Goal: Transaction & Acquisition: Purchase product/service

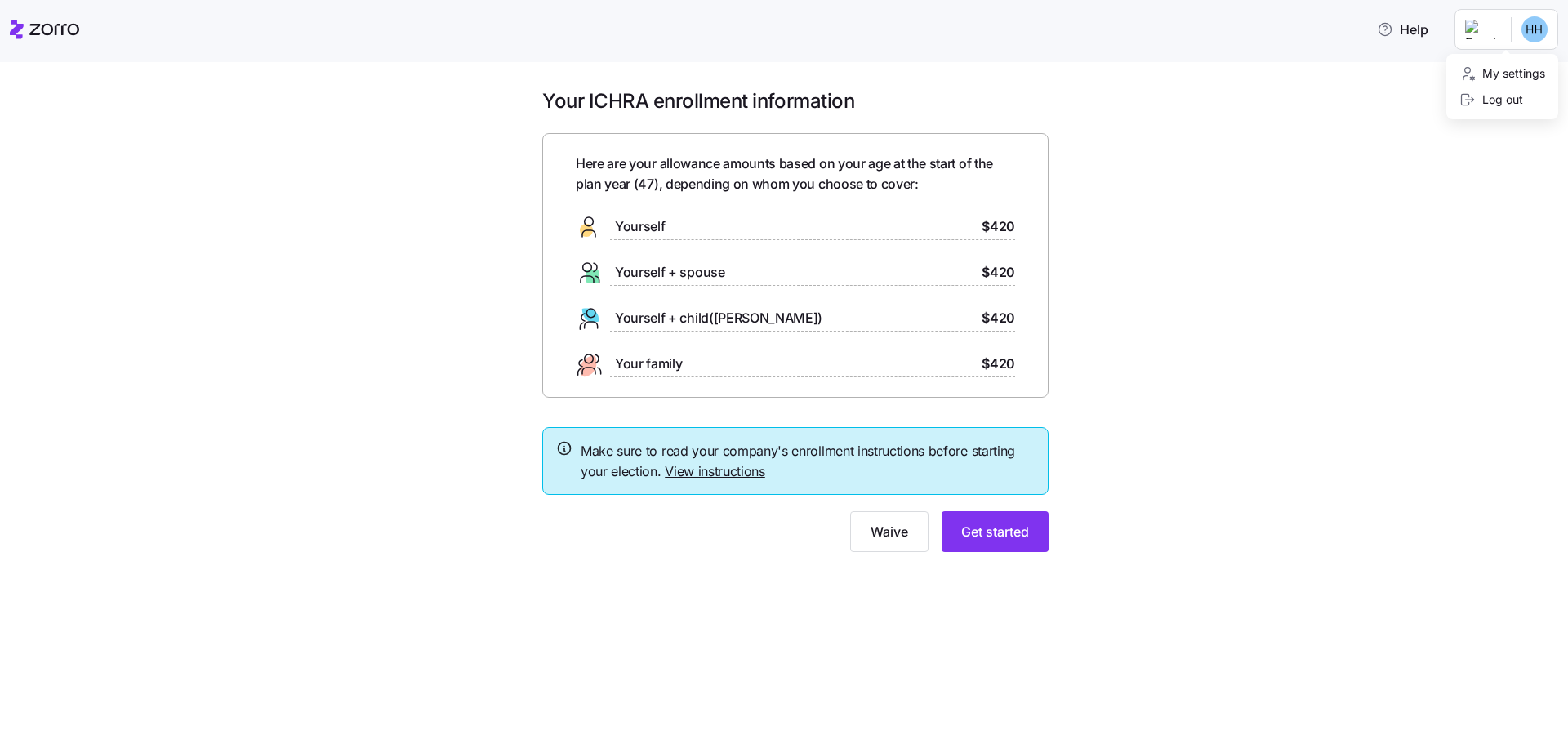
click at [1530, 28] on html "Help Your ICHRA enrollment information Here are your allowance amounts based on…" at bounding box center [784, 367] width 1568 height 734
click at [1471, 26] on html "Help Your ICHRA enrollment information Here are your allowance amounts based on…" at bounding box center [784, 367] width 1568 height 734
click at [1530, 31] on html "Help Your ICHRA enrollment information Here are your allowance amounts based on…" at bounding box center [784, 367] width 1568 height 734
click at [760, 311] on div "Yourself + child(ren) $420" at bounding box center [795, 318] width 439 height 27
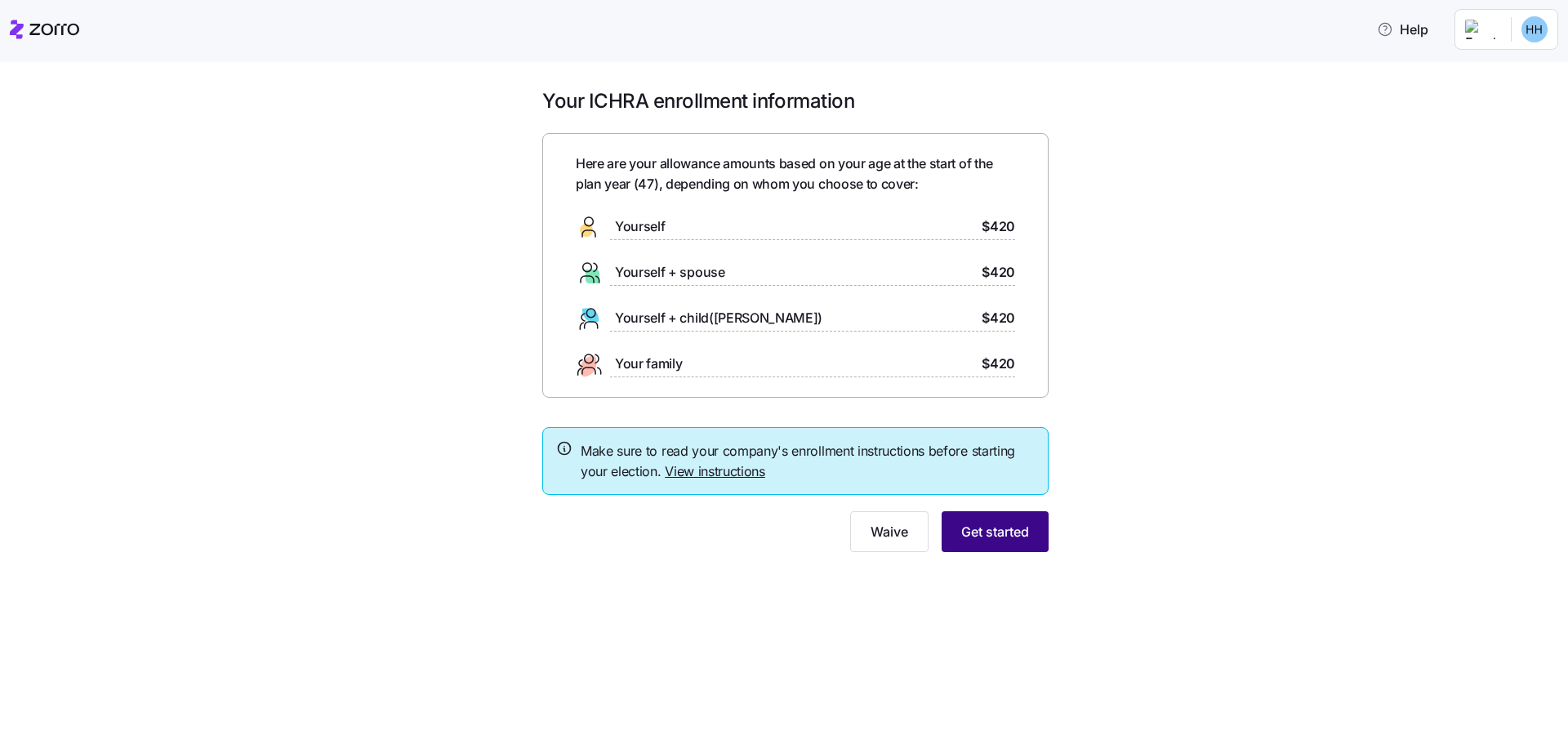
click at [1030, 547] on button "Get started" at bounding box center [995, 531] width 107 height 41
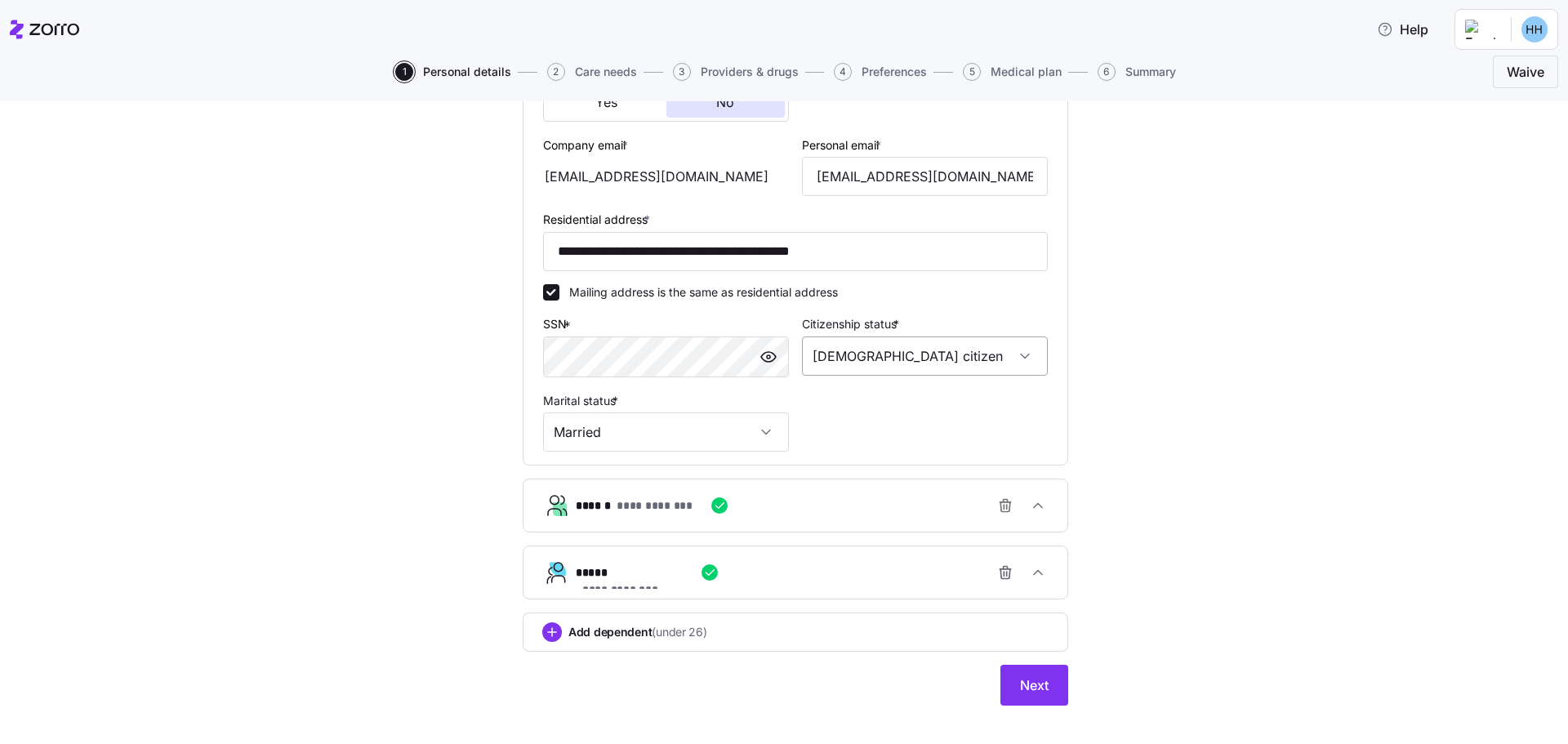
scroll to position [464, 0]
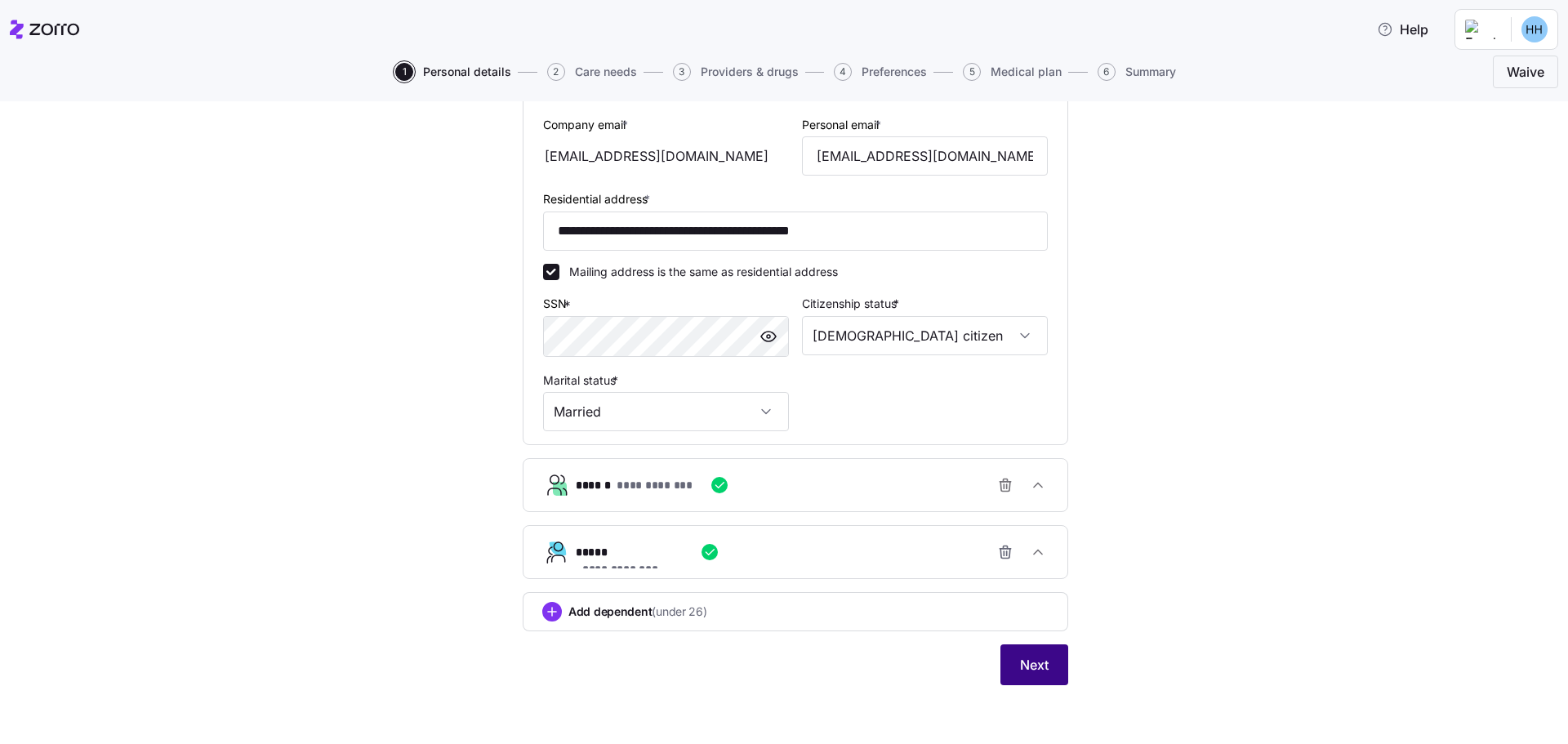
click at [1032, 664] on span "Next" at bounding box center [1033, 664] width 28 height 19
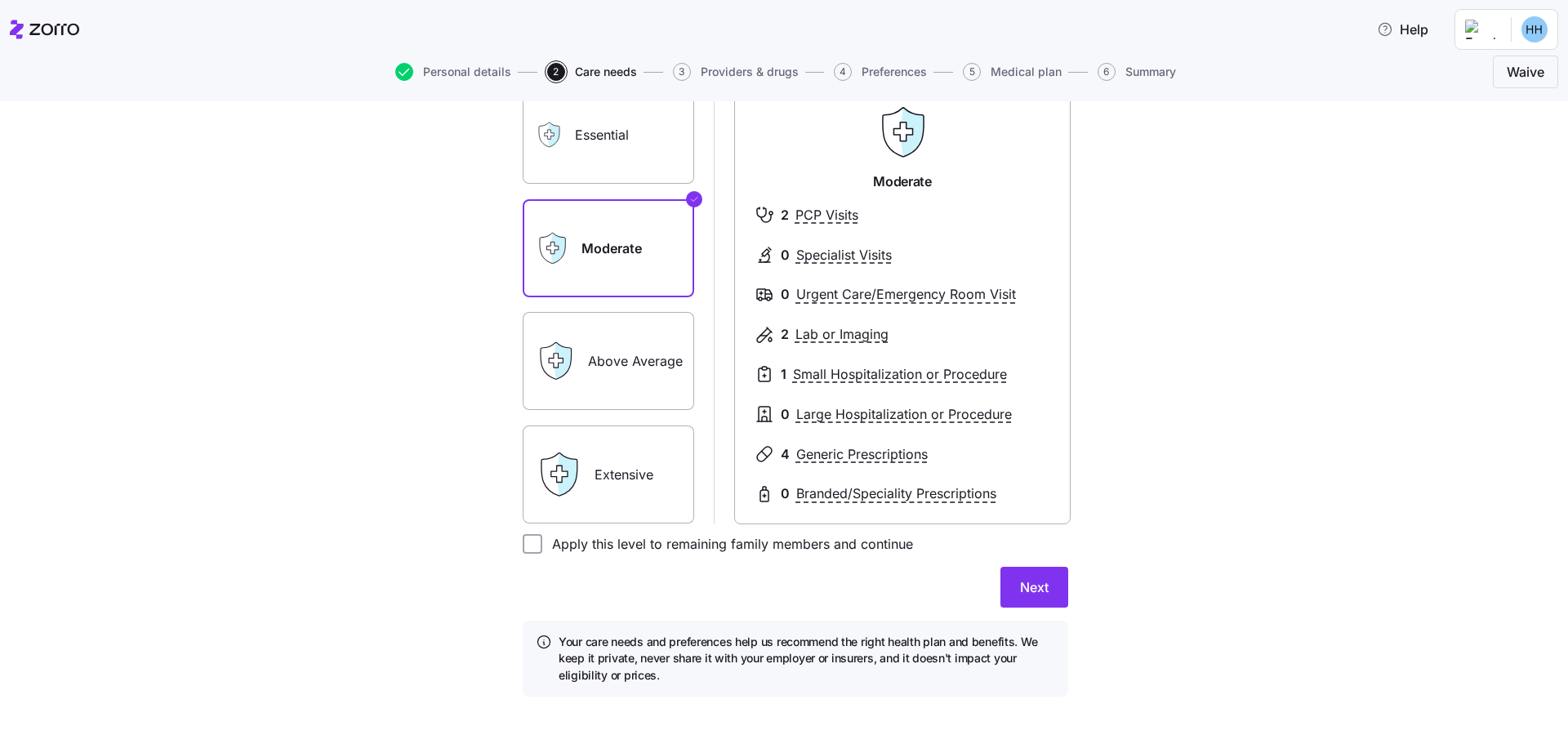
scroll to position [167, 0]
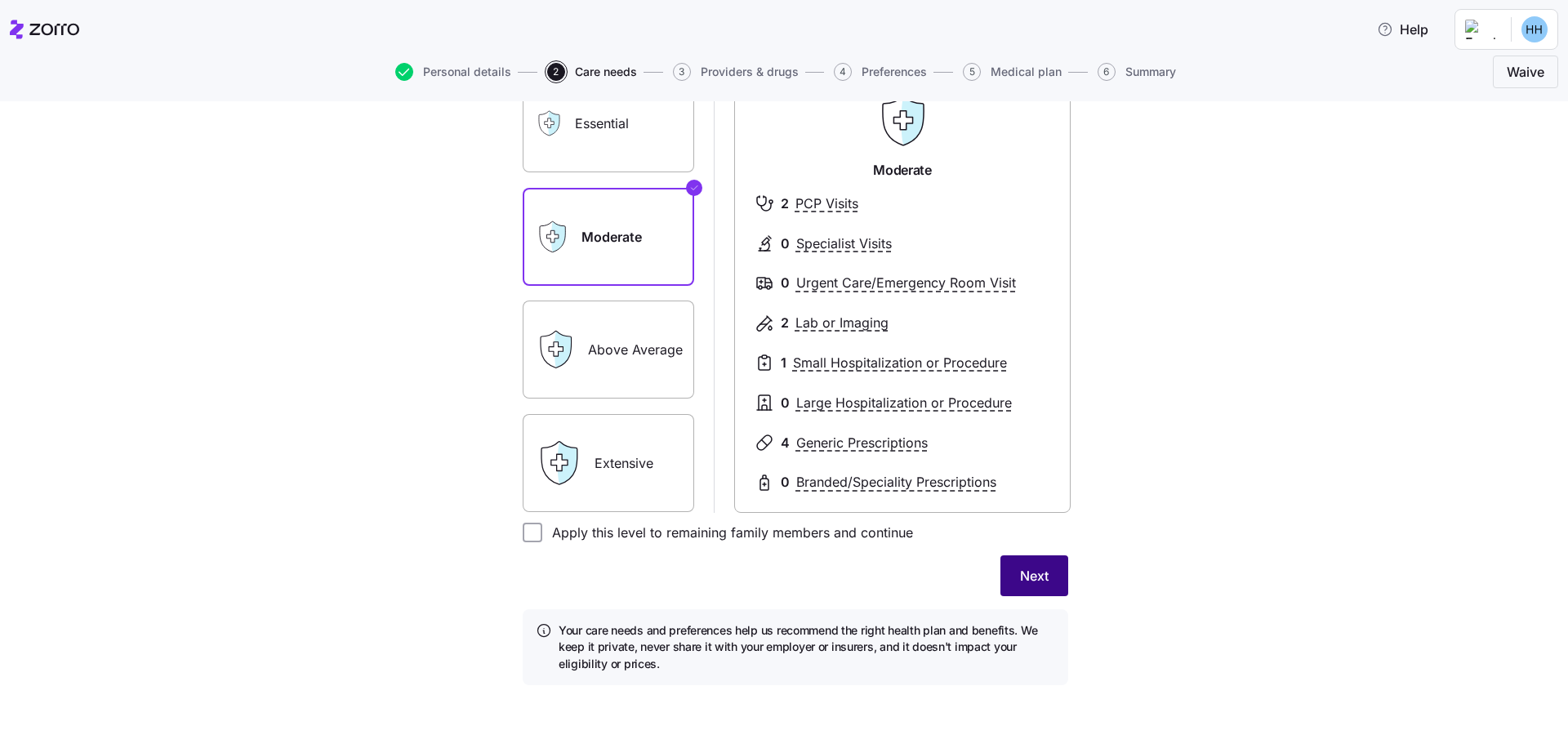
click at [1040, 579] on span "Next" at bounding box center [1033, 575] width 28 height 19
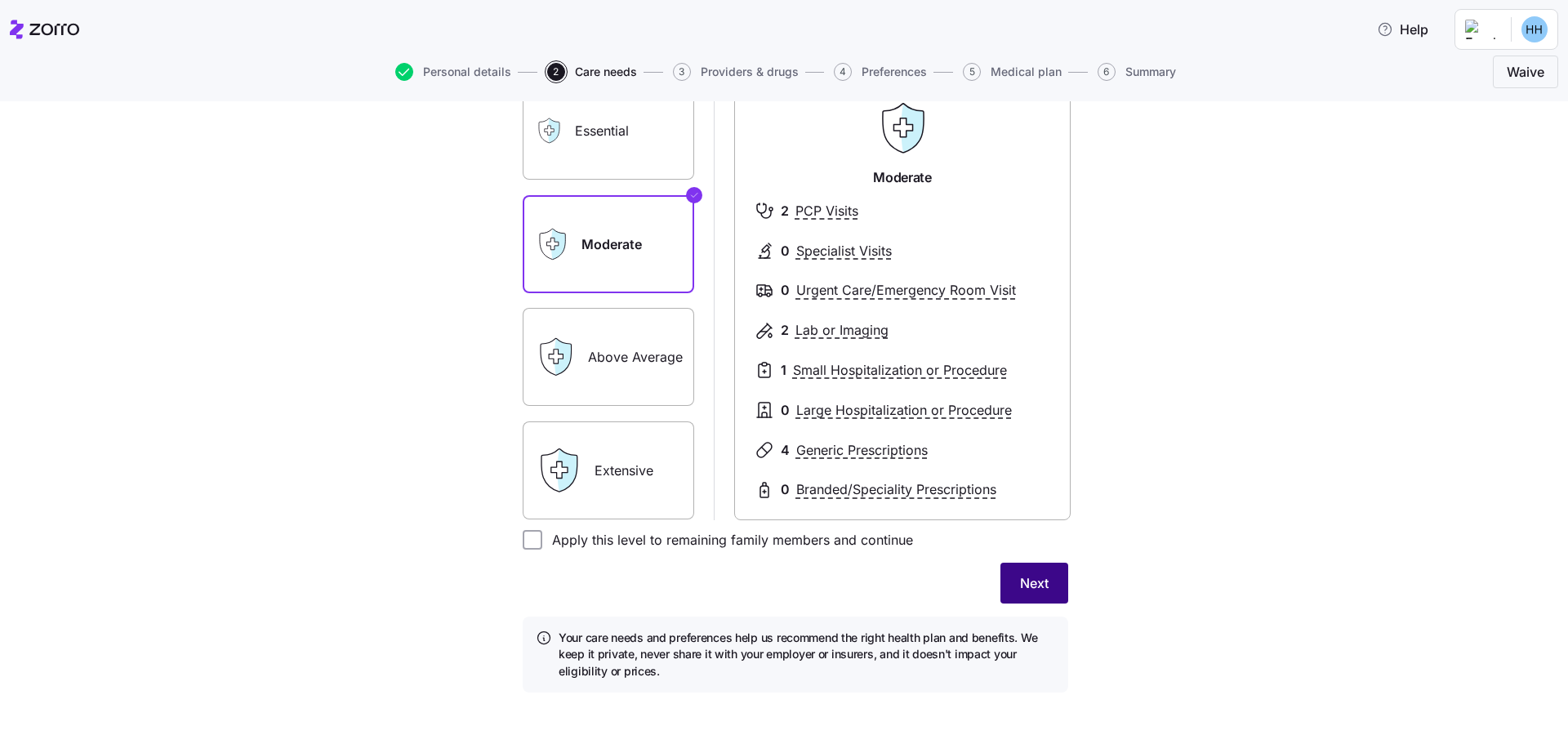
click at [1029, 586] on span "Next" at bounding box center [1033, 582] width 28 height 19
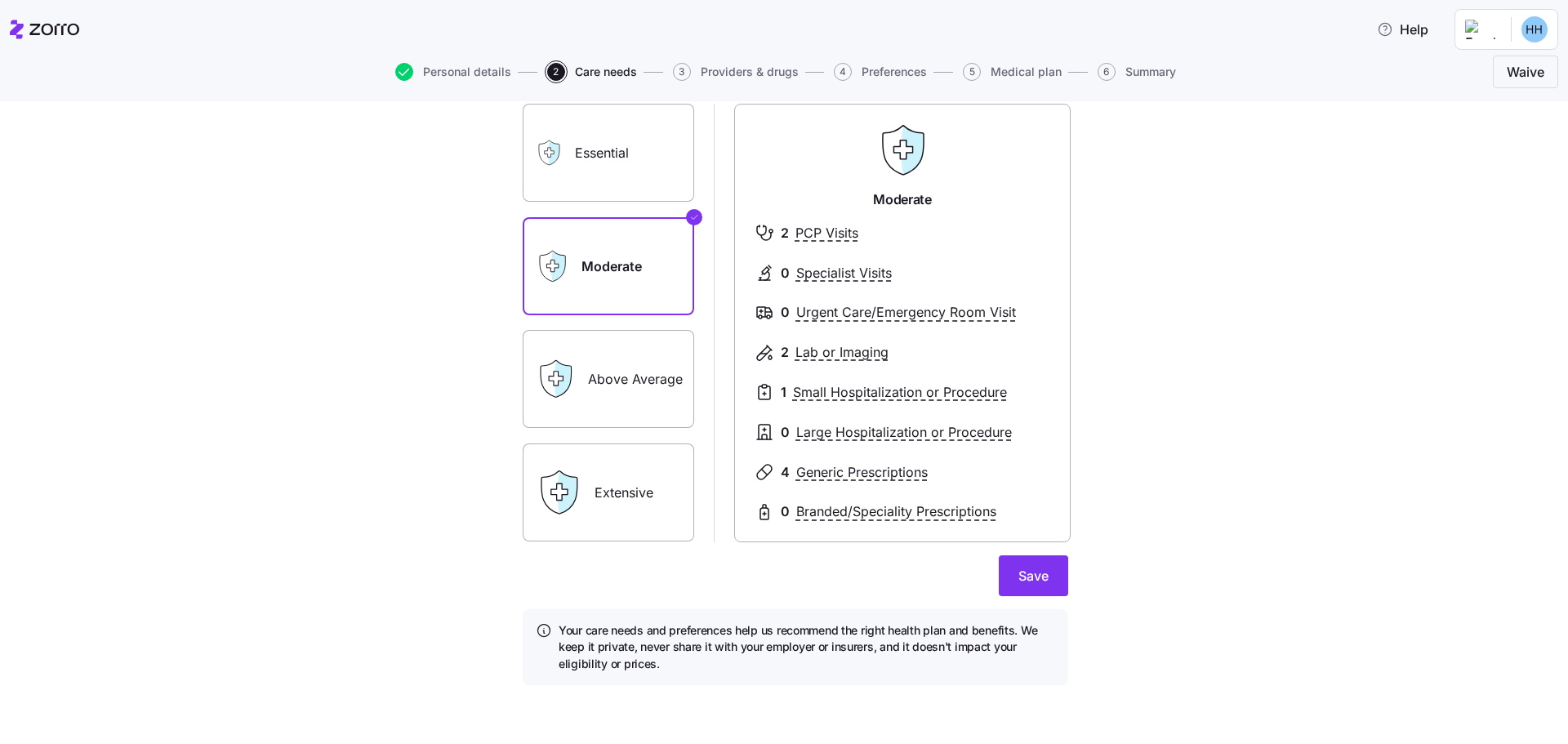
scroll to position [0, 0]
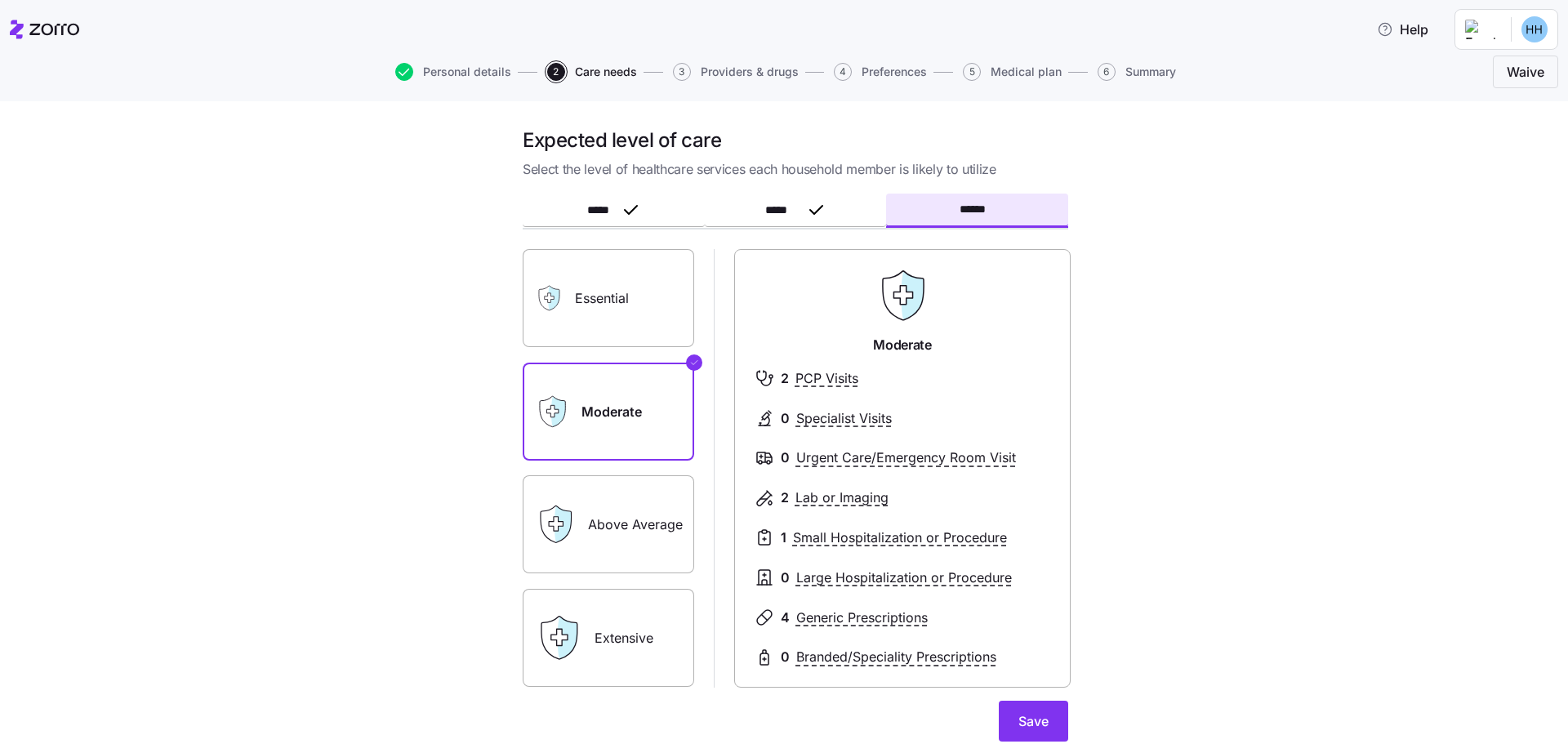
click at [652, 294] on label "Essential" at bounding box center [609, 297] width 172 height 98
click at [0, 0] on input "Essential" at bounding box center [0, 0] width 0 height 0
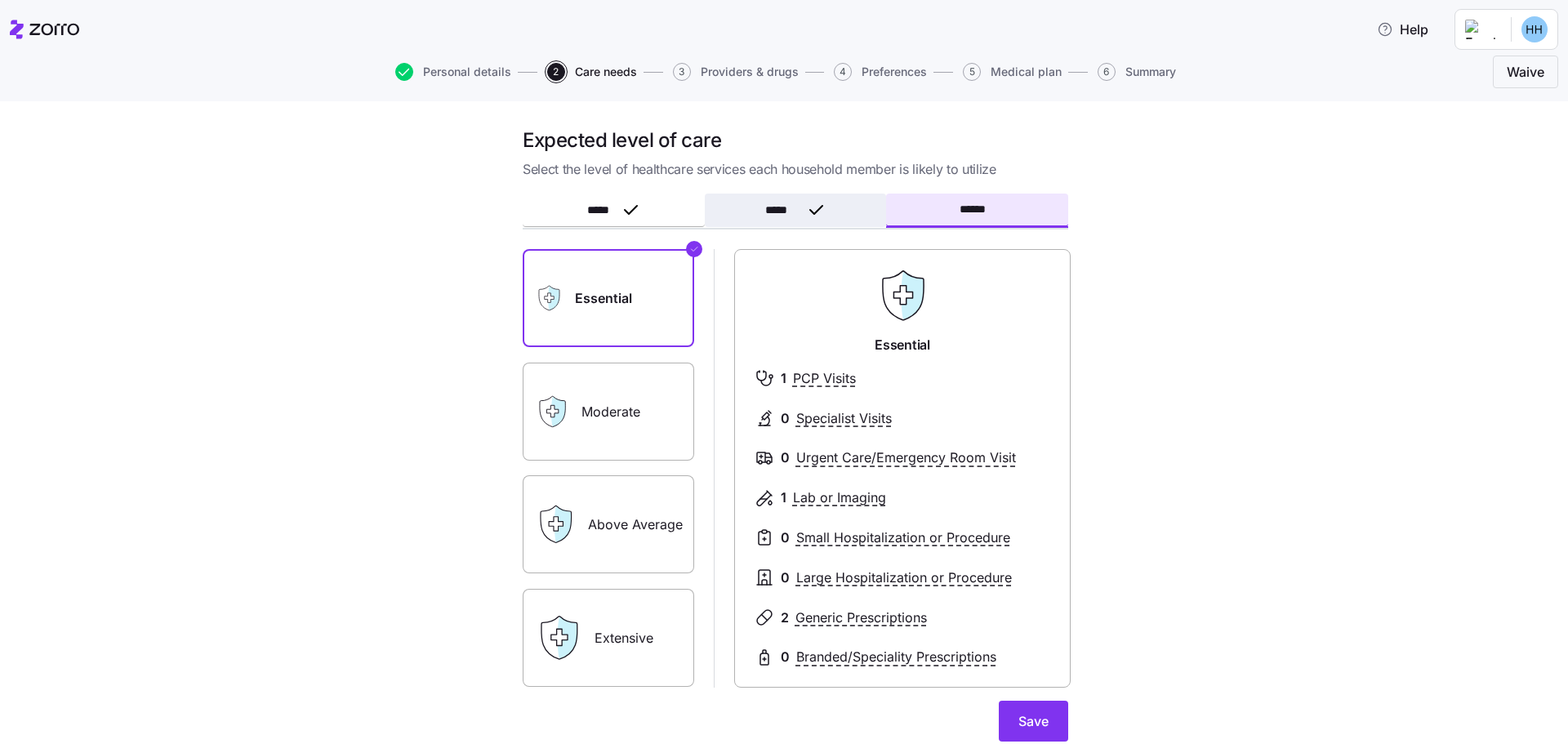
click at [773, 218] on button "*****" at bounding box center [795, 210] width 182 height 34
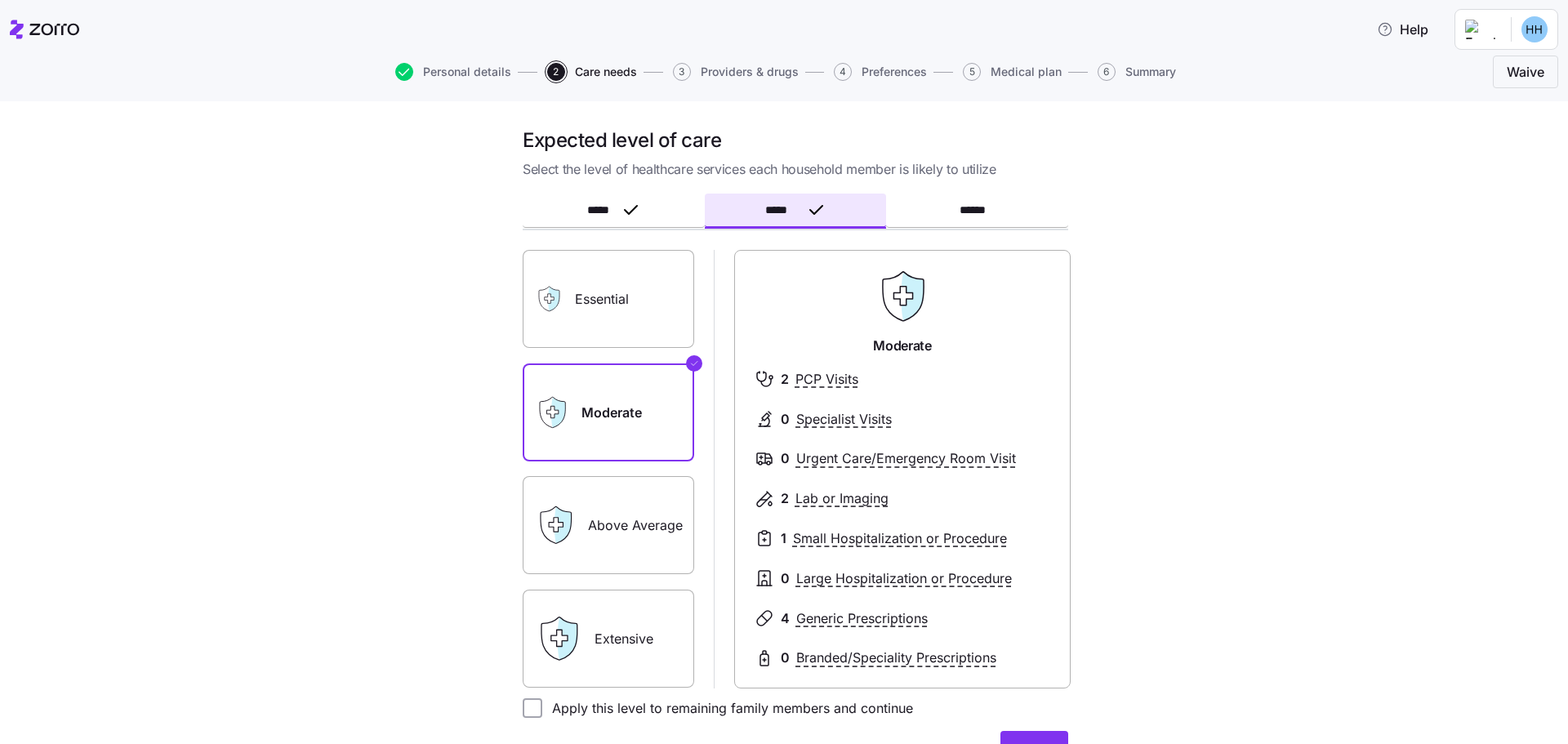
click at [613, 304] on label "Essential" at bounding box center [609, 298] width 172 height 98
click at [0, 0] on input "Essential" at bounding box center [0, 0] width 0 height 0
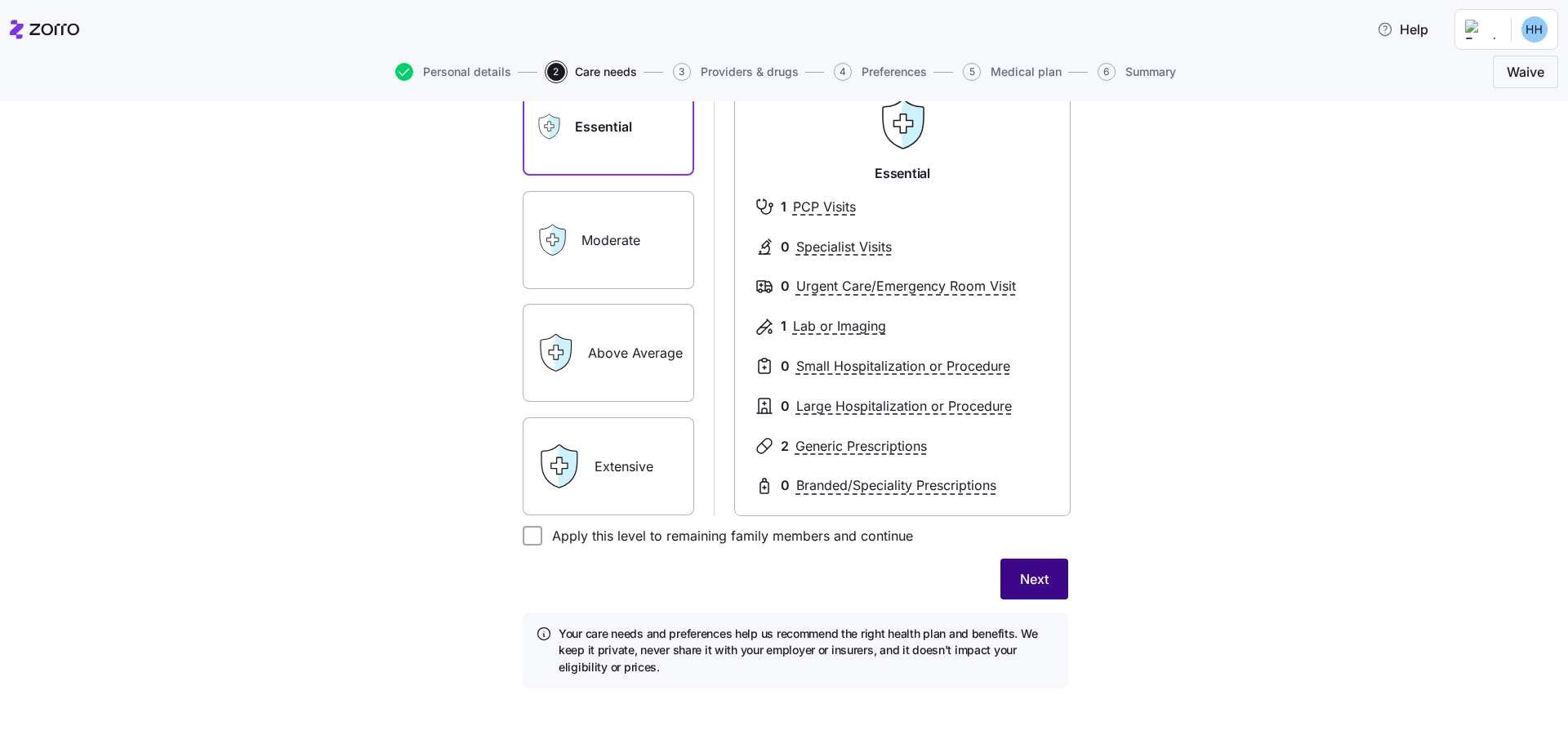
click at [1021, 581] on span "Next" at bounding box center [1033, 579] width 28 height 19
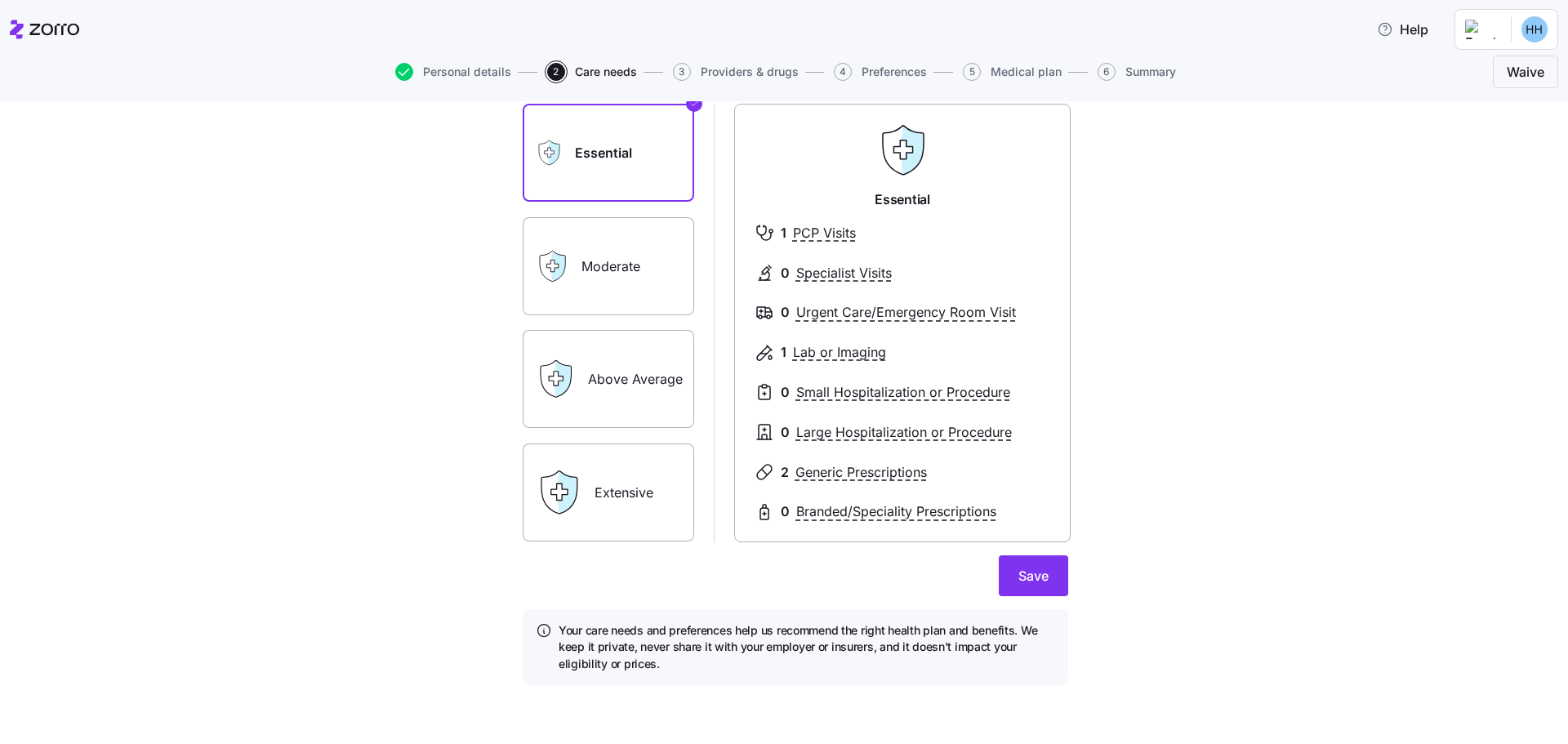
click at [1021, 581] on span "Save" at bounding box center [1033, 575] width 30 height 19
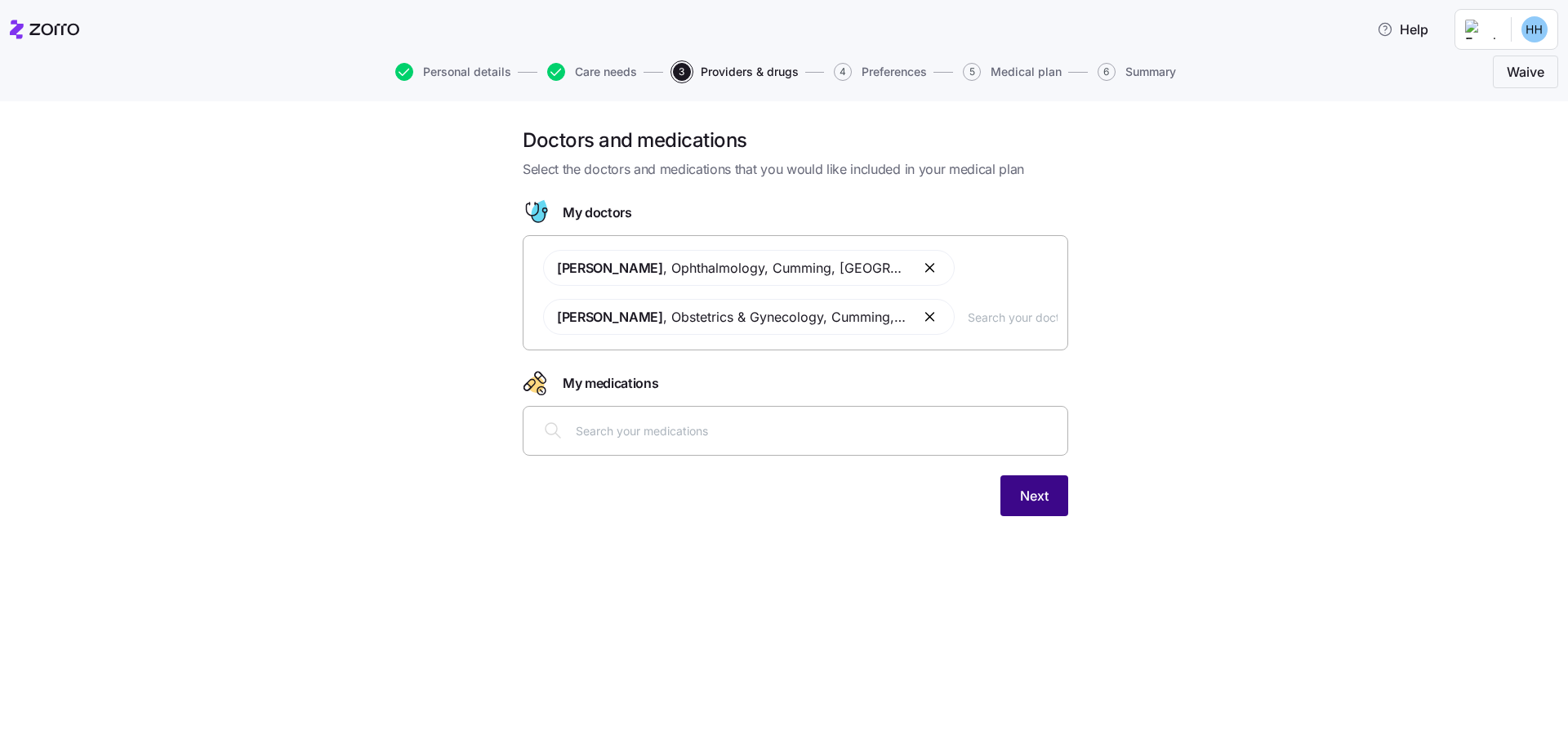
click at [1037, 500] on span "Next" at bounding box center [1033, 494] width 28 height 19
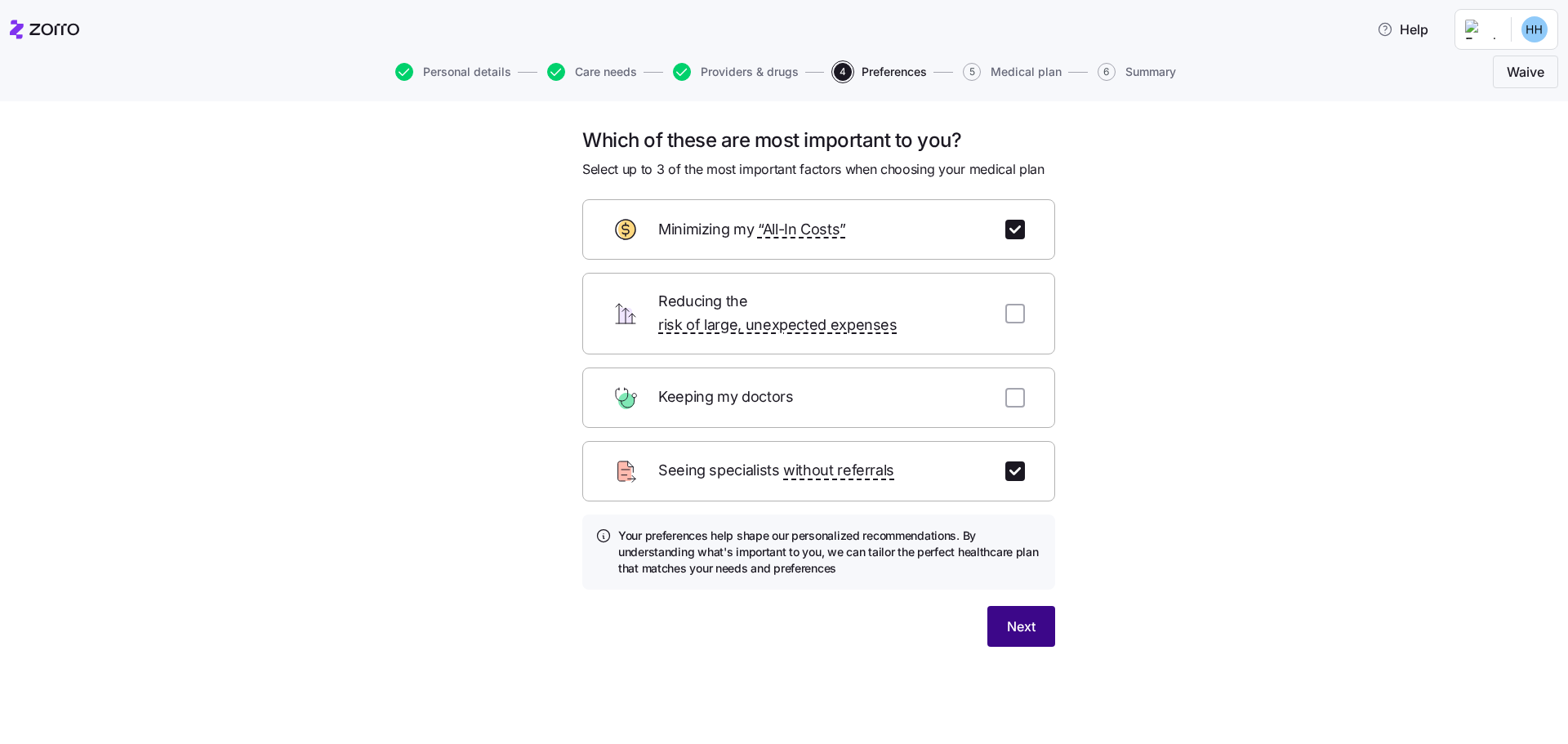
click at [1011, 616] on span "Next" at bounding box center [1020, 625] width 28 height 19
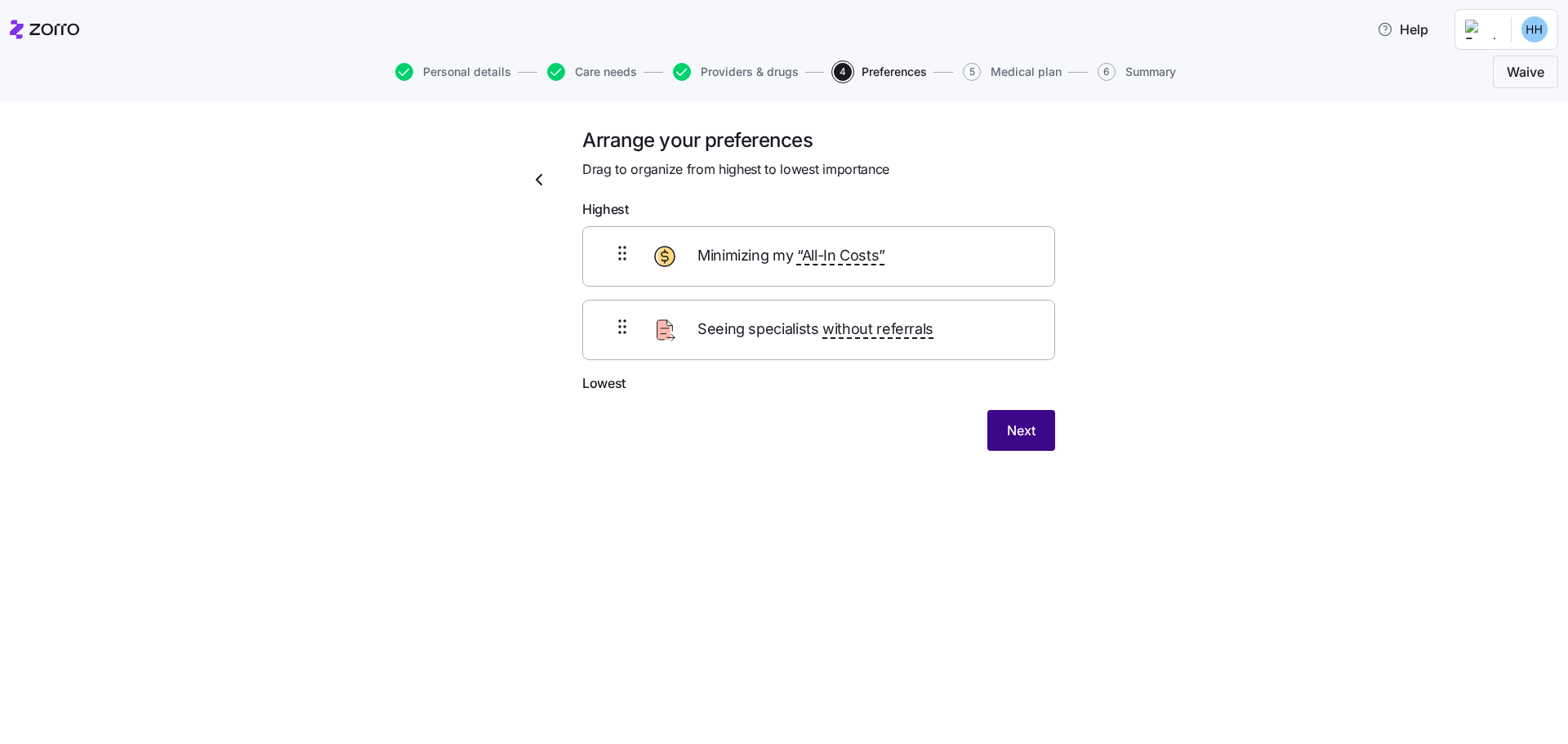
click at [1029, 433] on span "Next" at bounding box center [1020, 430] width 28 height 19
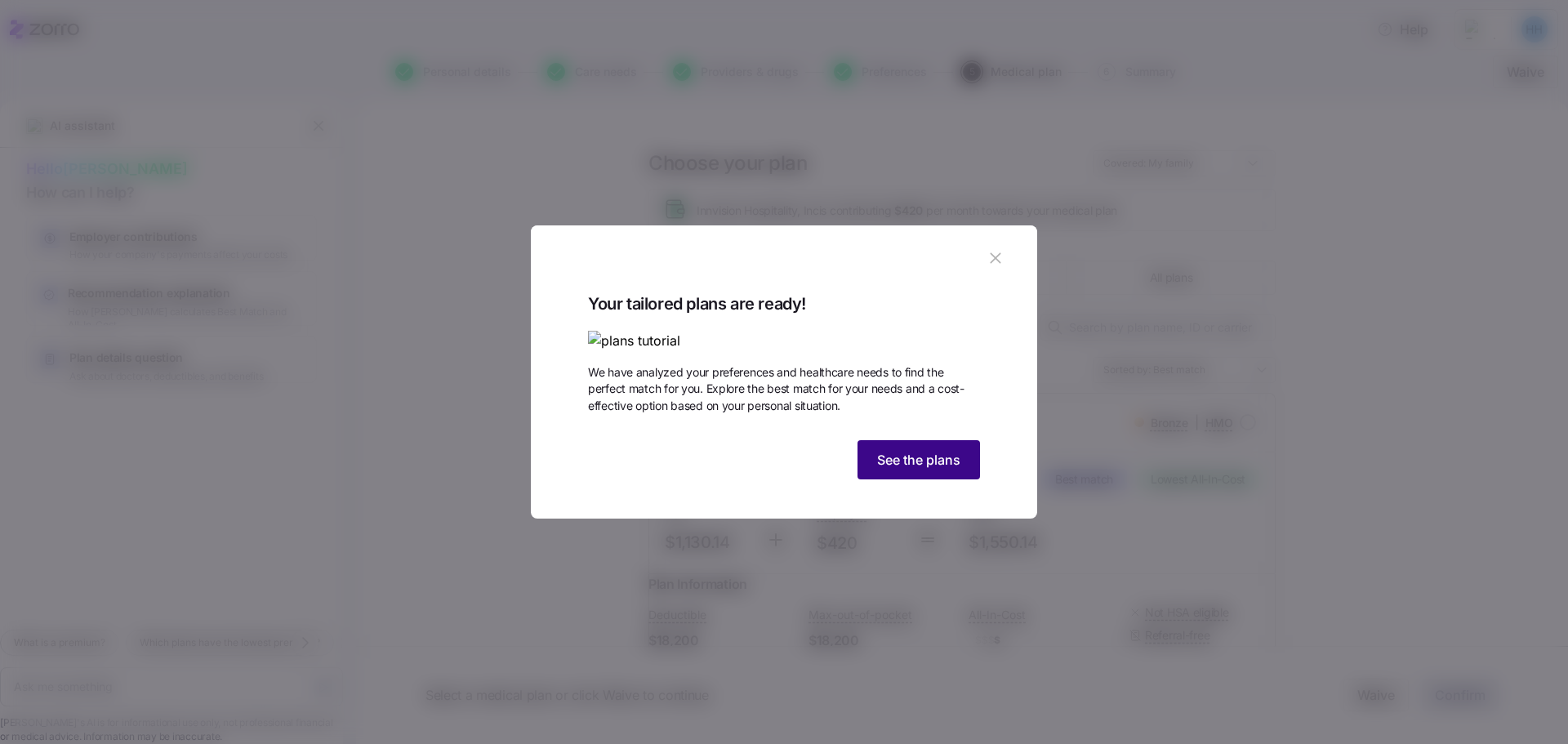
click at [928, 470] on span "See the plans" at bounding box center [918, 459] width 83 height 19
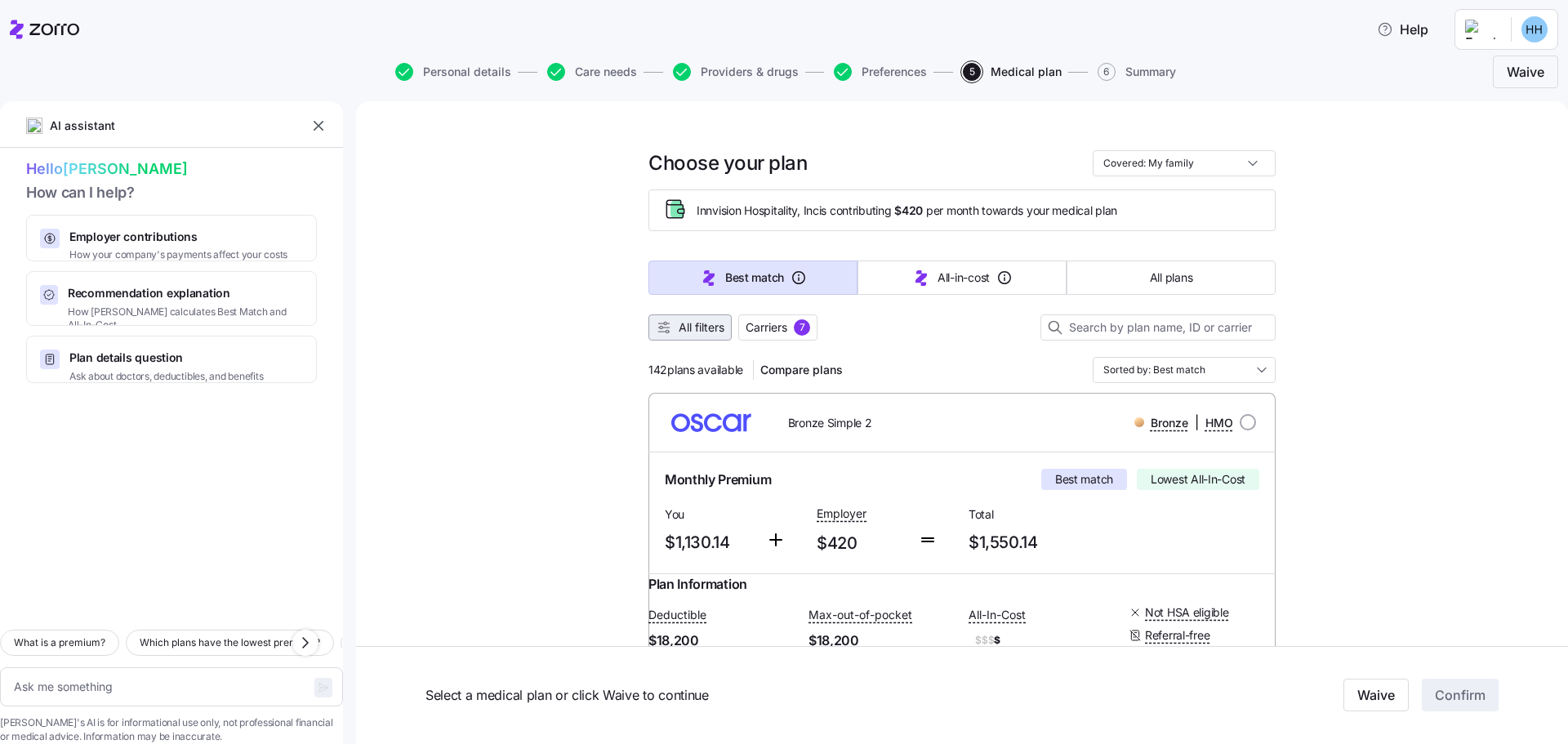
click at [688, 324] on span "All filters" at bounding box center [701, 327] width 46 height 16
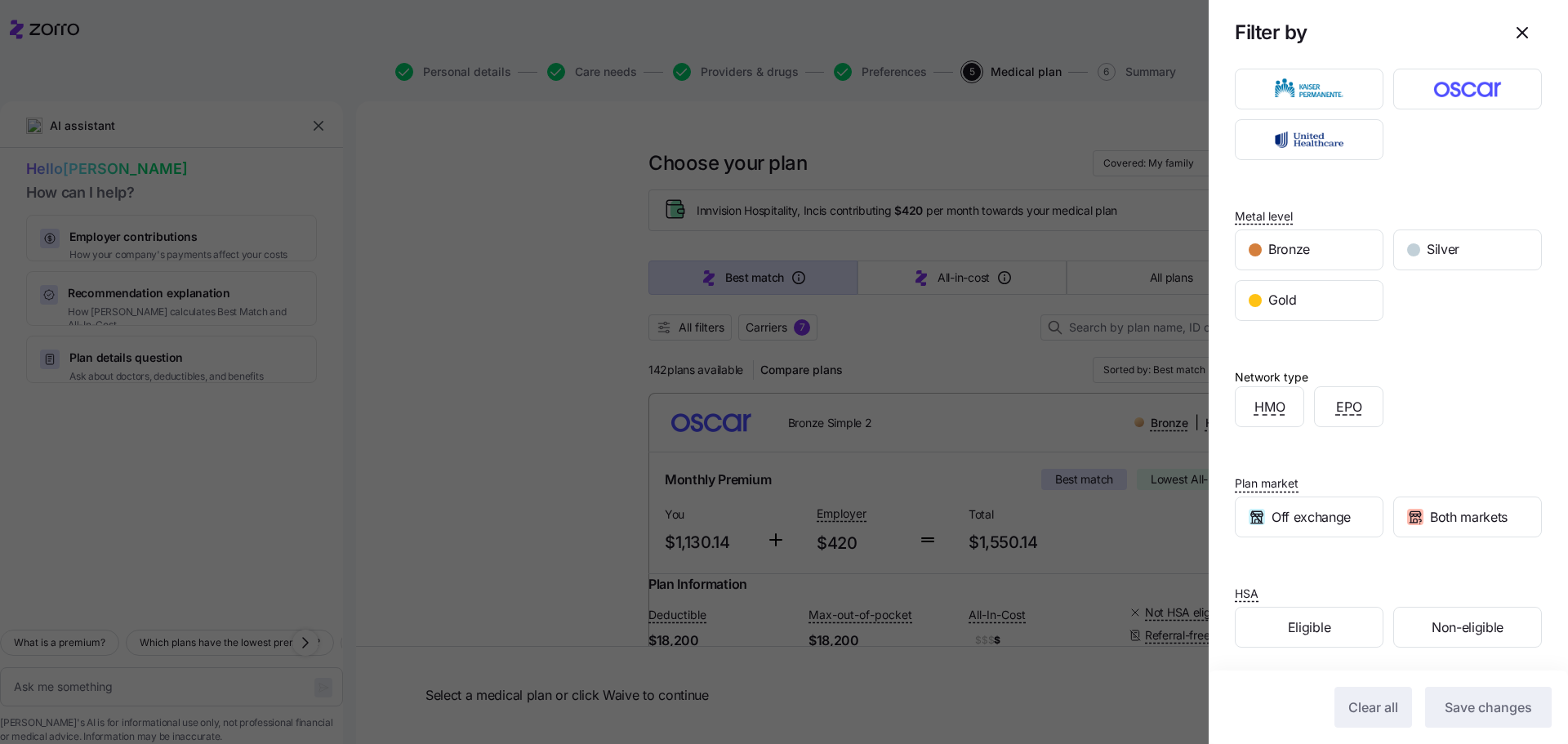
scroll to position [134, 0]
click at [1294, 632] on span "Eligible" at bounding box center [1308, 624] width 42 height 20
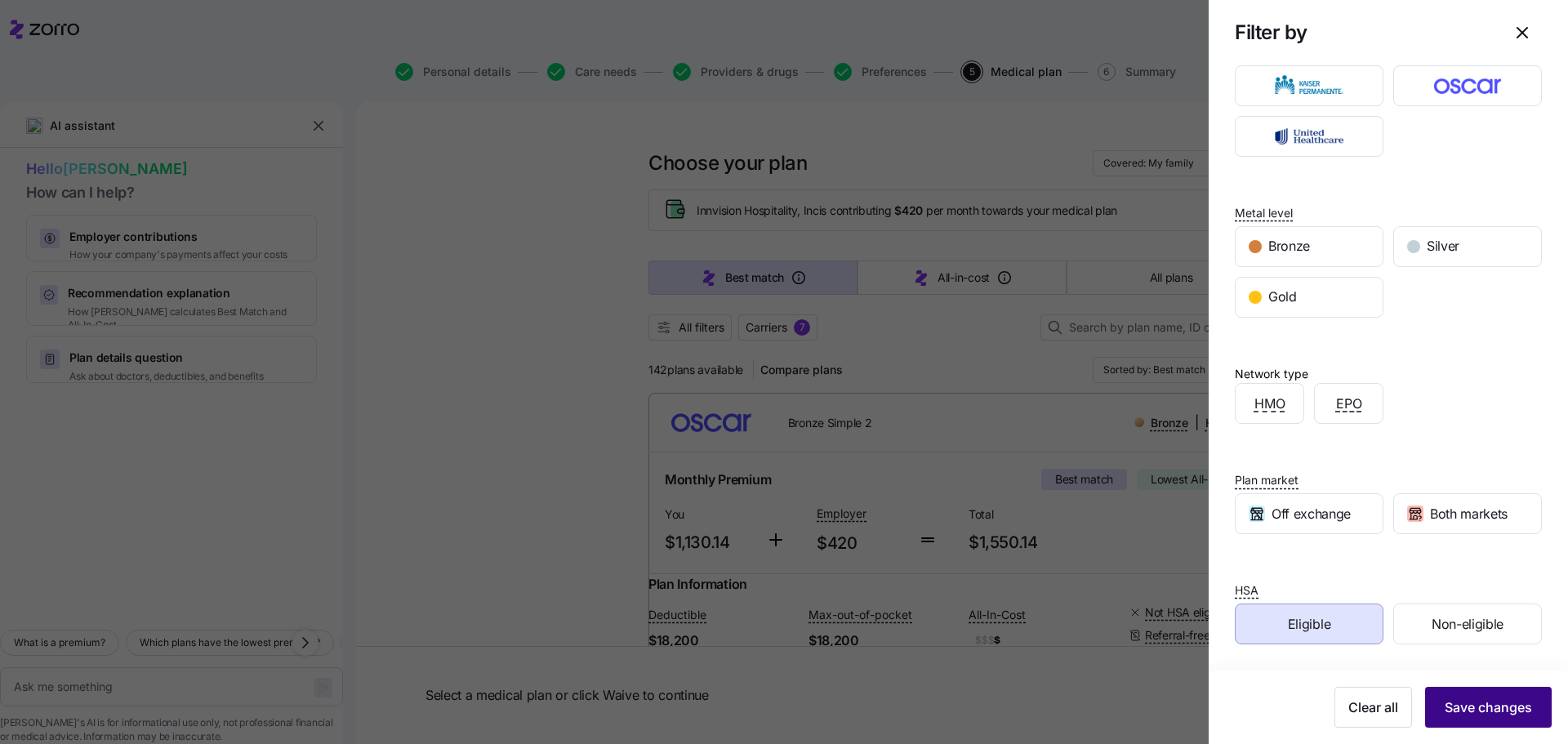
click at [1445, 705] on span "Save changes" at bounding box center [1488, 707] width 88 height 19
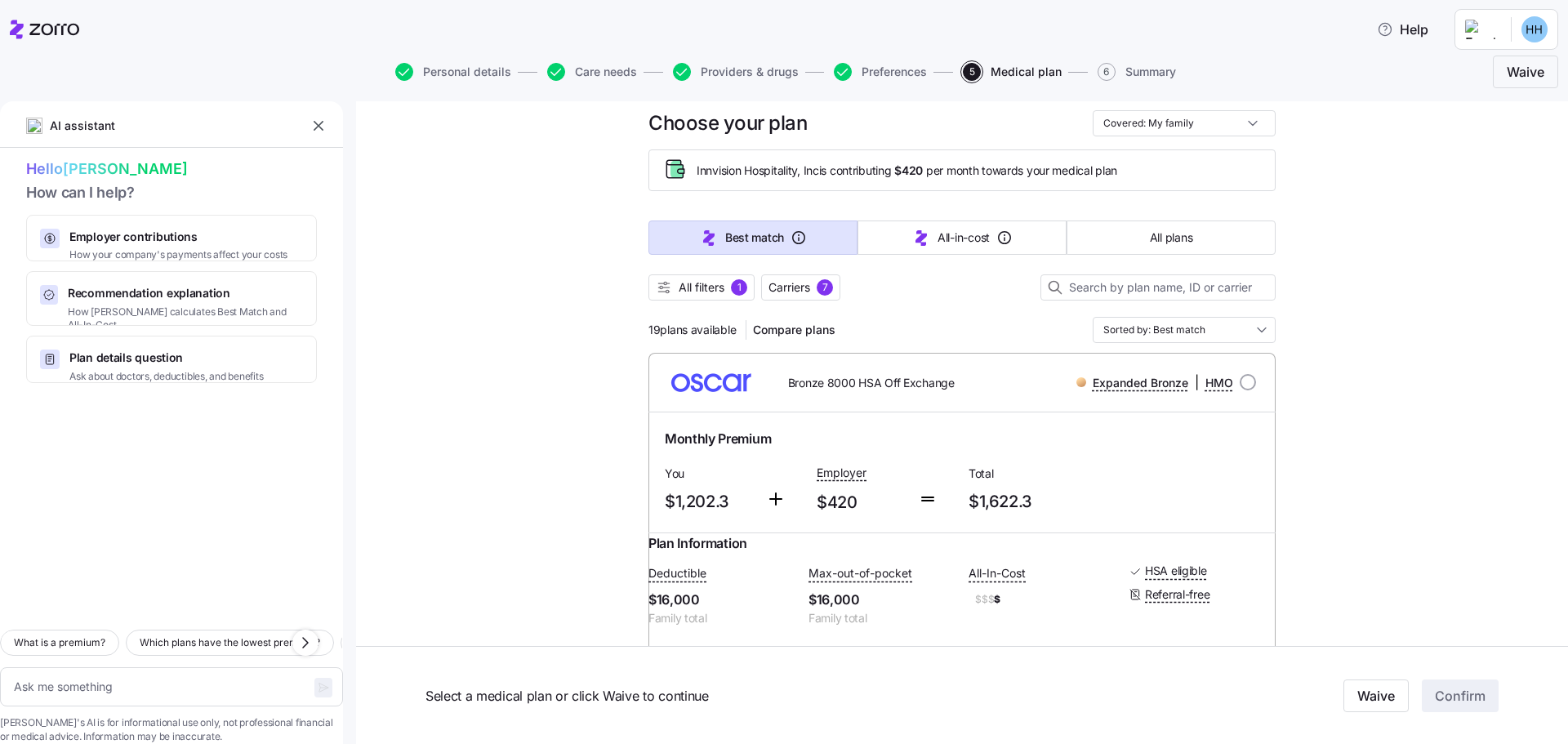
scroll to position [0, 0]
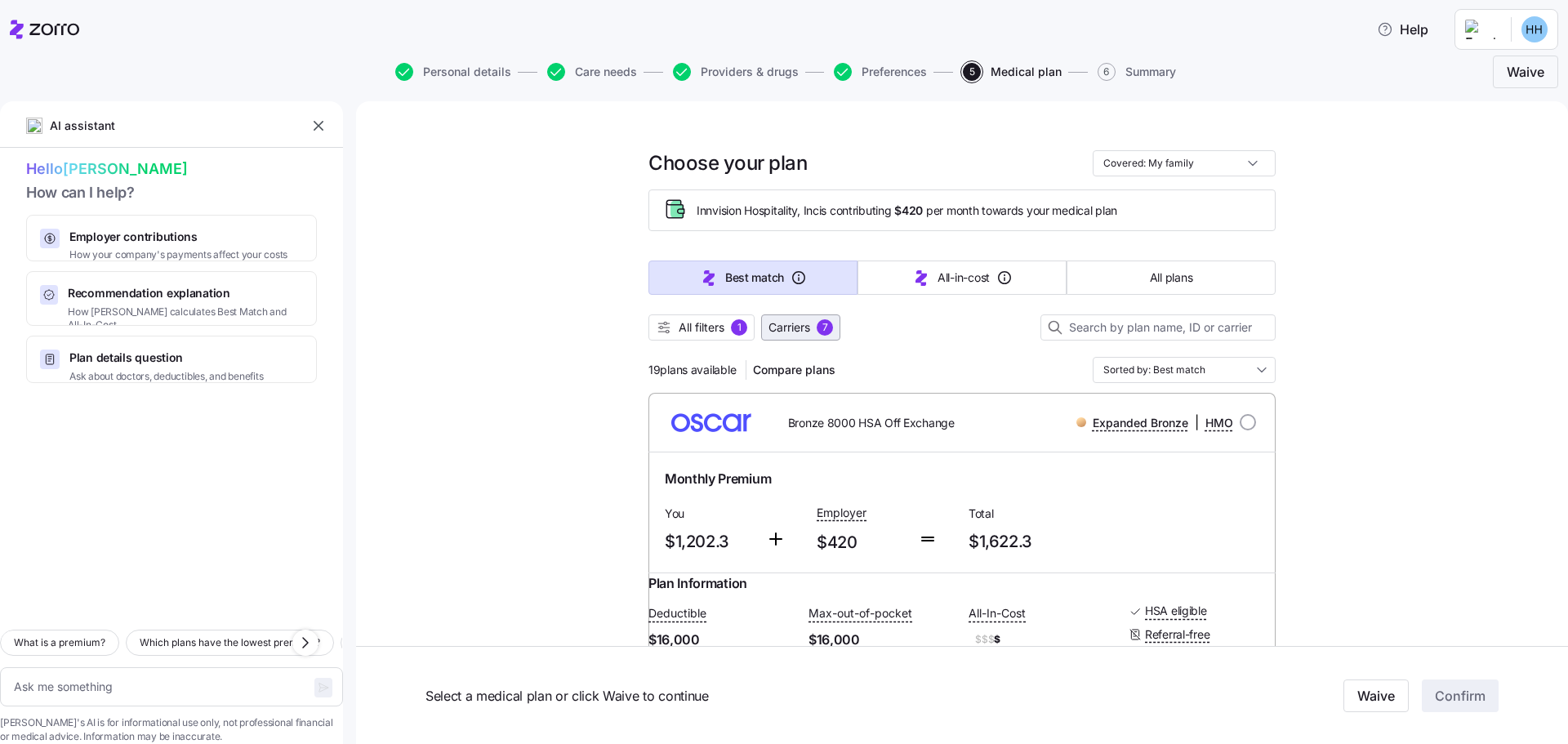
click at [780, 324] on span "Carriers" at bounding box center [789, 327] width 42 height 16
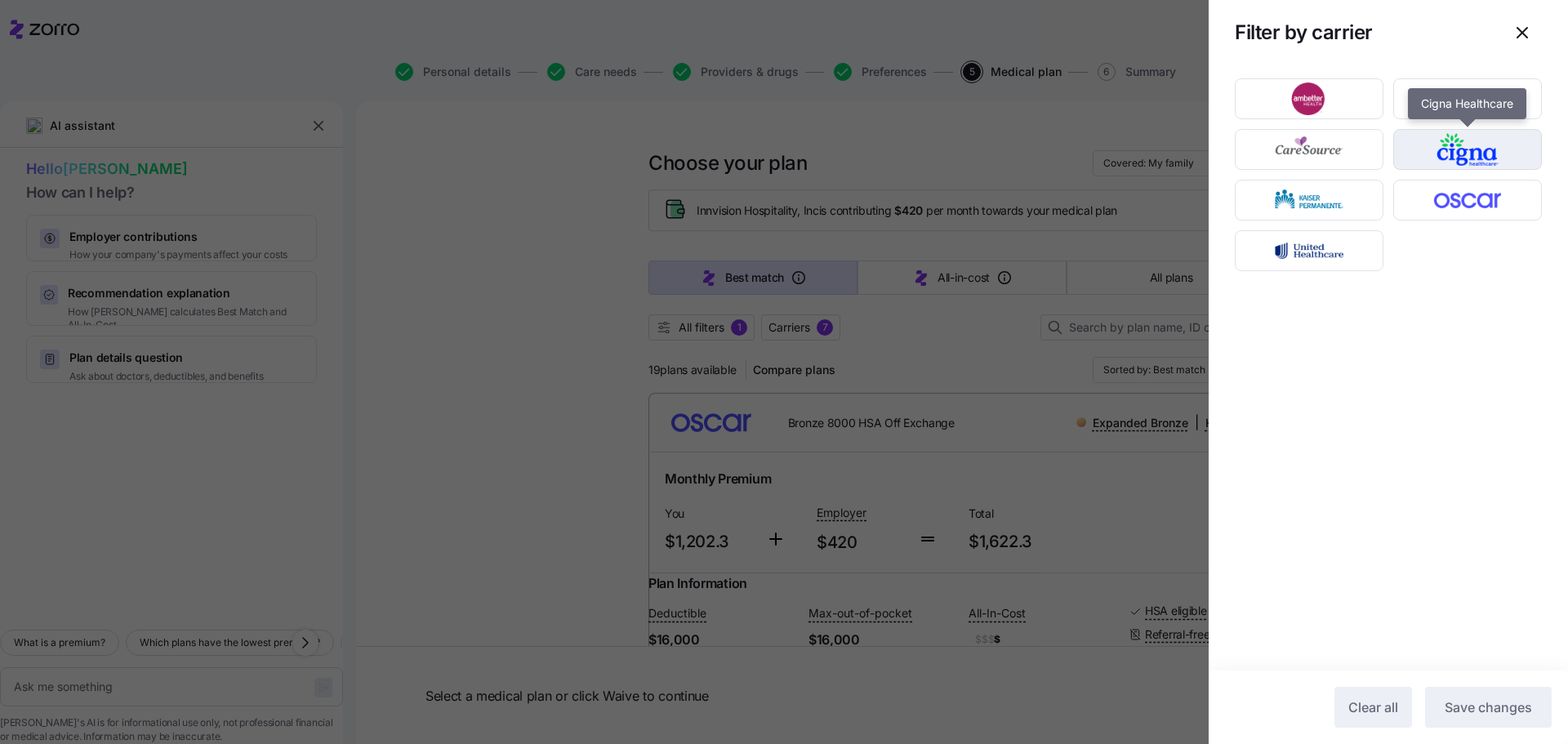
click at [1458, 150] on img "button" at bounding box center [1467, 150] width 120 height 33
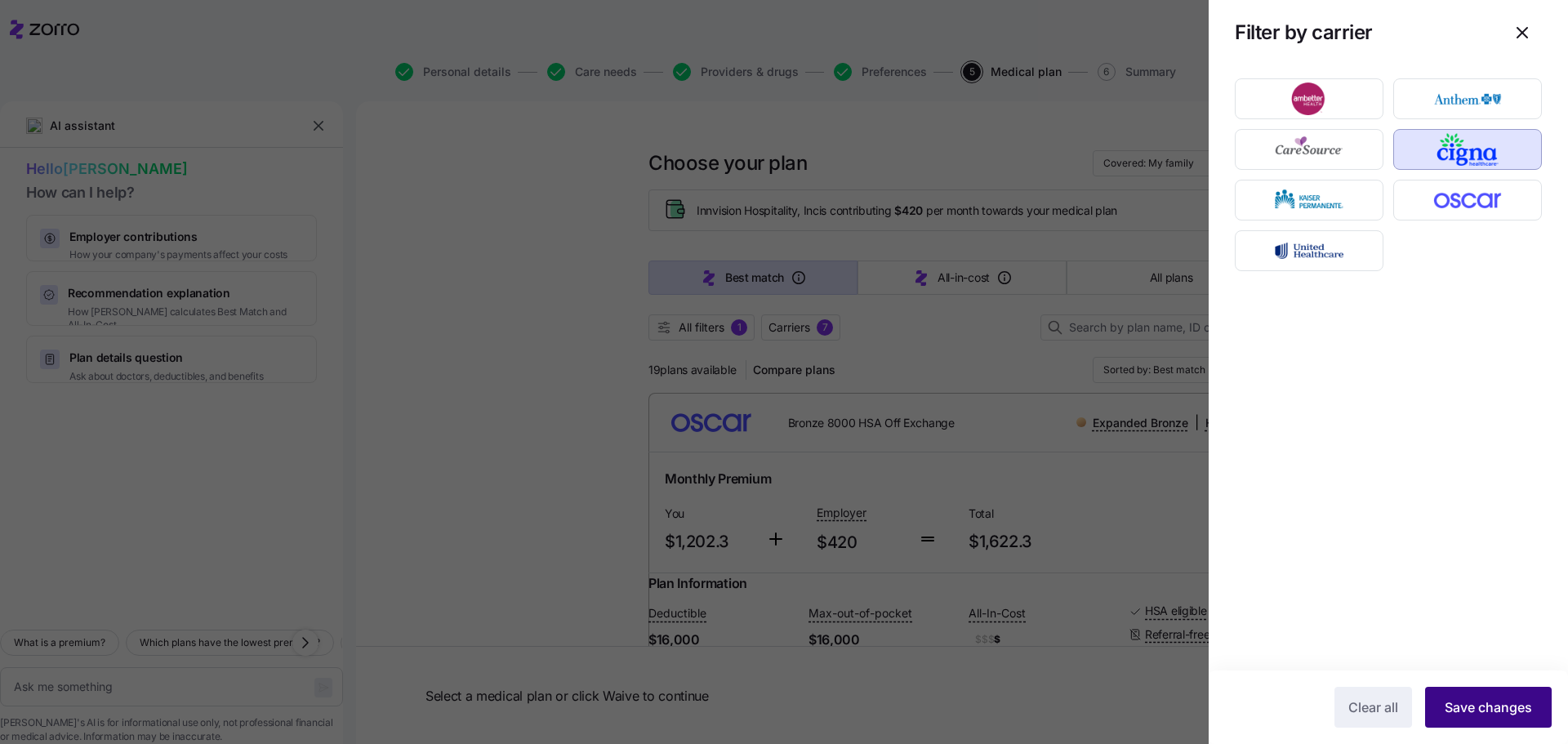
click at [1492, 712] on span "Save changes" at bounding box center [1488, 707] width 88 height 19
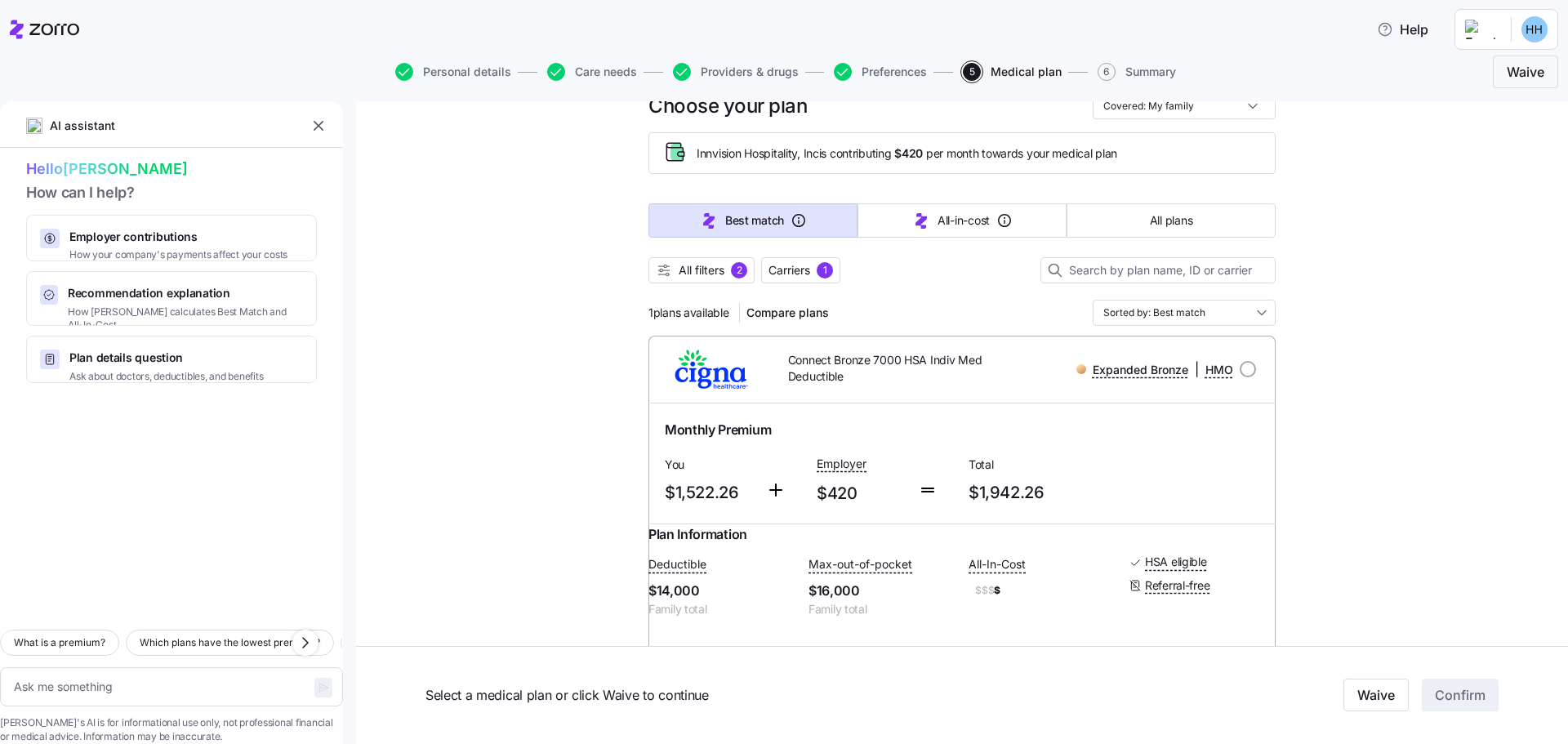
scroll to position [57, 0]
click at [1165, 221] on span "All plans" at bounding box center [1171, 221] width 42 height 16
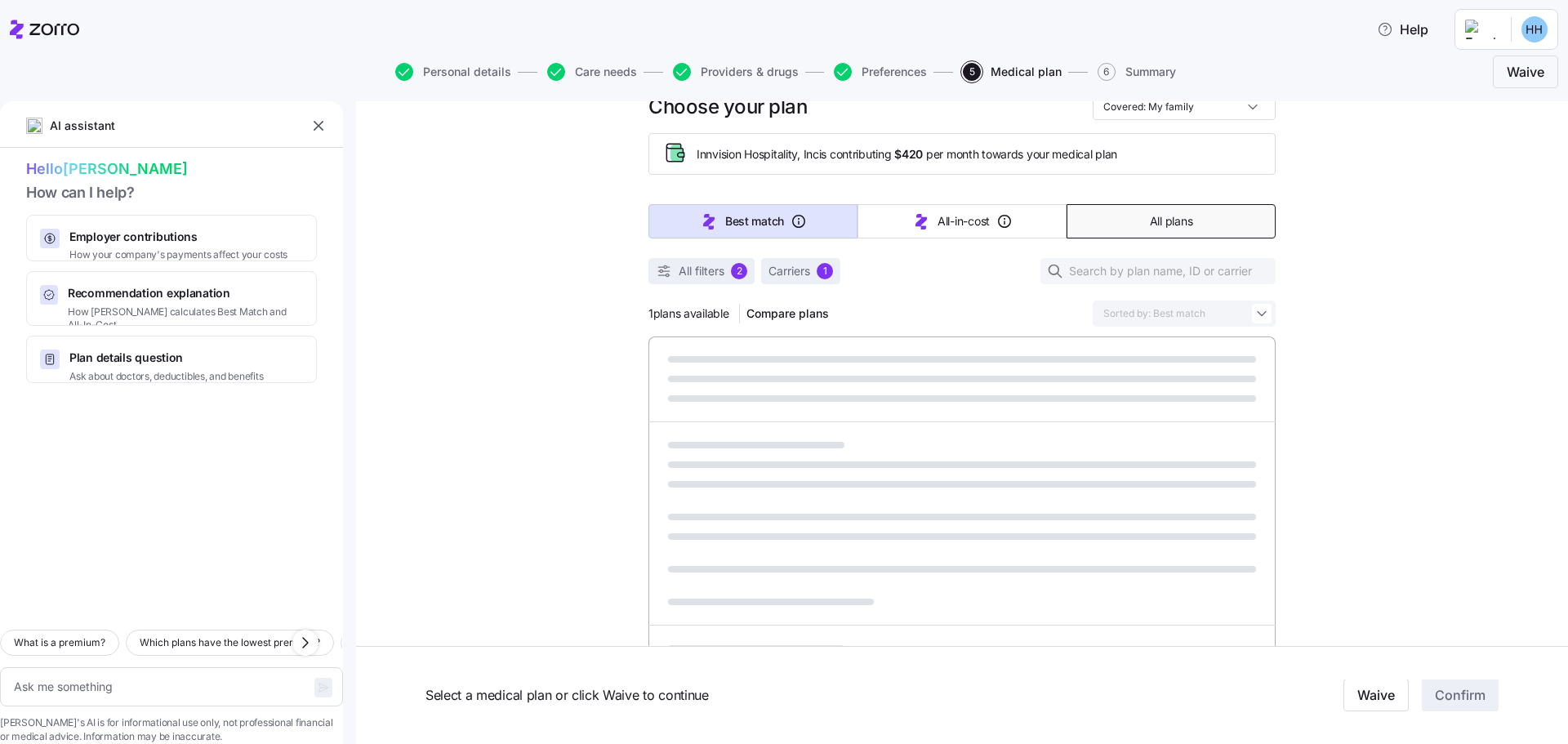
type textarea "x"
type input "Sorted by: Premium"
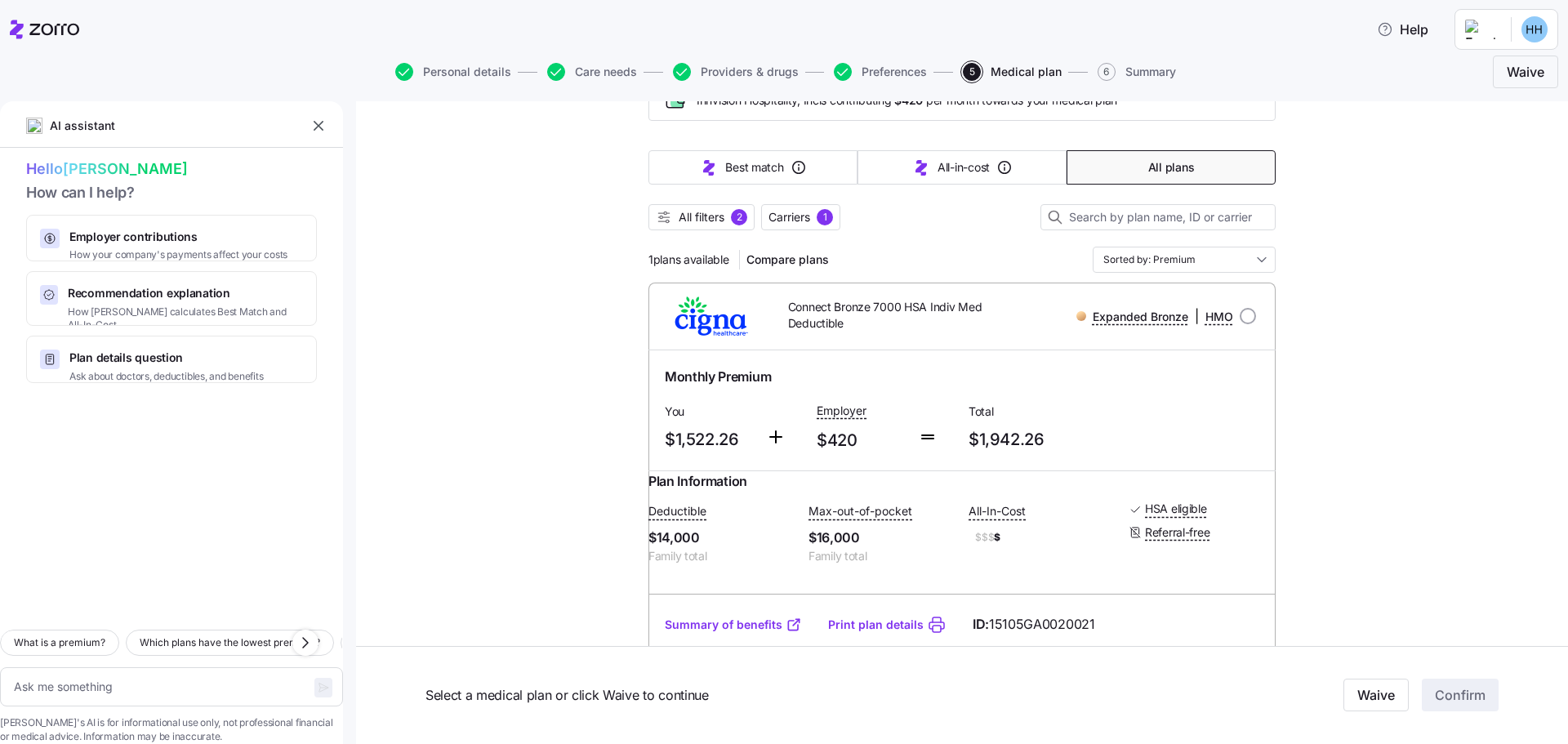
scroll to position [0, 0]
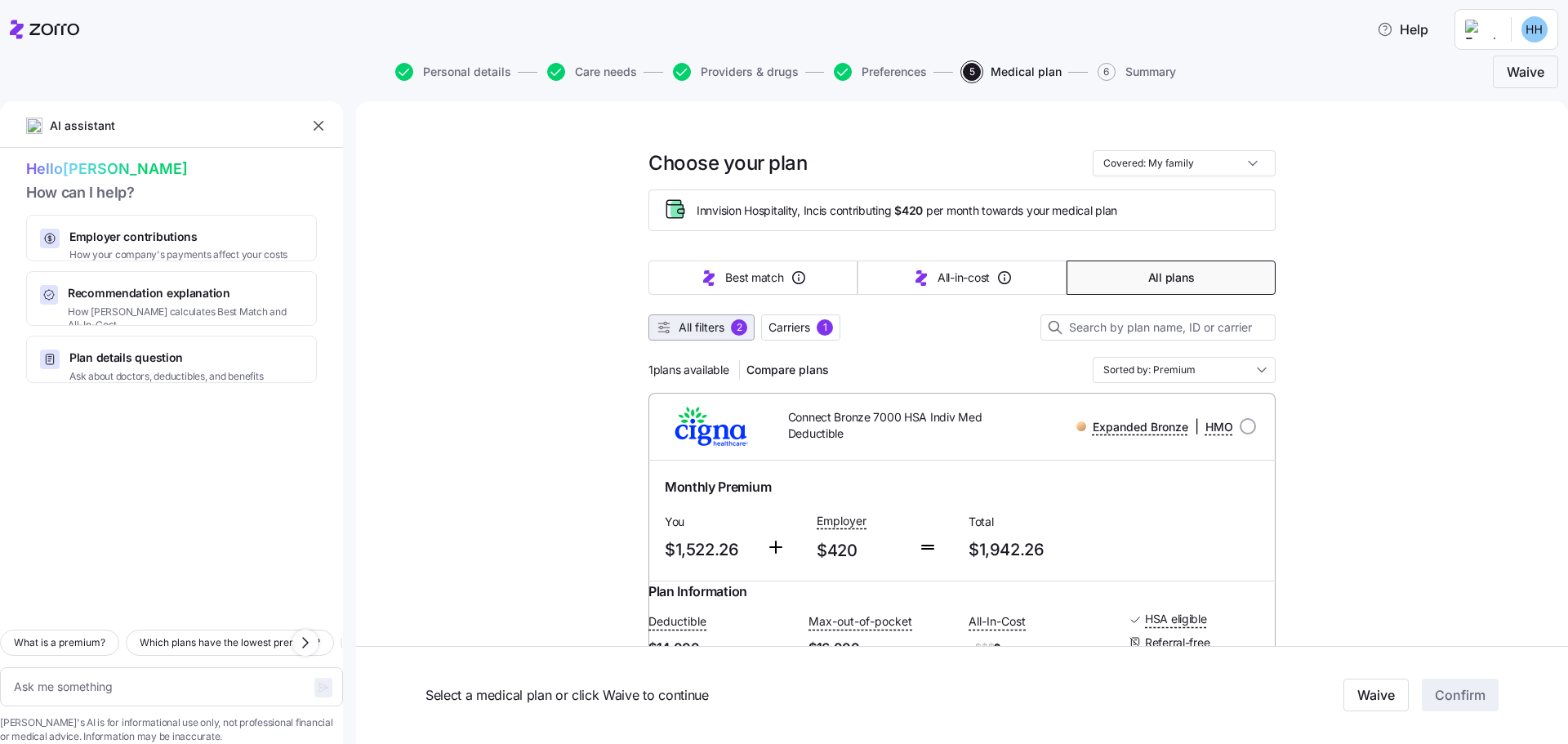
click at [700, 326] on span "All filters" at bounding box center [701, 327] width 46 height 16
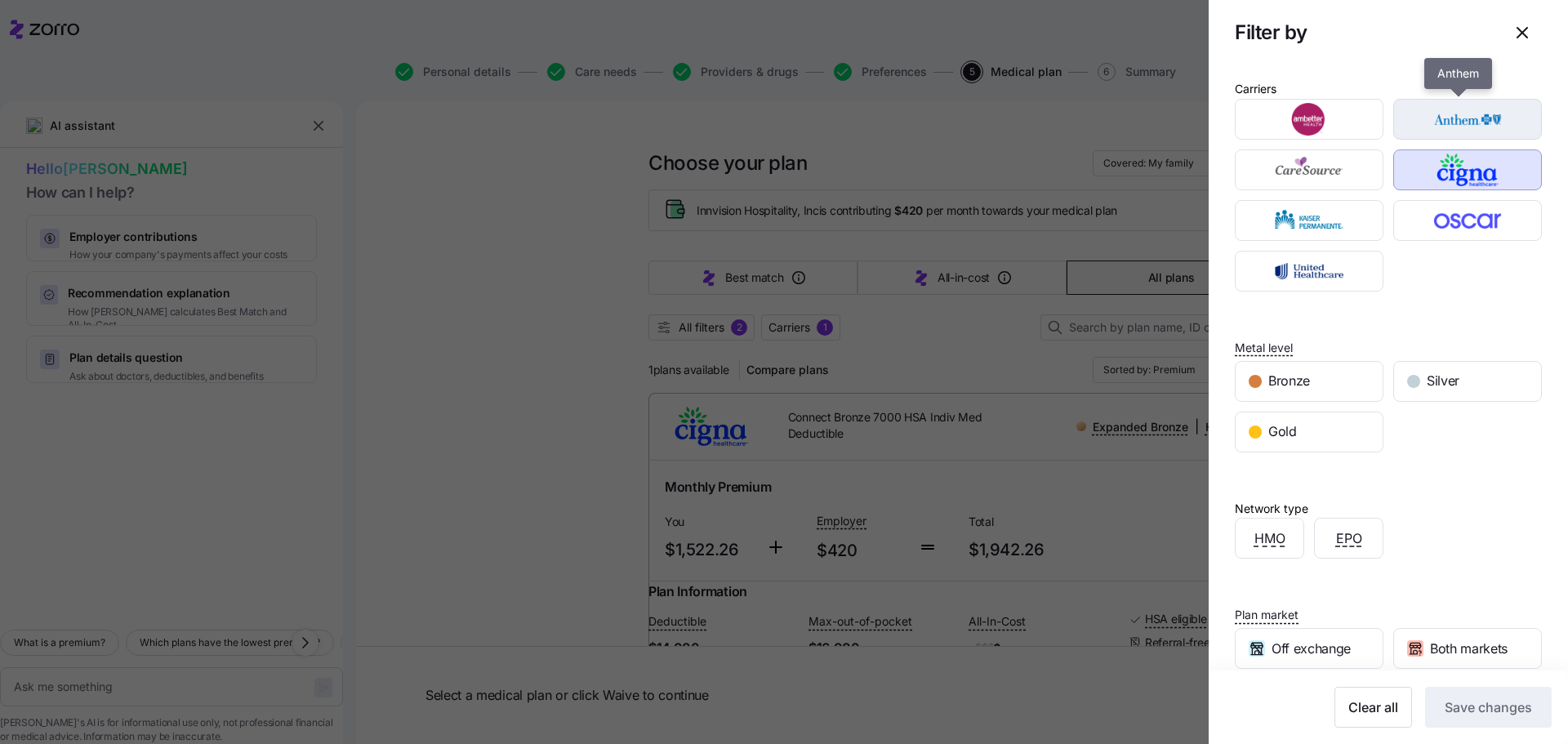
click at [1434, 119] on img "button" at bounding box center [1467, 120] width 120 height 33
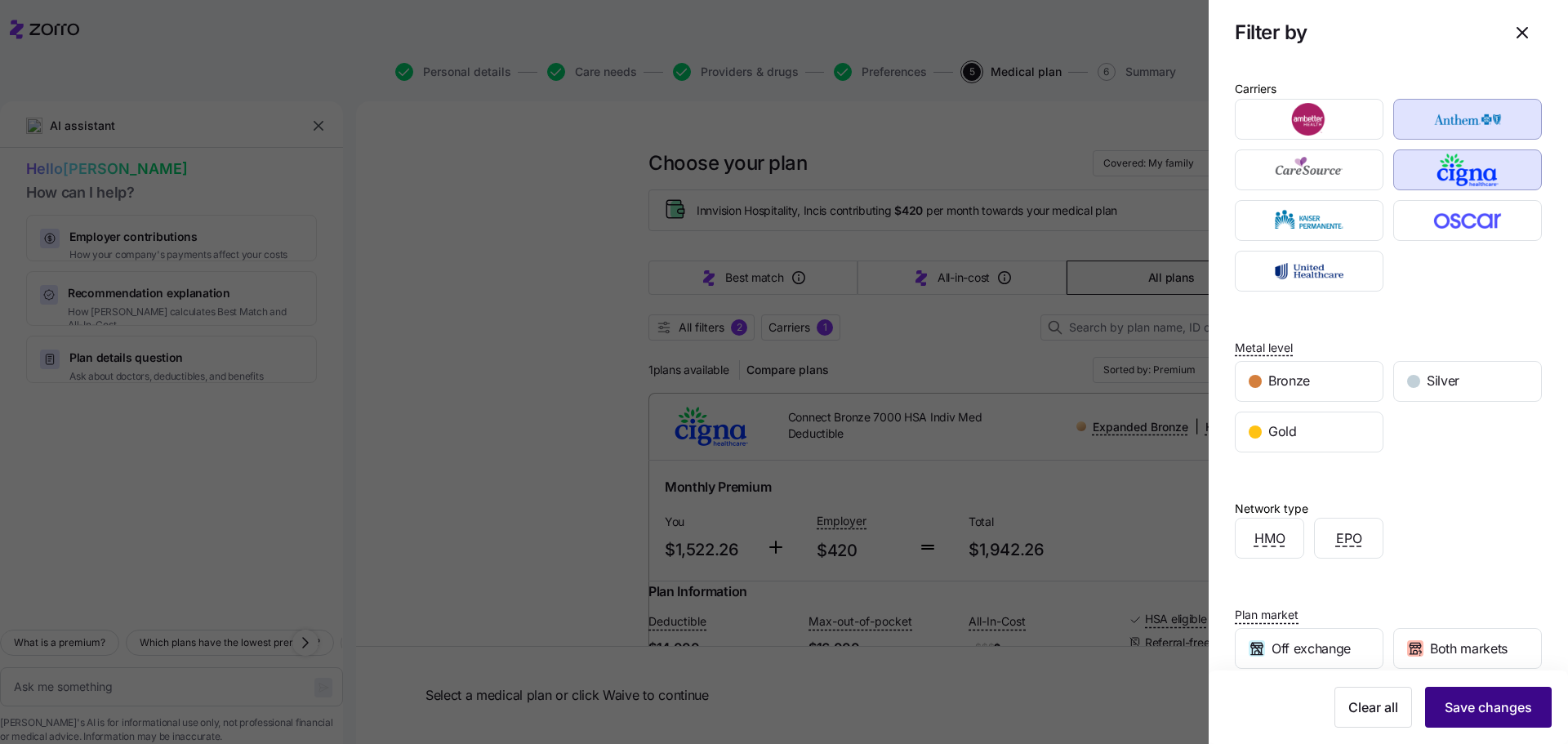
click at [1472, 712] on span "Save changes" at bounding box center [1488, 707] width 88 height 19
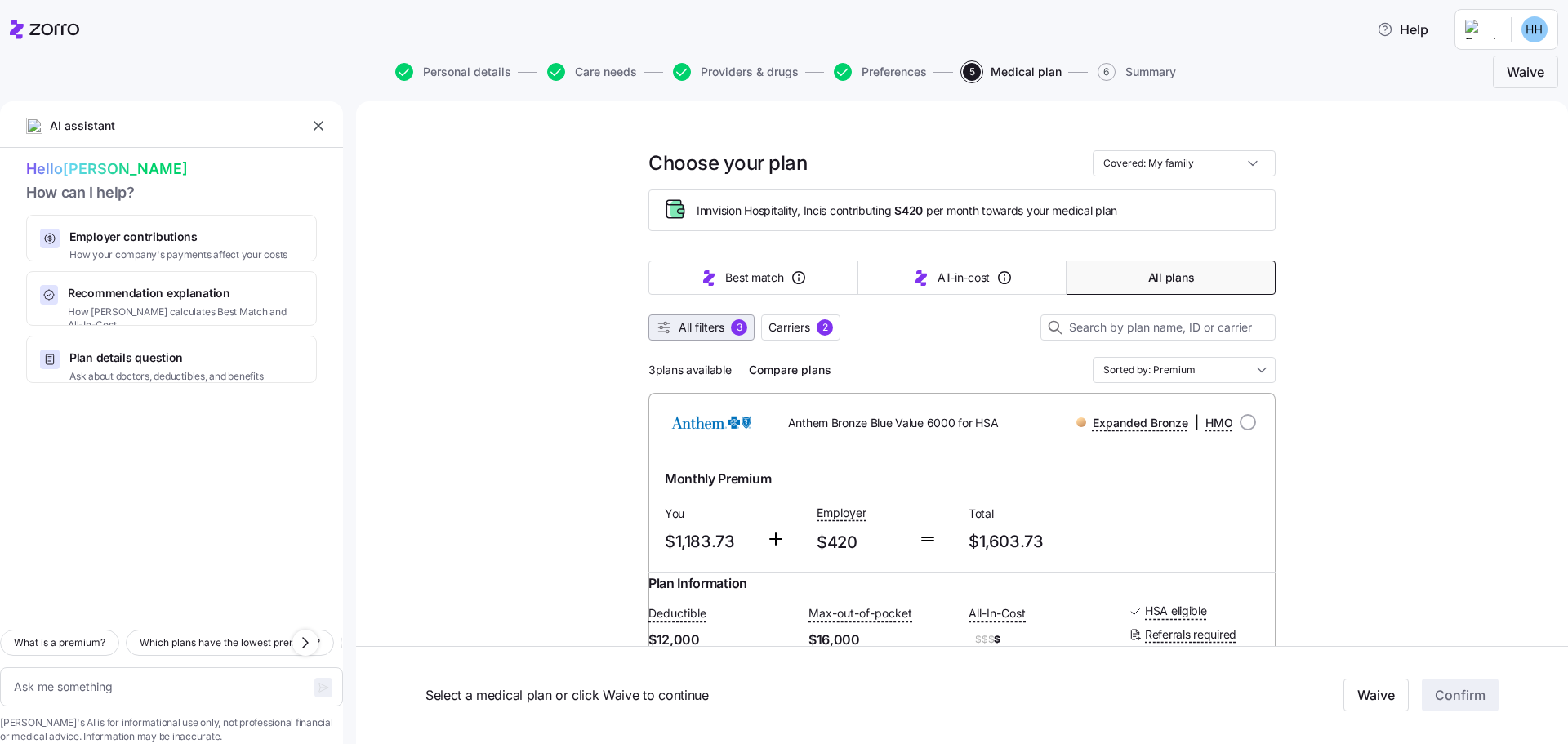
click at [712, 324] on span "All filters" at bounding box center [701, 327] width 46 height 16
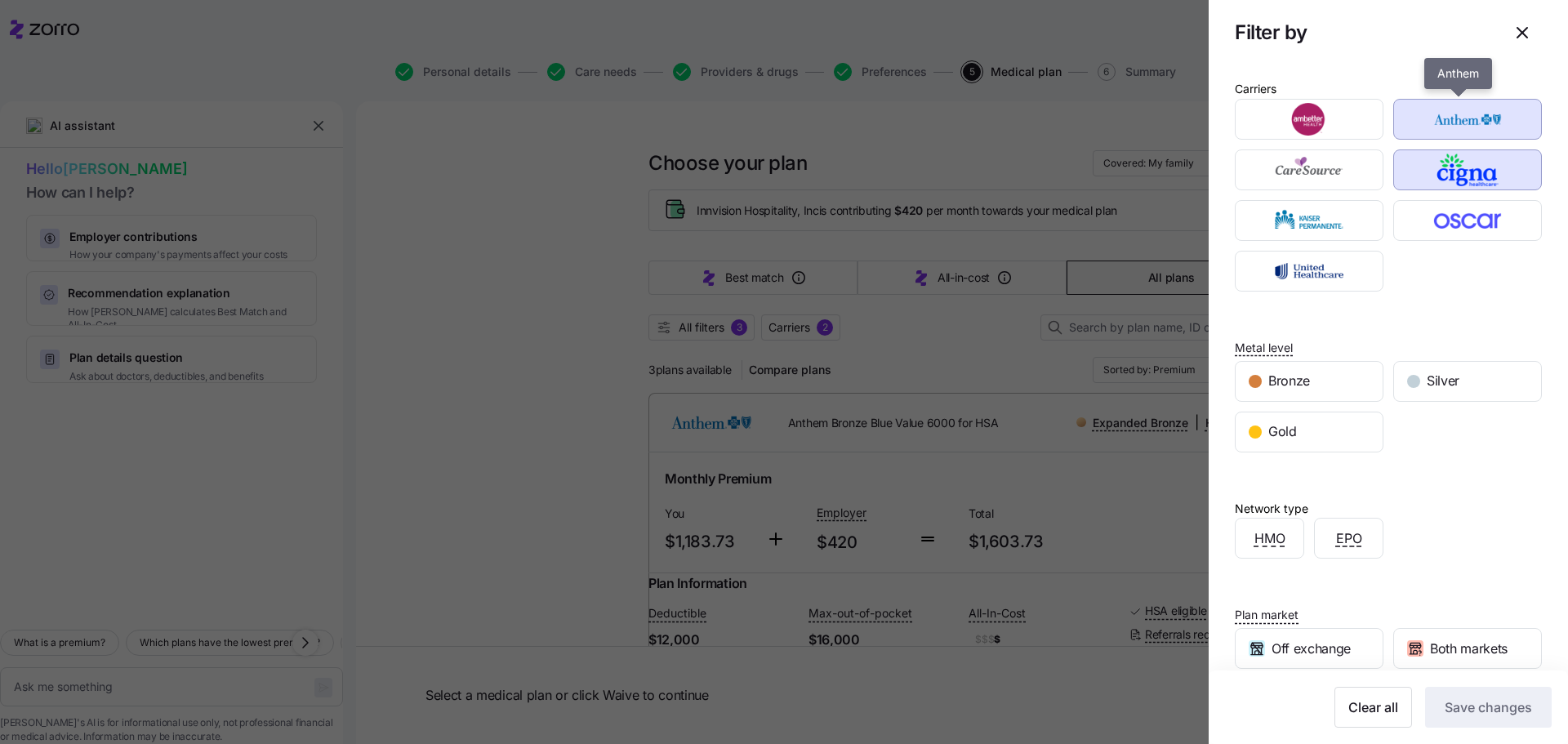
click at [1461, 124] on img "button" at bounding box center [1467, 120] width 120 height 33
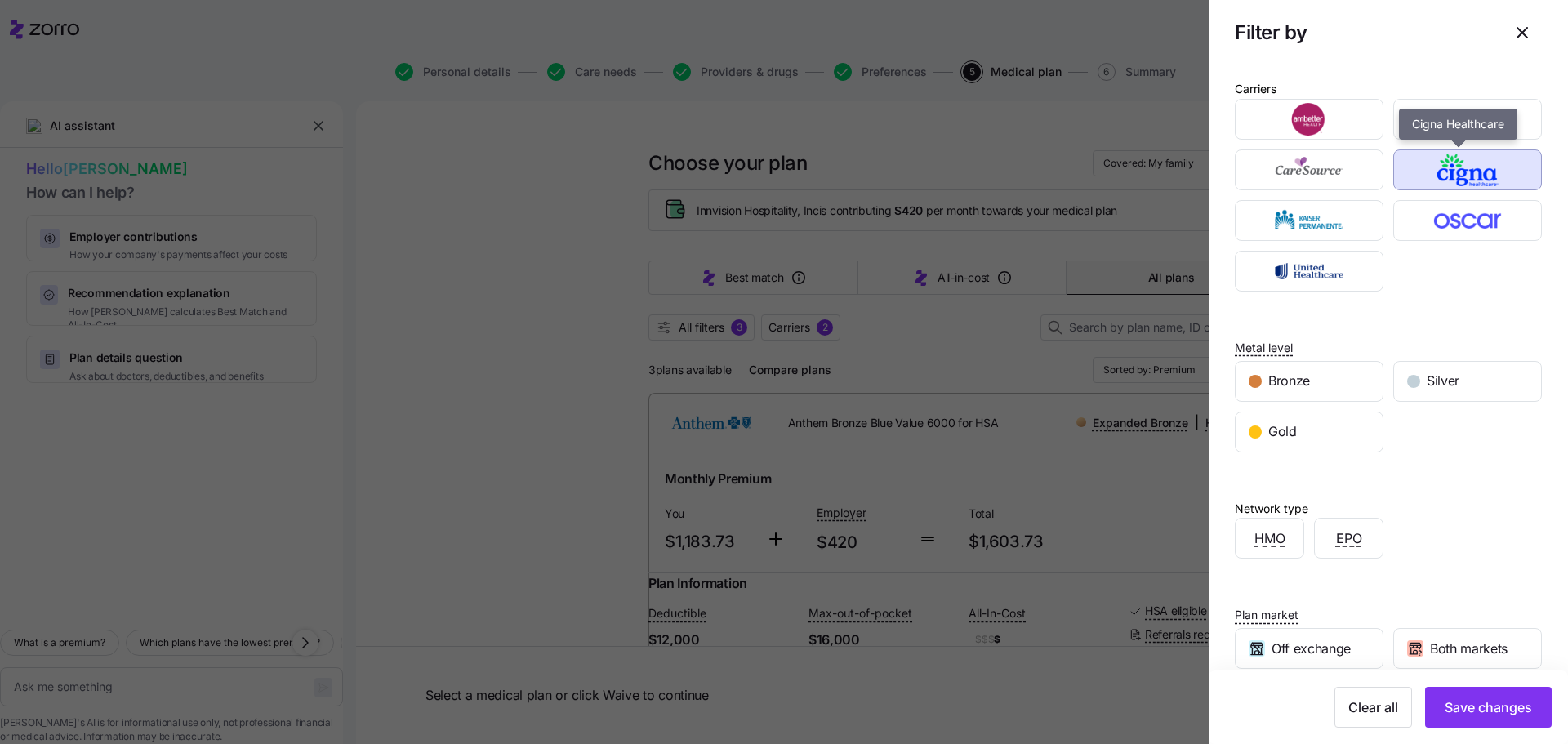
click at [1452, 171] on img "button" at bounding box center [1467, 170] width 120 height 33
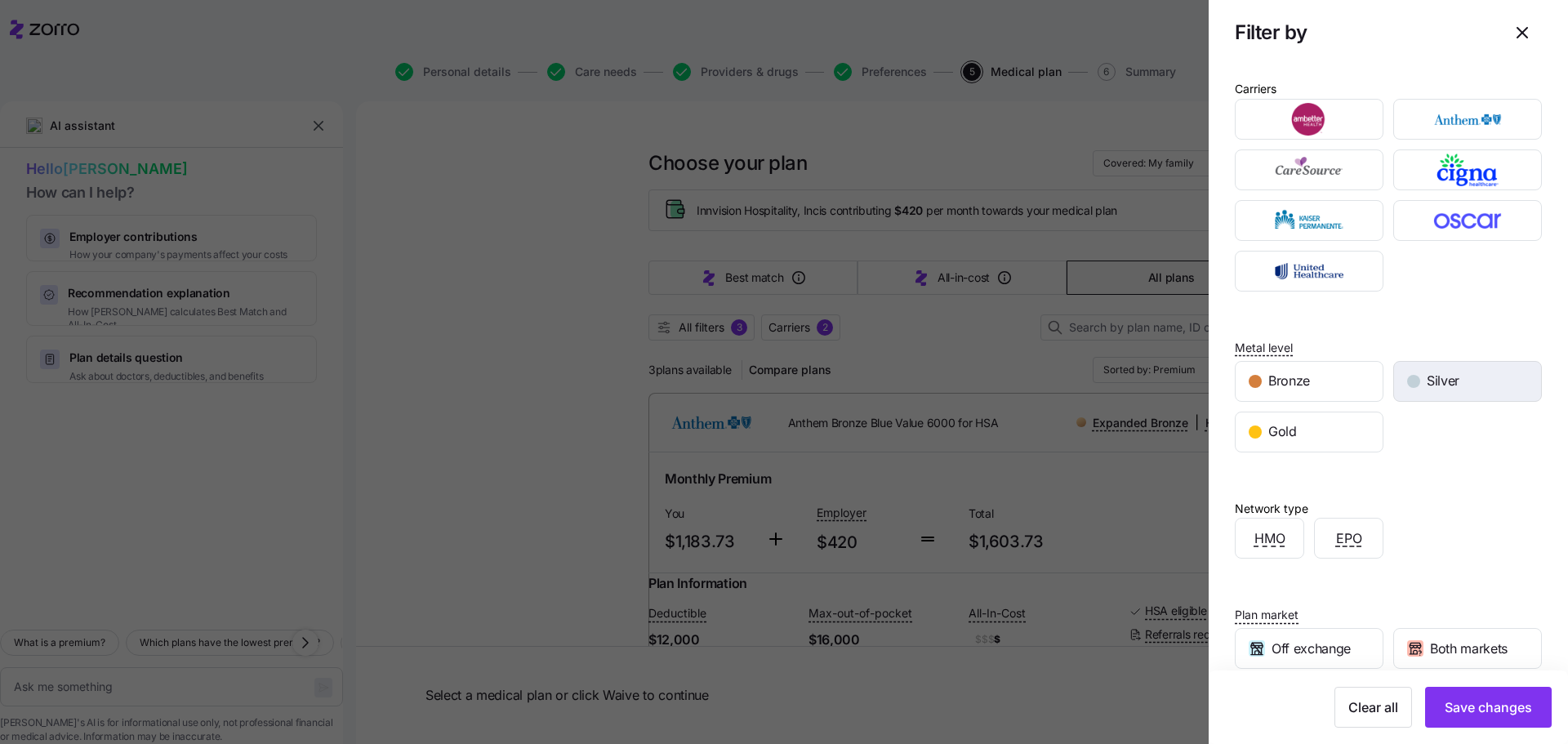
click at [1452, 393] on div "Silver" at bounding box center [1467, 381] width 147 height 39
click at [1430, 703] on button "Save changes" at bounding box center [1488, 707] width 126 height 41
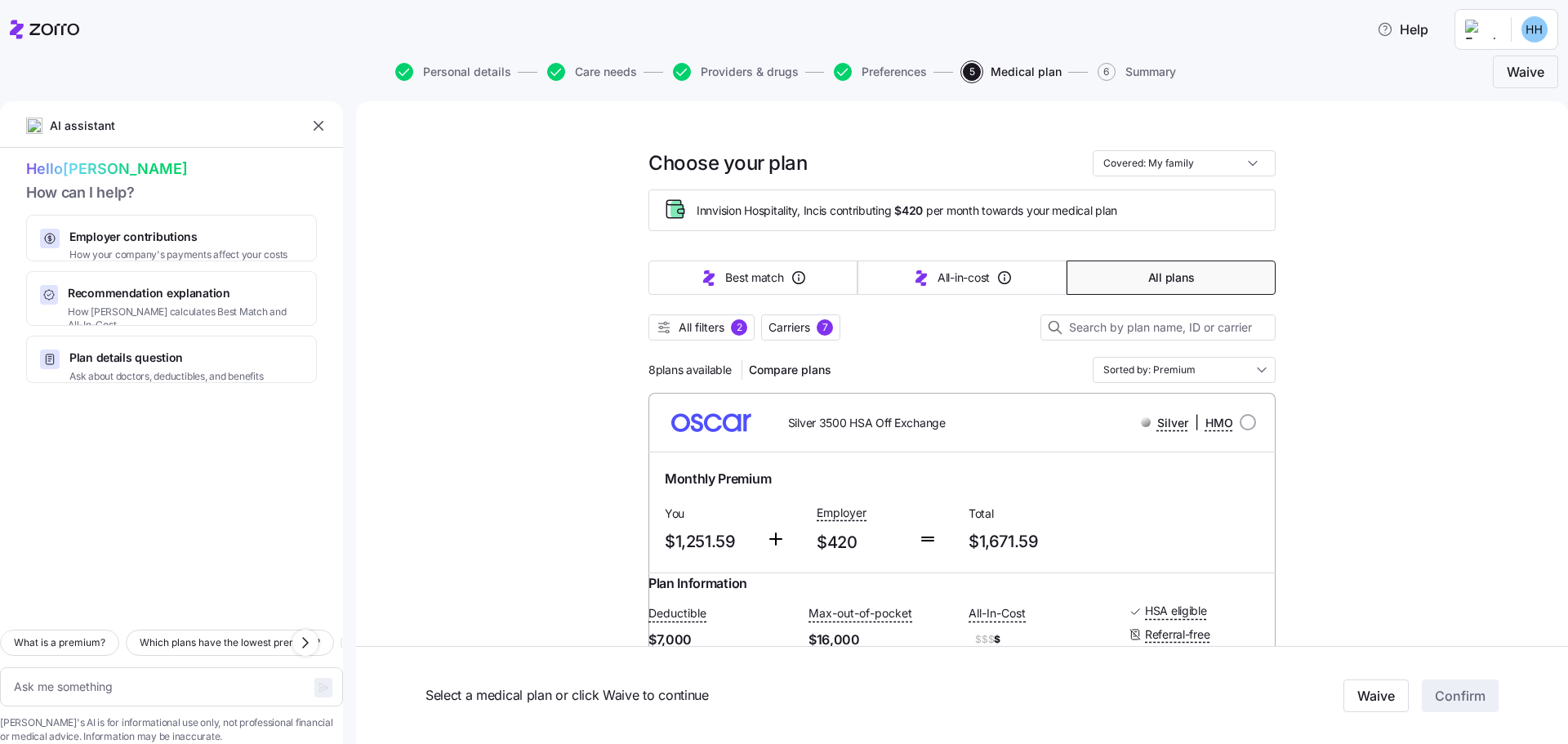
scroll to position [170, 0]
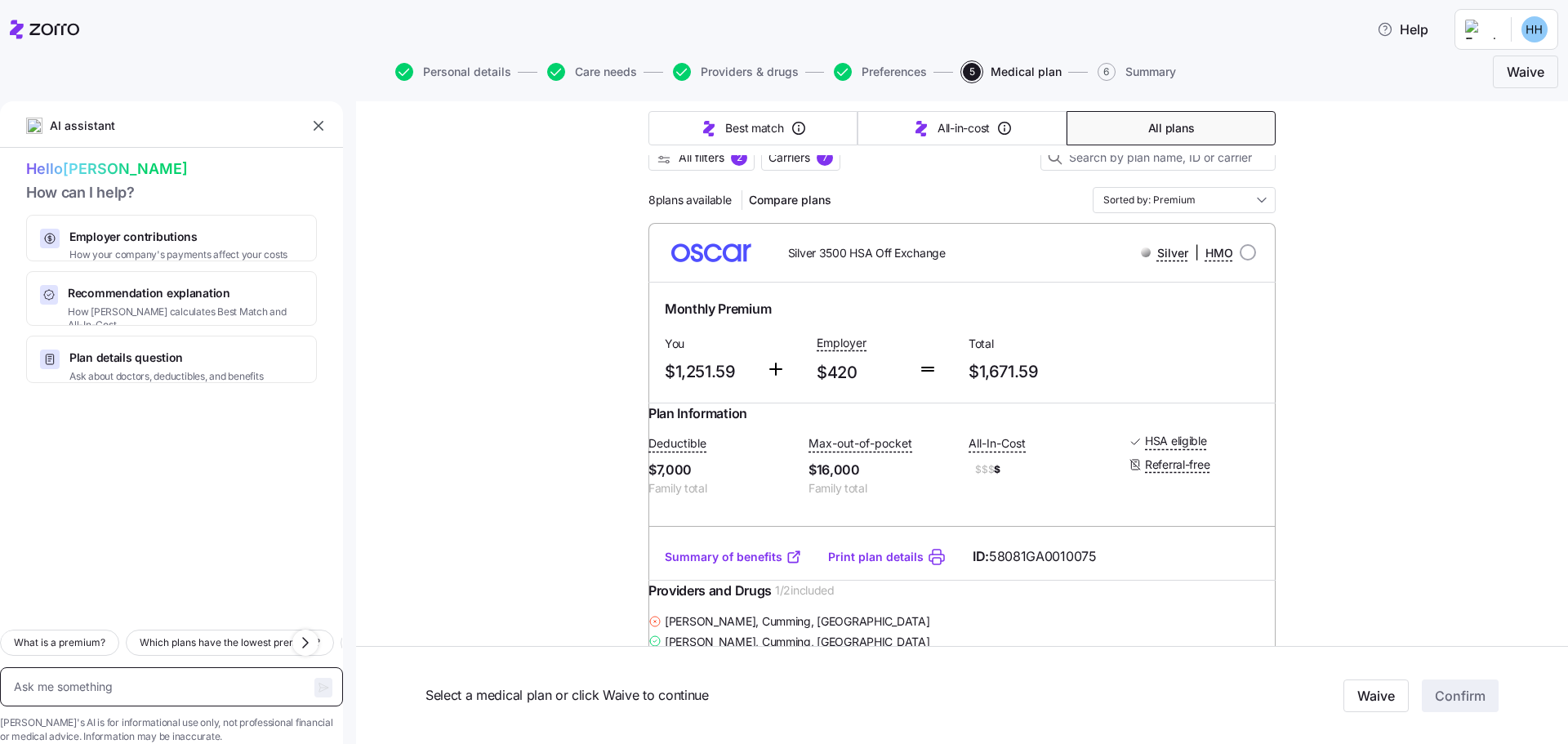
click at [172, 669] on textarea at bounding box center [171, 686] width 343 height 39
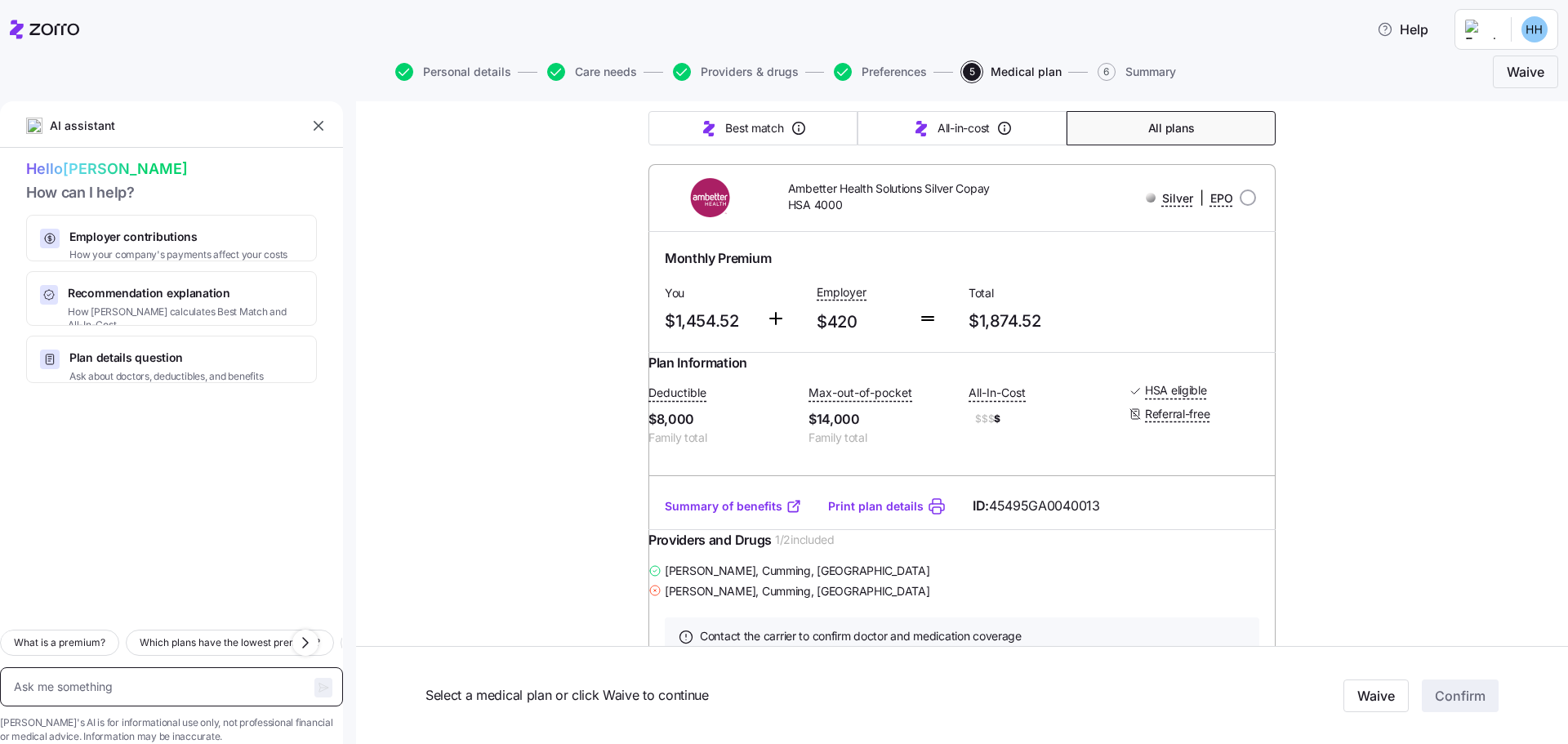
scroll to position [1256, 0]
click at [37, 29] on icon at bounding box center [45, 28] width 69 height 19
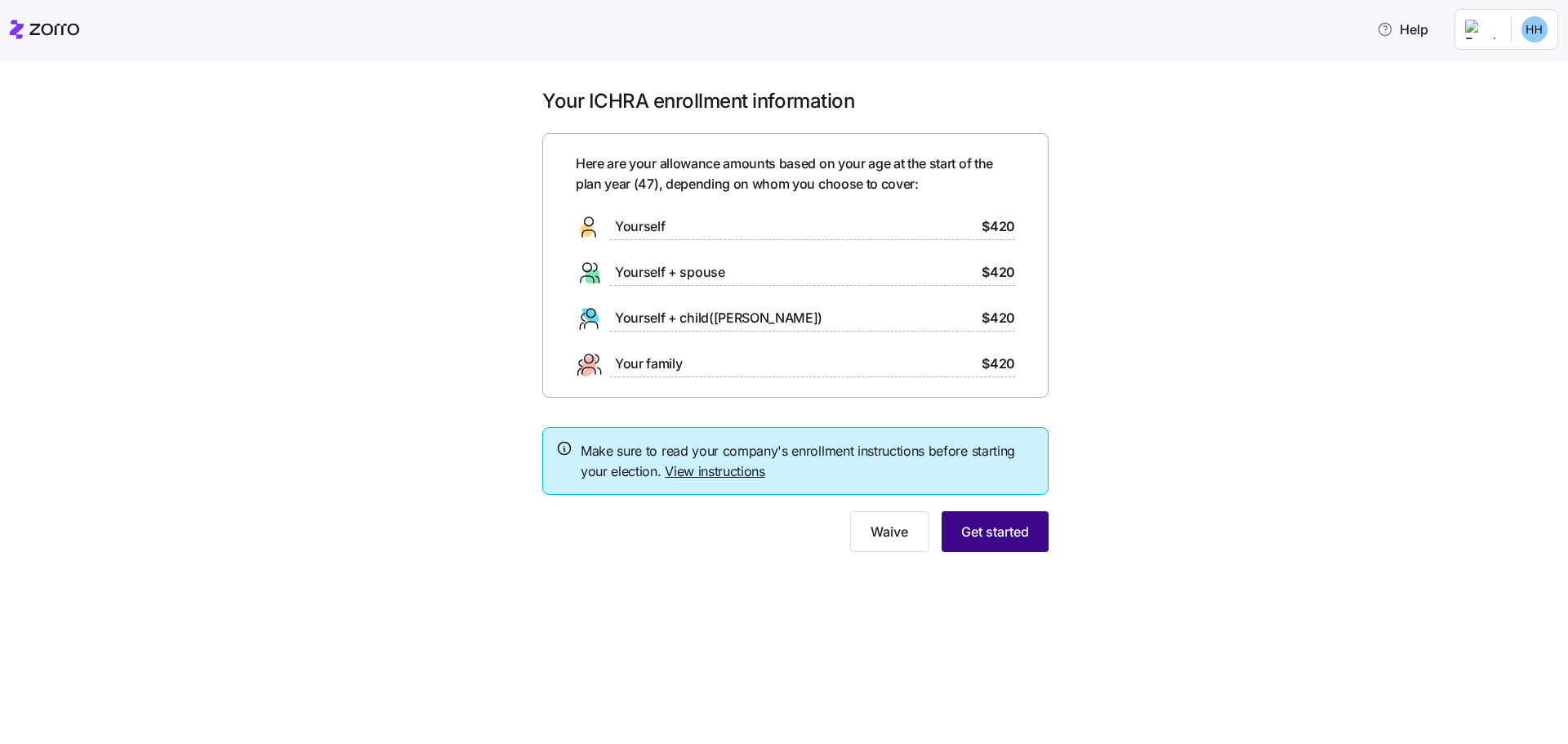
click at [982, 534] on span "Get started" at bounding box center [995, 531] width 68 height 19
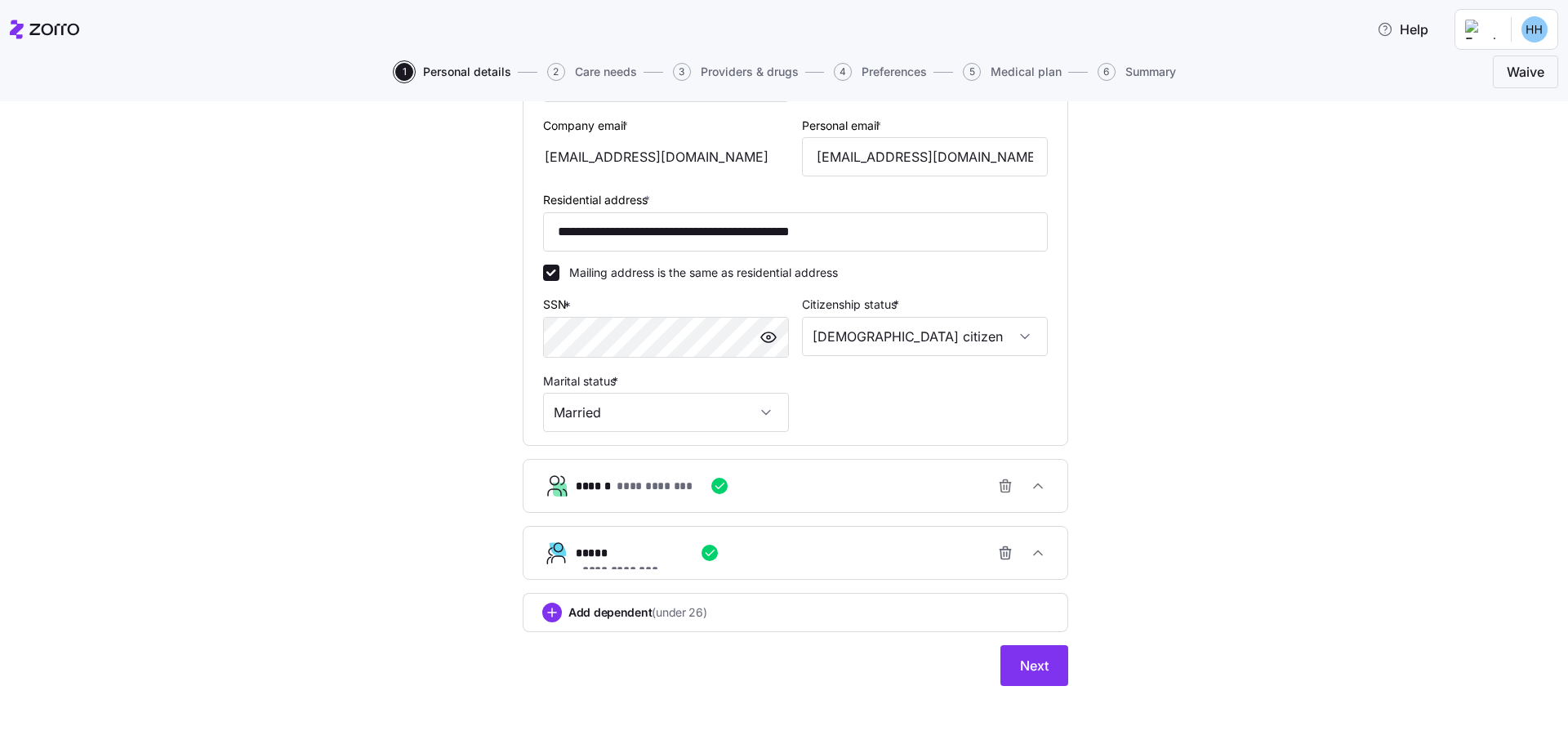
scroll to position [464, 0]
click at [1028, 686] on div "**********" at bounding box center [795, 184] width 571 height 1042
click at [1027, 671] on span "Next" at bounding box center [1033, 664] width 28 height 19
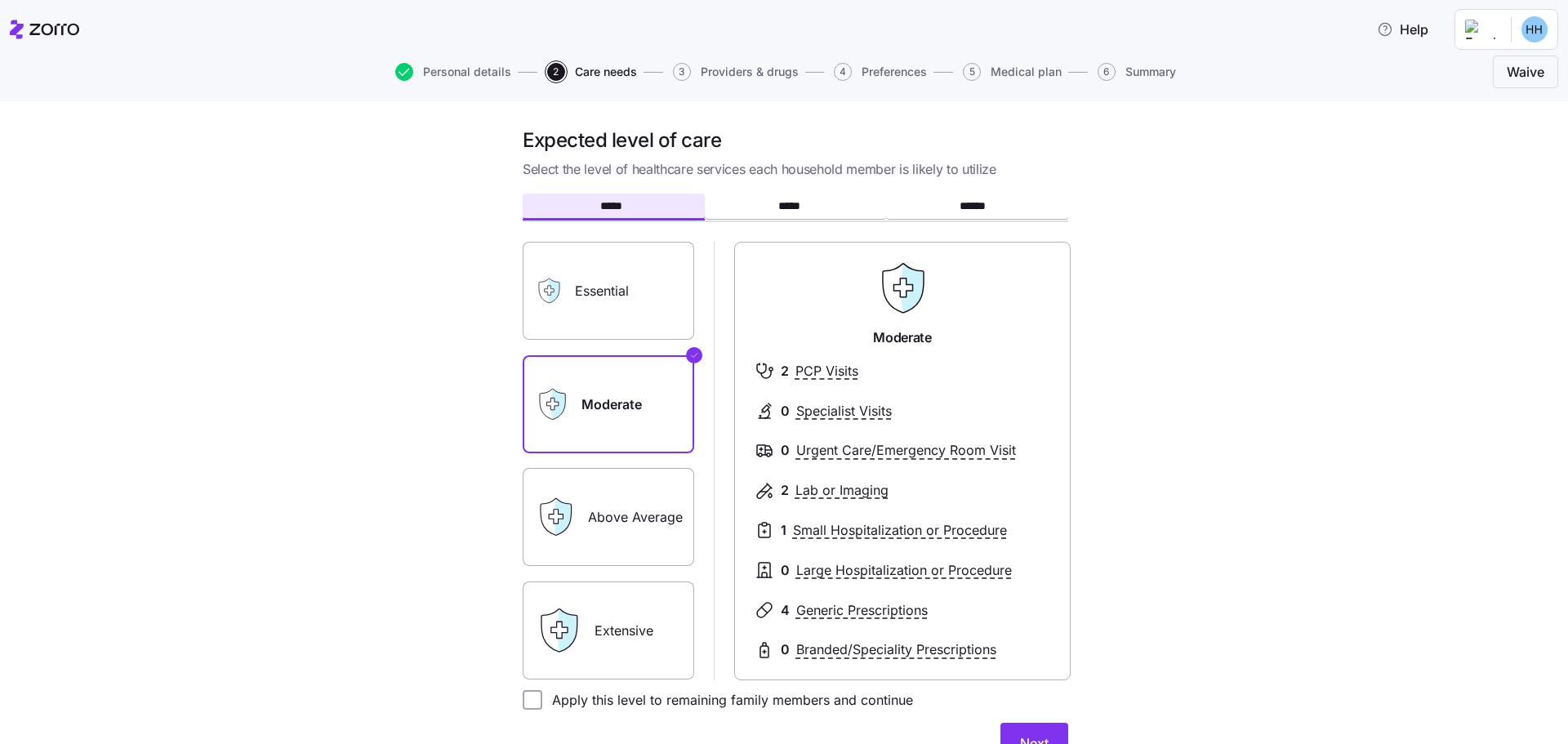
click at [638, 289] on label "Essential" at bounding box center [609, 290] width 172 height 98
click at [0, 0] on input "Essential" at bounding box center [0, 0] width 0 height 0
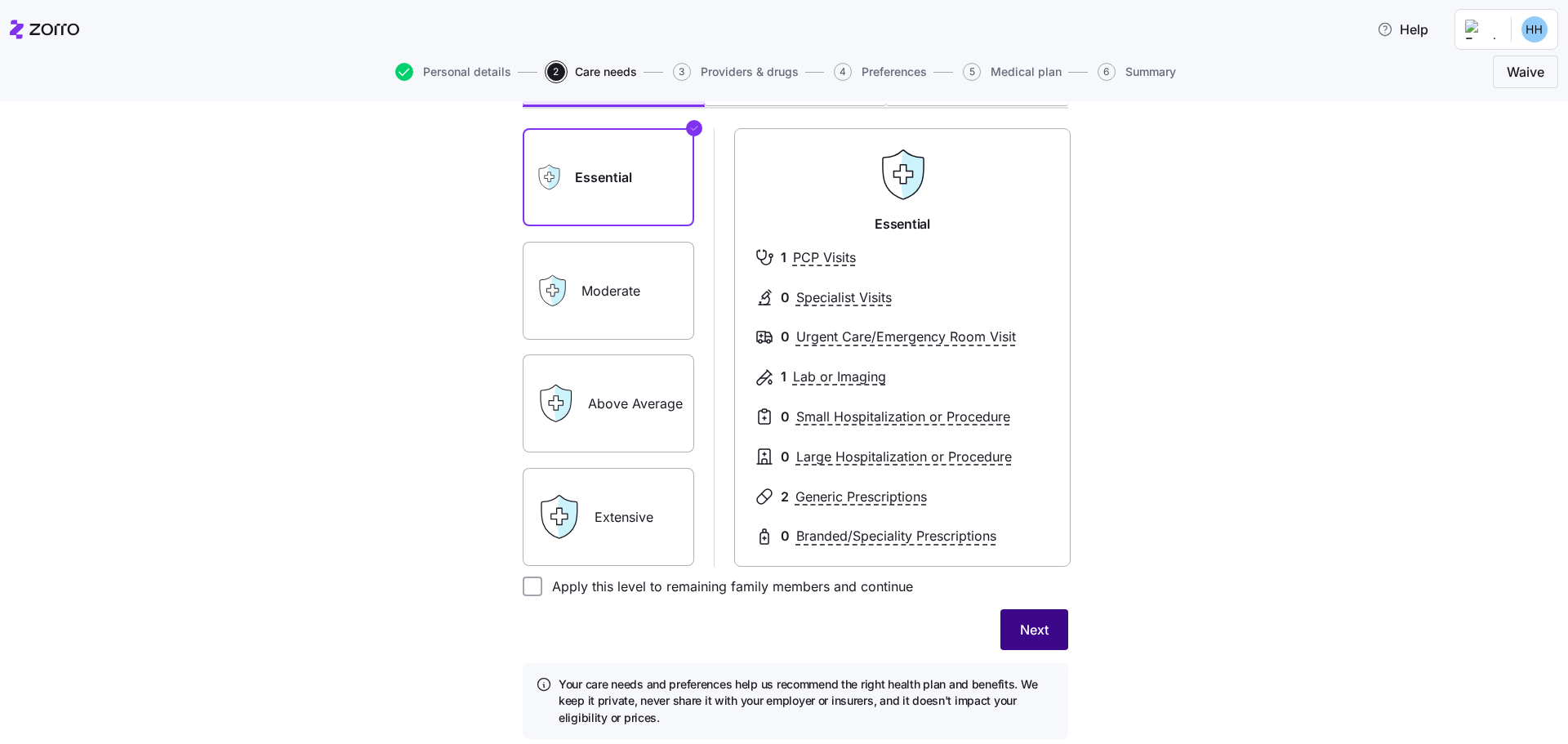
click at [1021, 626] on span "Next" at bounding box center [1033, 629] width 28 height 19
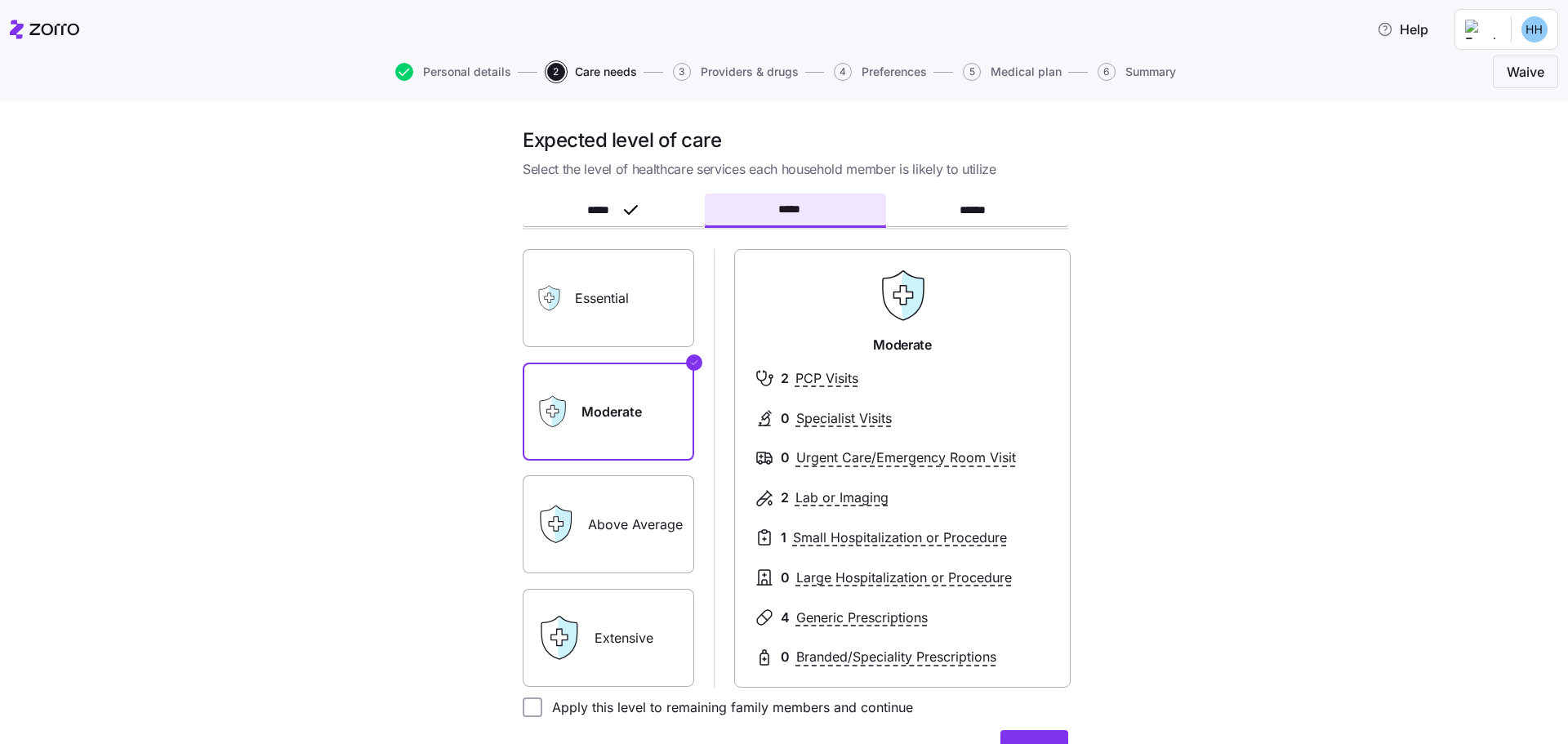
click at [622, 301] on label "Essential" at bounding box center [609, 297] width 172 height 98
click at [0, 0] on input "Essential" at bounding box center [0, 0] width 0 height 0
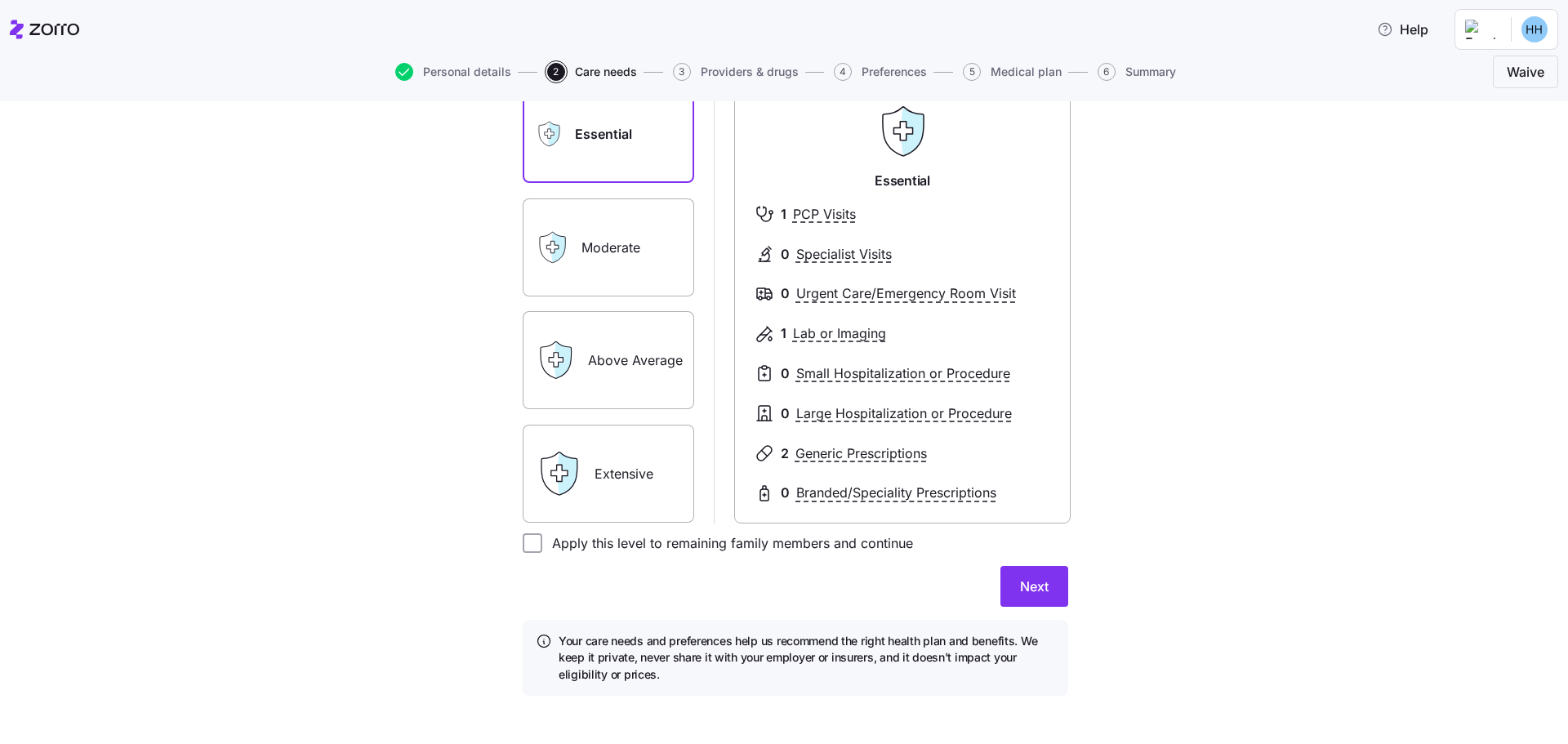
scroll to position [165, 0]
click at [1022, 583] on span "Next" at bounding box center [1033, 584] width 28 height 19
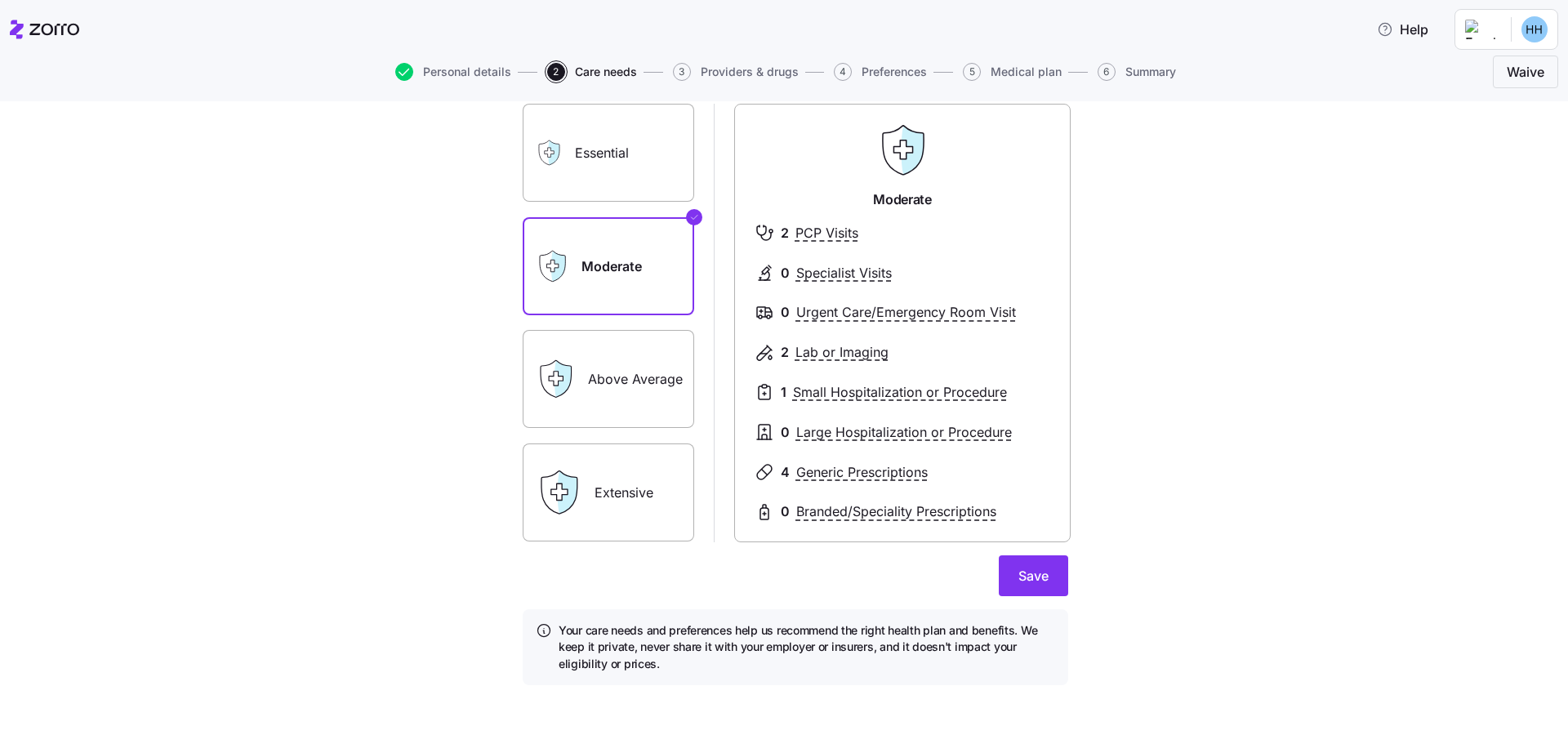
scroll to position [145, 0]
click at [620, 175] on label "Essential" at bounding box center [609, 152] width 172 height 98
click at [0, 0] on input "Essential" at bounding box center [0, 0] width 0 height 0
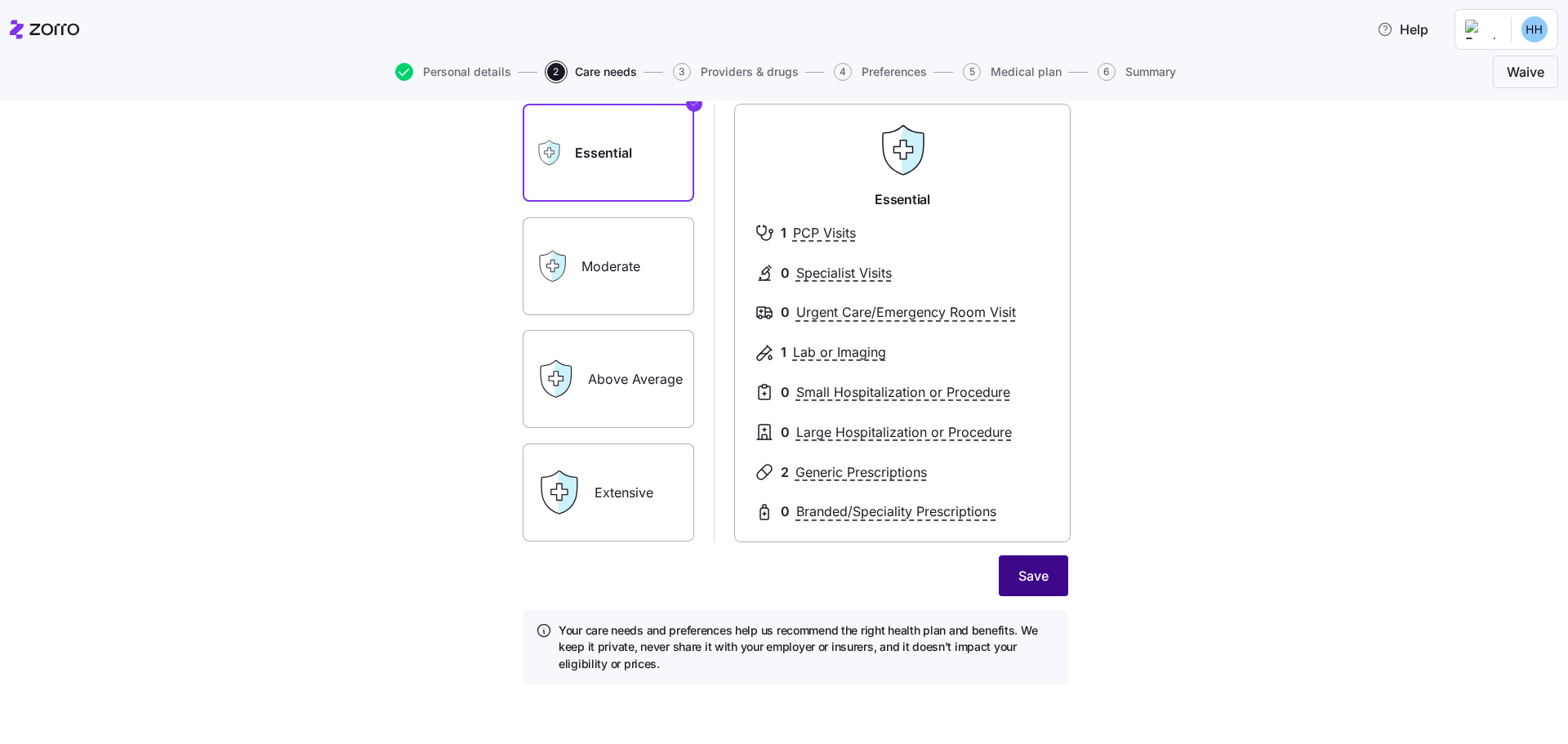
click at [1019, 570] on span "Save" at bounding box center [1033, 575] width 30 height 19
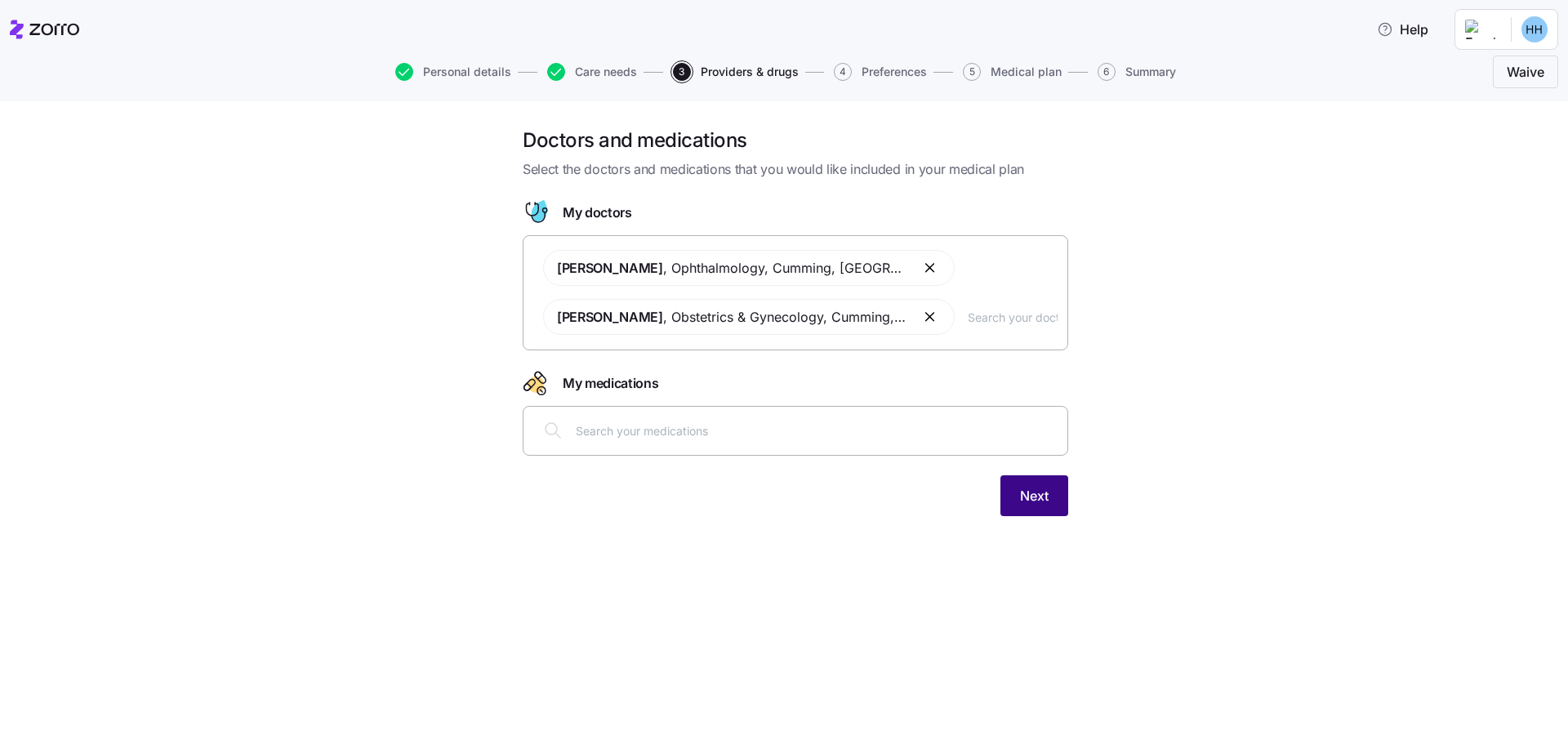
click at [1022, 494] on span "Next" at bounding box center [1033, 494] width 28 height 19
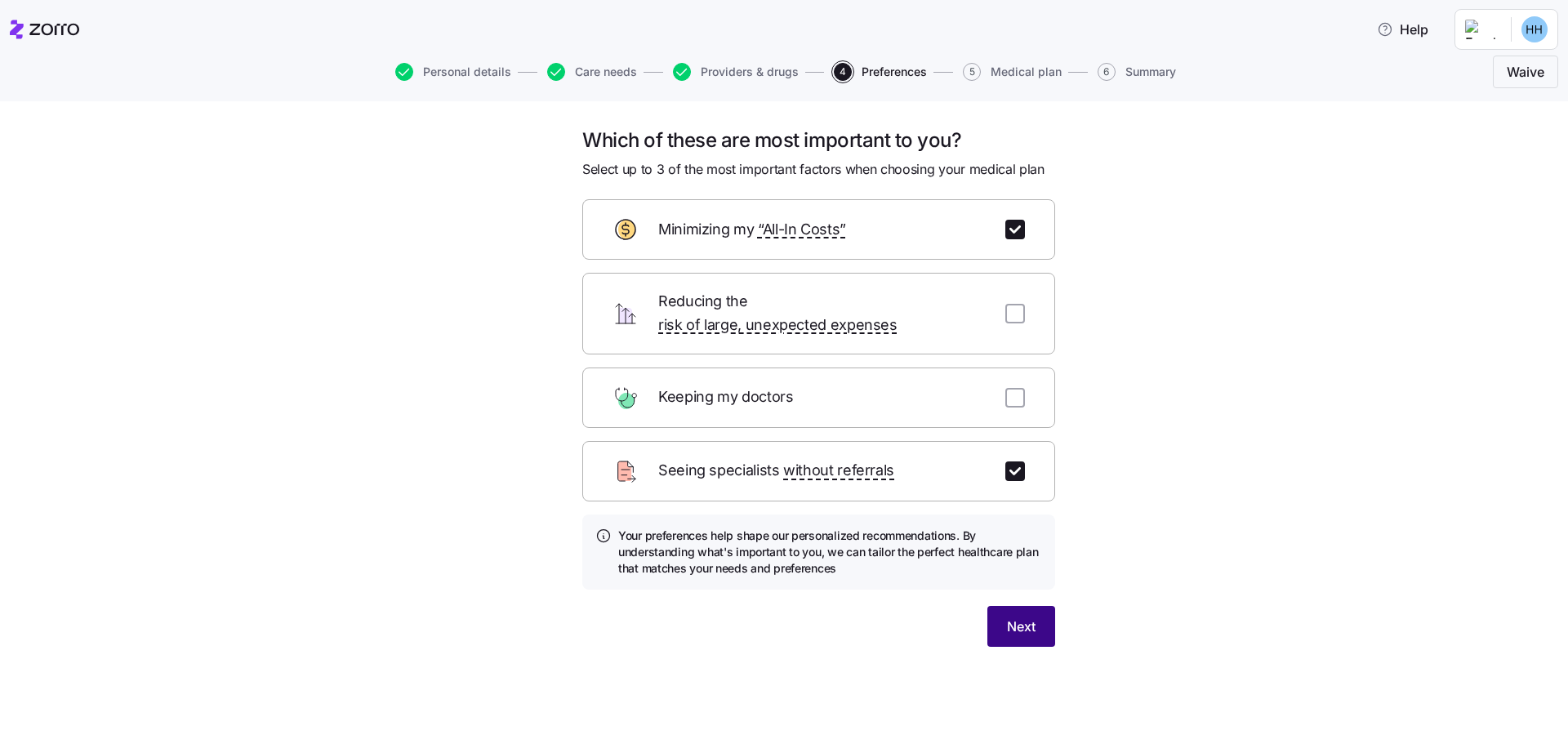
click at [1019, 616] on span "Next" at bounding box center [1020, 625] width 28 height 19
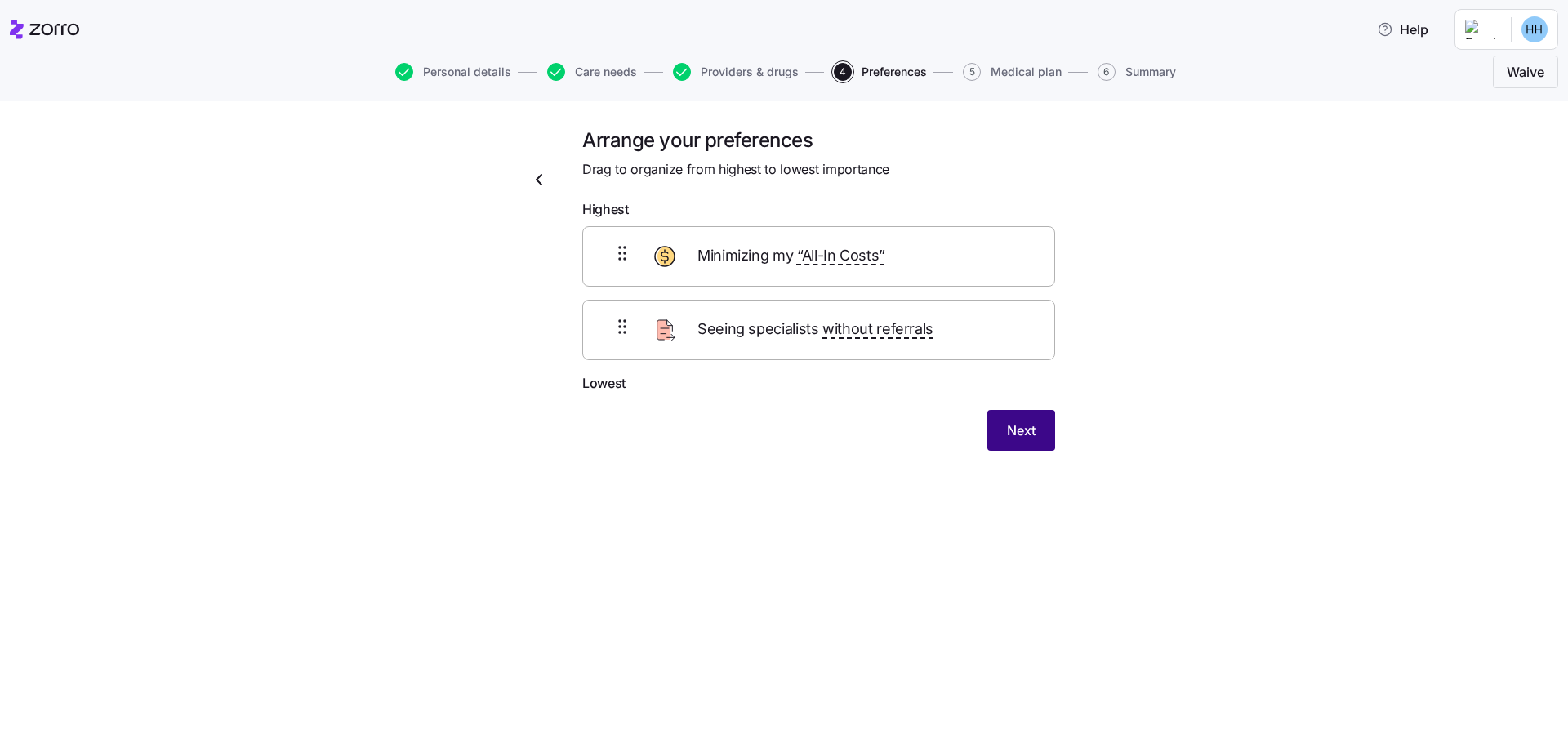
click at [1013, 439] on span "Next" at bounding box center [1020, 430] width 28 height 19
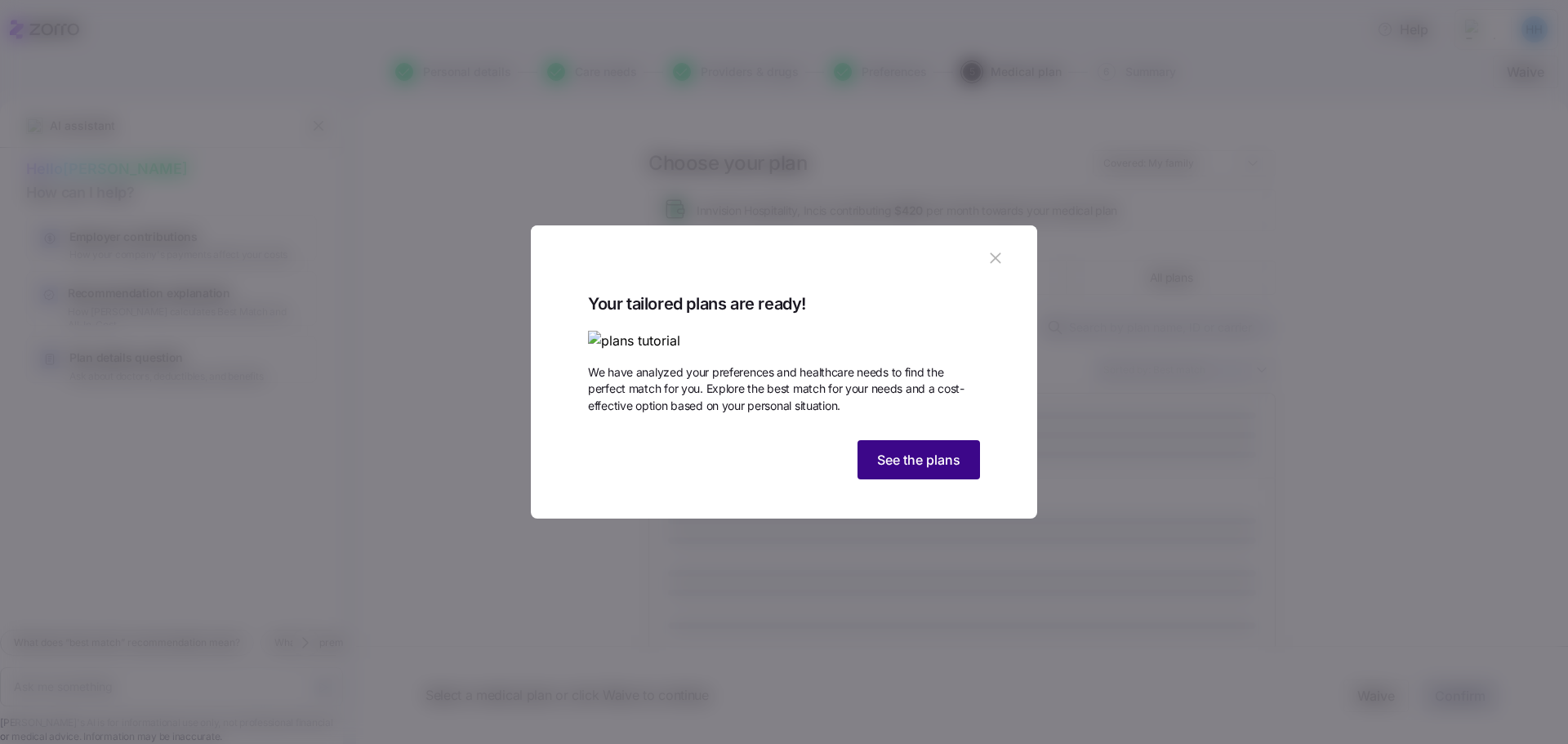
click at [950, 470] on span "See the plans" at bounding box center [918, 459] width 83 height 19
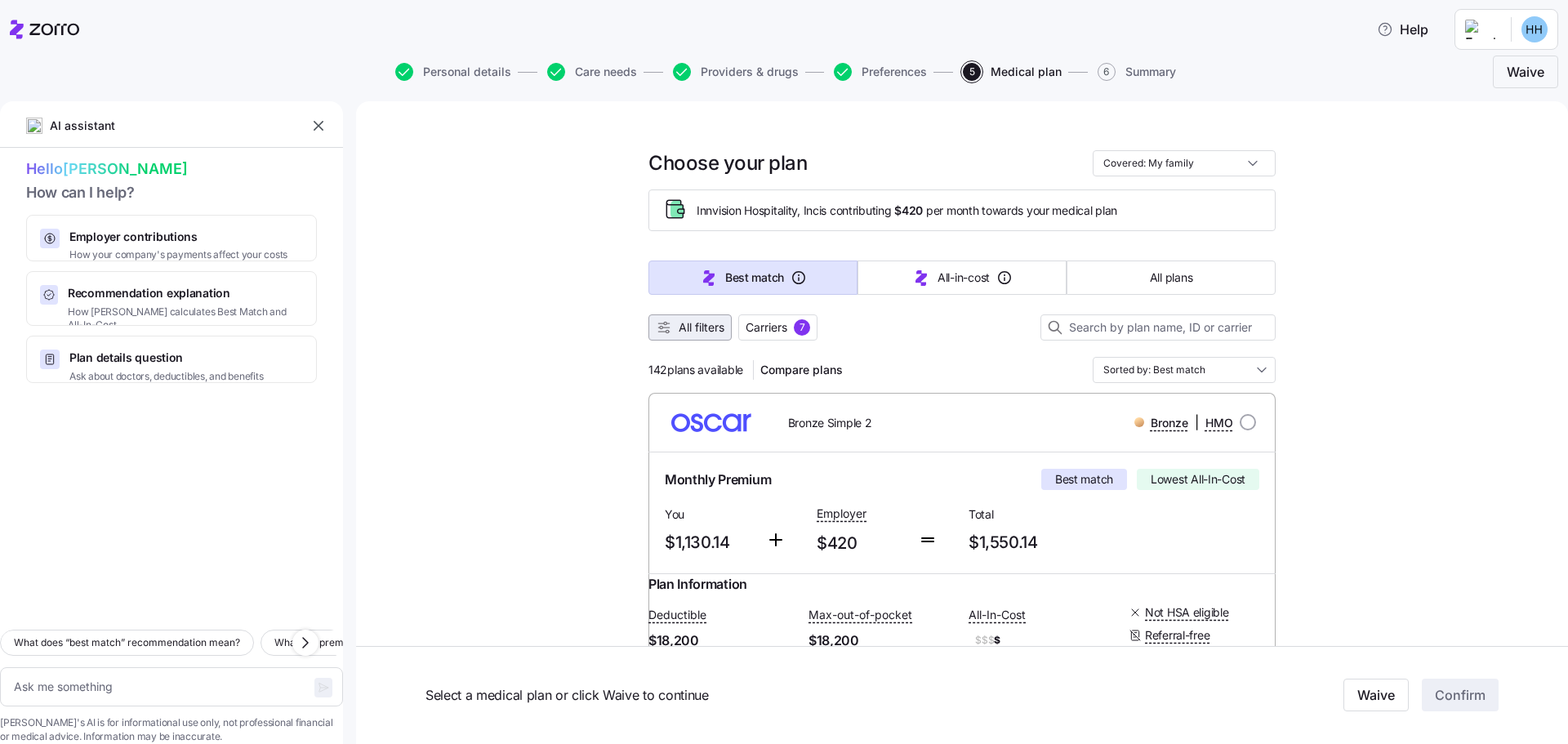
click at [710, 330] on span "All filters" at bounding box center [701, 327] width 46 height 16
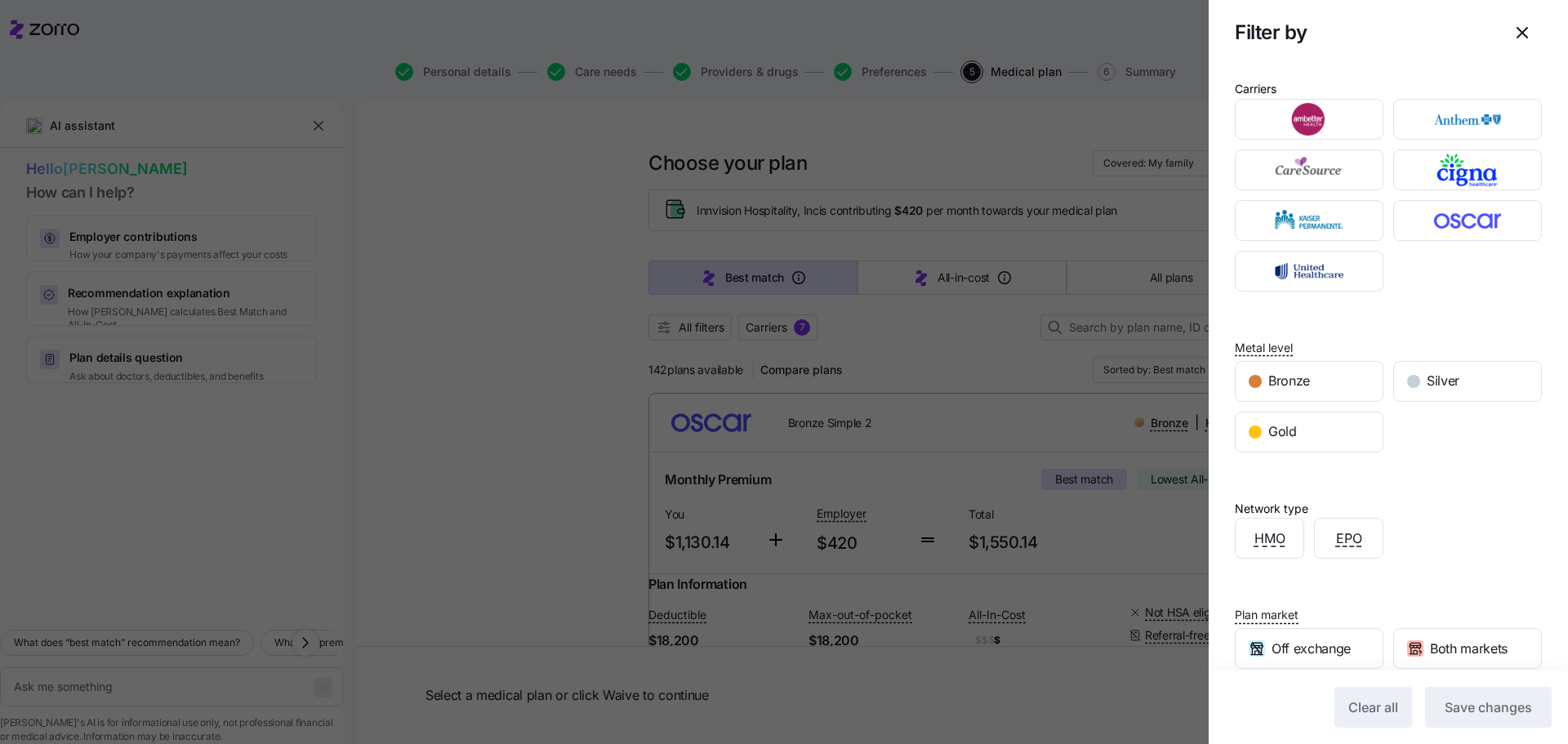
scroll to position [134, 0]
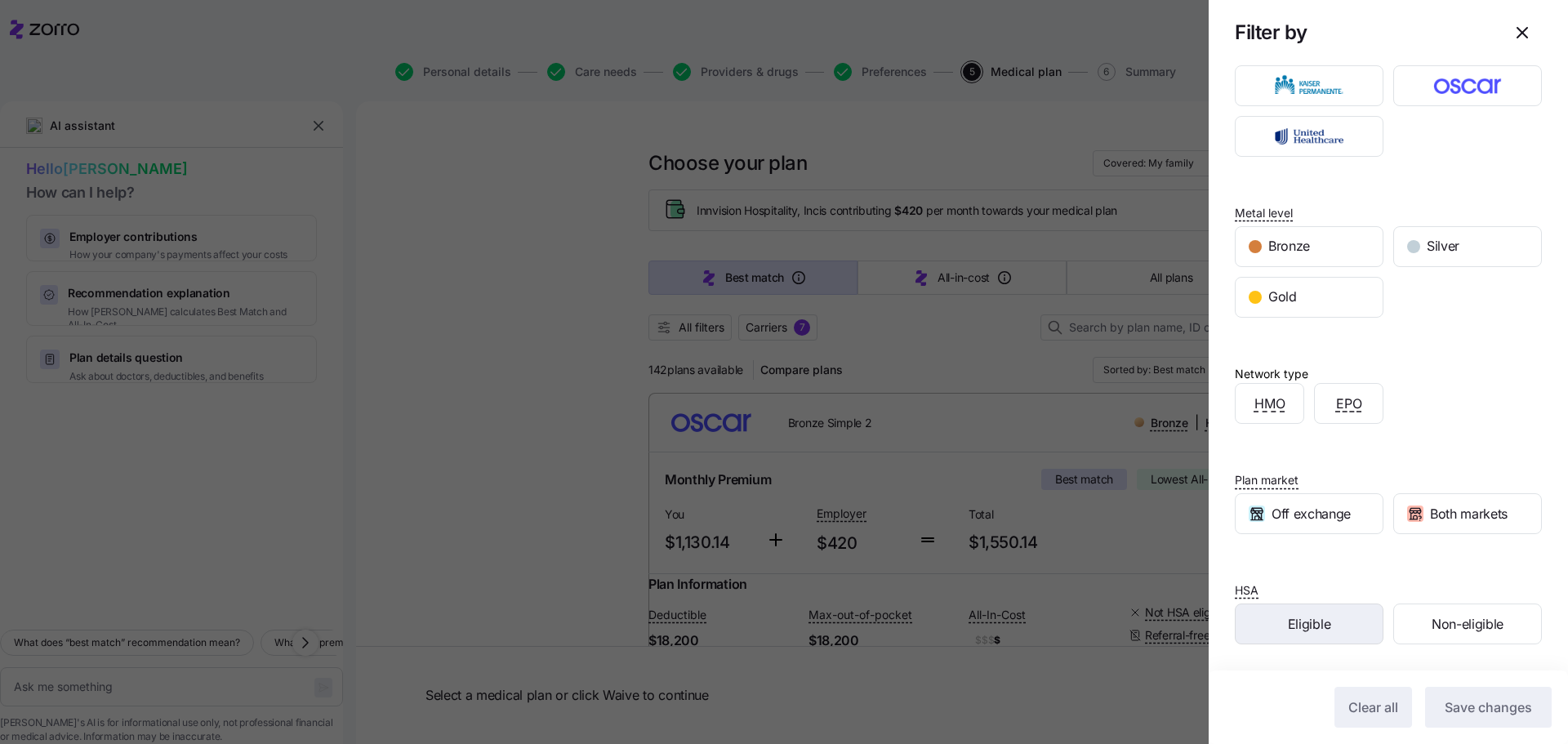
click at [1300, 621] on span "Eligible" at bounding box center [1308, 624] width 42 height 20
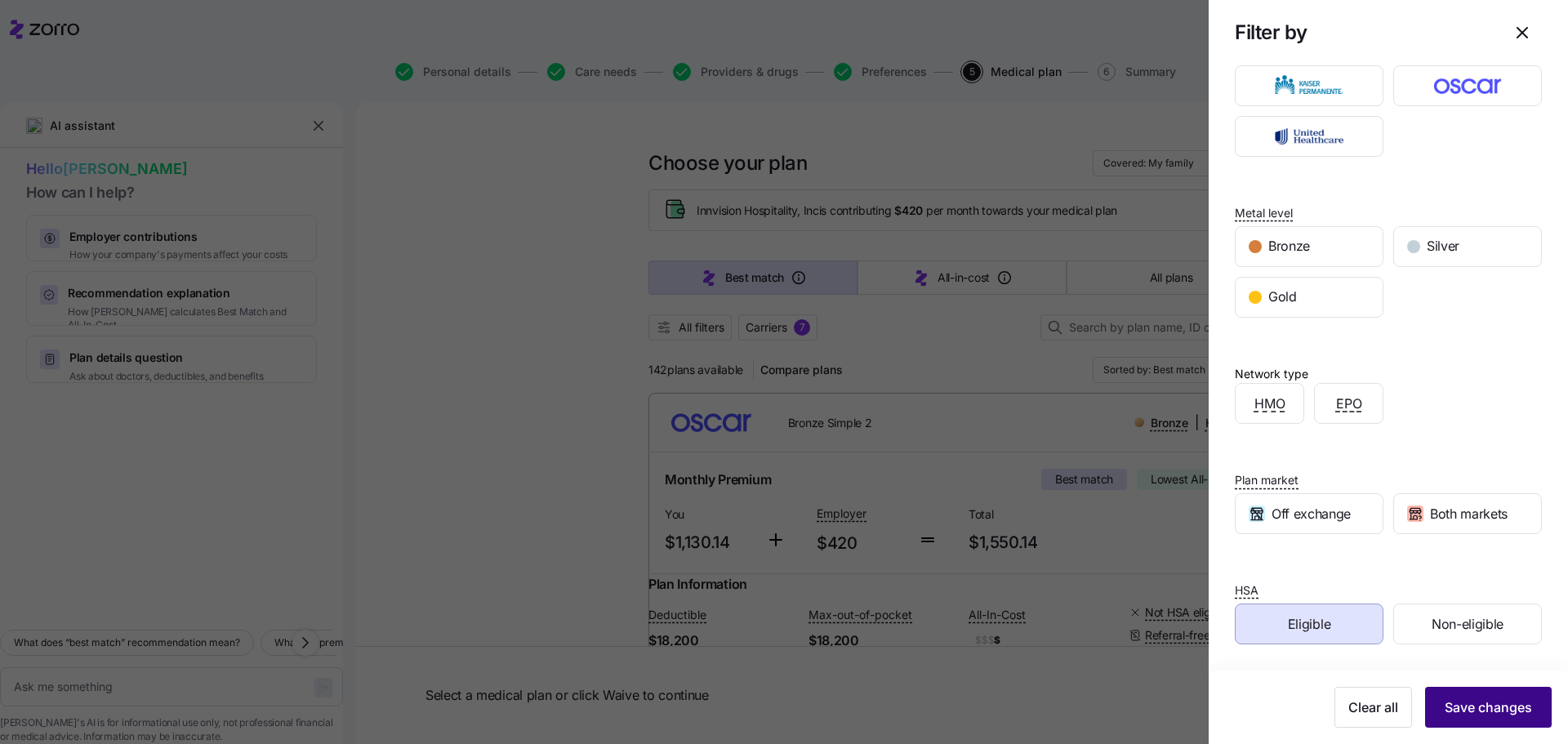
click at [1452, 705] on span "Save changes" at bounding box center [1488, 707] width 88 height 19
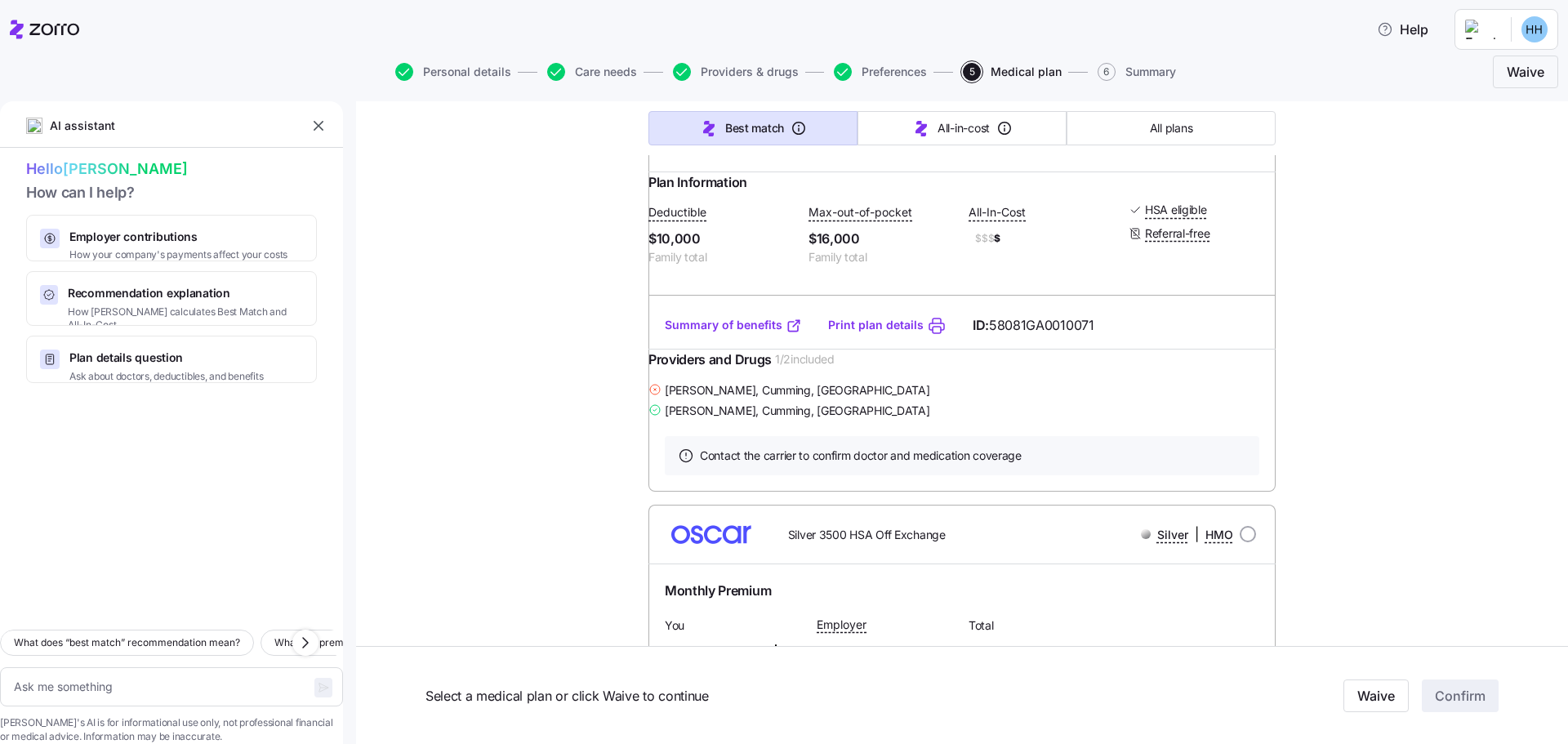
scroll to position [1428, 0]
click at [743, 332] on link "Summary of benefits" at bounding box center [733, 324] width 137 height 16
click at [1136, 126] on button "All plans" at bounding box center [1170, 128] width 209 height 35
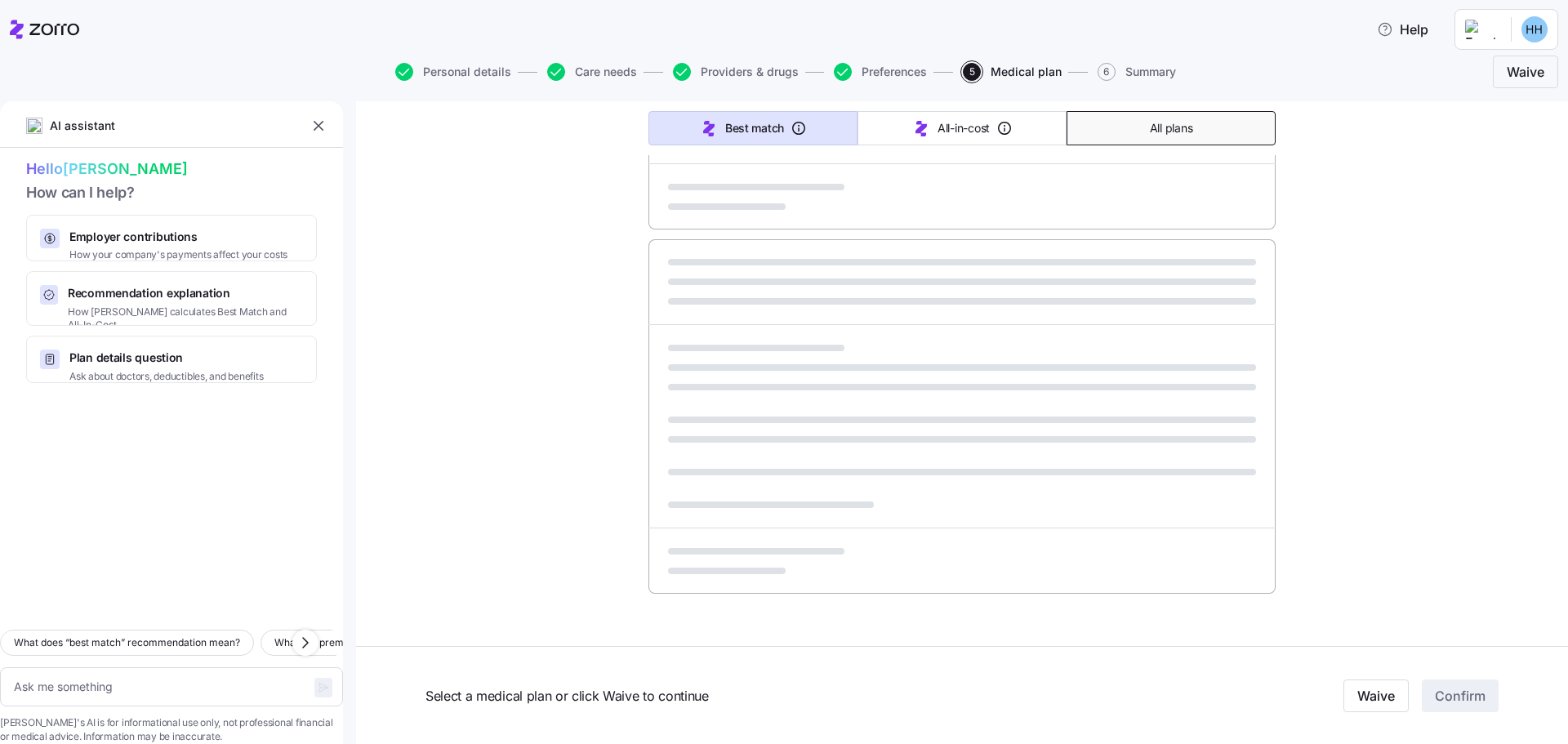
type textarea "x"
type input "Sorted by: Premium"
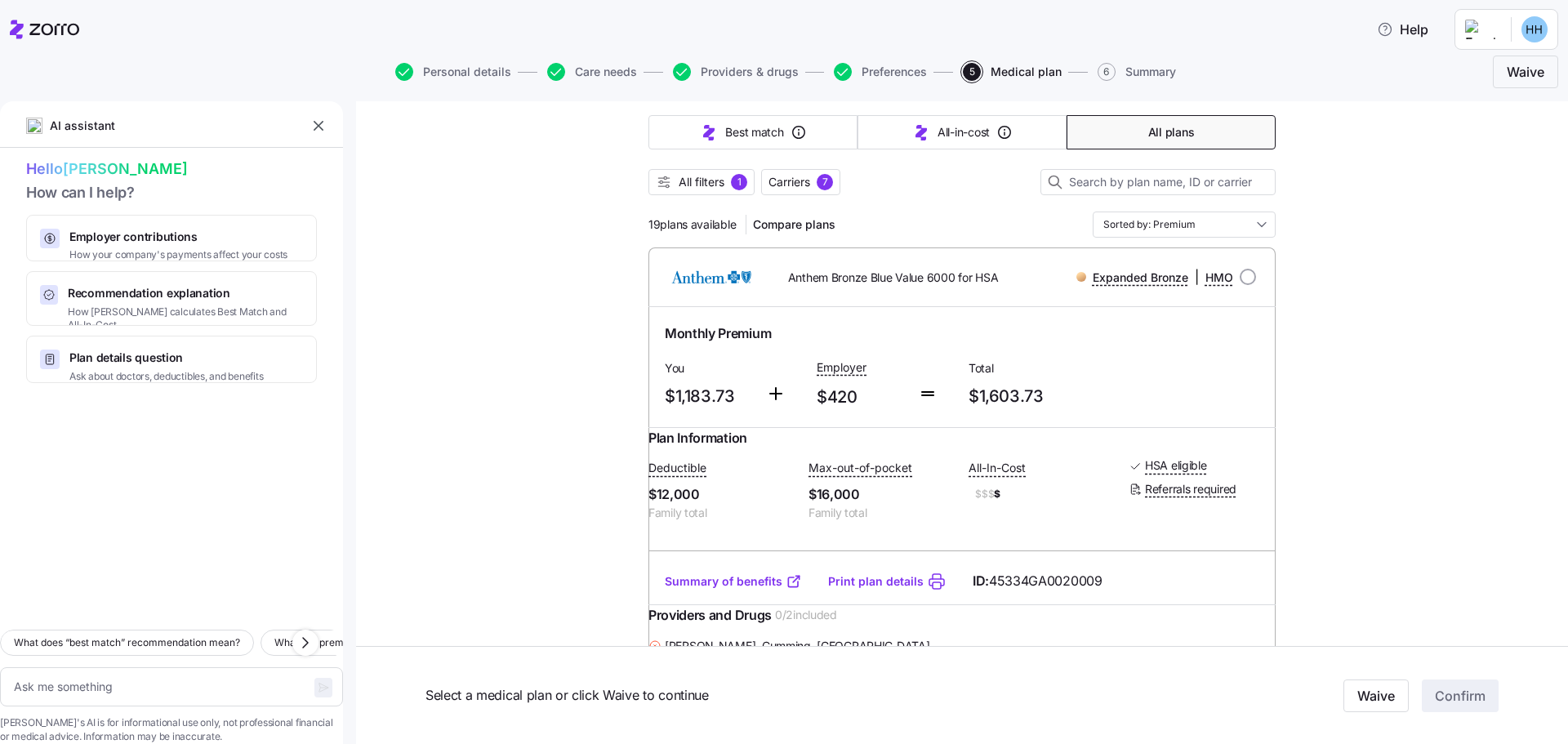
scroll to position [0, 0]
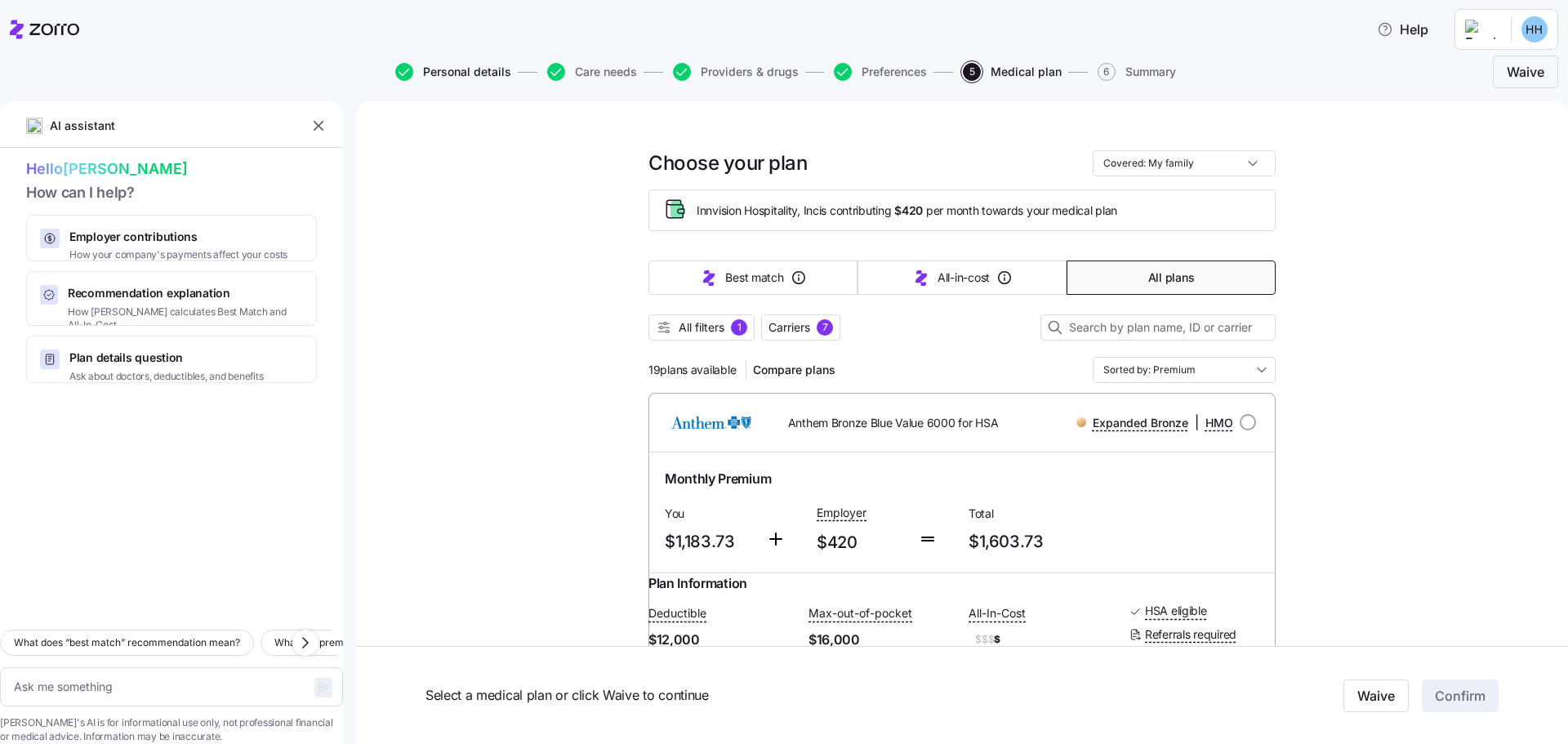
click at [473, 72] on span "Personal details" at bounding box center [467, 71] width 88 height 12
type textarea "x"
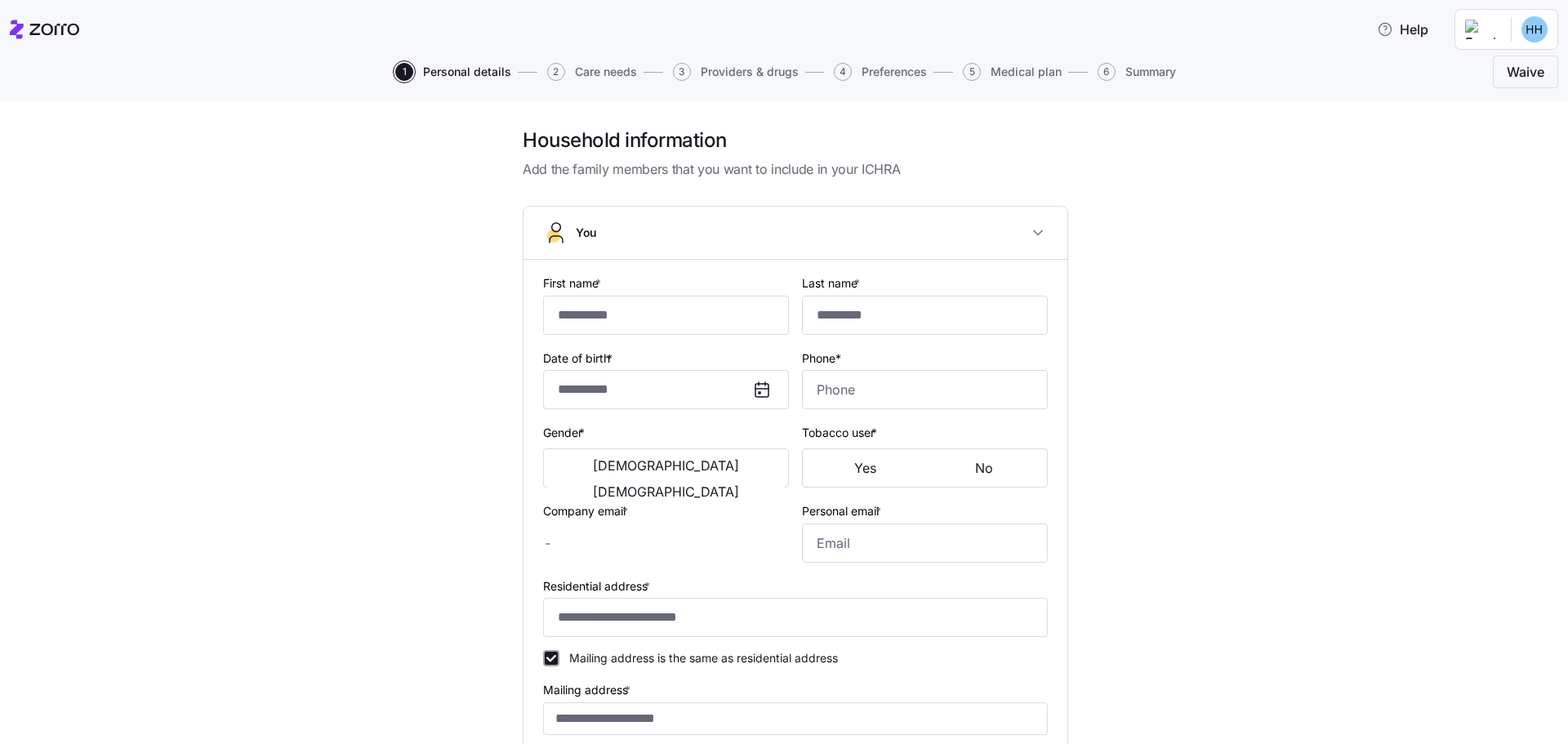
type input "*****"
type input "******"
type input "hstamps@innvision.net"
type input "hollyh.stamps@gmail.com"
type input "**********"
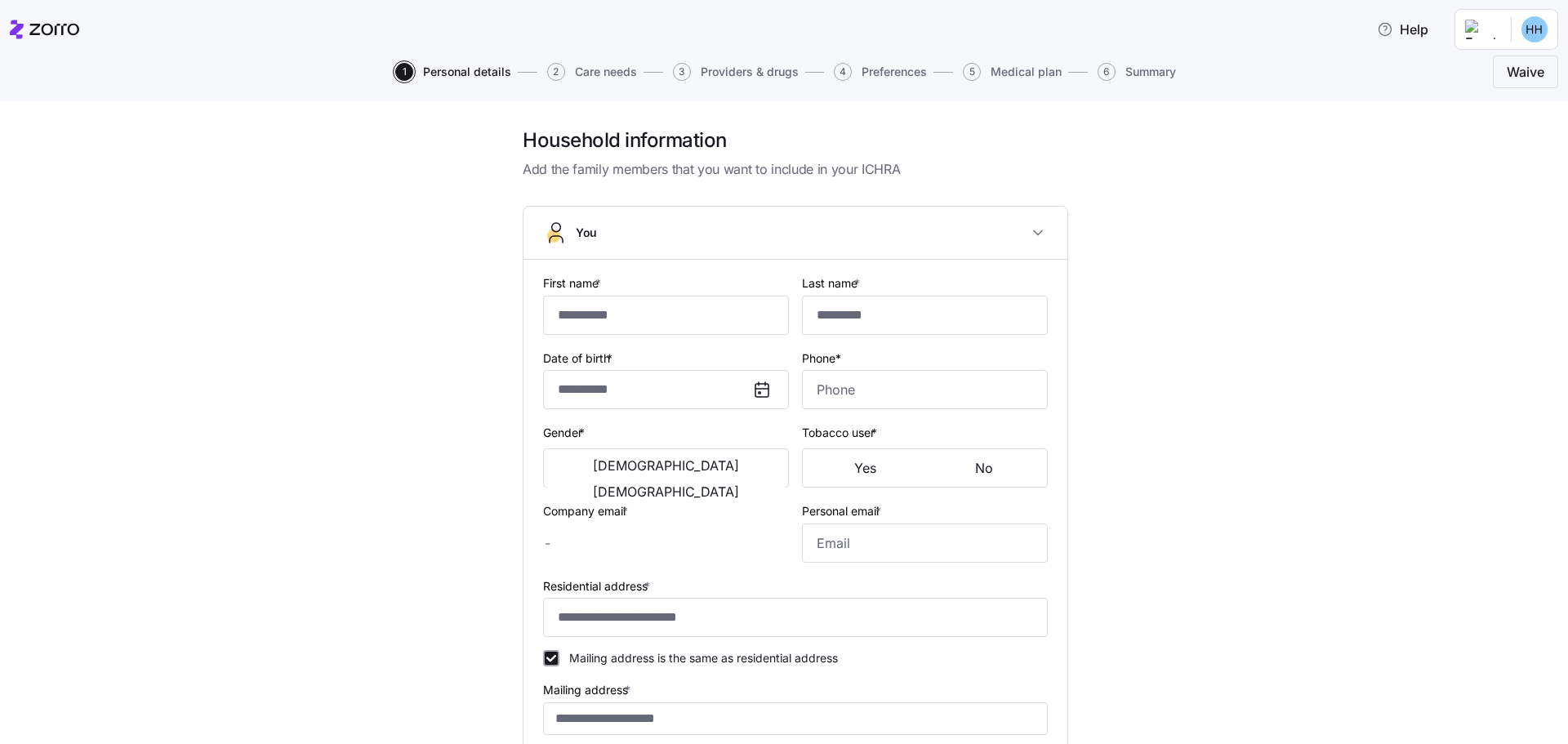
checkbox input "true"
type input "**********"
type input "(404) 556-0675"
type input "US citizen"
type input "Married"
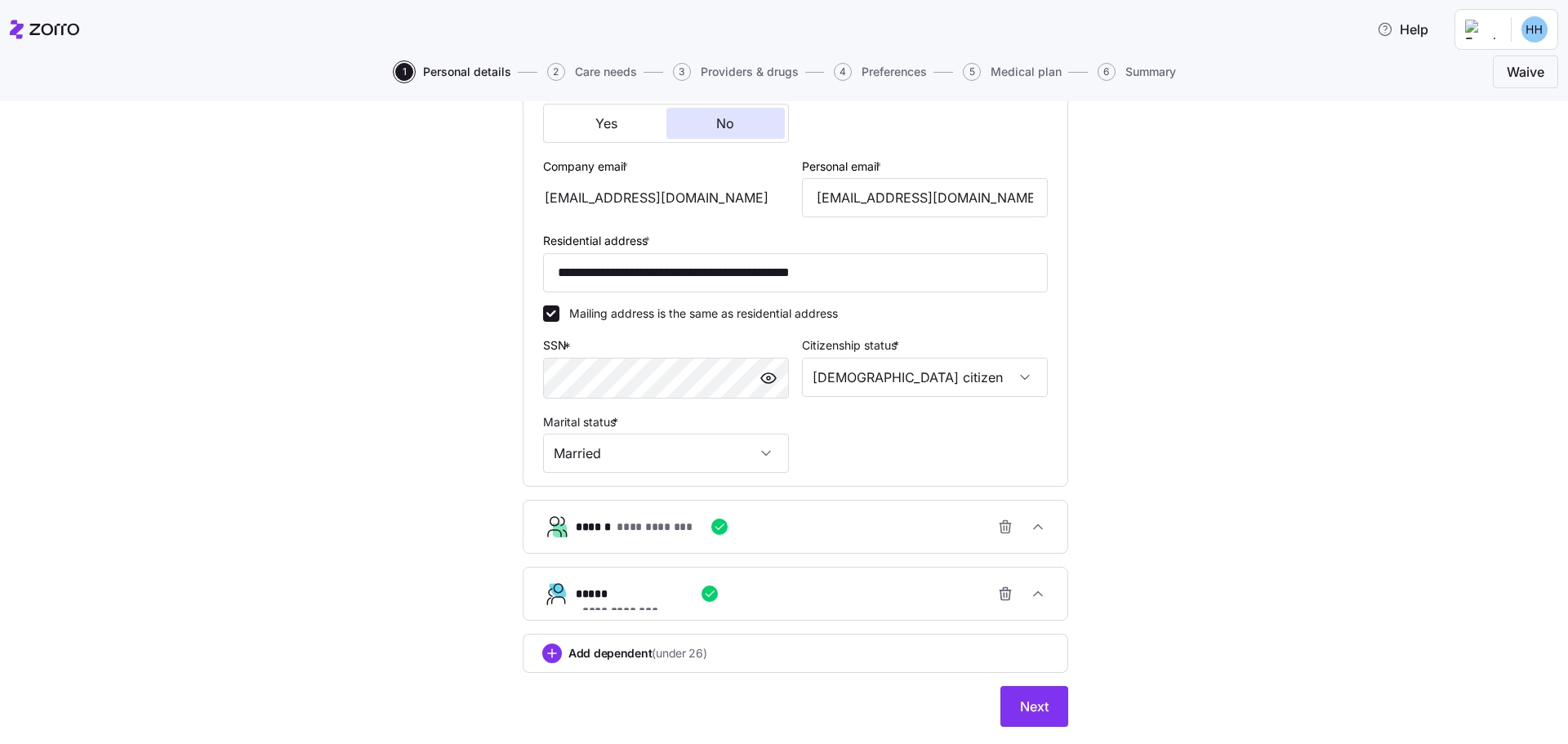
scroll to position [464, 0]
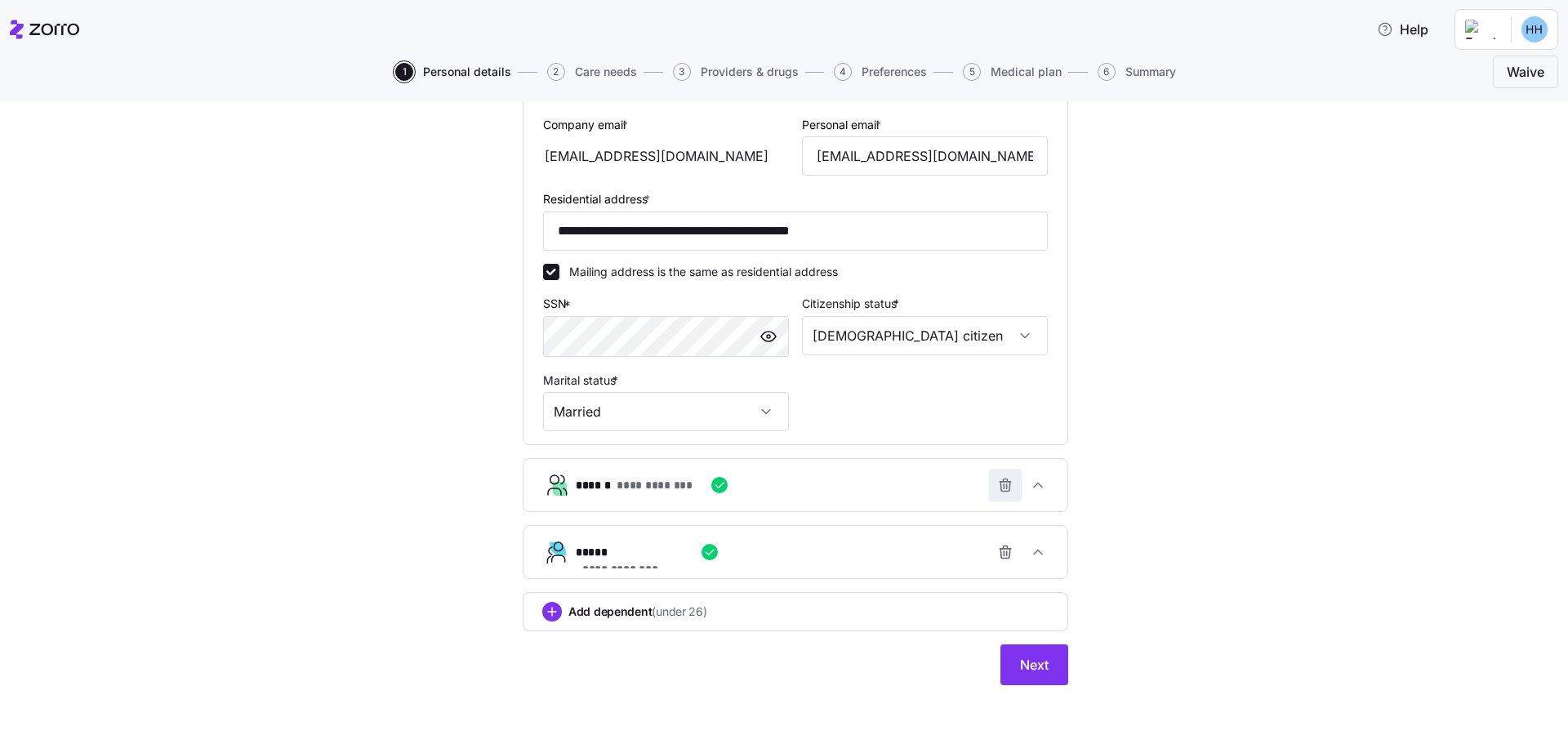
click at [1003, 486] on icon "button" at bounding box center [1005, 485] width 16 height 16
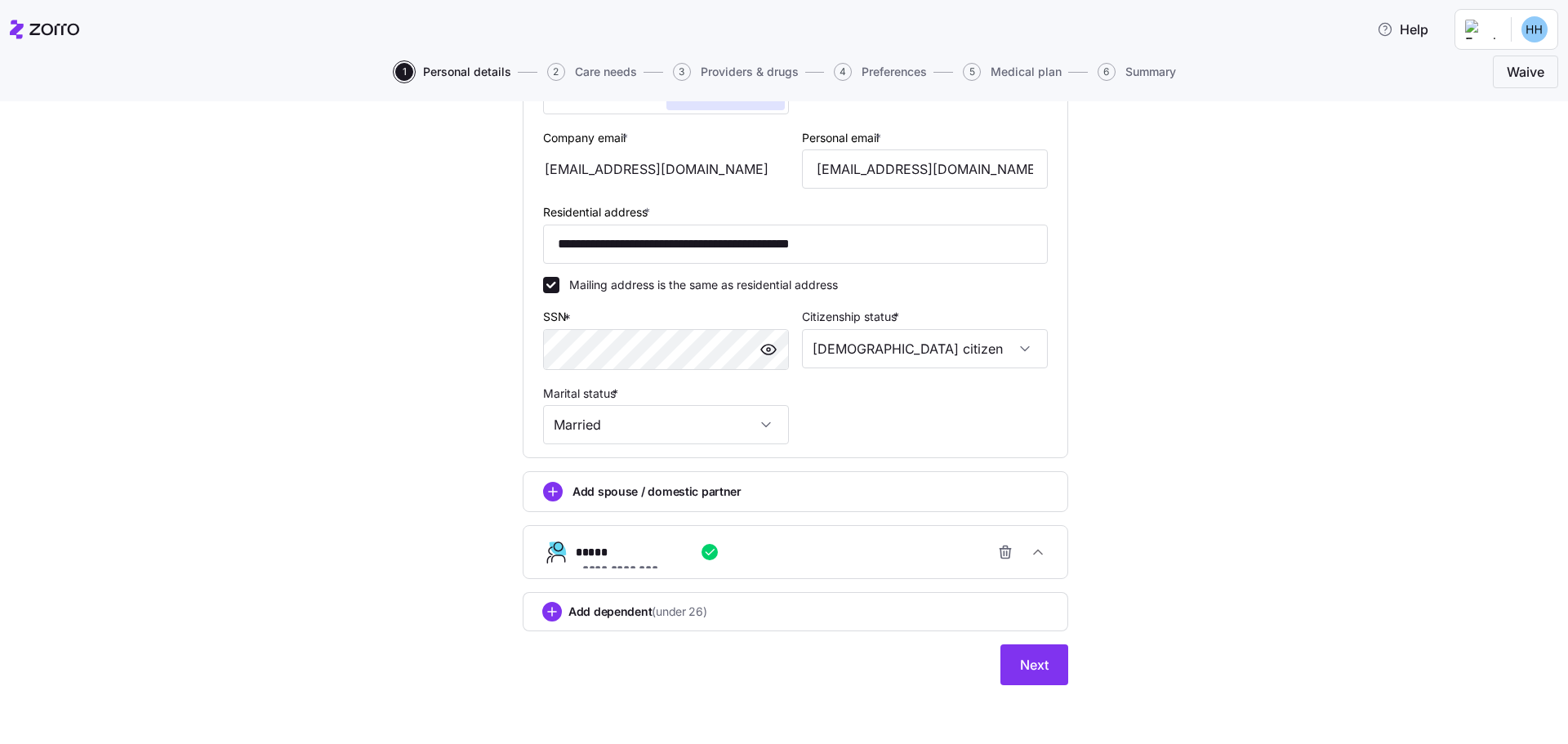
scroll to position [452, 0]
click at [999, 546] on icon "button" at bounding box center [1005, 552] width 16 height 16
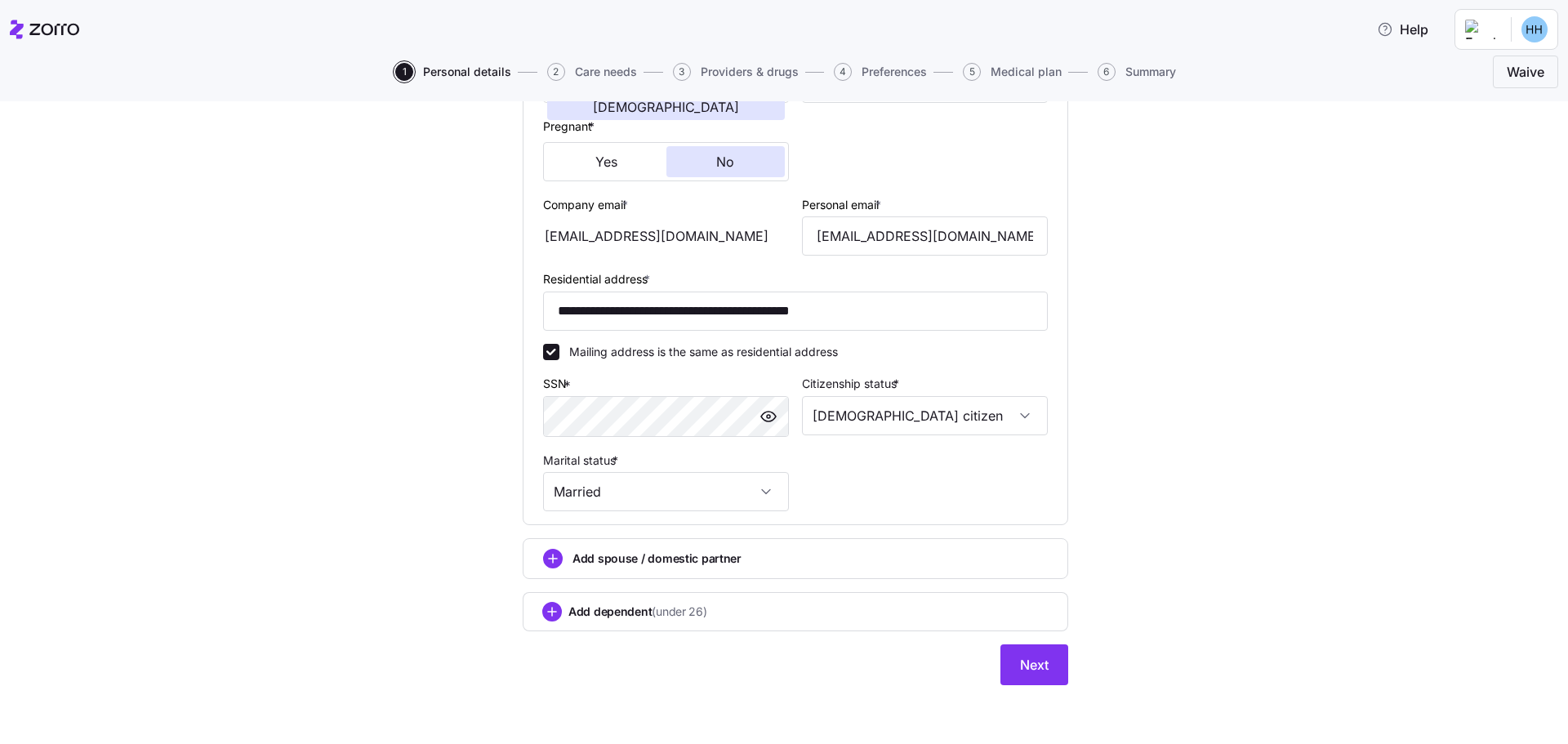
scroll to position [385, 0]
click at [1028, 673] on span "Next" at bounding box center [1033, 664] width 28 height 19
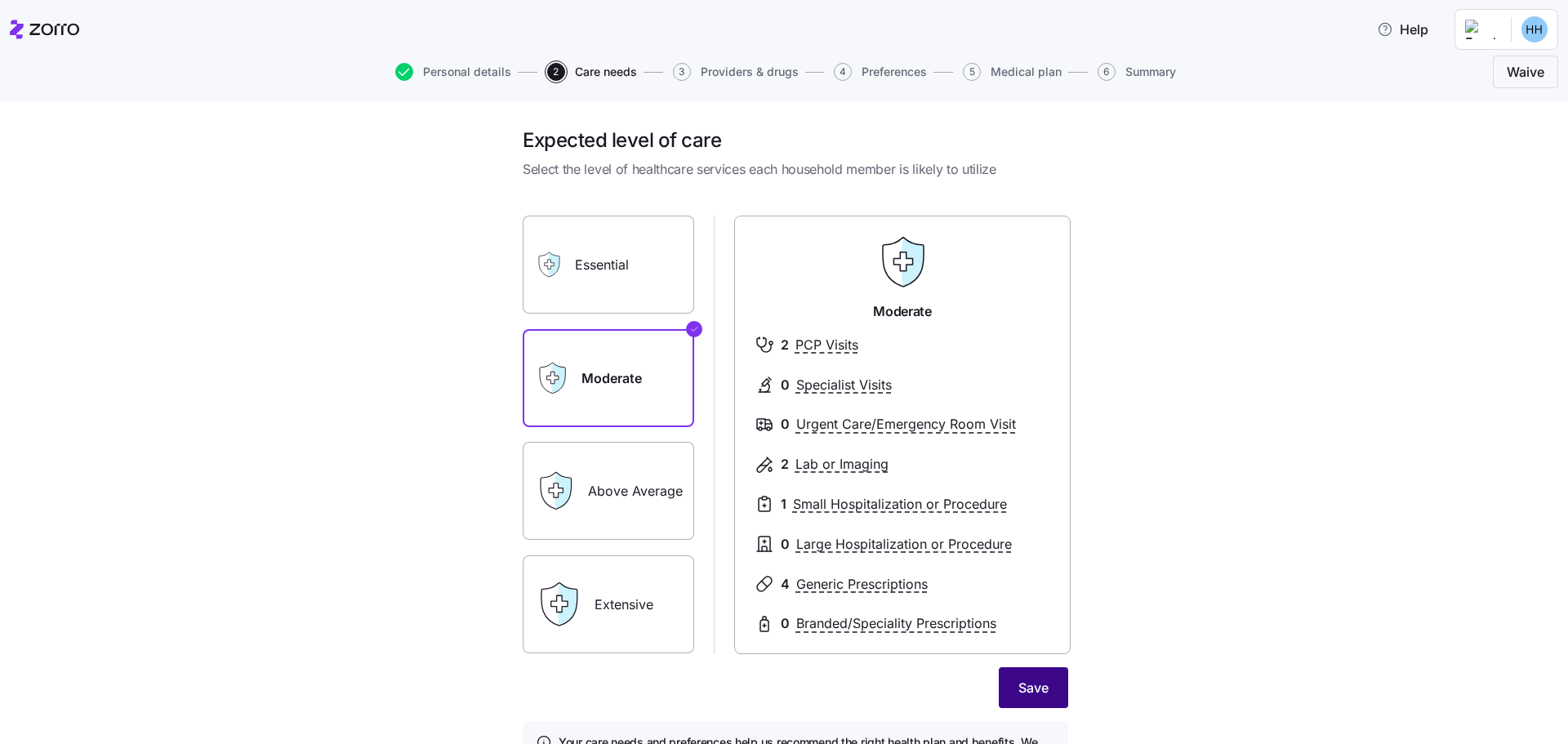
click at [1028, 688] on span "Save" at bounding box center [1033, 686] width 30 height 19
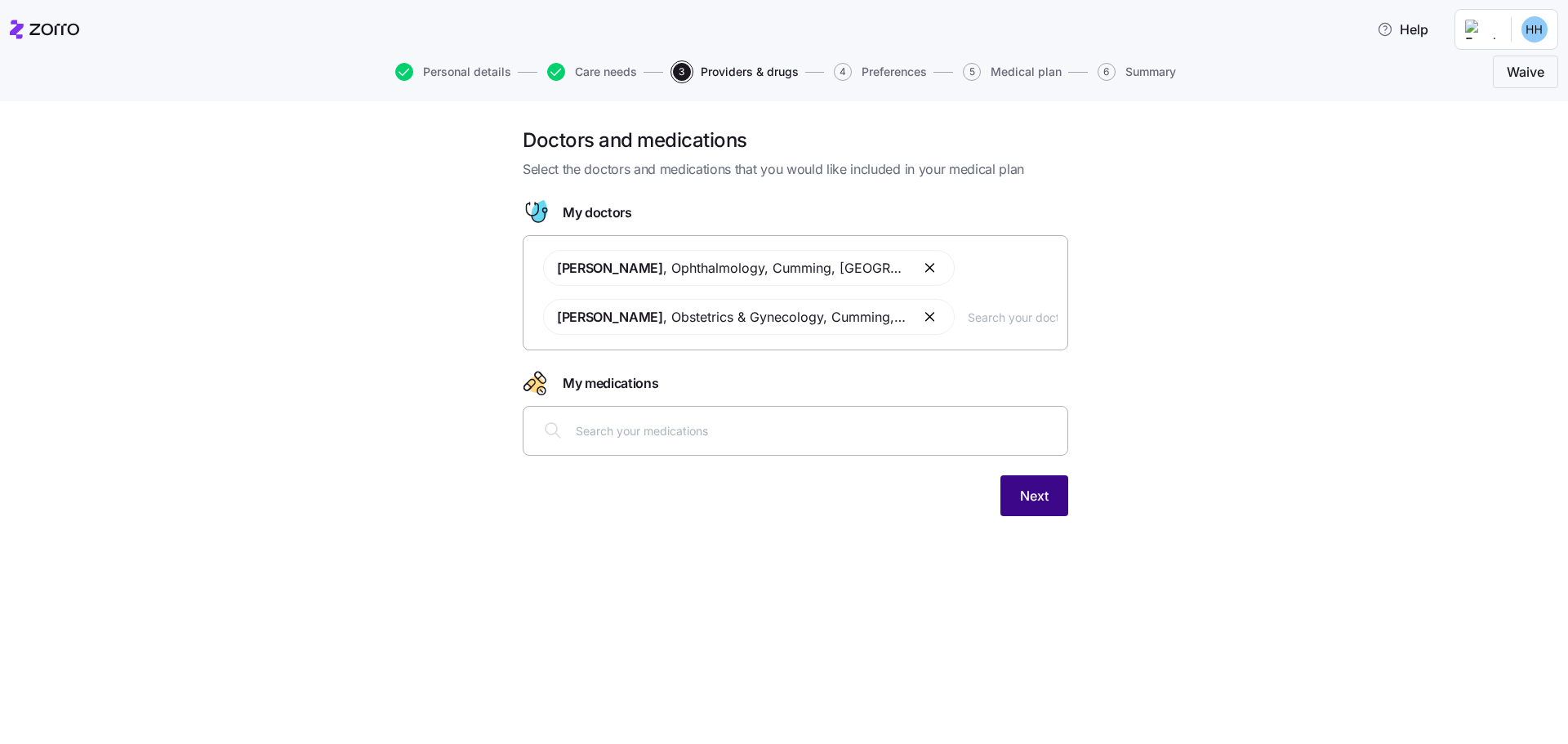
click at [1035, 503] on span "Next" at bounding box center [1033, 494] width 28 height 19
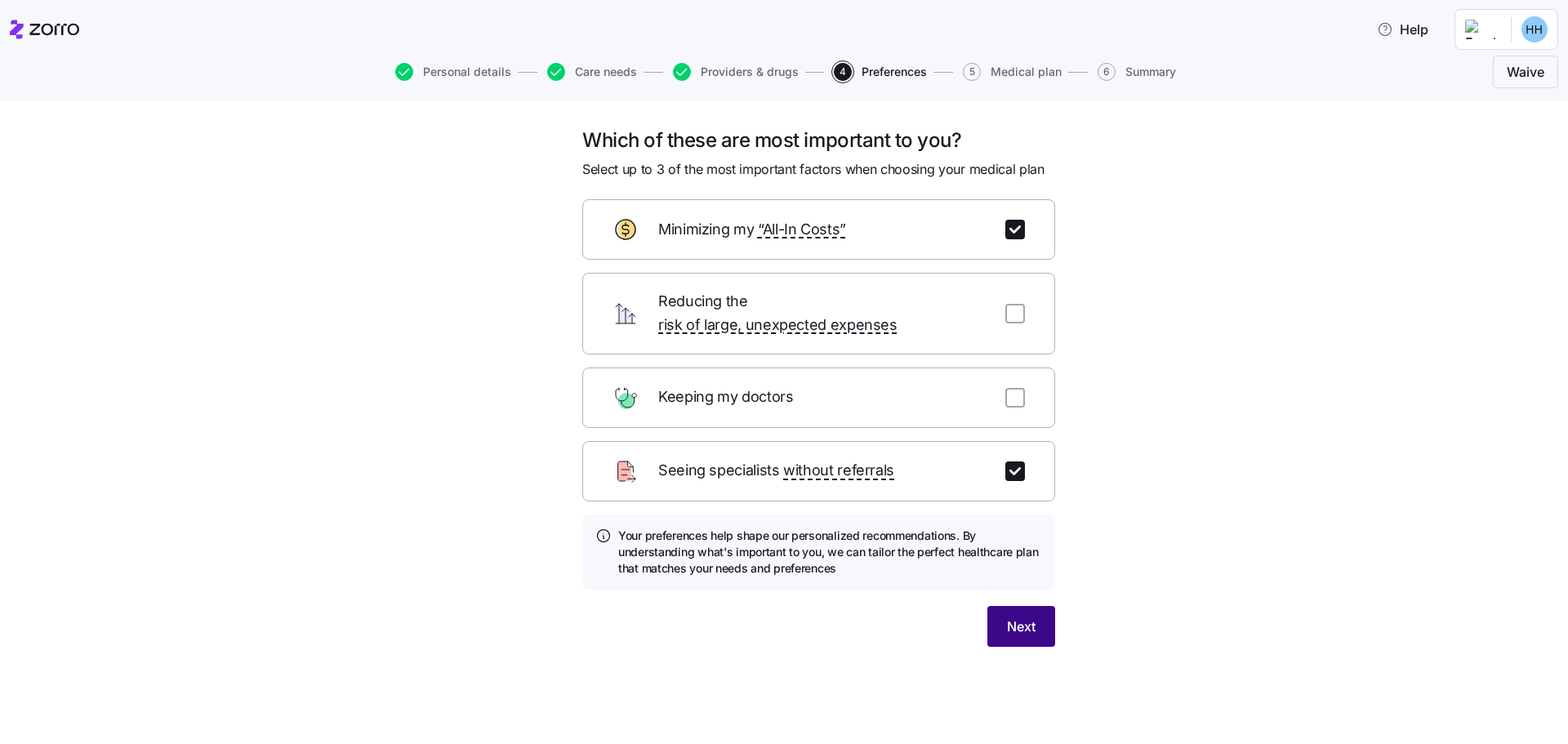
click at [1026, 622] on button "Next" at bounding box center [1021, 626] width 68 height 41
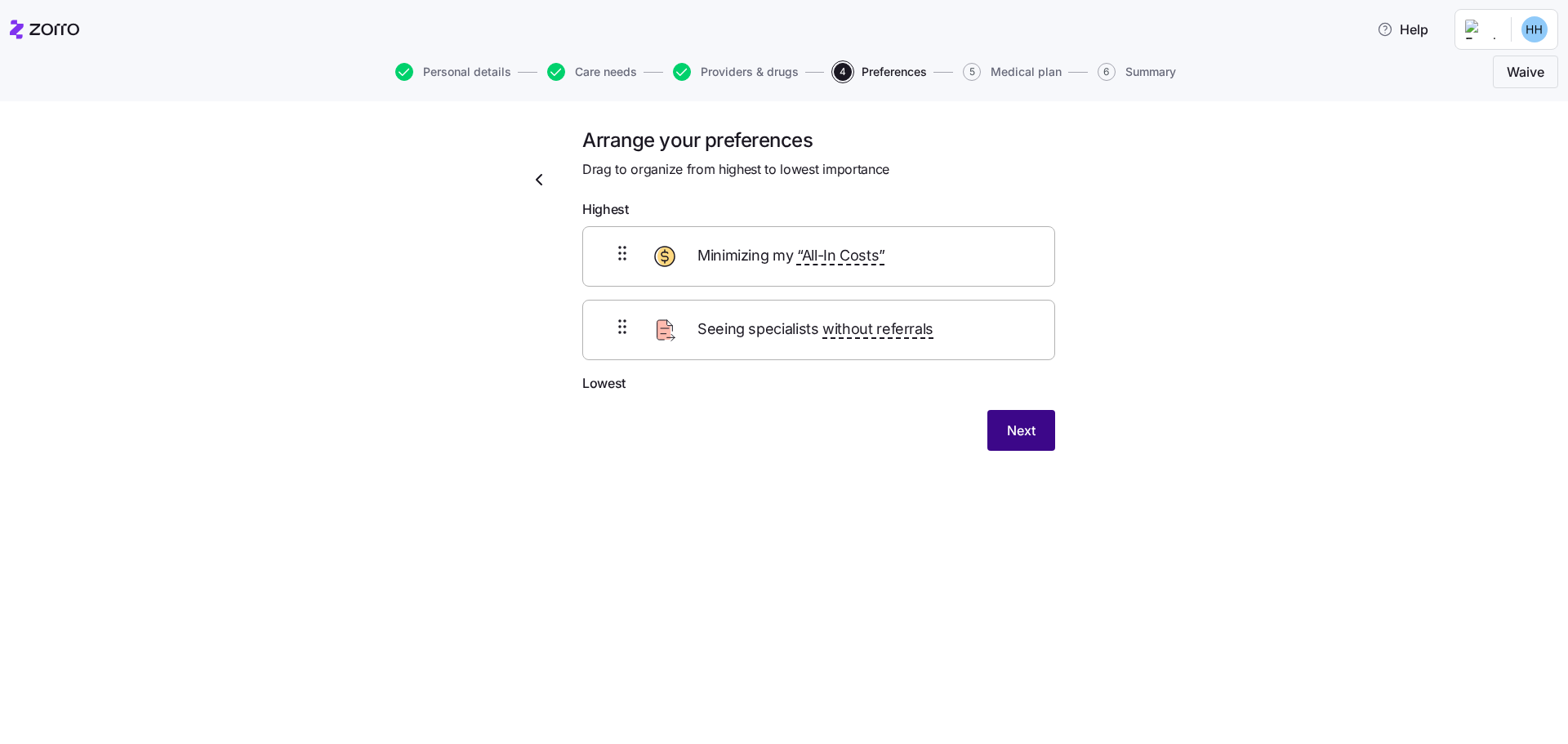
click at [1033, 430] on span "Next" at bounding box center [1020, 430] width 28 height 19
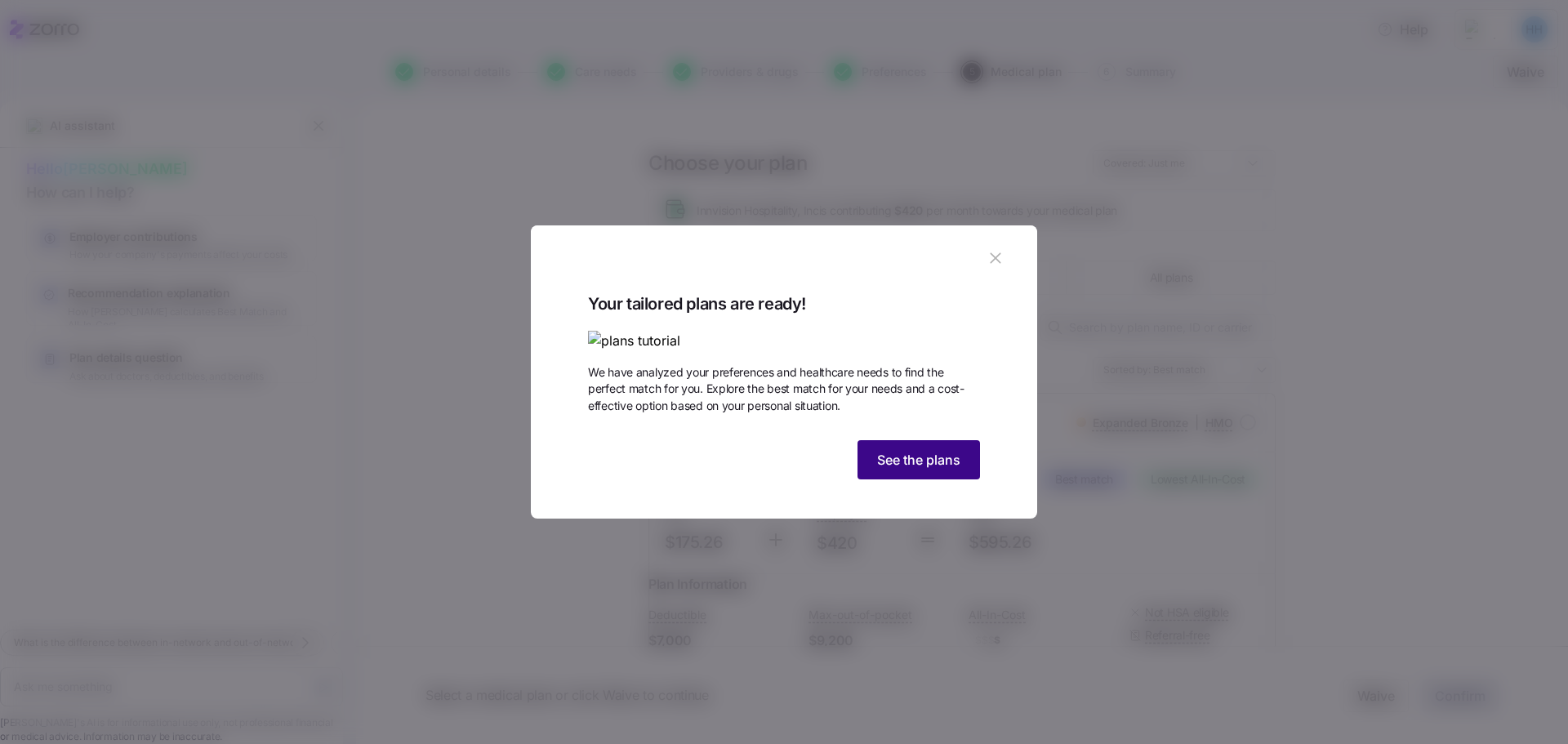
click at [920, 470] on span "See the plans" at bounding box center [918, 459] width 83 height 19
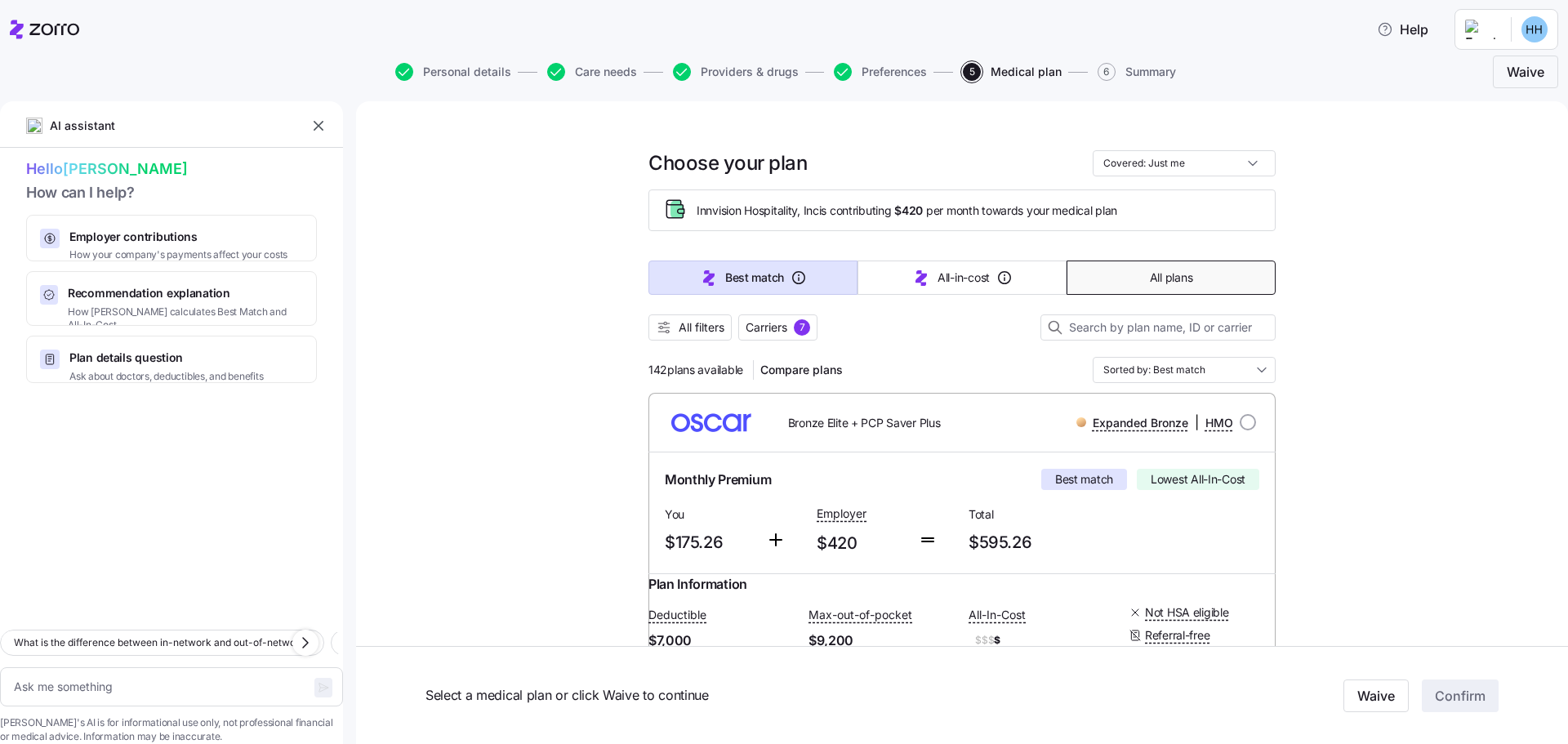
click at [1119, 281] on button "All plans" at bounding box center [1170, 278] width 209 height 35
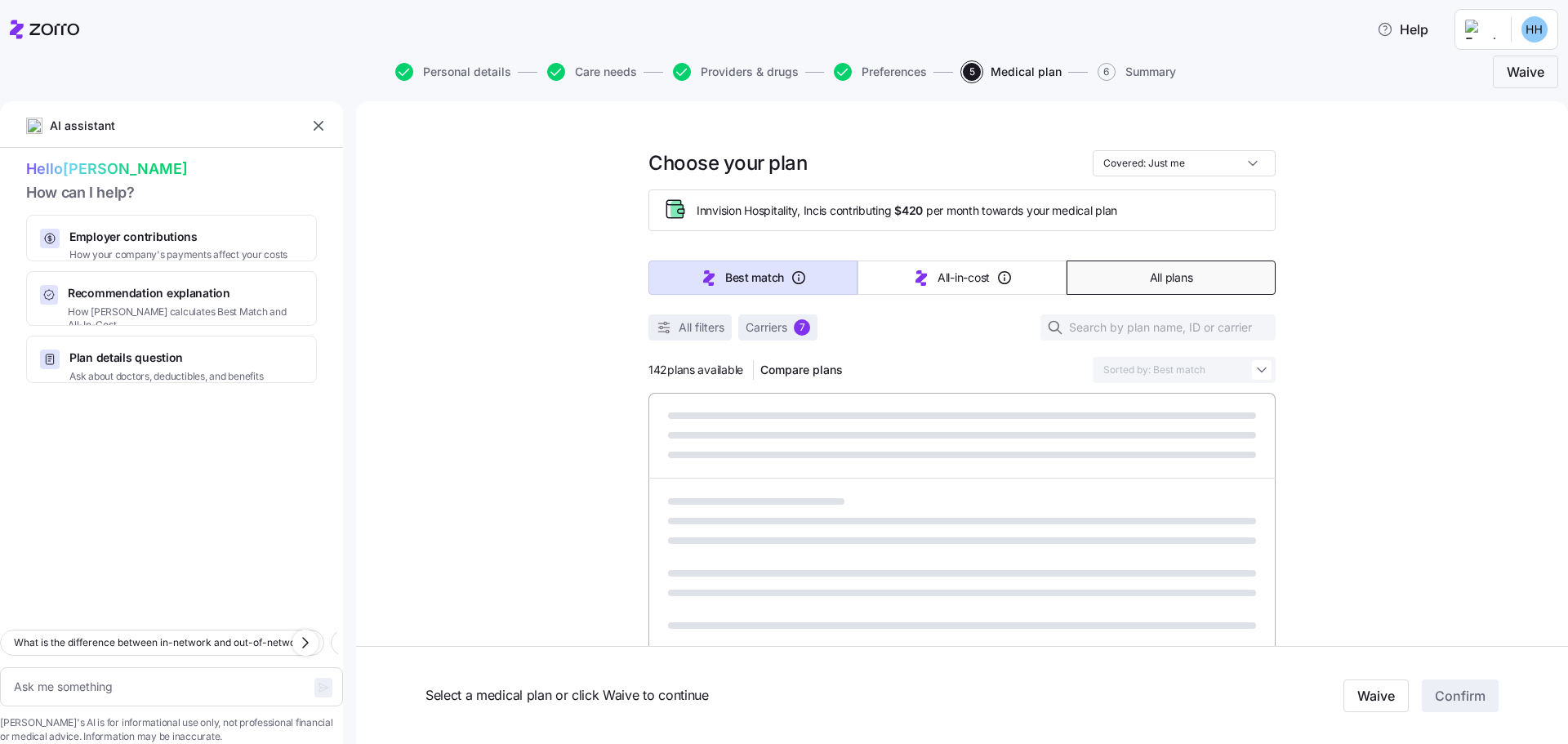
type textarea "x"
type input "Sorted by: Premium"
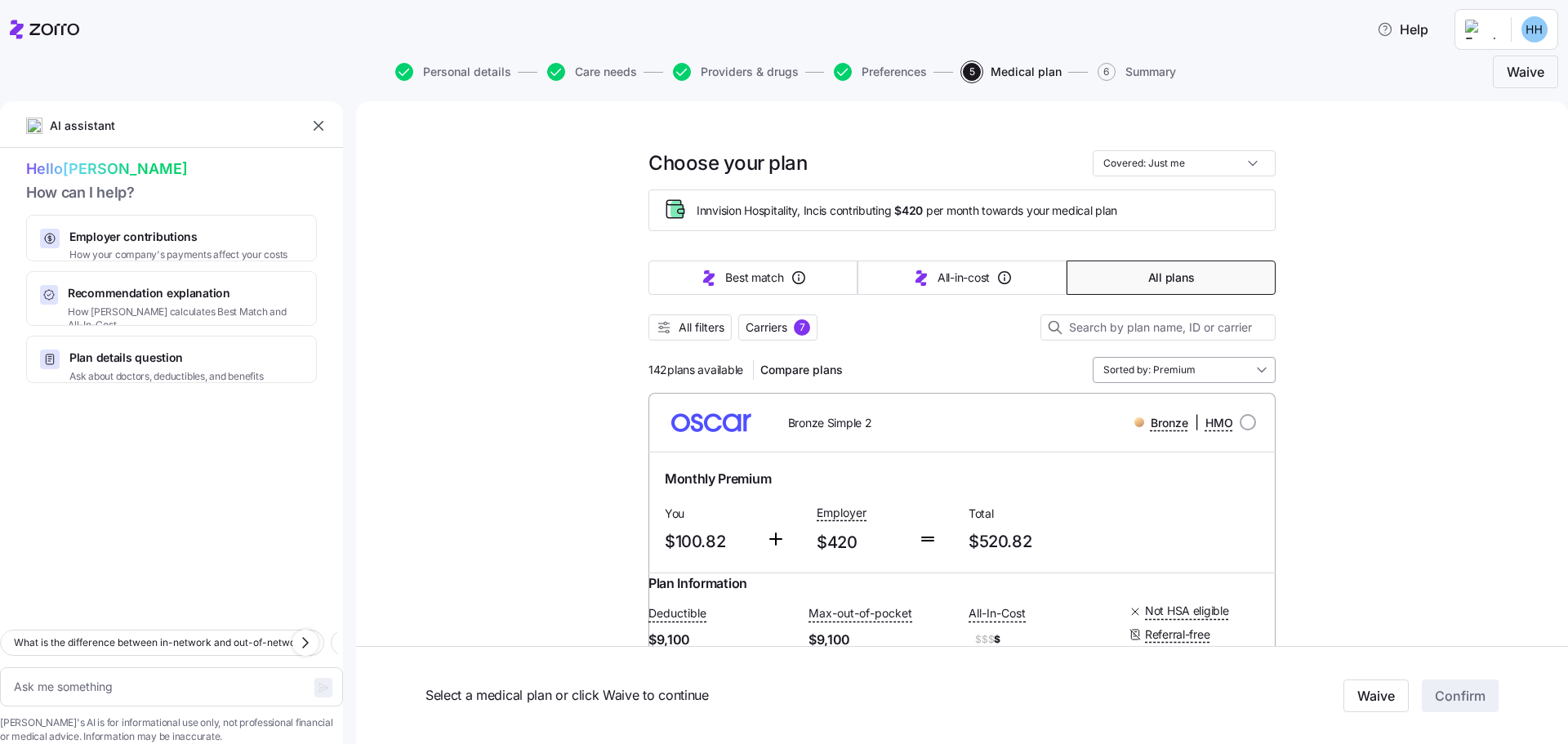
click at [1261, 372] on input "Sorted by: Premium" at bounding box center [1184, 369] width 183 height 27
click at [1157, 522] on div "Max Out Of Pocket" at bounding box center [1179, 520] width 170 height 27
type textarea "x"
type input "Sorted by: Max Out Of Pocket"
click at [684, 335] on span "All filters" at bounding box center [701, 327] width 46 height 16
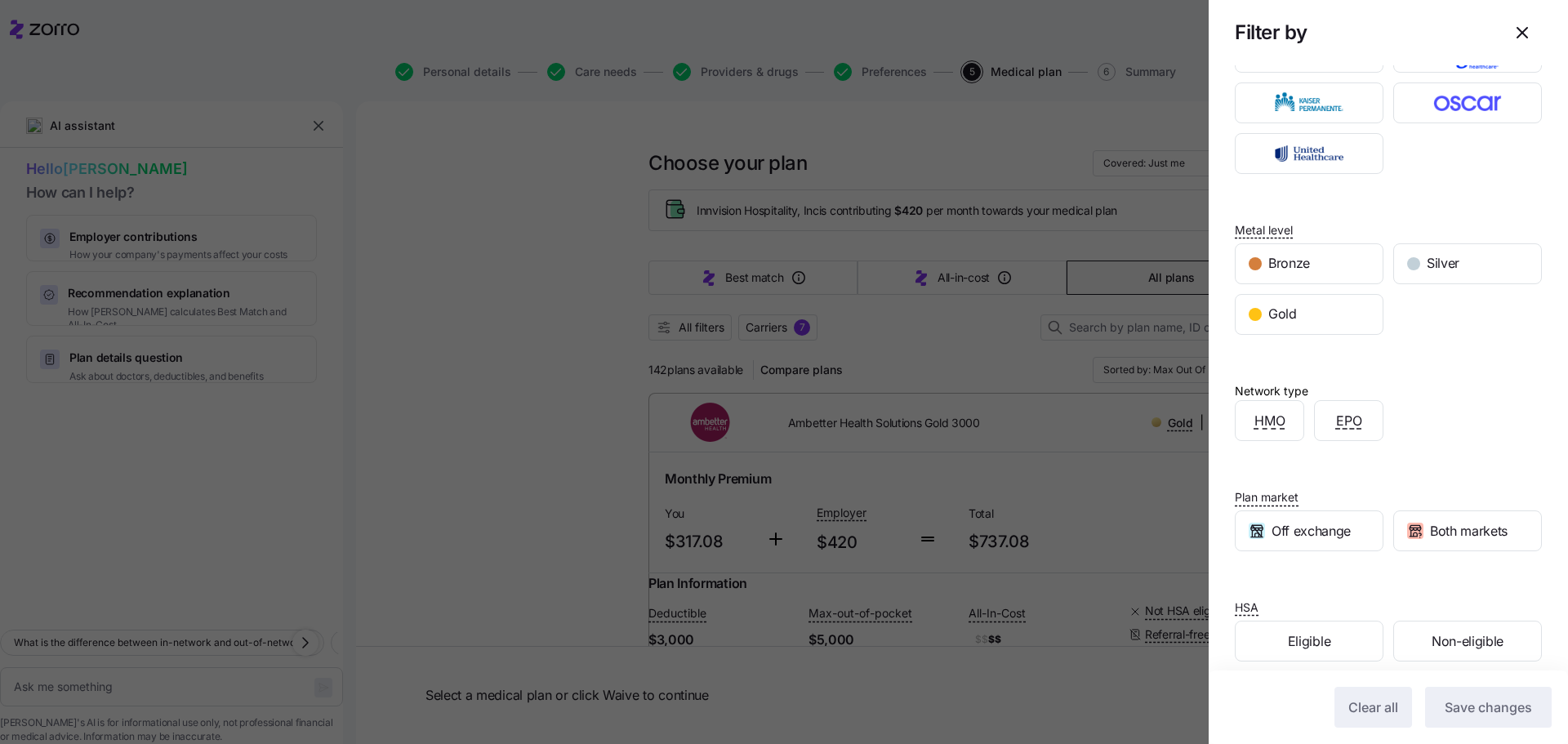
scroll to position [134, 0]
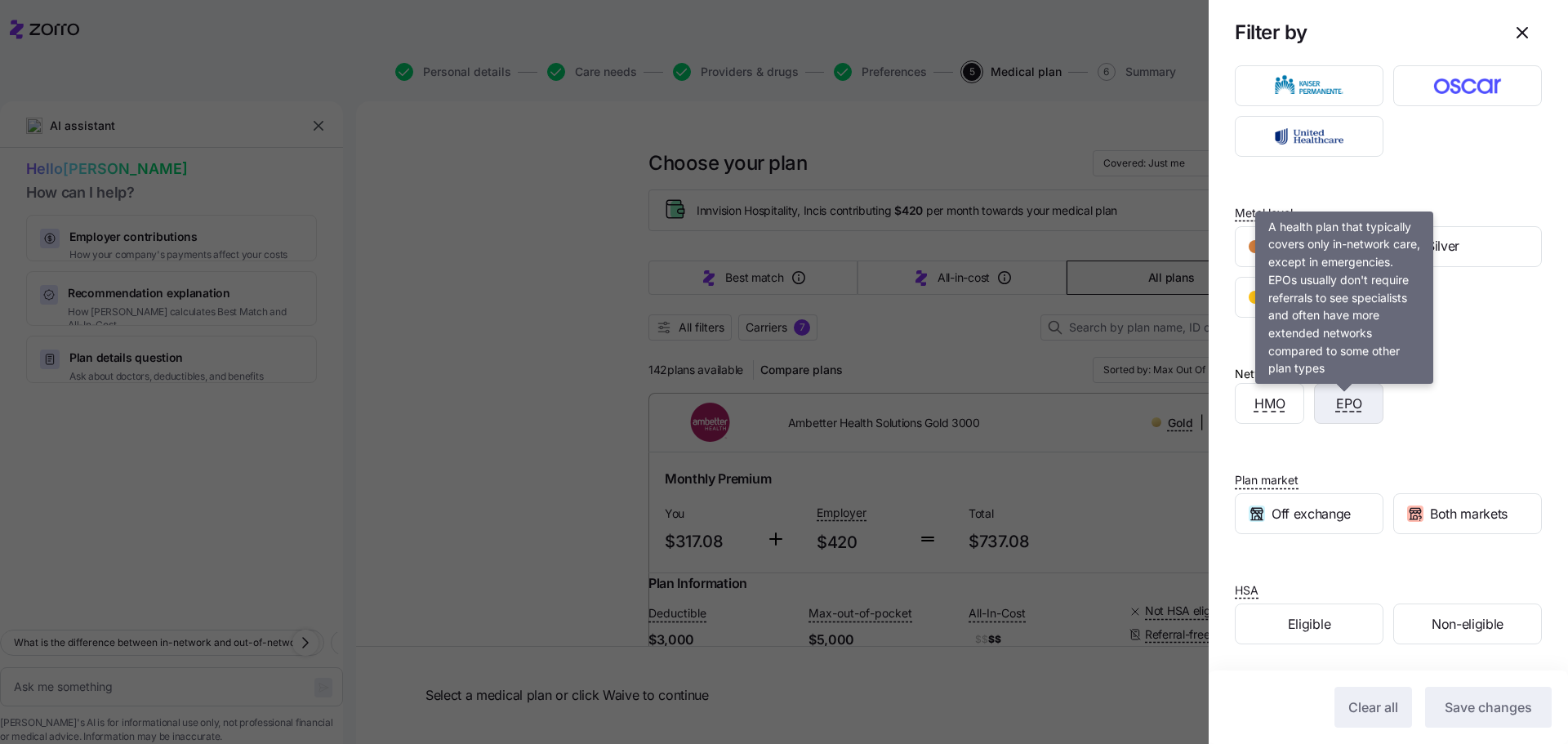
click at [1352, 401] on span "EPO" at bounding box center [1349, 403] width 27 height 20
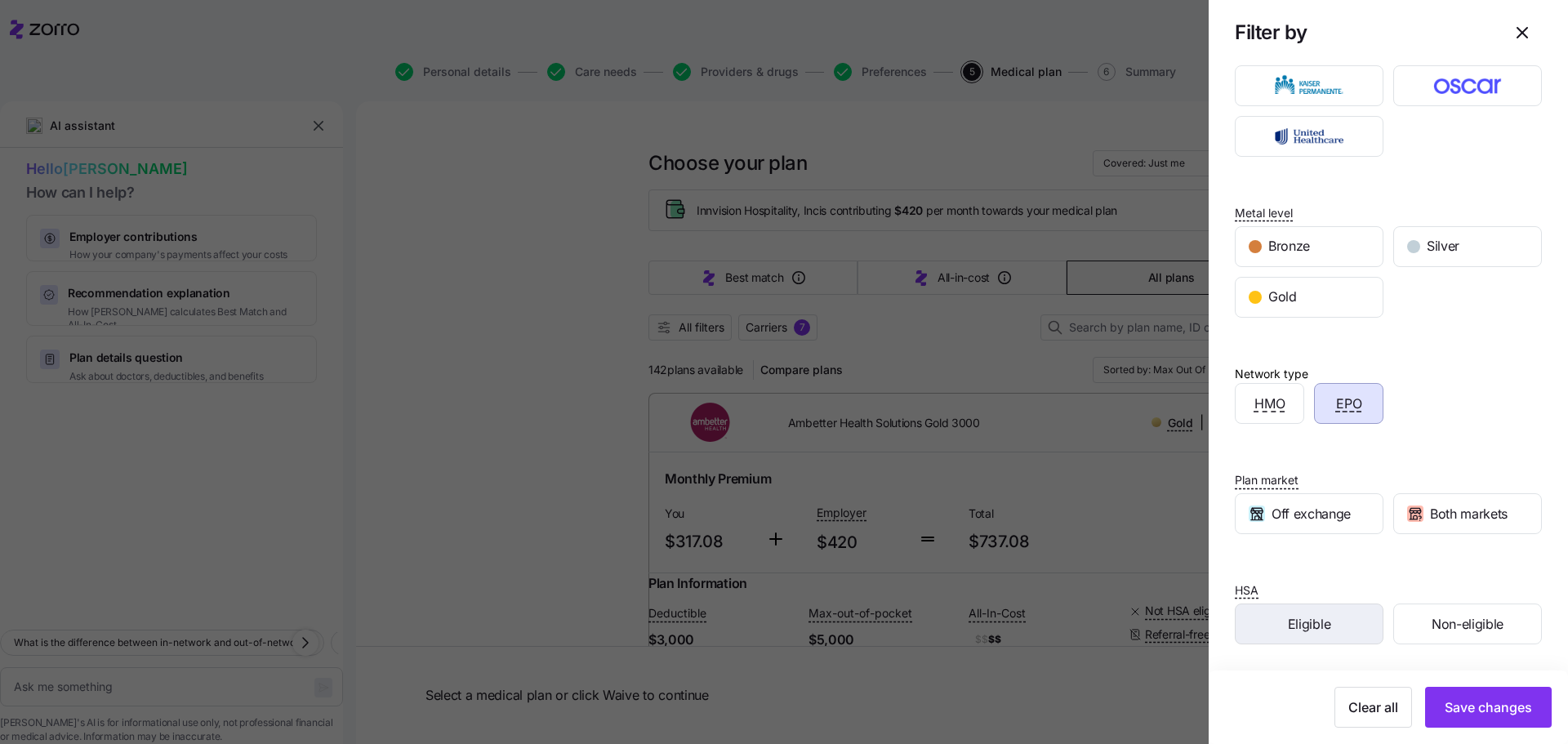
click at [1322, 616] on span "Eligible" at bounding box center [1308, 624] width 42 height 20
click at [1453, 706] on span "Save changes" at bounding box center [1488, 707] width 88 height 19
type textarea "x"
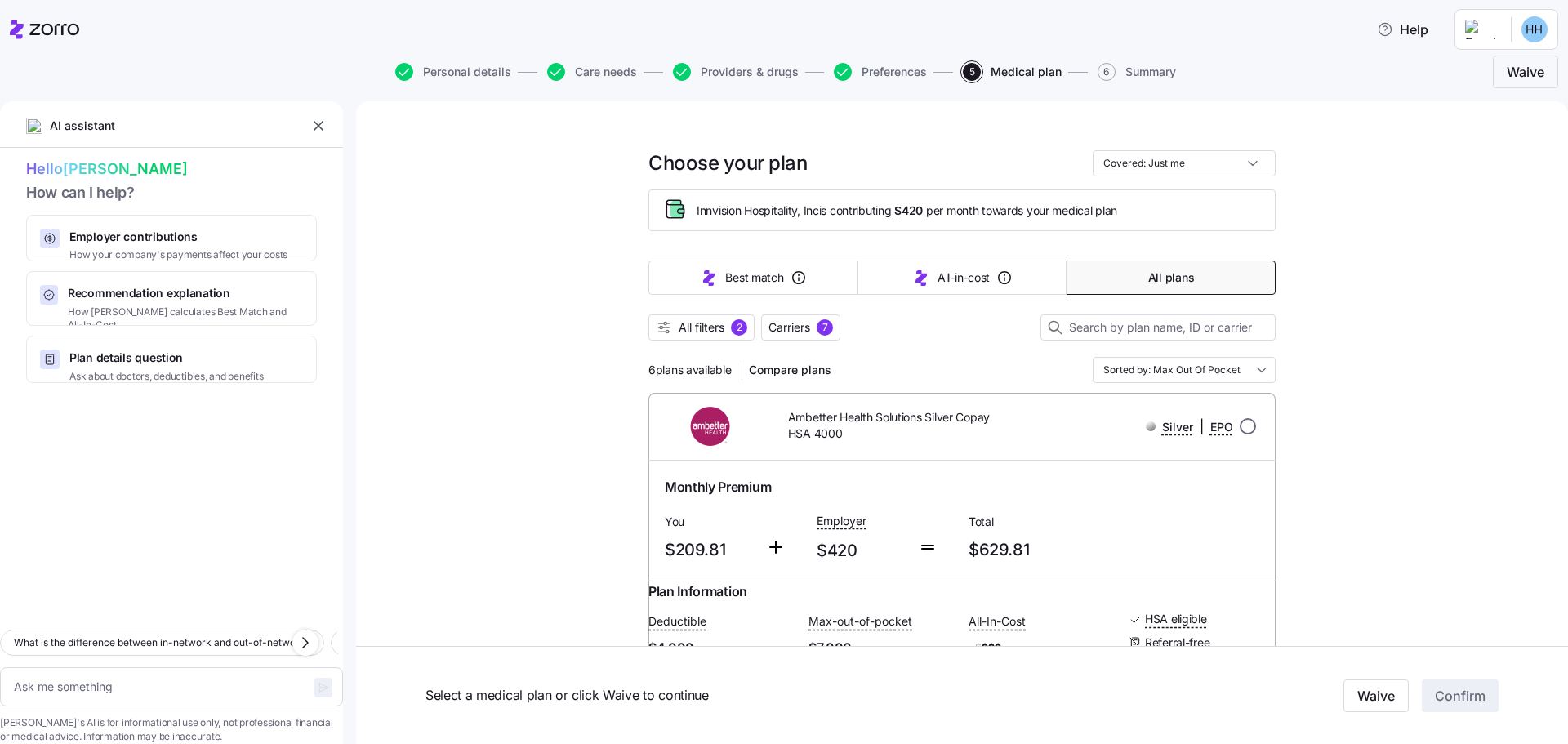
click at [1240, 424] on input "radio" at bounding box center [1248, 426] width 16 height 16
radio input "true"
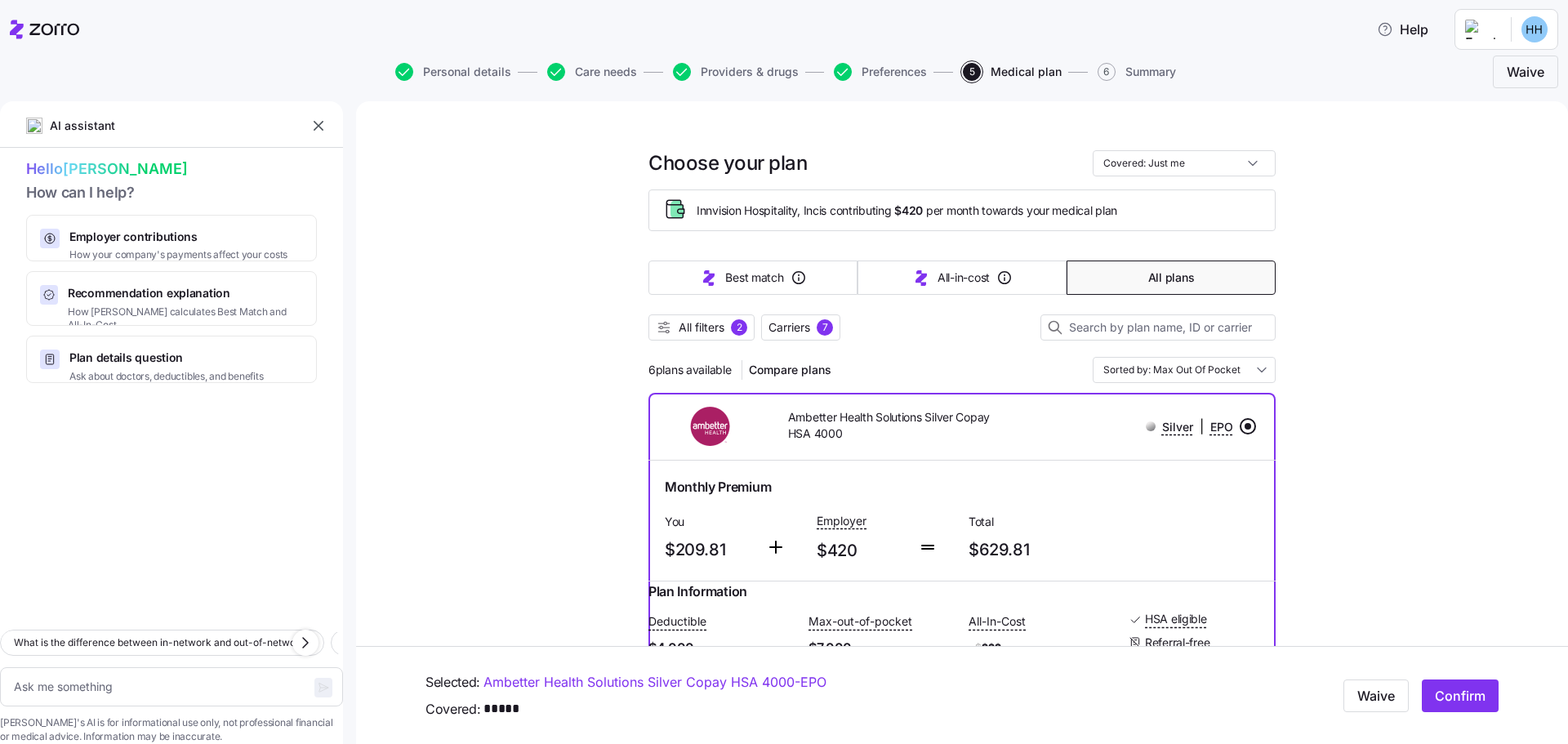
click at [1240, 424] on input "radio" at bounding box center [1248, 426] width 16 height 16
click at [1244, 427] on input "radio" at bounding box center [1248, 426] width 16 height 16
click at [1242, 427] on input "radio" at bounding box center [1248, 426] width 16 height 16
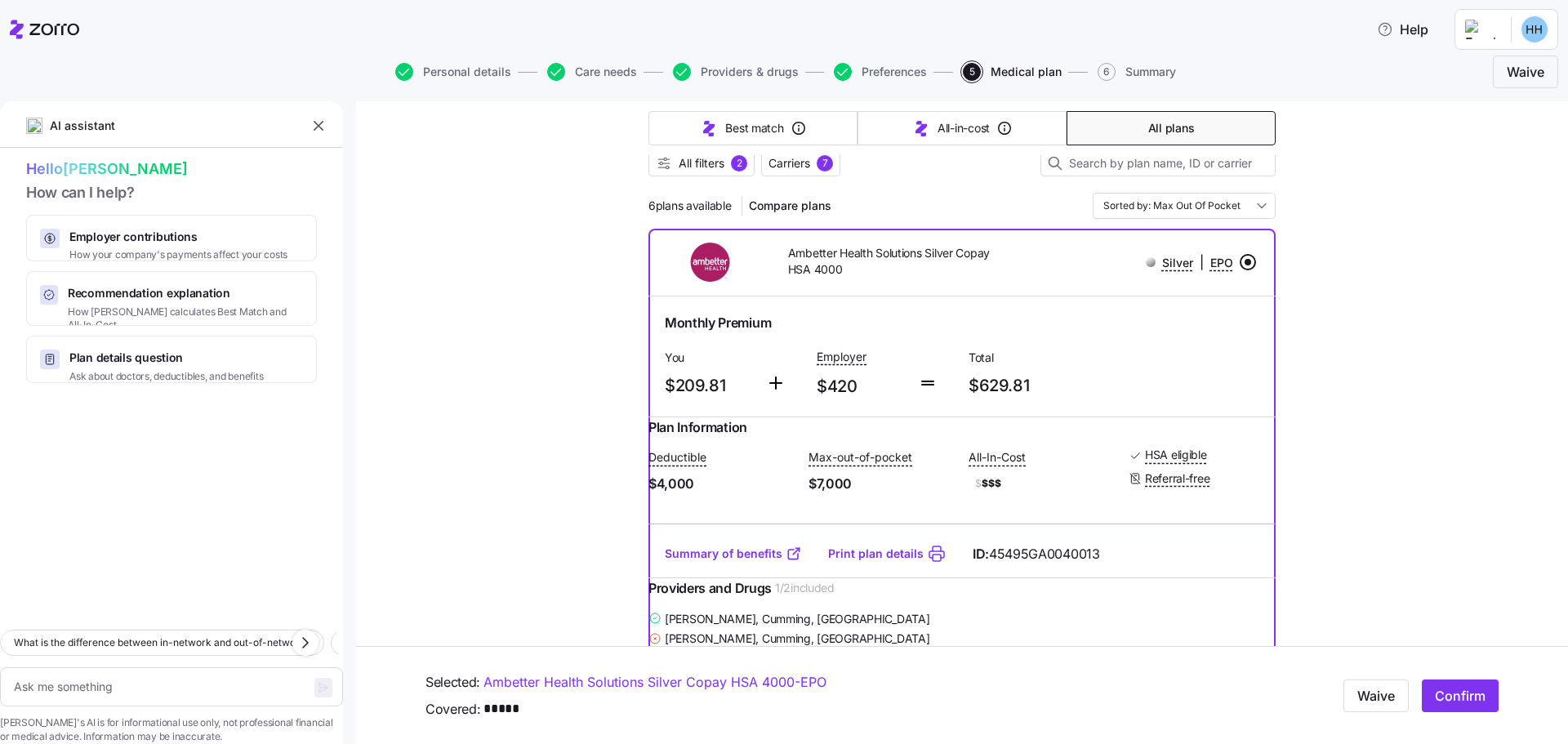
scroll to position [165, 0]
click at [1243, 261] on input "radio" at bounding box center [1248, 262] width 16 height 16
click at [1240, 262] on input "radio" at bounding box center [1248, 262] width 16 height 16
click at [691, 160] on span "All filters" at bounding box center [701, 164] width 46 height 16
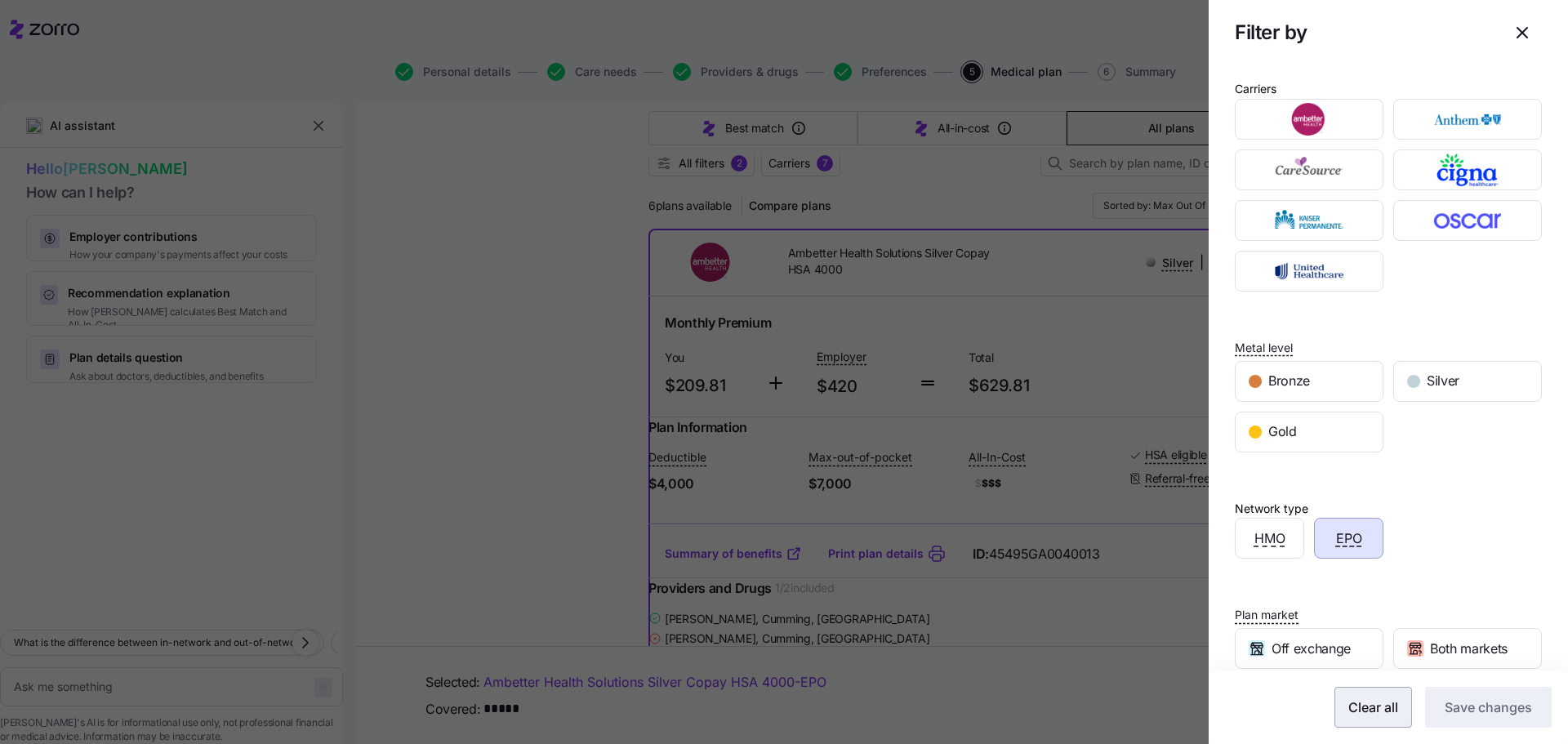
click at [1349, 719] on button "Clear all" at bounding box center [1372, 707] width 78 height 41
click at [1431, 710] on button "Save changes" at bounding box center [1488, 707] width 126 height 41
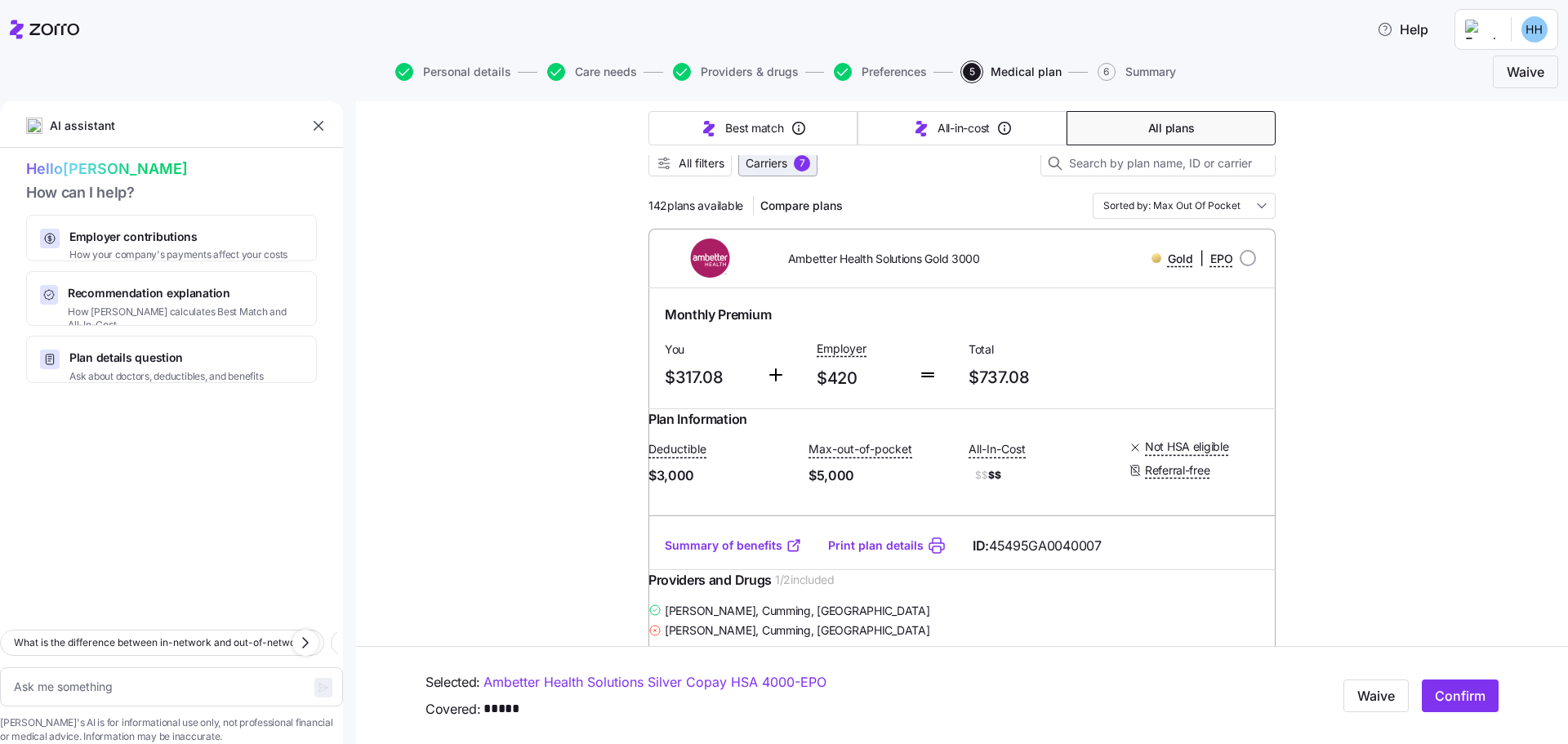
click at [748, 164] on span "Carriers" at bounding box center [766, 164] width 42 height 16
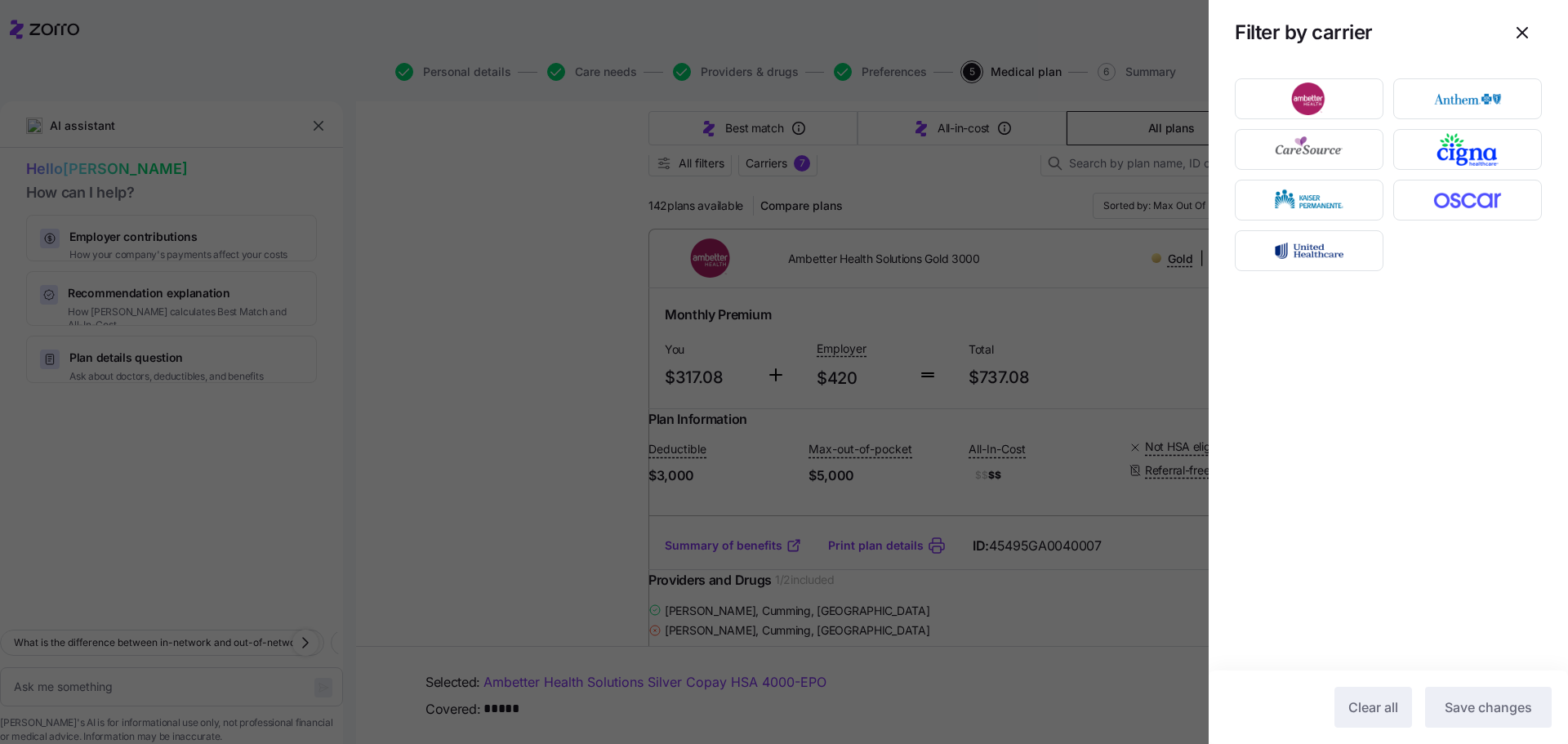
click at [1055, 277] on div at bounding box center [784, 372] width 1568 height 744
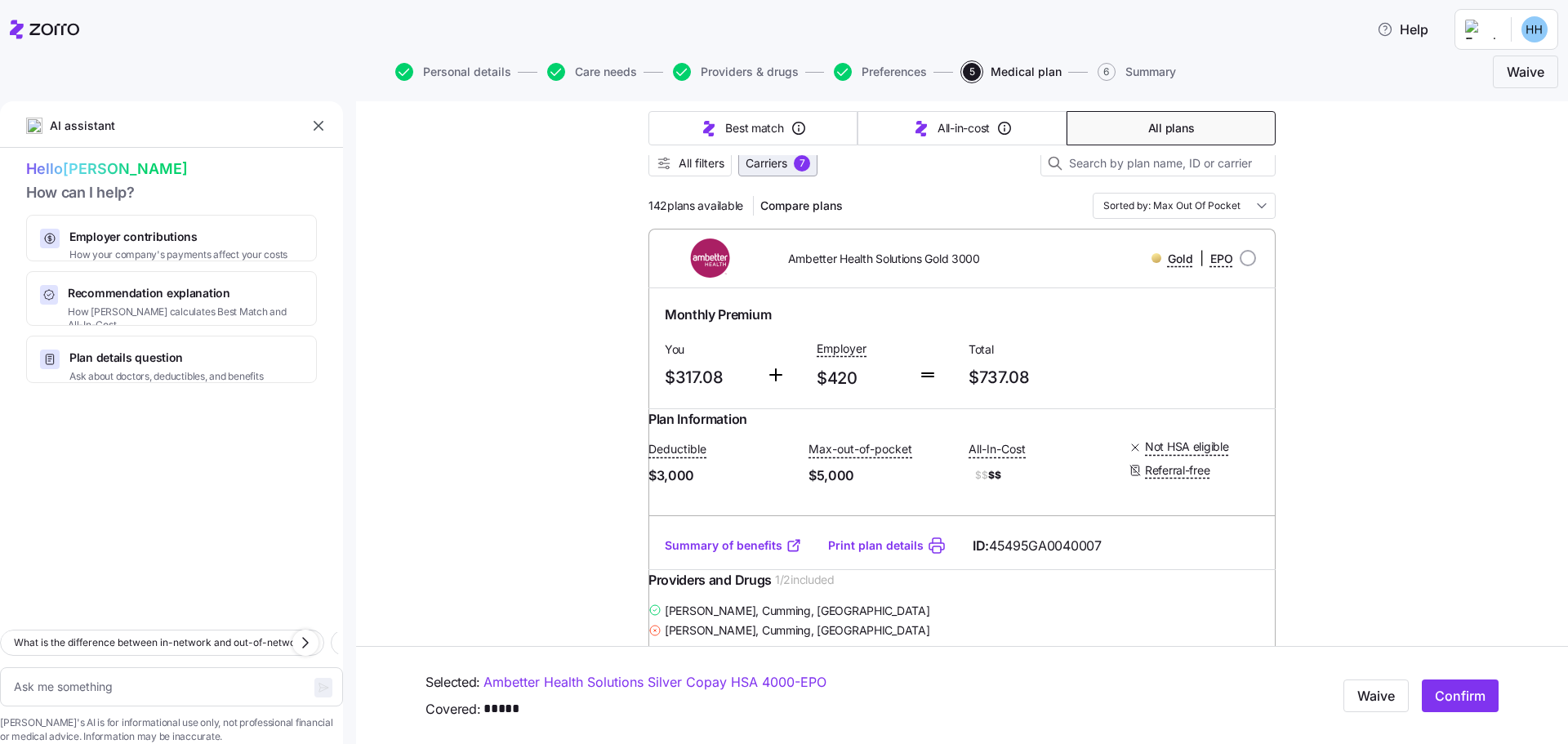
click at [761, 169] on span "Carriers" at bounding box center [766, 164] width 42 height 16
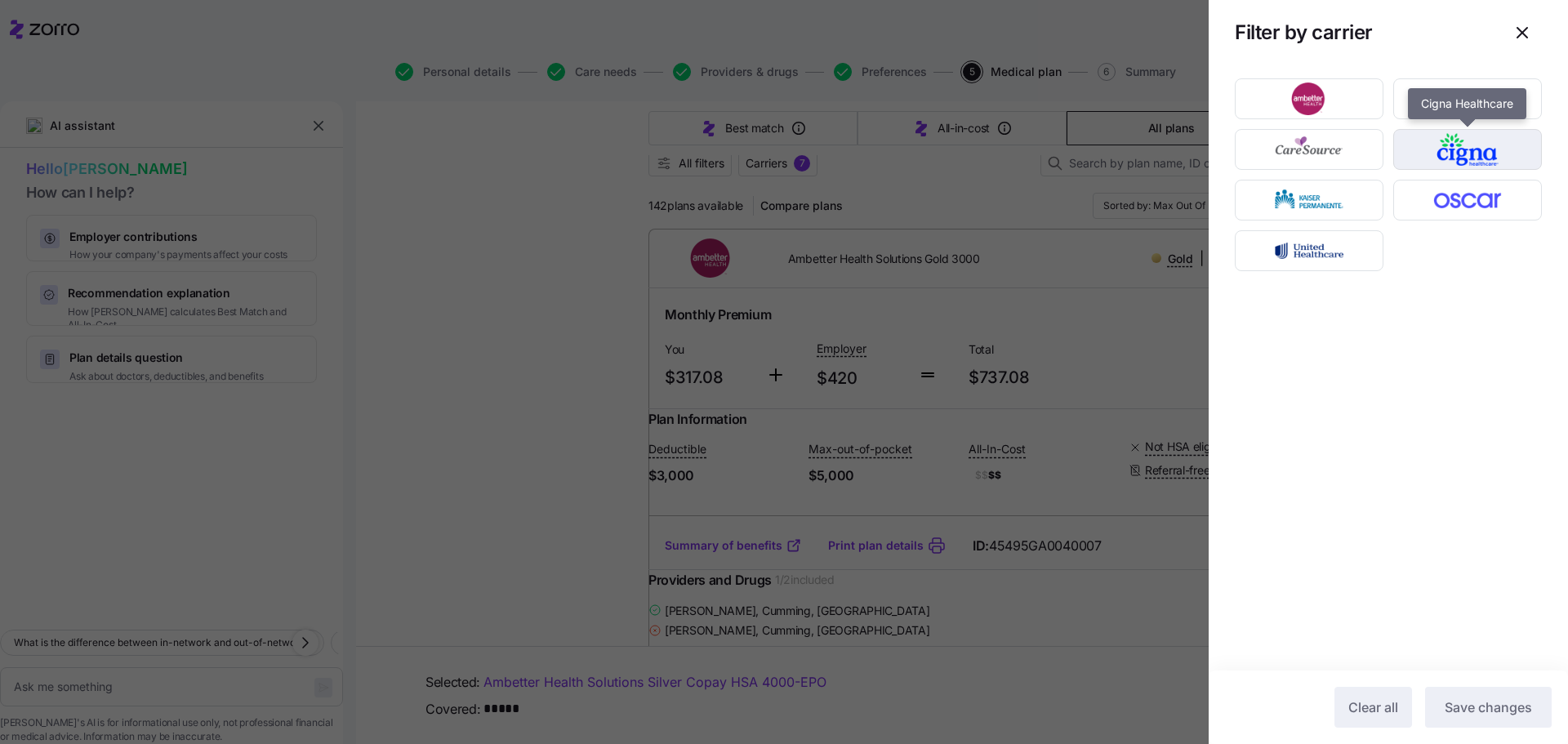
click at [1455, 150] on img "button" at bounding box center [1467, 150] width 120 height 33
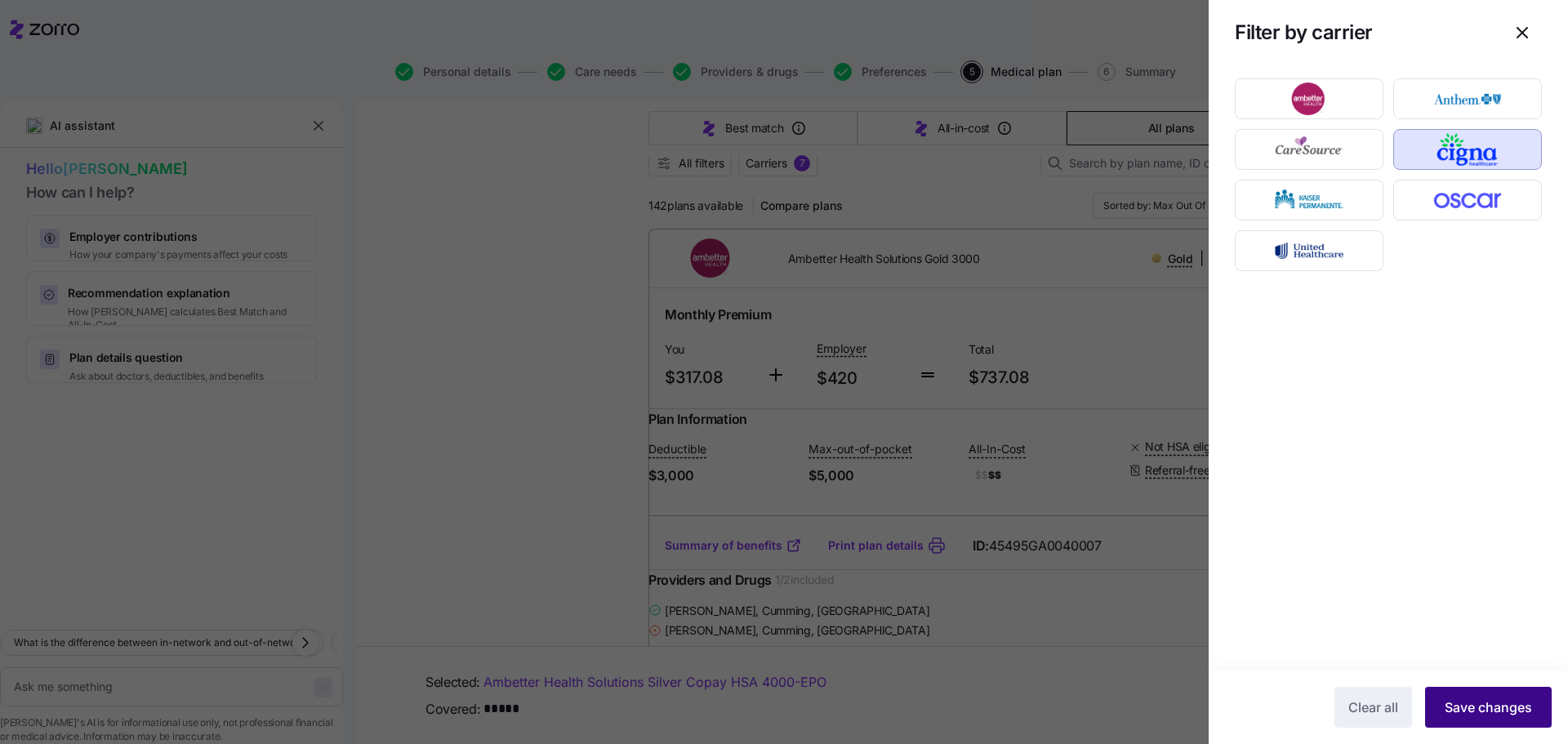
click at [1474, 707] on span "Save changes" at bounding box center [1488, 707] width 88 height 19
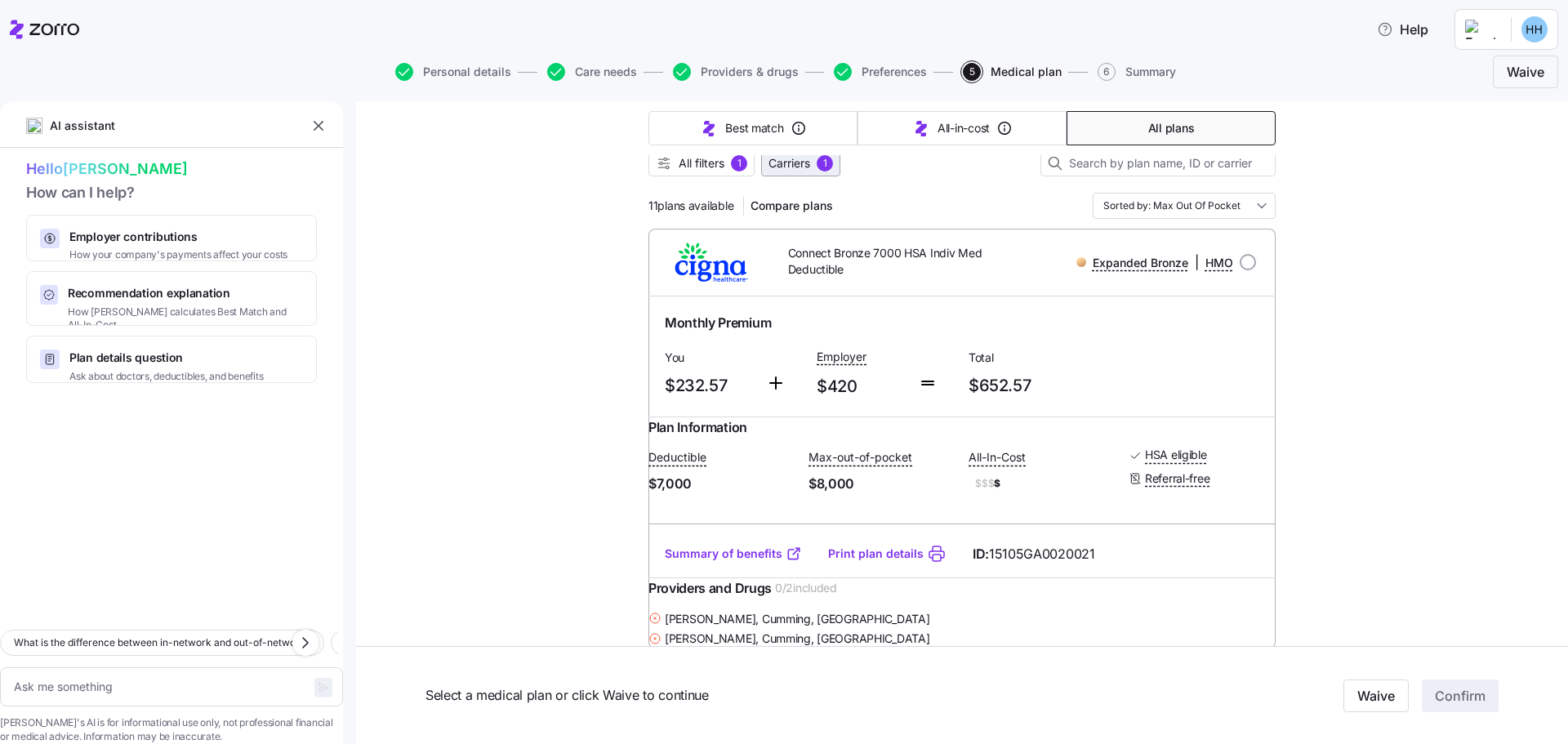
click at [769, 167] on span "Carriers" at bounding box center [789, 164] width 42 height 16
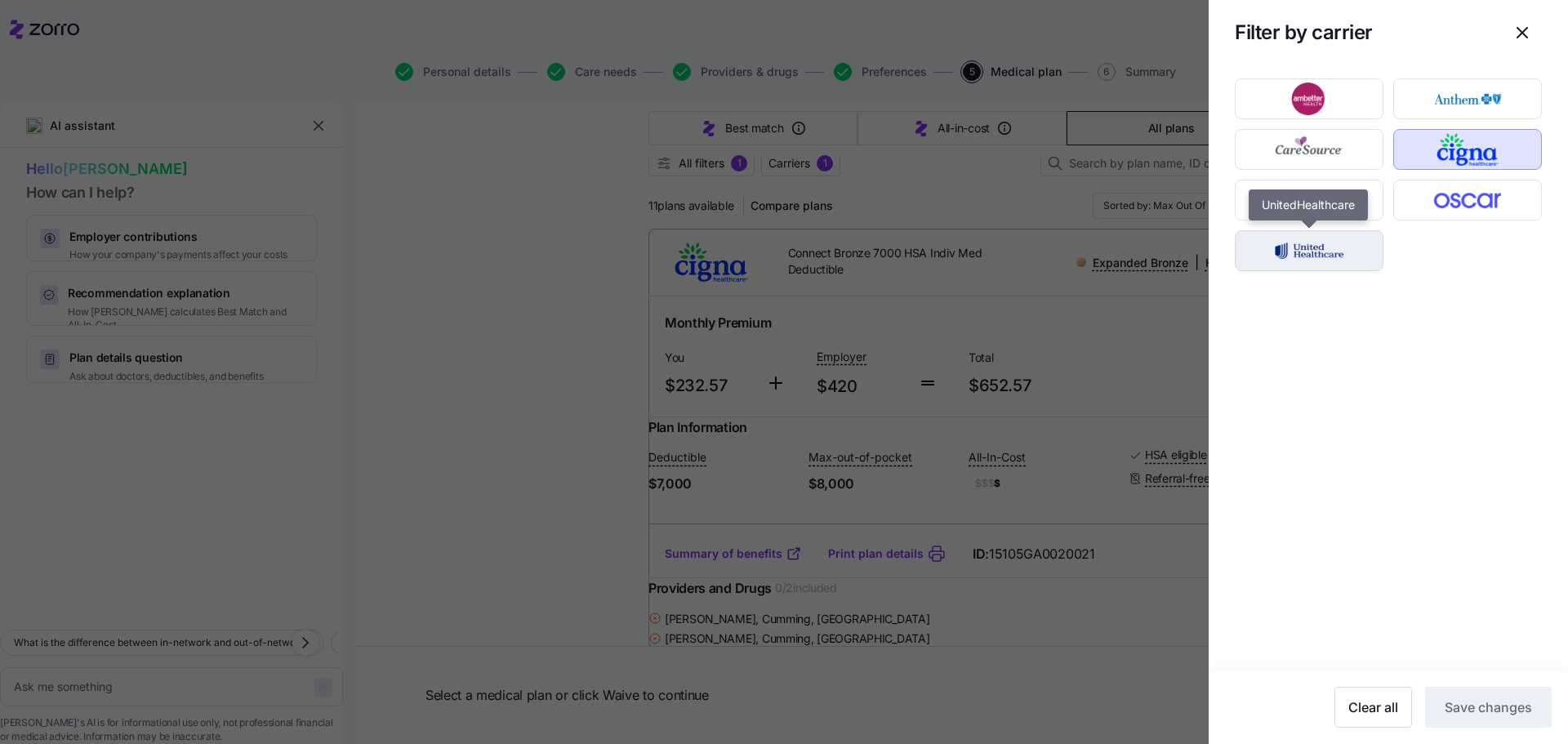
click at [1316, 251] on img "button" at bounding box center [1308, 250] width 120 height 33
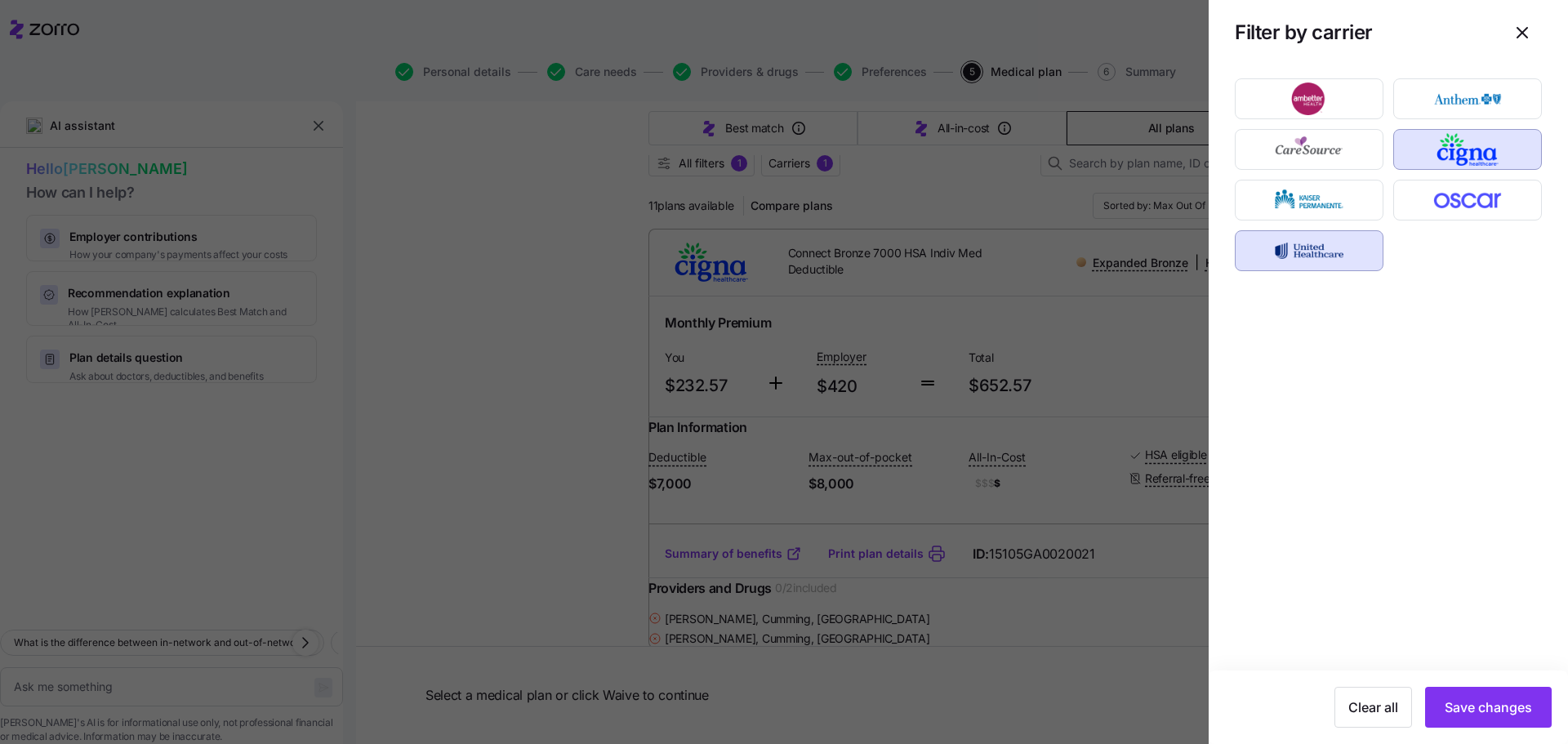
click at [1316, 251] on img "button" at bounding box center [1308, 250] width 120 height 33
click at [1436, 146] on img "button" at bounding box center [1467, 150] width 120 height 33
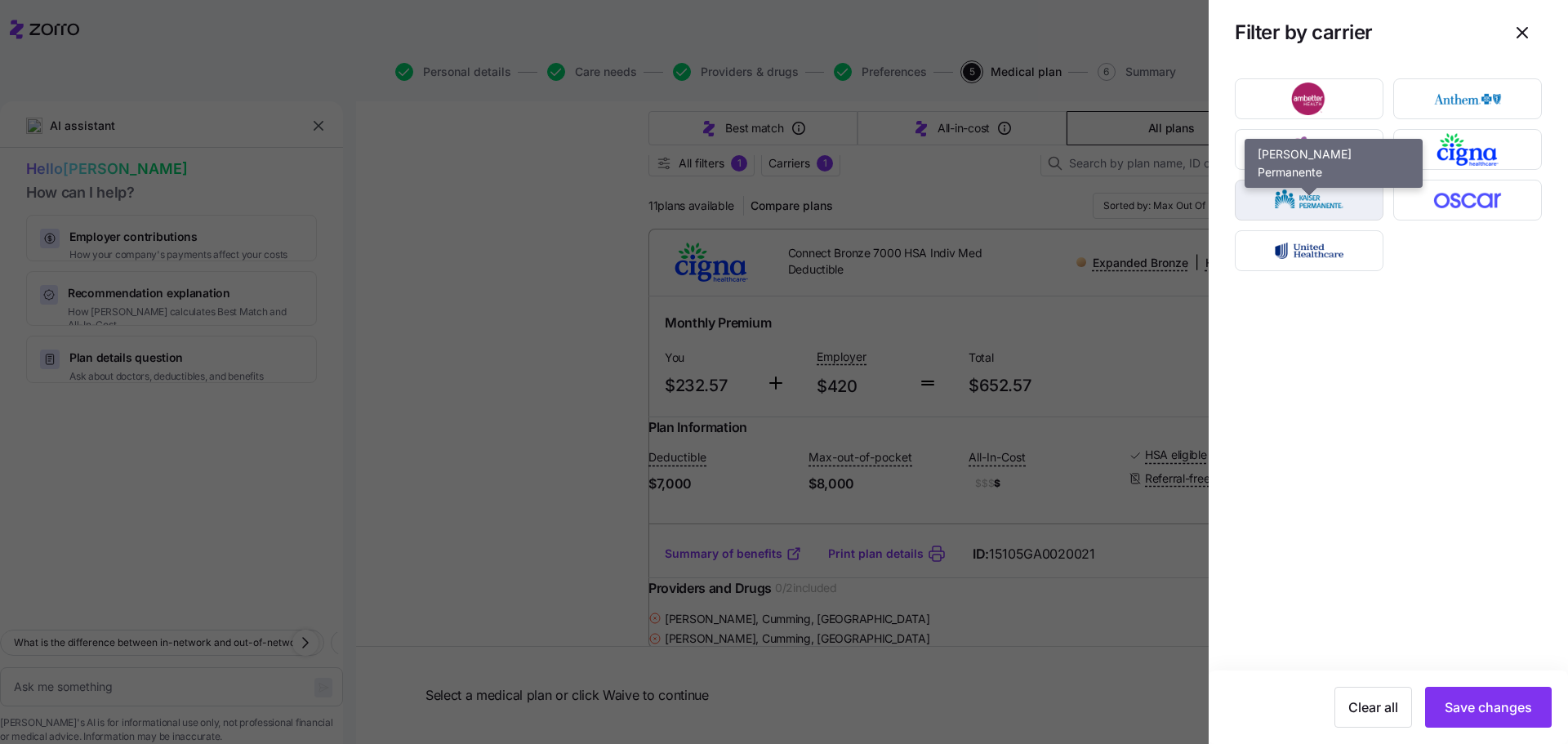
click at [1347, 197] on img "button" at bounding box center [1308, 200] width 120 height 33
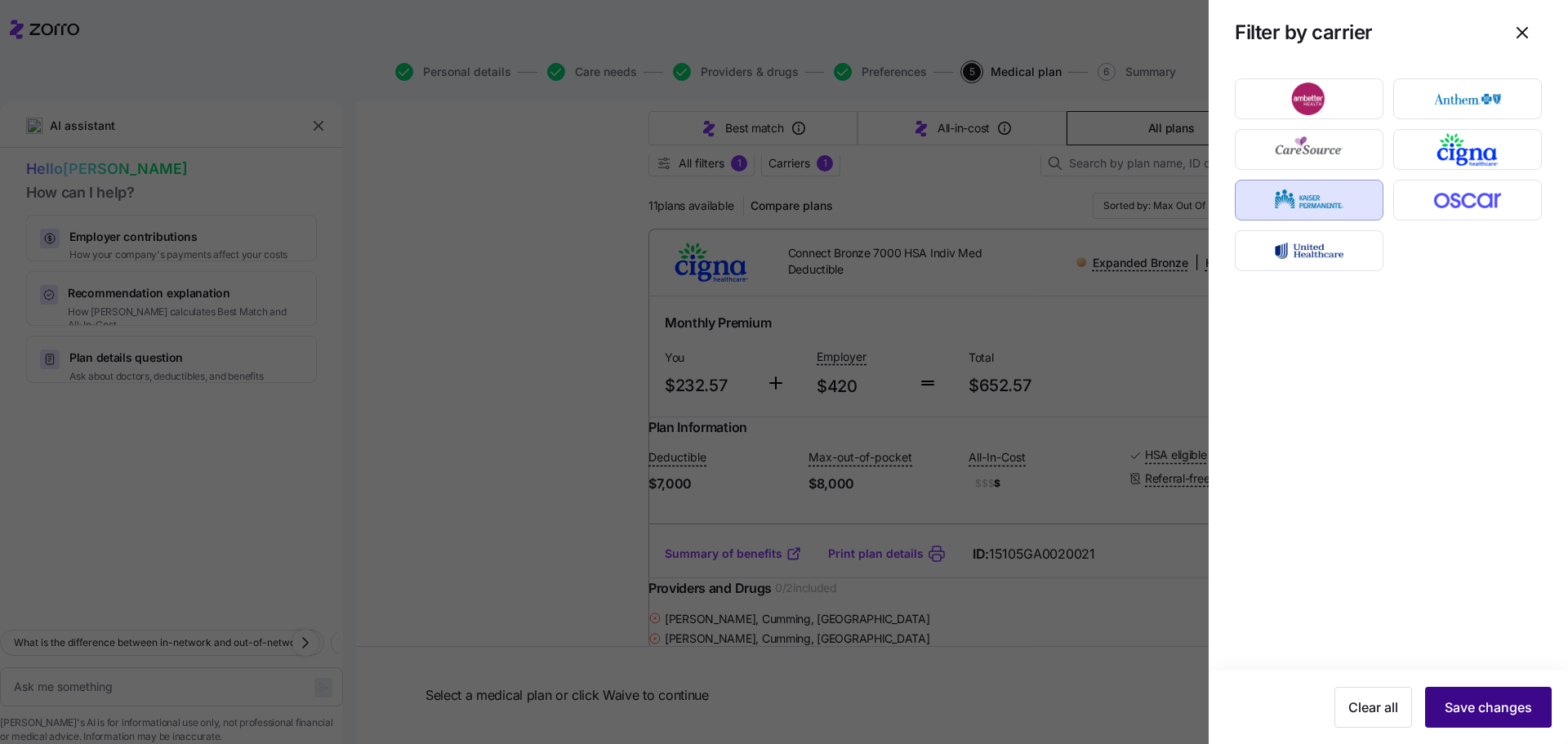
click at [1497, 704] on span "Save changes" at bounding box center [1488, 707] width 88 height 19
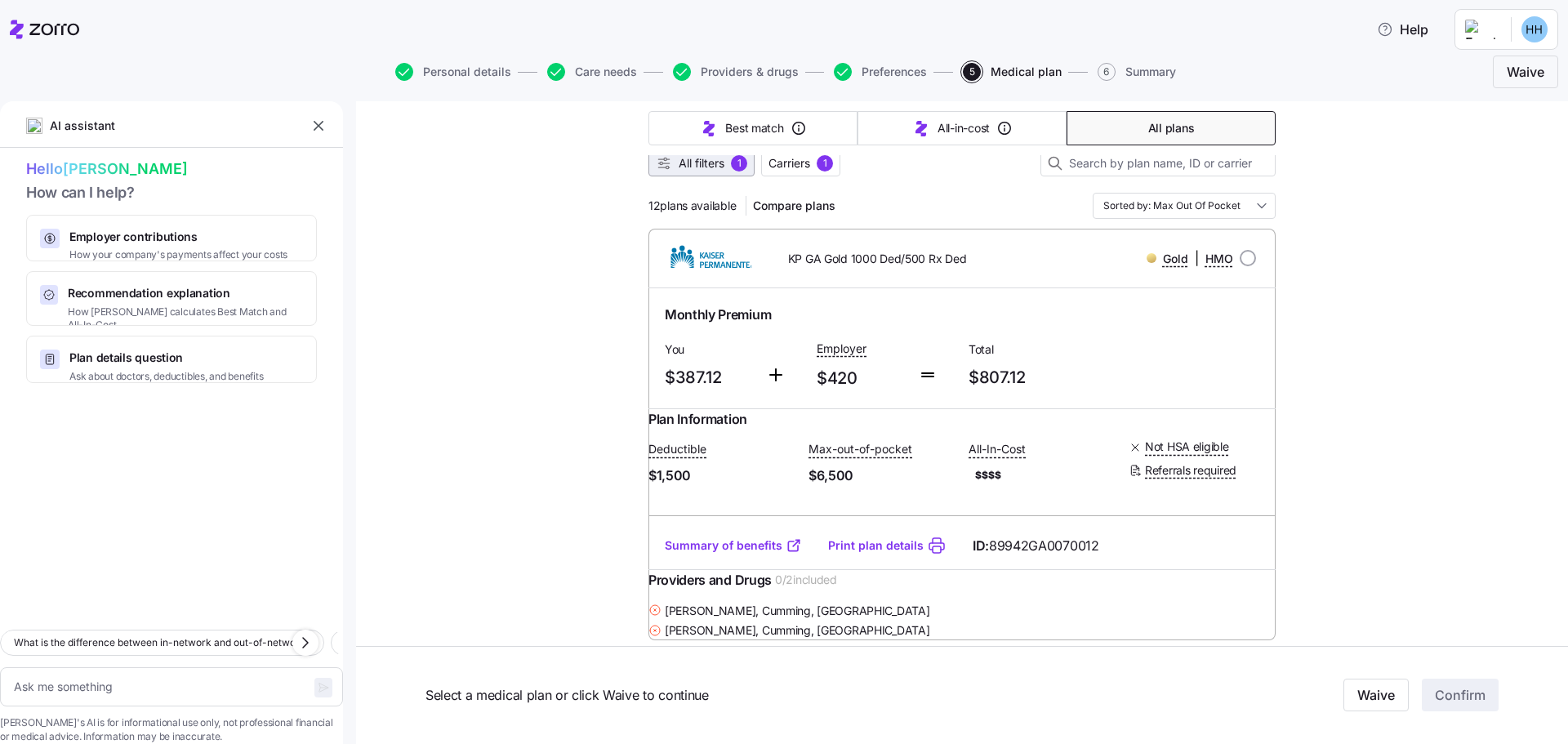
click at [713, 164] on span "All filters" at bounding box center [701, 164] width 46 height 16
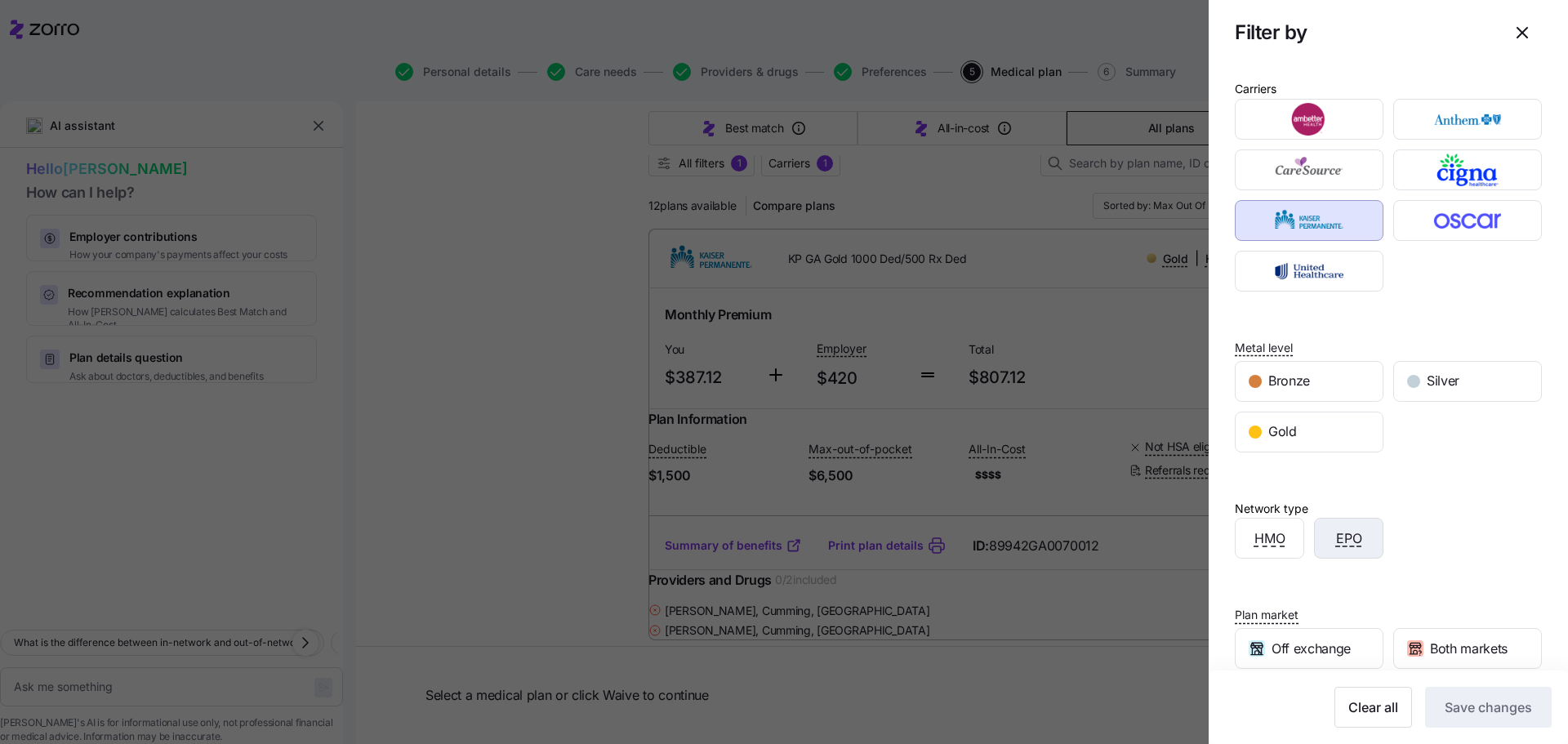
scroll to position [134, 0]
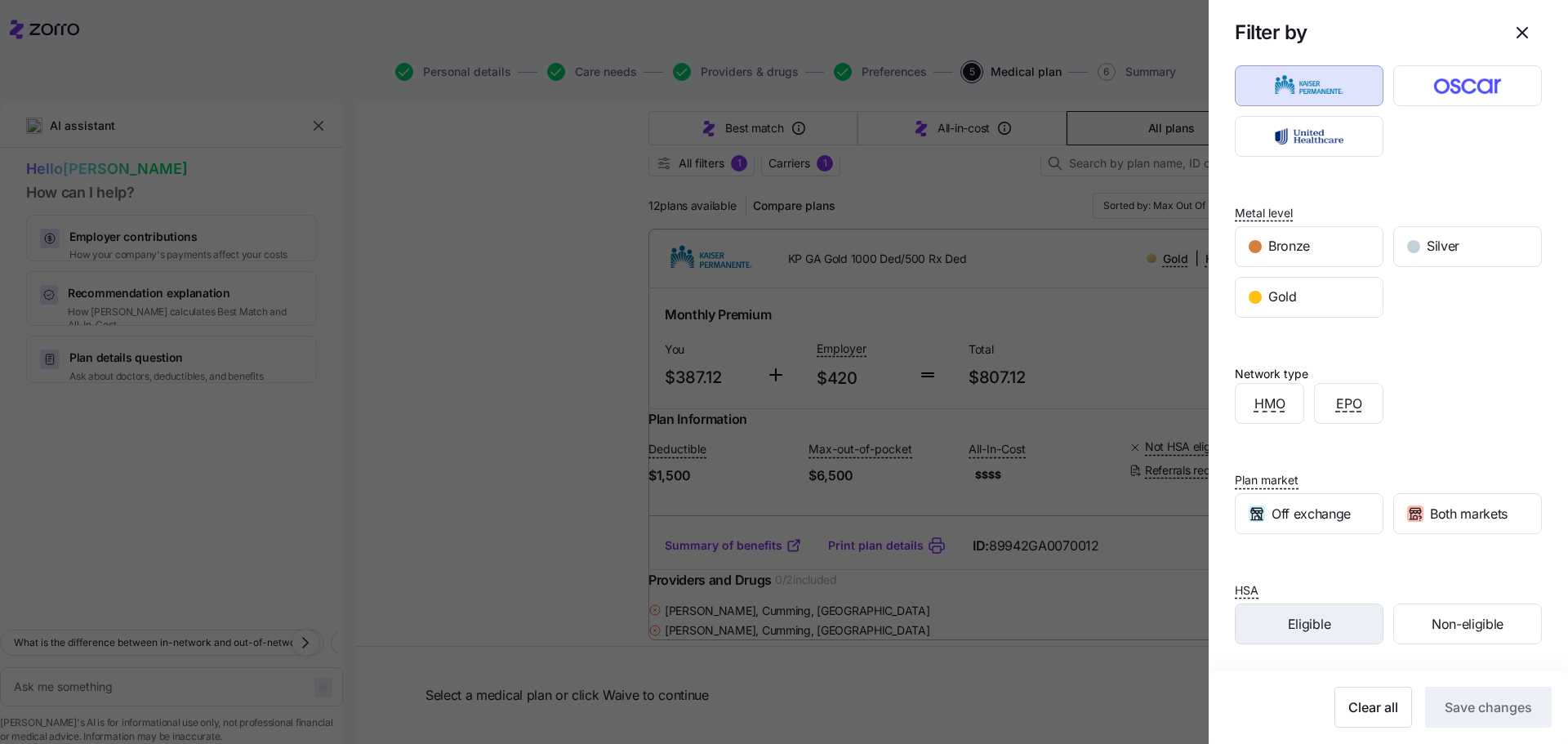
click at [1310, 631] on span "Eligible" at bounding box center [1308, 624] width 42 height 20
click at [1487, 701] on span "Save changes" at bounding box center [1488, 707] width 88 height 19
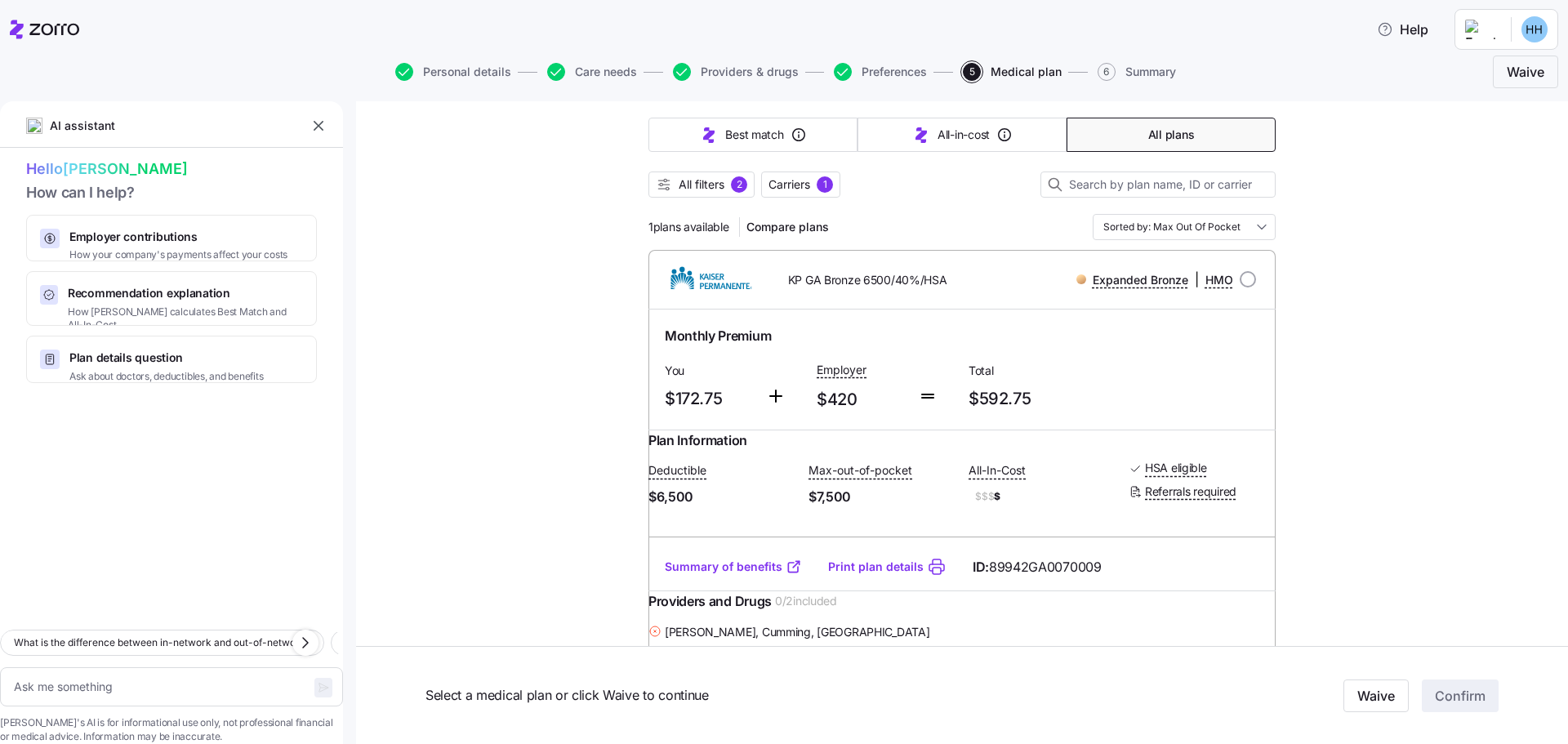
scroll to position [142, 0]
click at [715, 191] on span "All filters" at bounding box center [701, 186] width 46 height 16
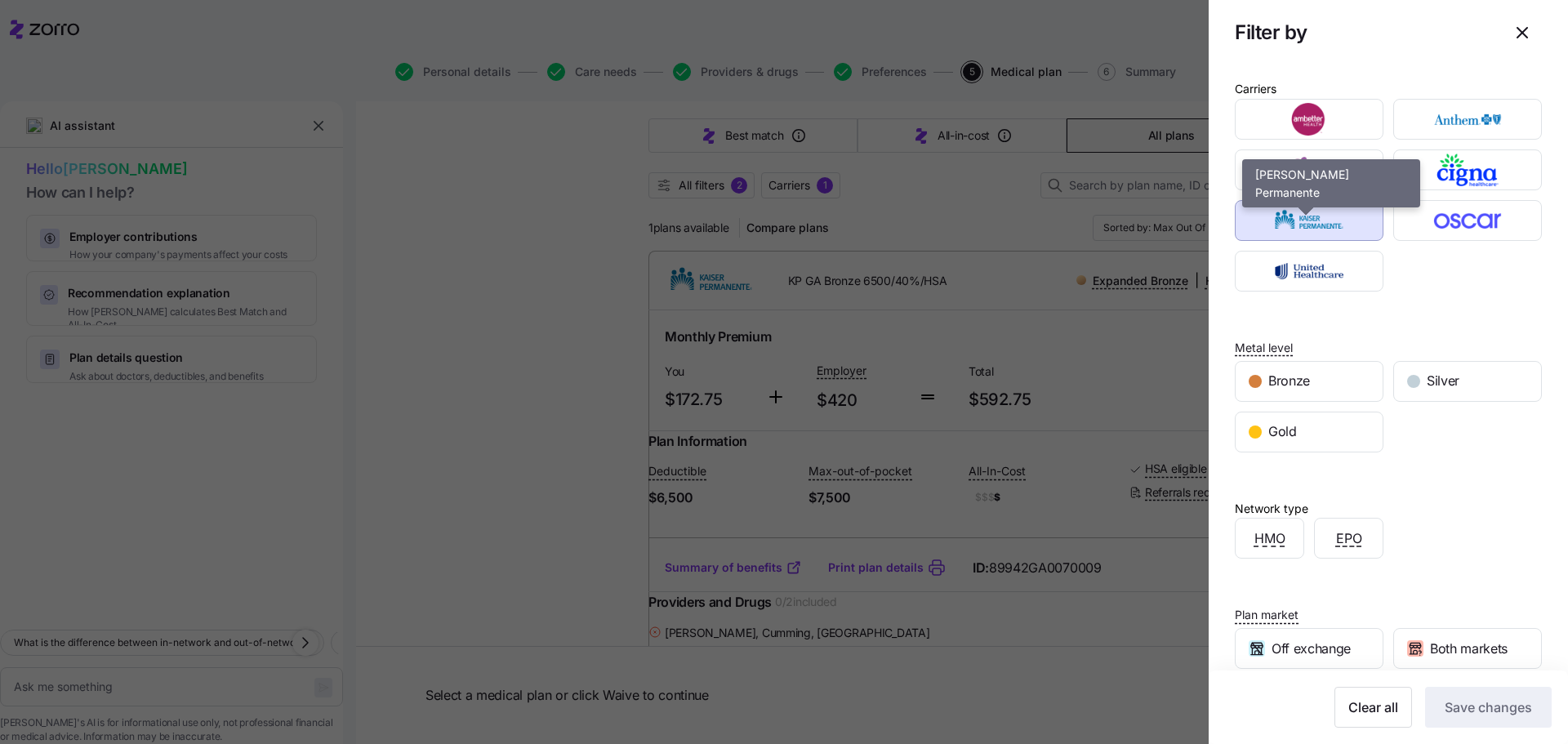
click at [1317, 219] on img "button" at bounding box center [1308, 220] width 120 height 33
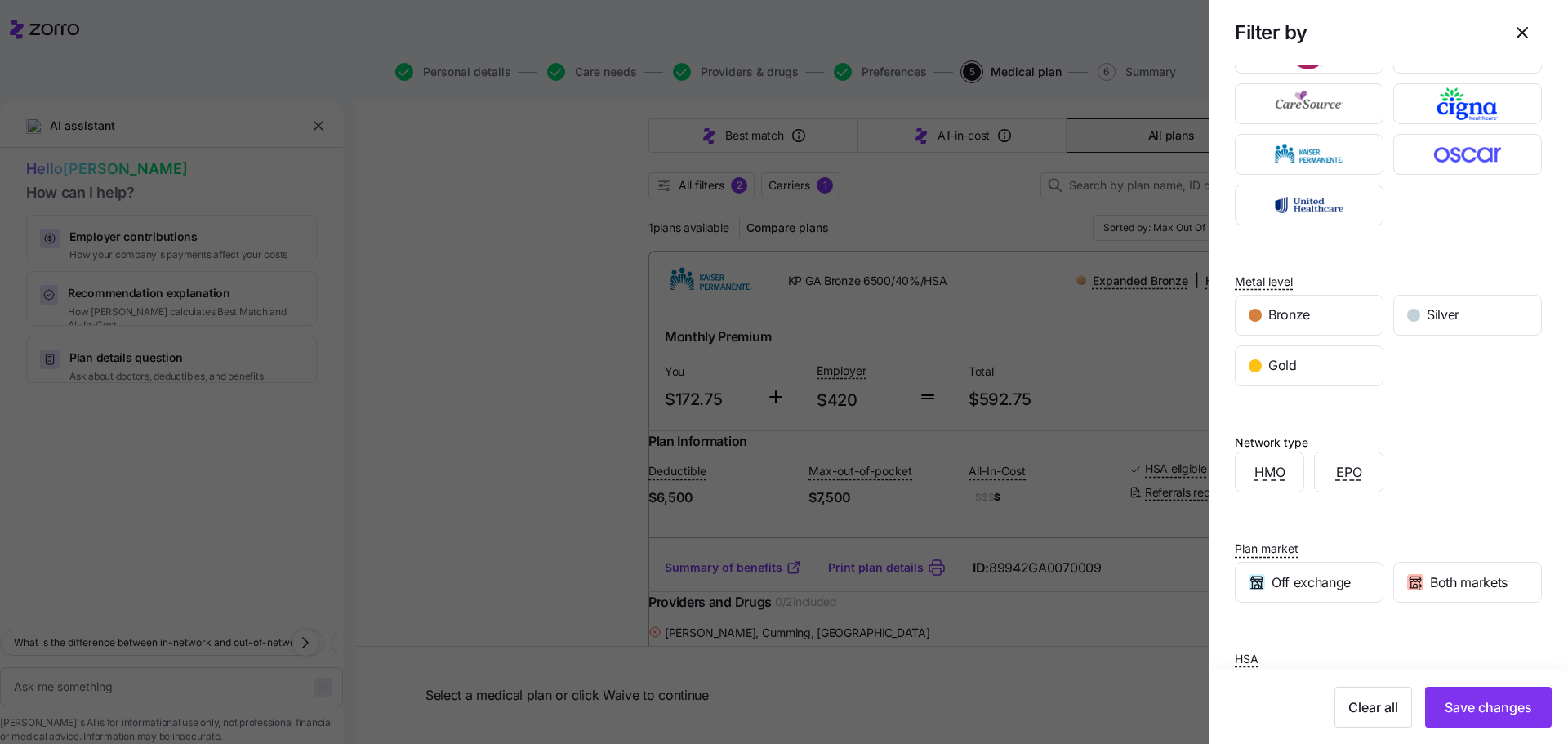
scroll to position [0, 0]
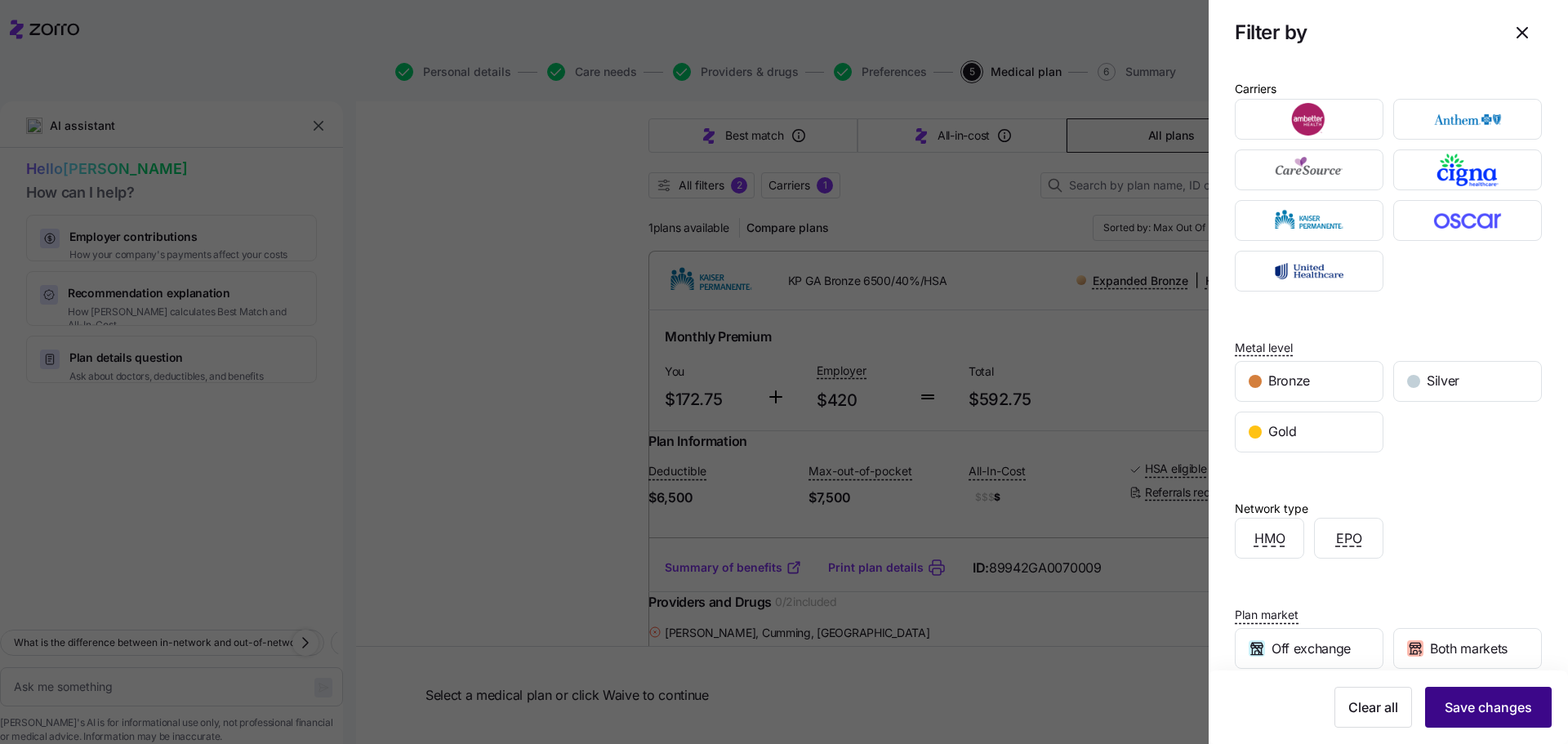
click at [1465, 707] on span "Save changes" at bounding box center [1488, 707] width 88 height 19
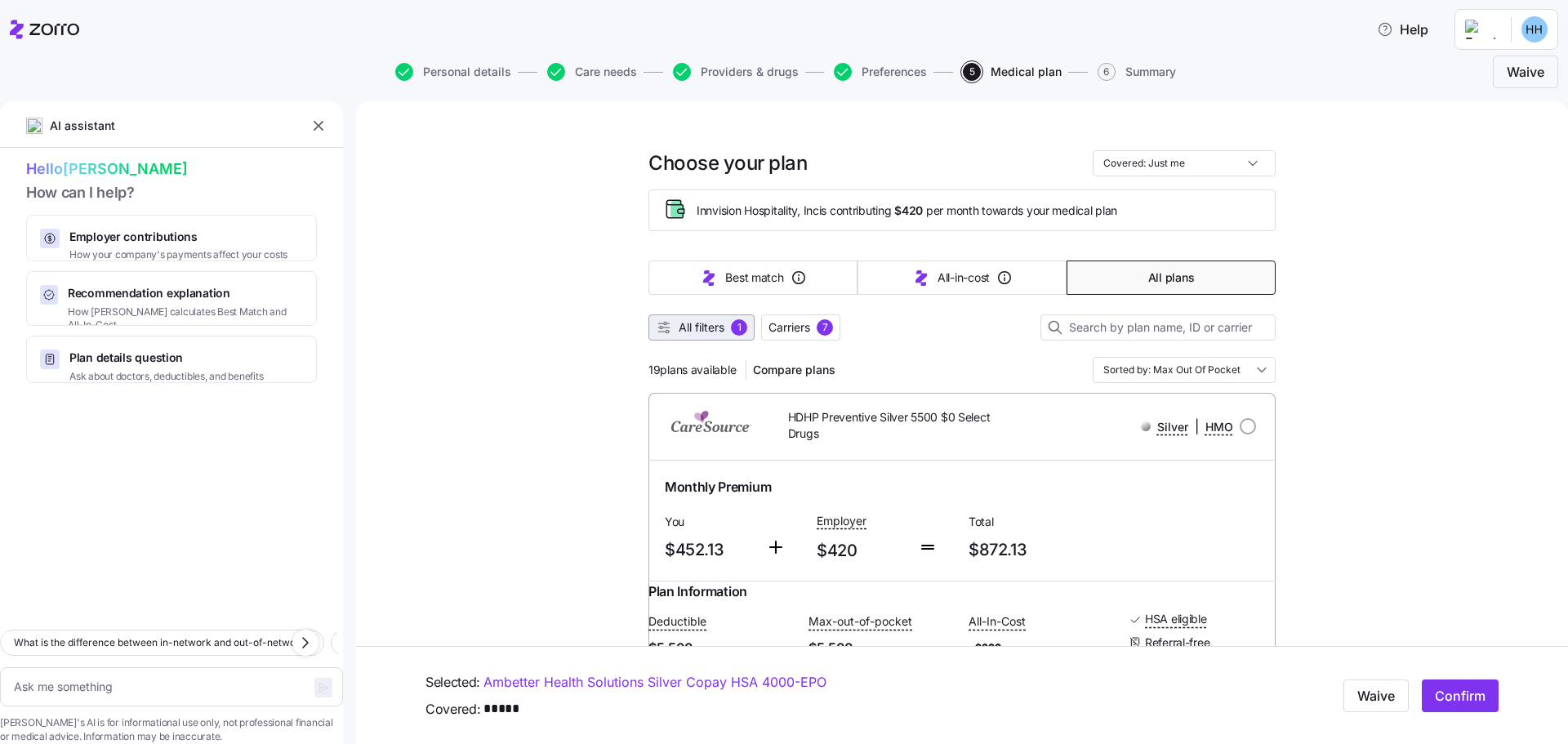
click at [702, 334] on span "All filters" at bounding box center [701, 327] width 46 height 16
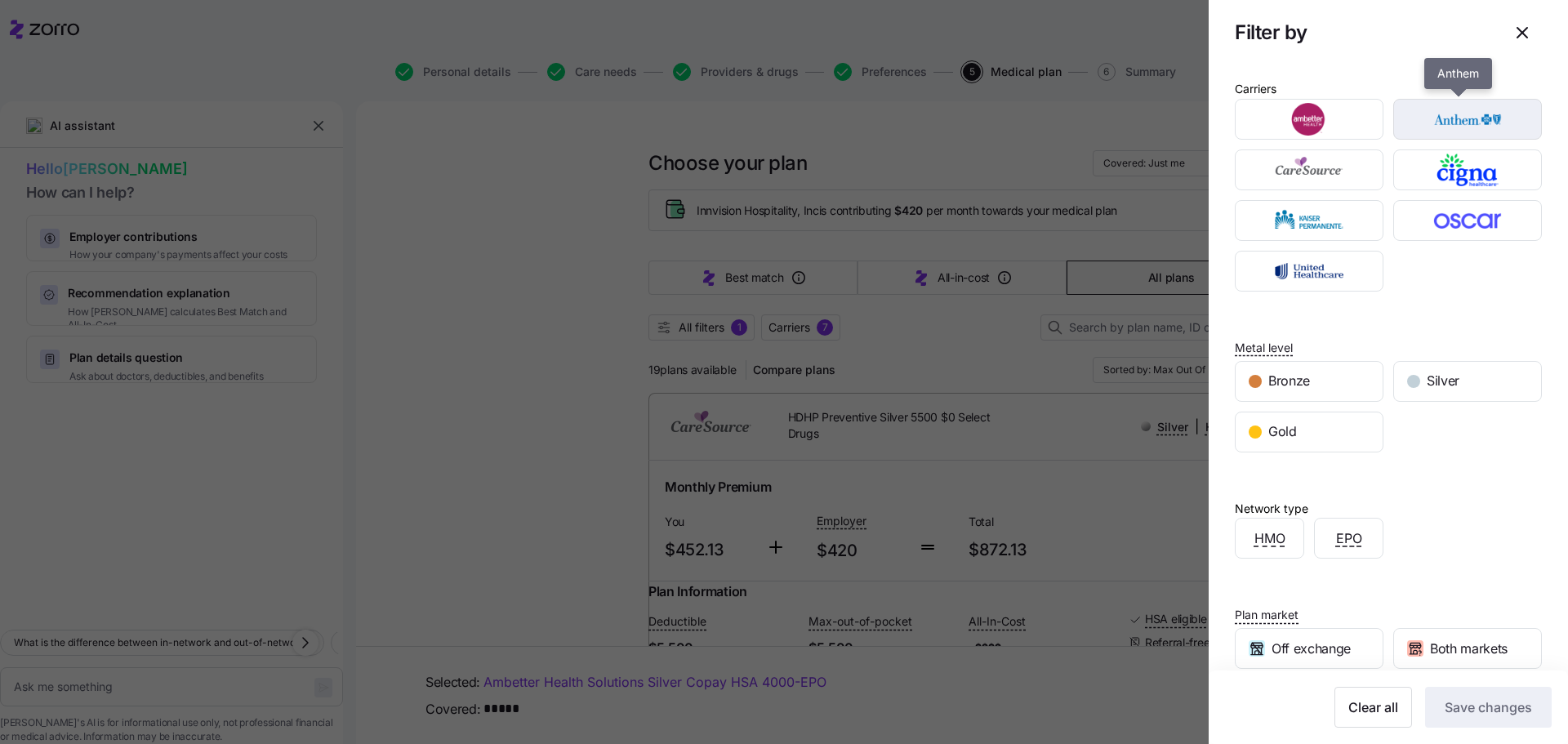
click at [1440, 121] on img "button" at bounding box center [1467, 120] width 120 height 33
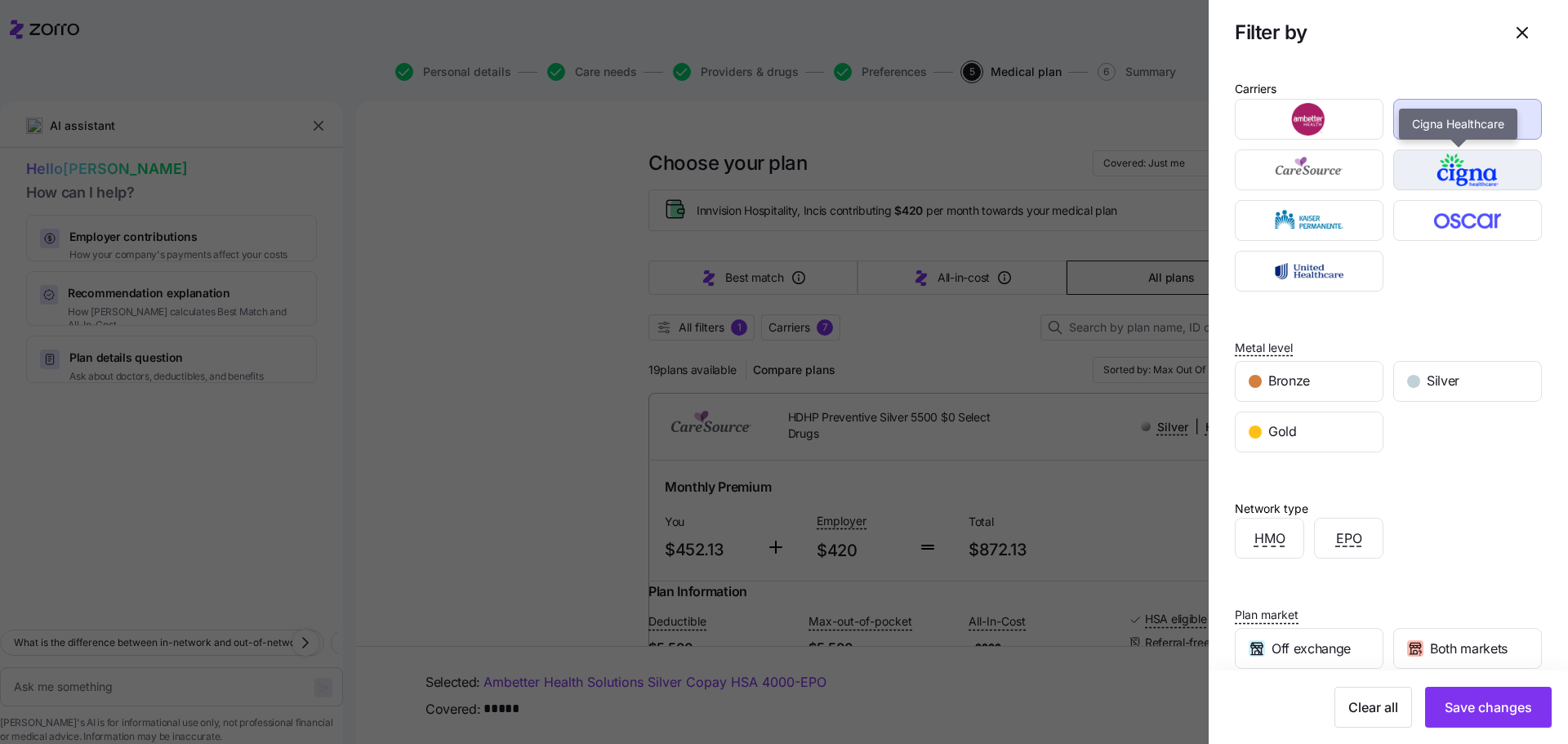
click at [1433, 155] on img "button" at bounding box center [1467, 170] width 120 height 33
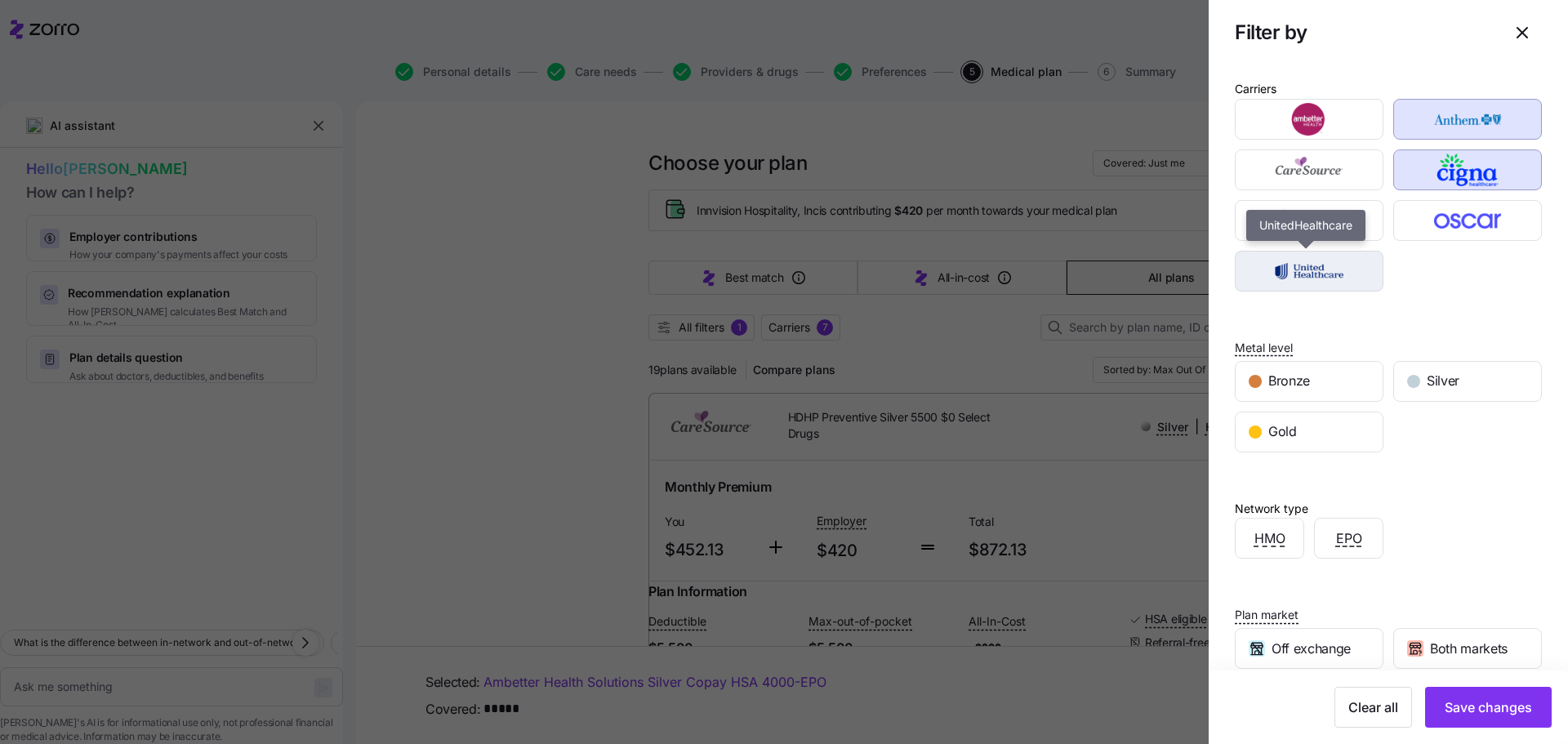
click at [1304, 278] on img "button" at bounding box center [1308, 271] width 120 height 33
click at [1346, 548] on div "EPO" at bounding box center [1349, 537] width 68 height 39
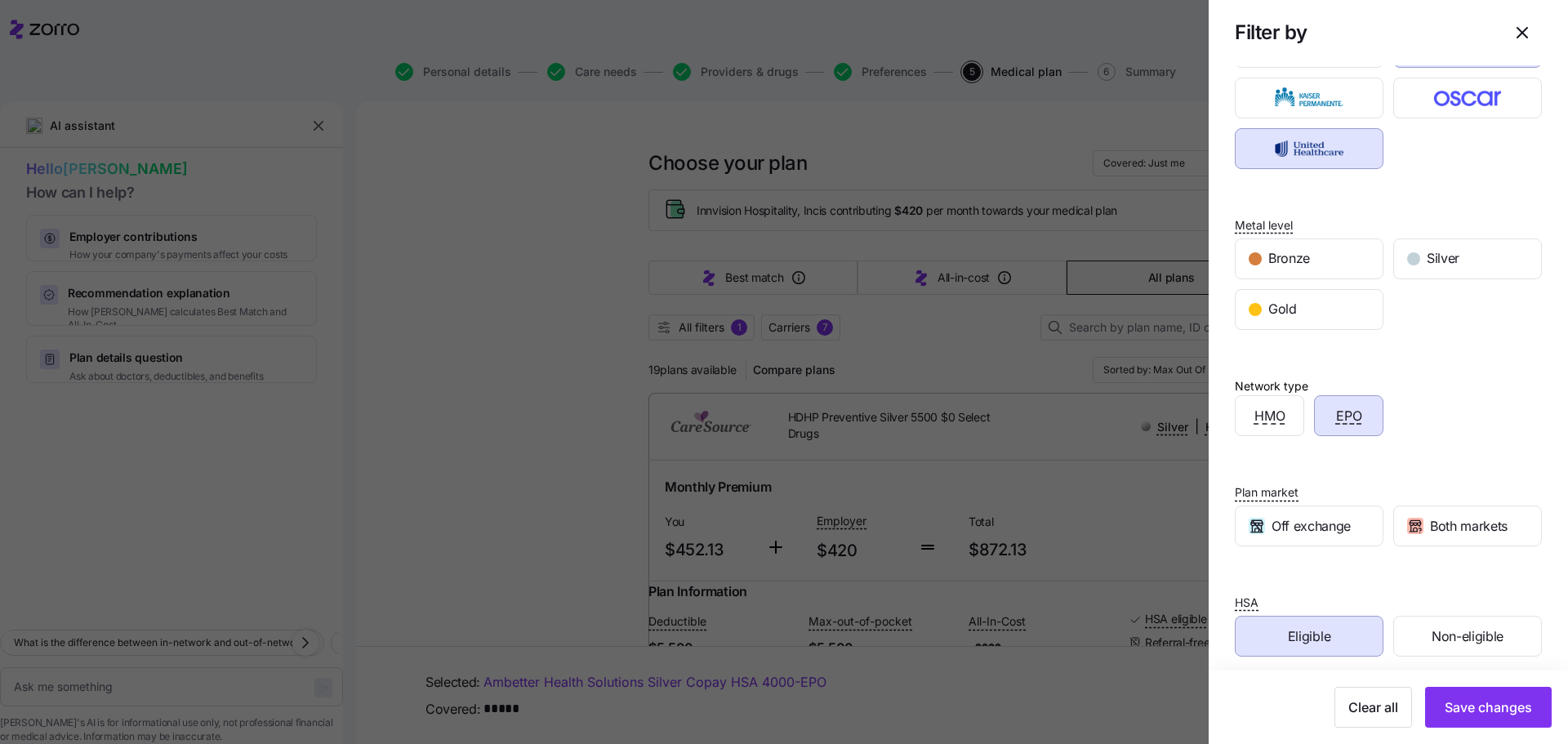
scroll to position [134, 0]
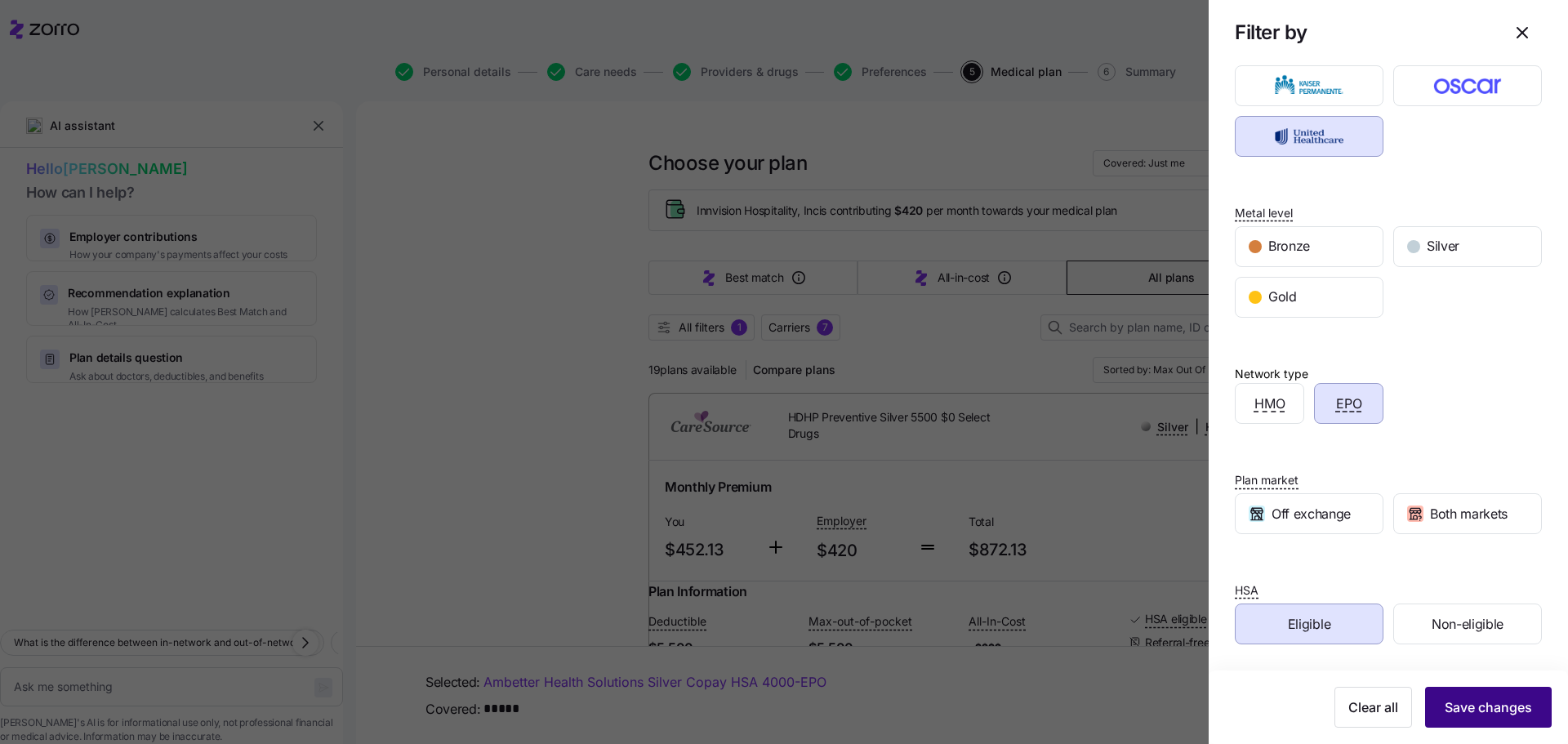
click at [1456, 714] on span "Save changes" at bounding box center [1488, 707] width 88 height 19
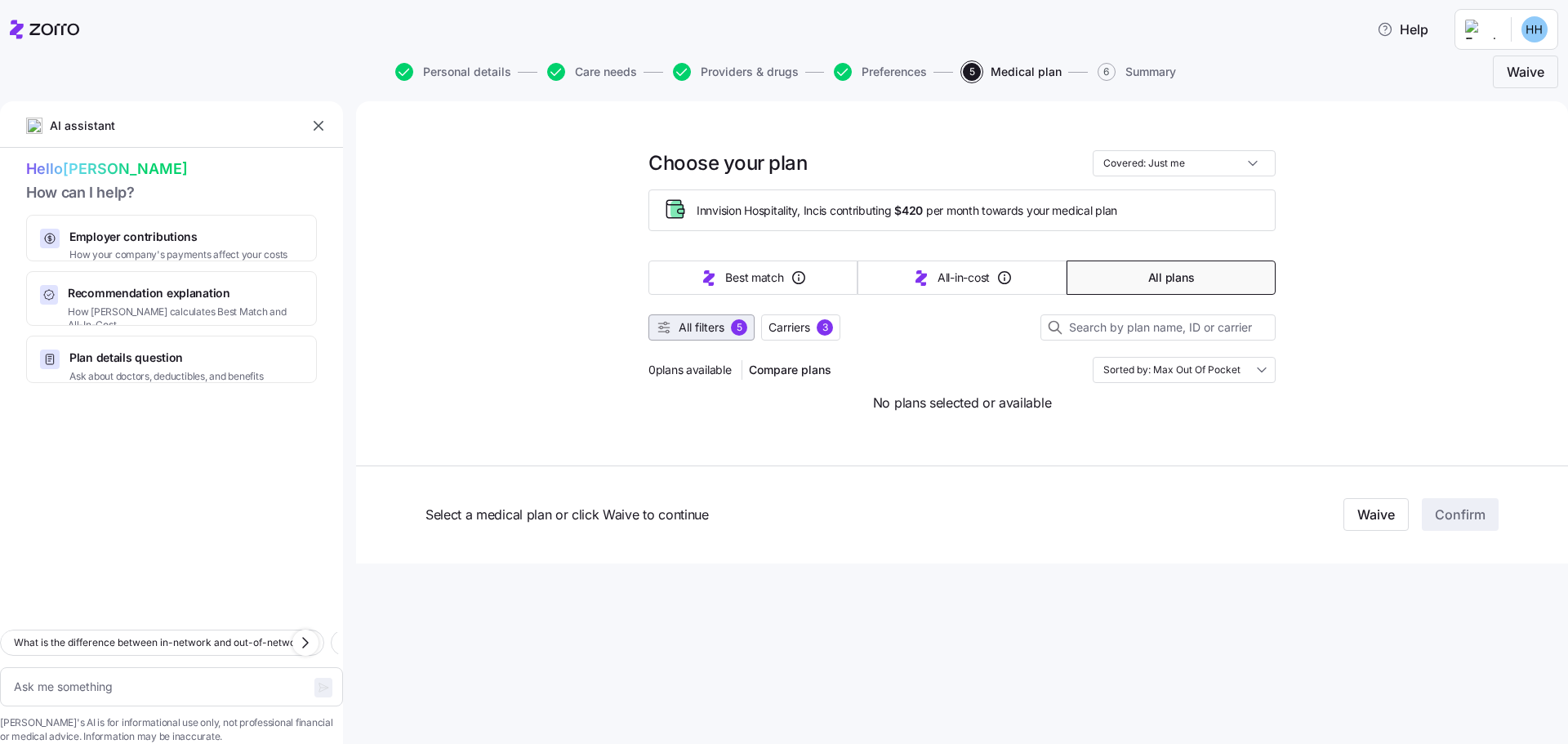
click at [684, 327] on span "All filters" at bounding box center [701, 327] width 46 height 16
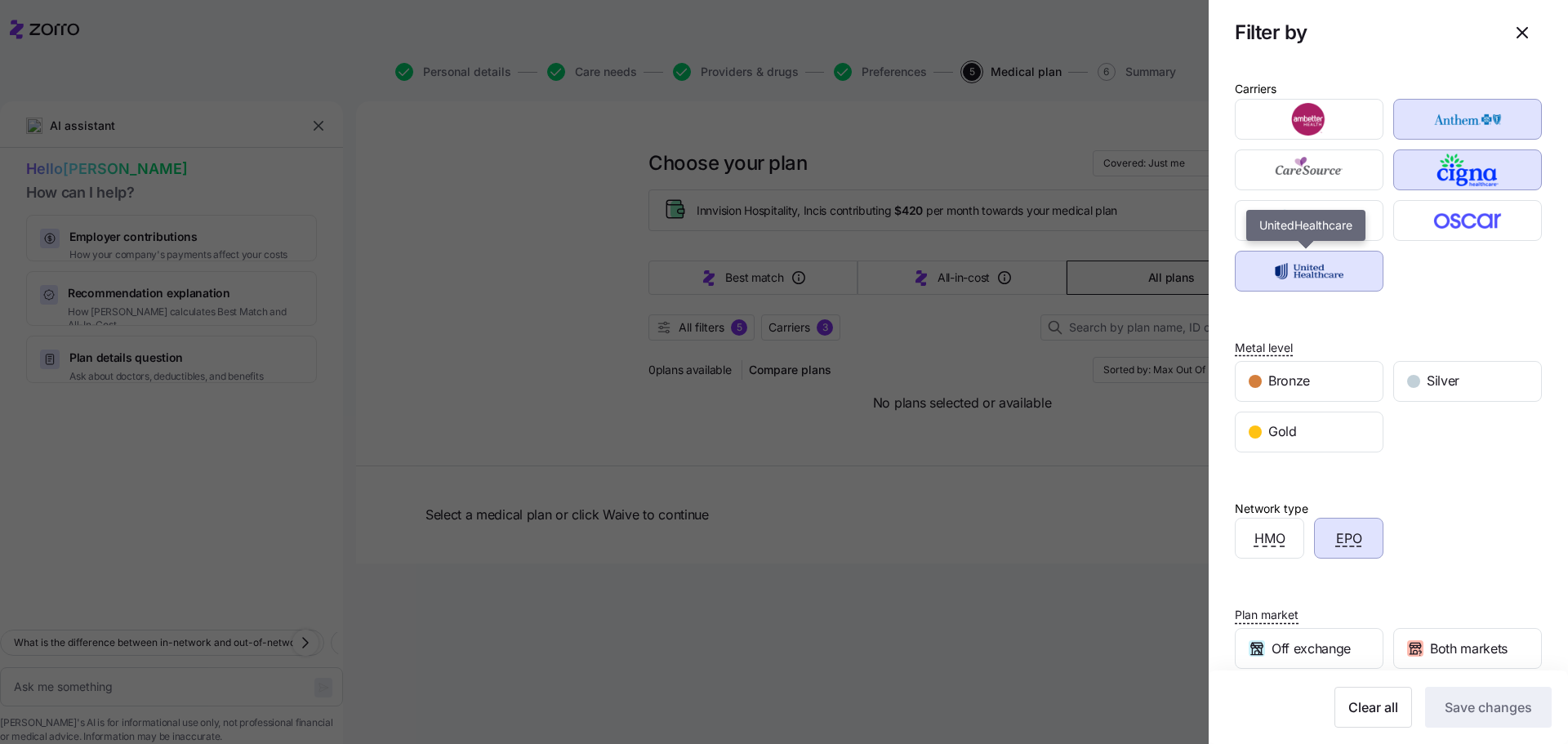
click at [1315, 273] on img "button" at bounding box center [1308, 271] width 120 height 33
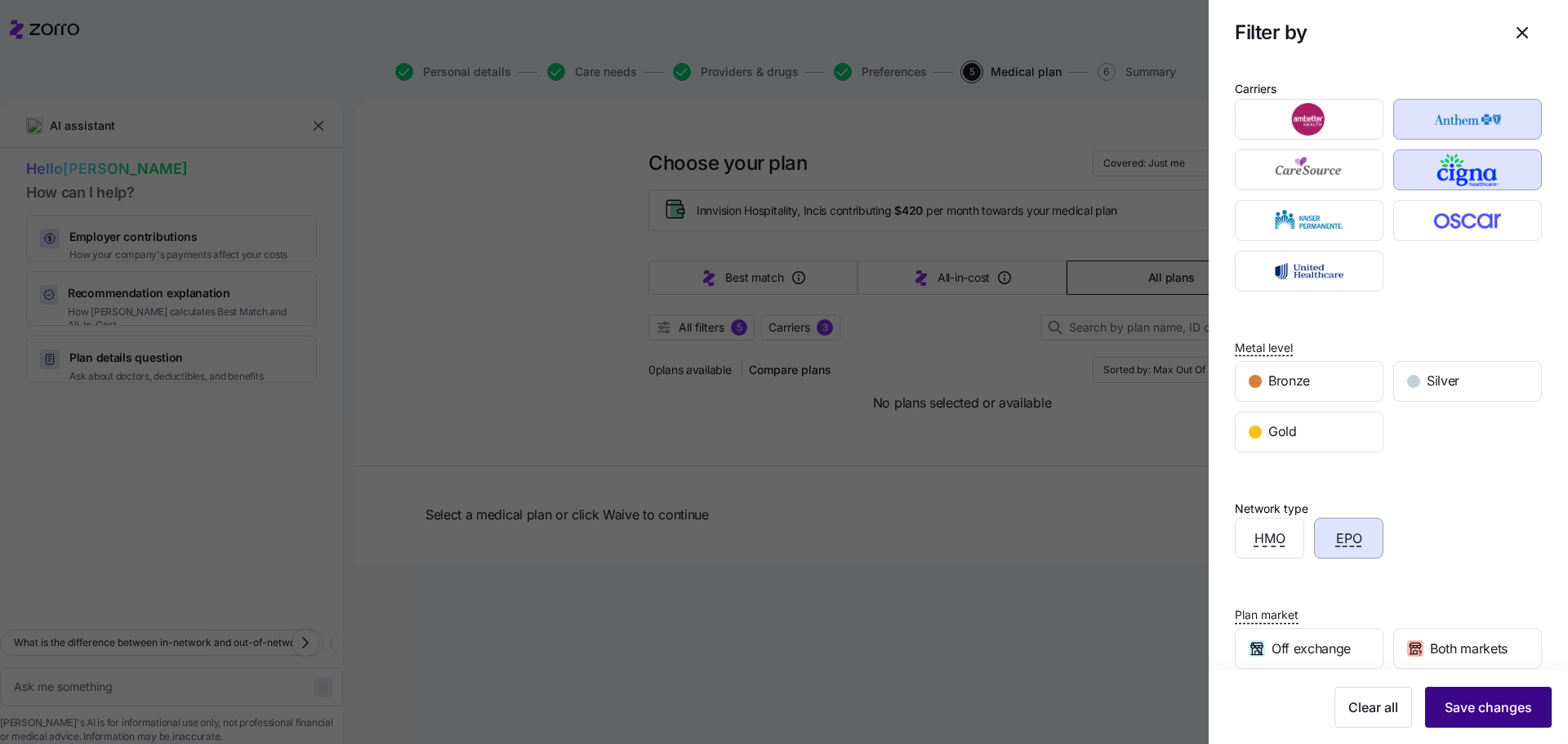
click at [1473, 716] on span "Save changes" at bounding box center [1488, 707] width 88 height 19
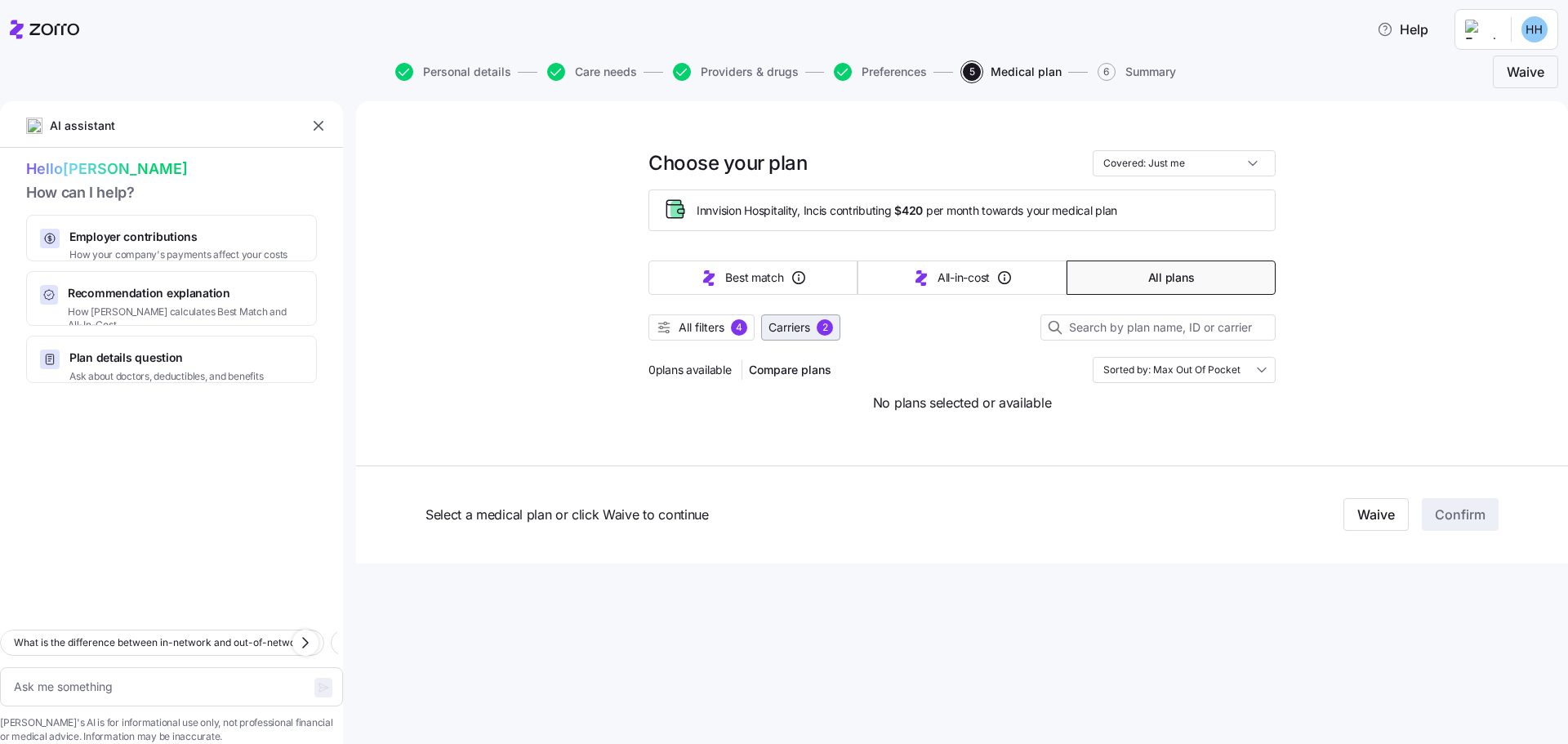
click at [773, 333] on span "Carriers" at bounding box center [789, 327] width 42 height 16
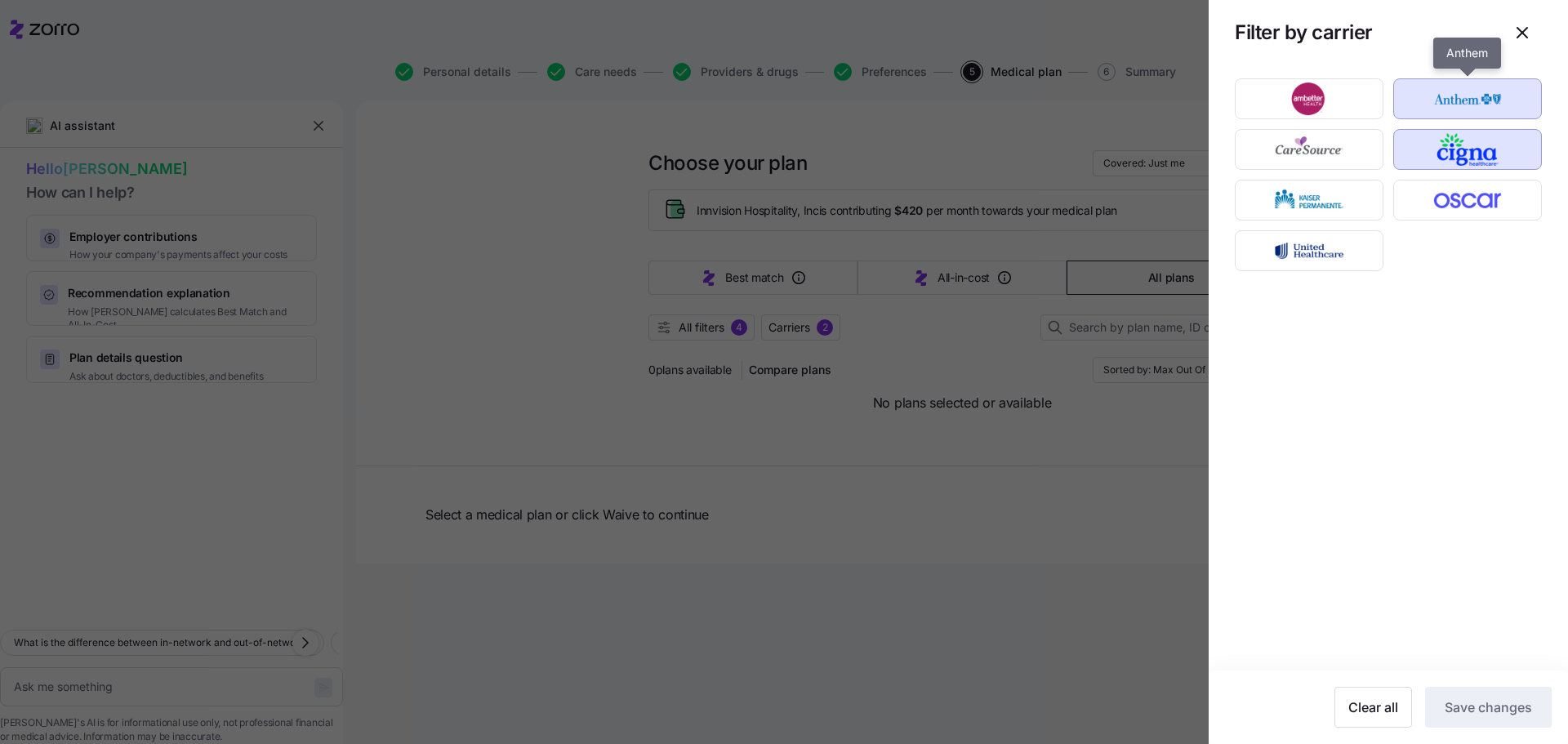
click at [1474, 109] on img "button" at bounding box center [1467, 99] width 120 height 33
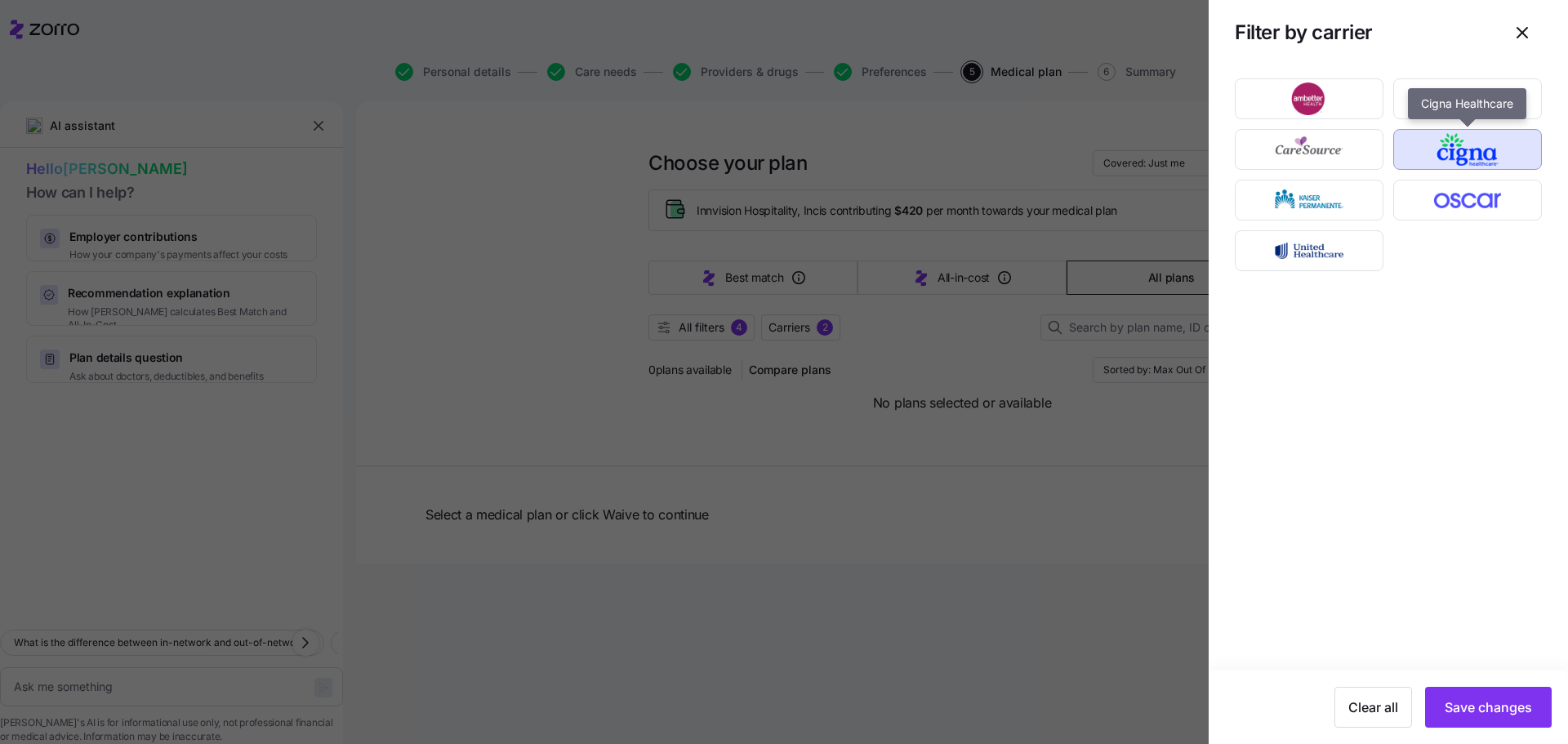
click at [1467, 144] on img "button" at bounding box center [1467, 150] width 120 height 33
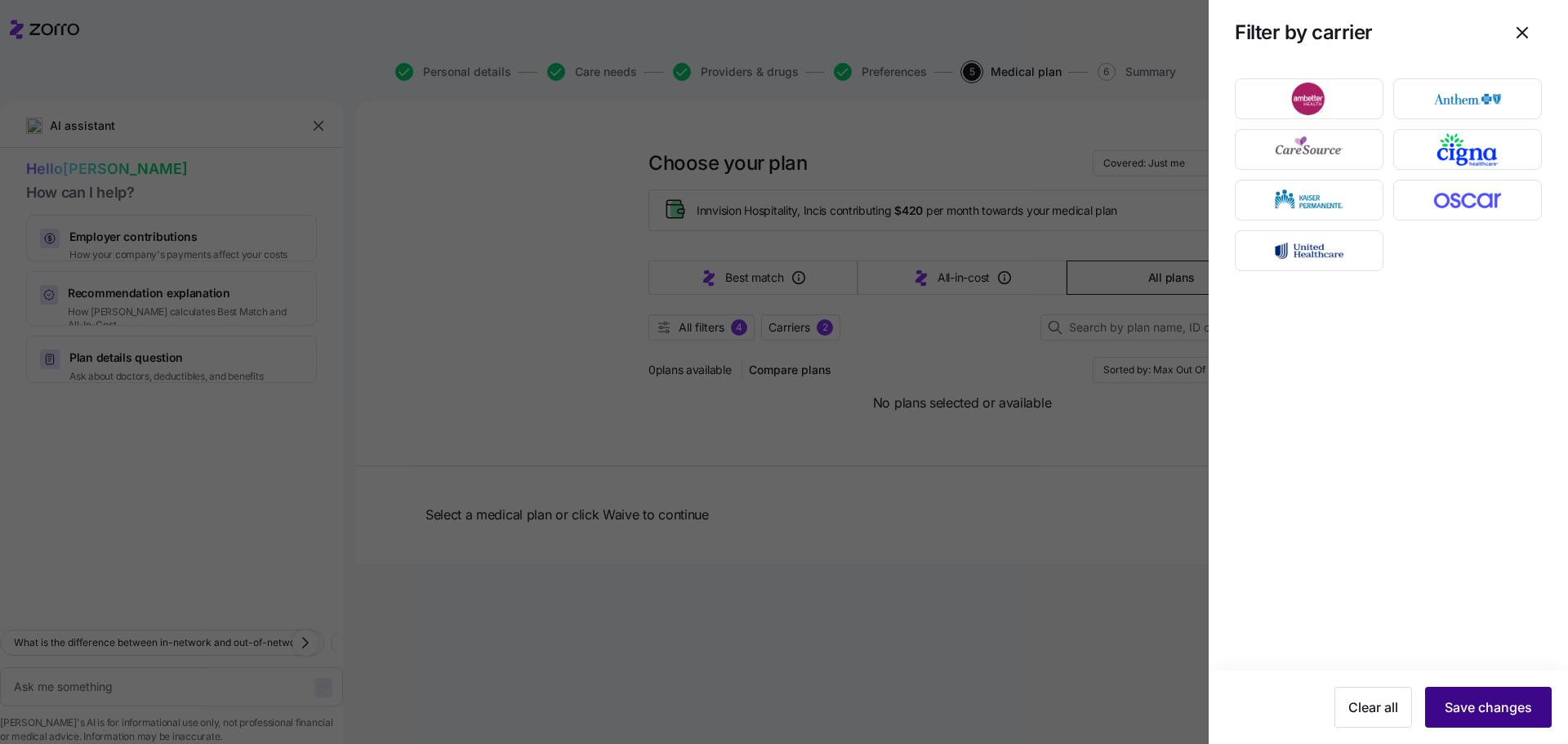
click at [1452, 711] on span "Save changes" at bounding box center [1488, 707] width 88 height 19
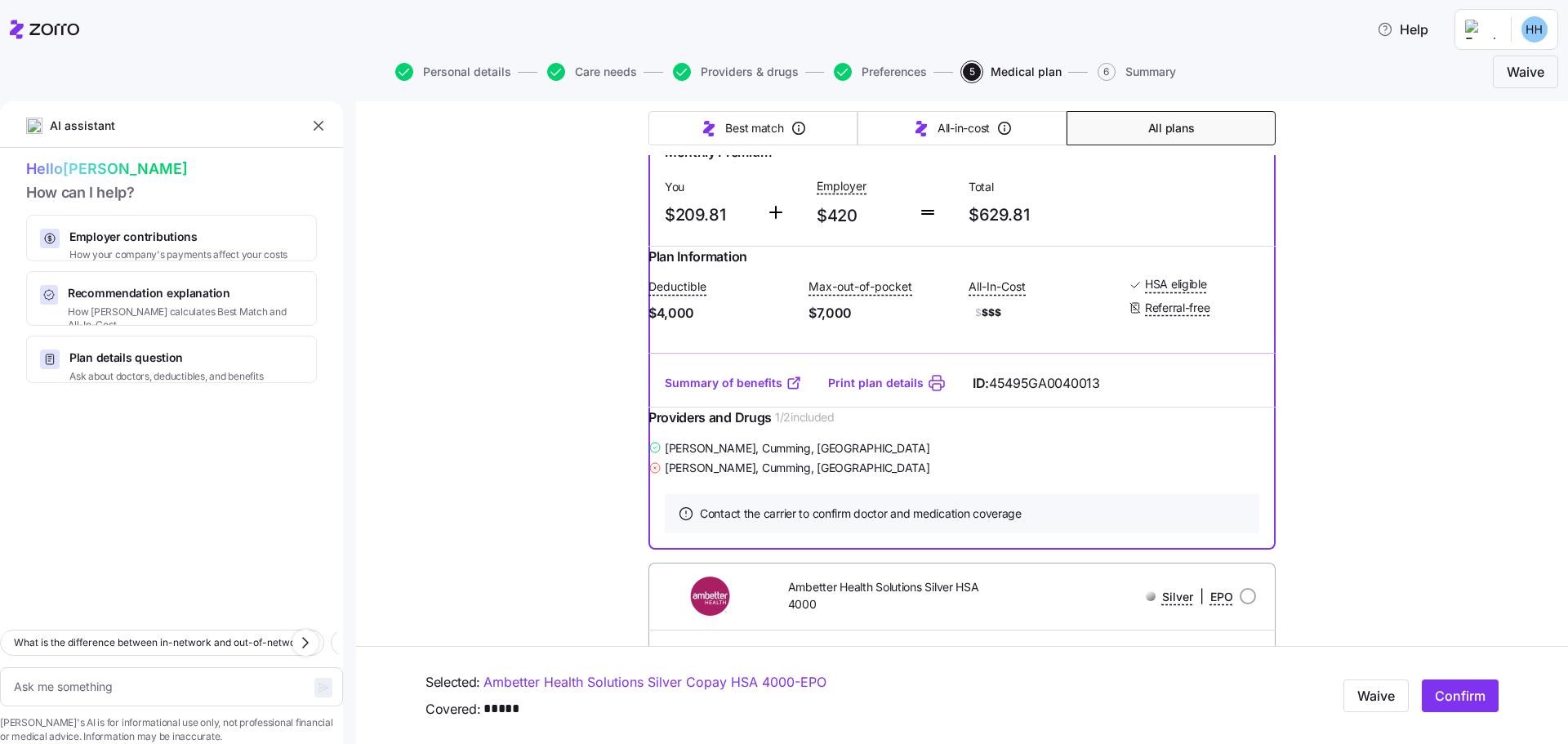
scroll to position [0, 0]
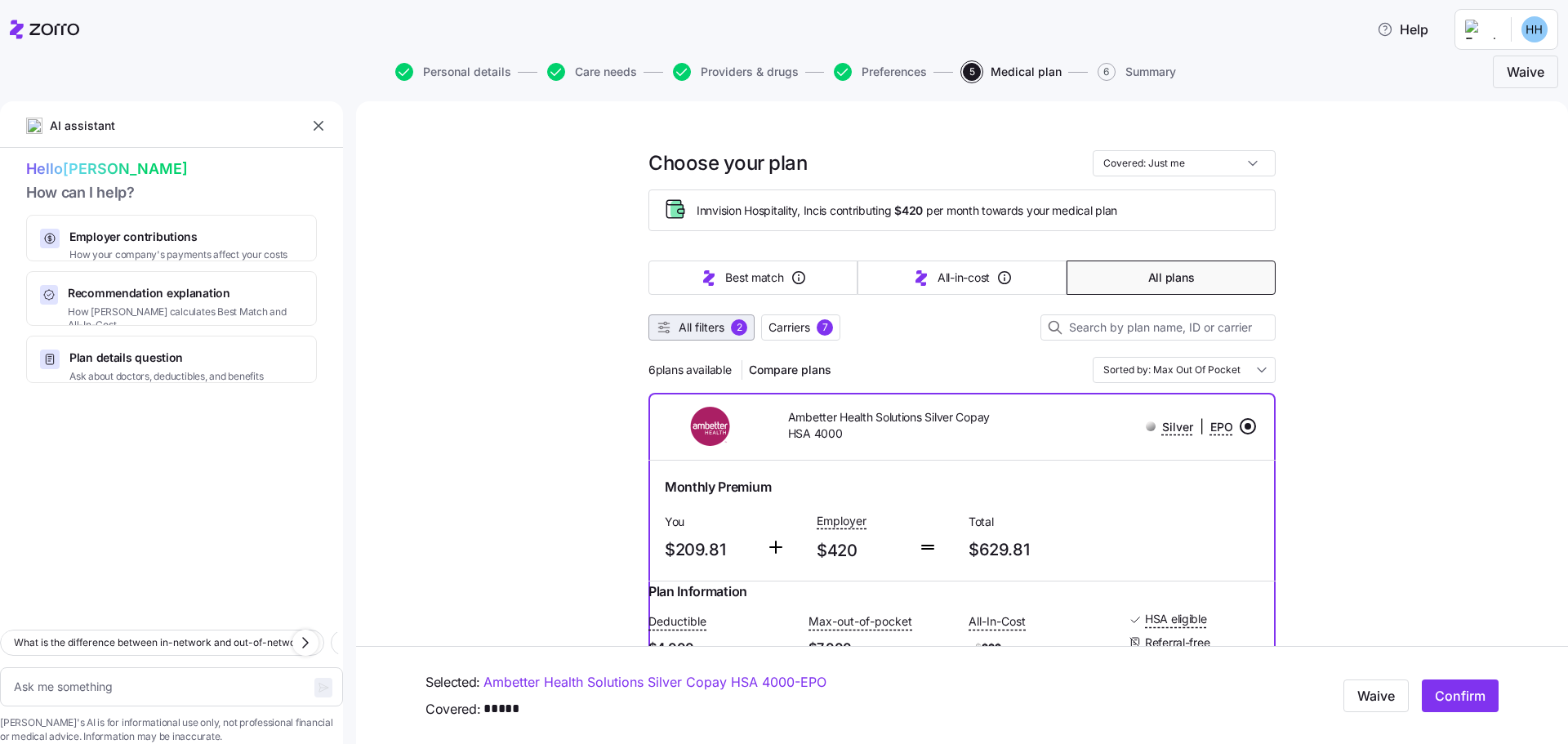
click at [678, 330] on span "All filters" at bounding box center [701, 327] width 46 height 16
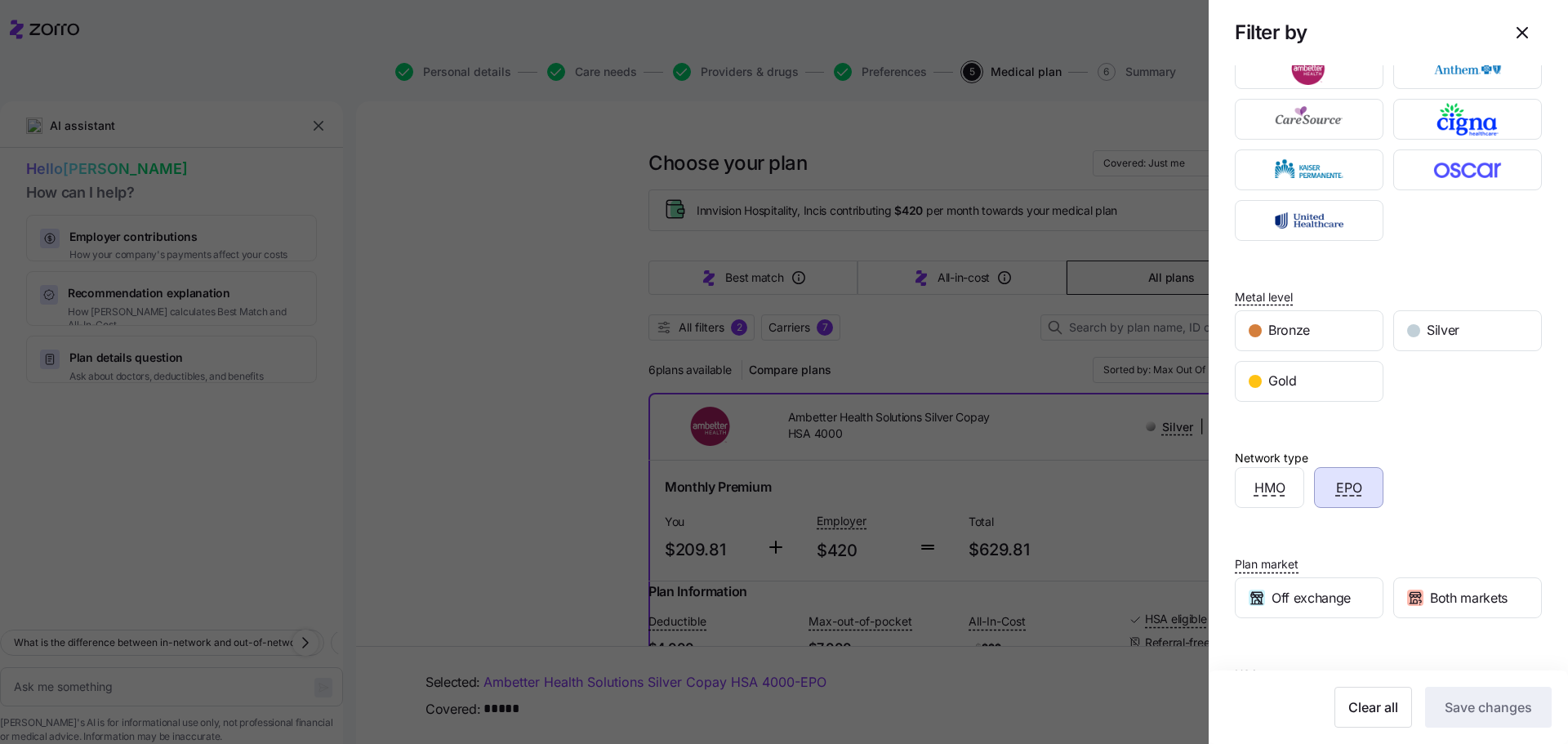
scroll to position [134, 0]
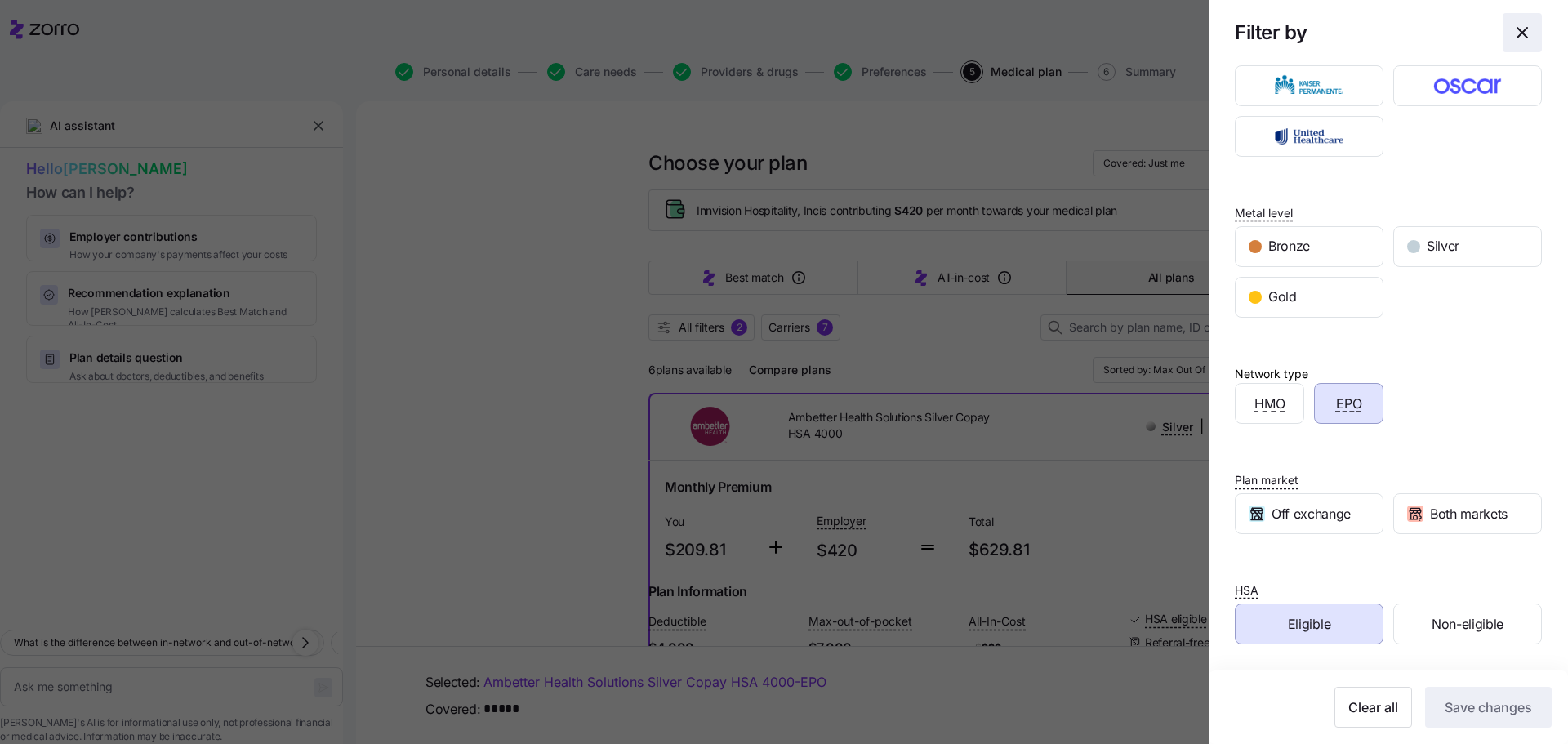
click at [1516, 33] on icon "button" at bounding box center [1521, 32] width 19 height 19
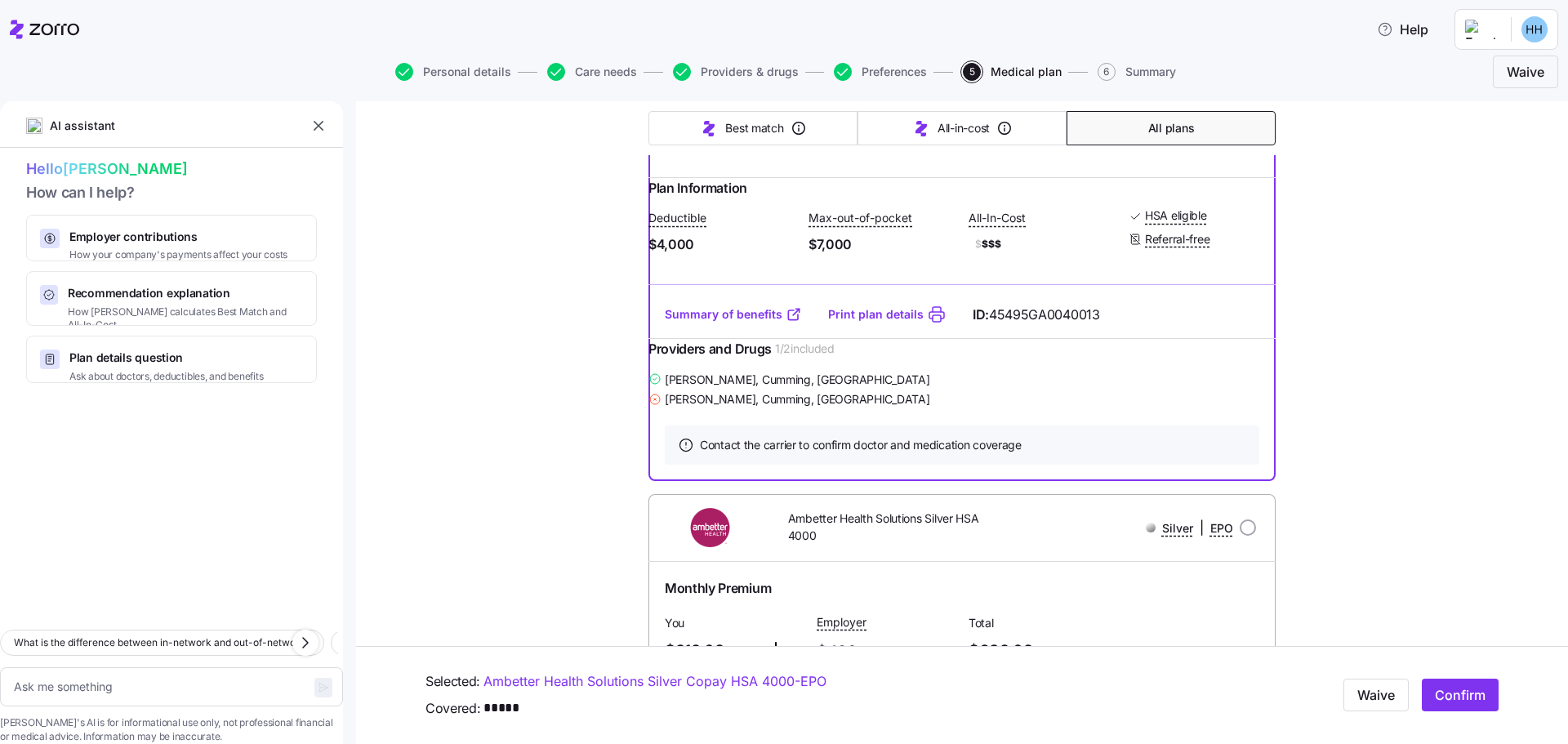
scroll to position [0, 0]
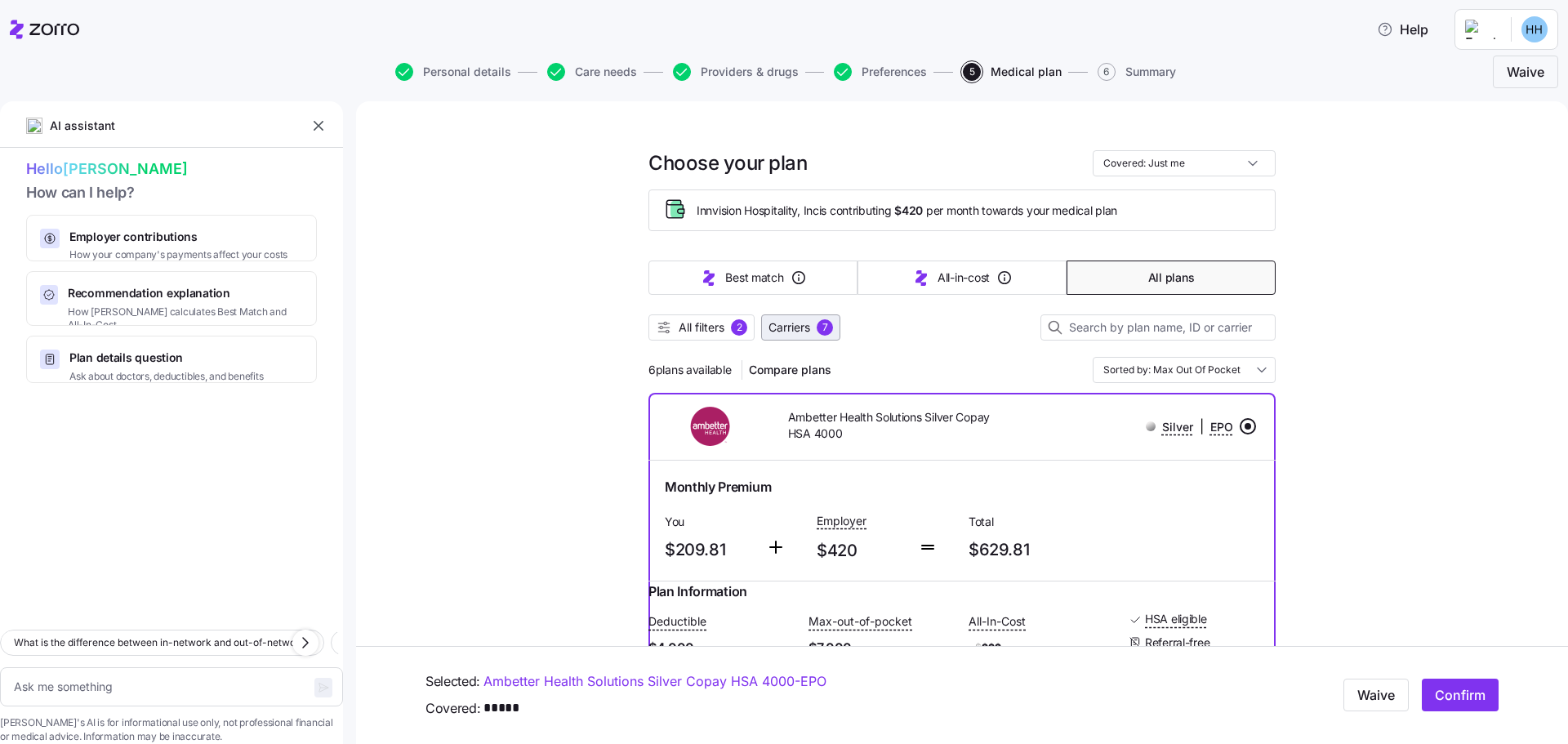
click at [783, 325] on span "Carriers" at bounding box center [789, 327] width 42 height 16
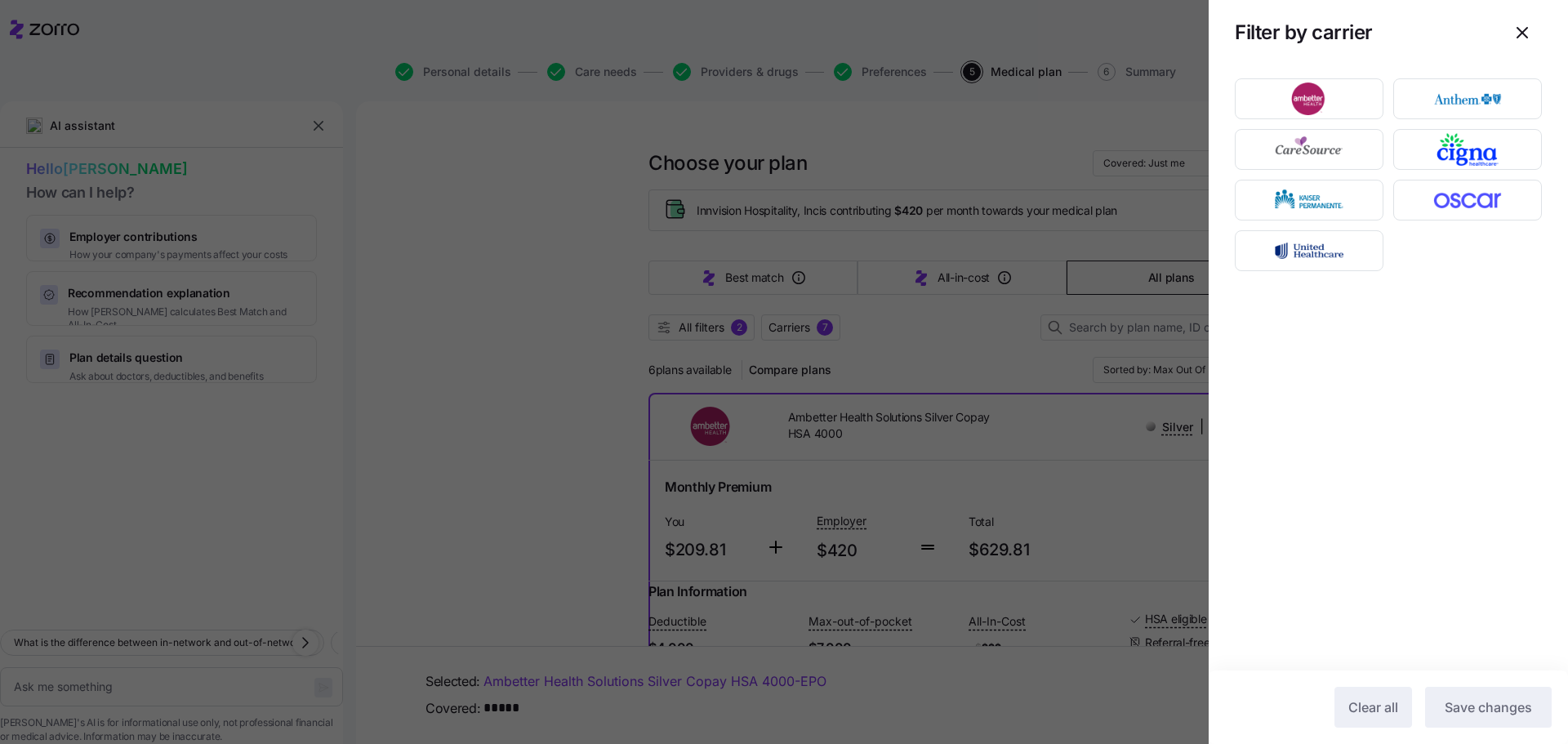
click at [783, 325] on div at bounding box center [784, 372] width 1568 height 744
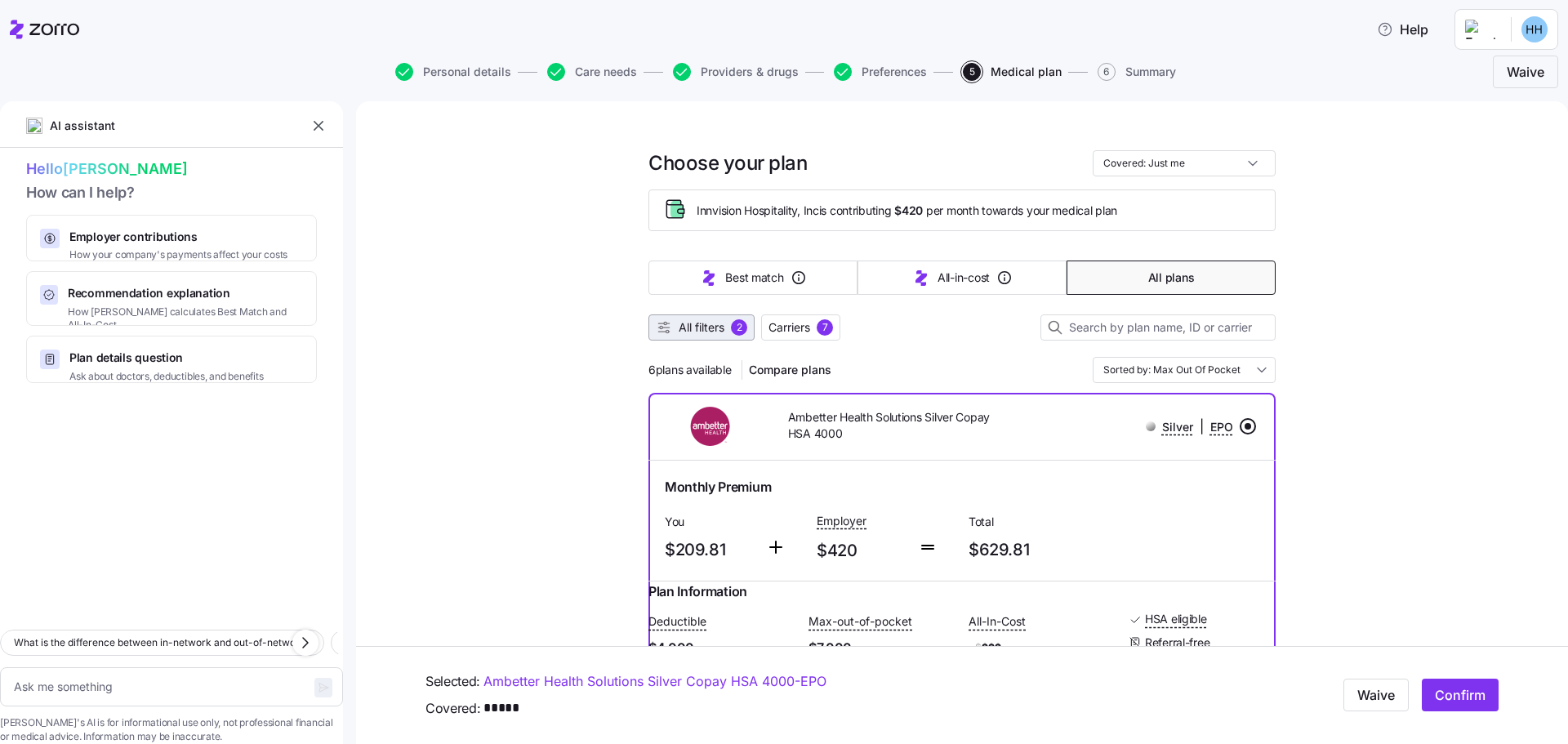
click at [699, 330] on span "All filters" at bounding box center [701, 327] width 46 height 16
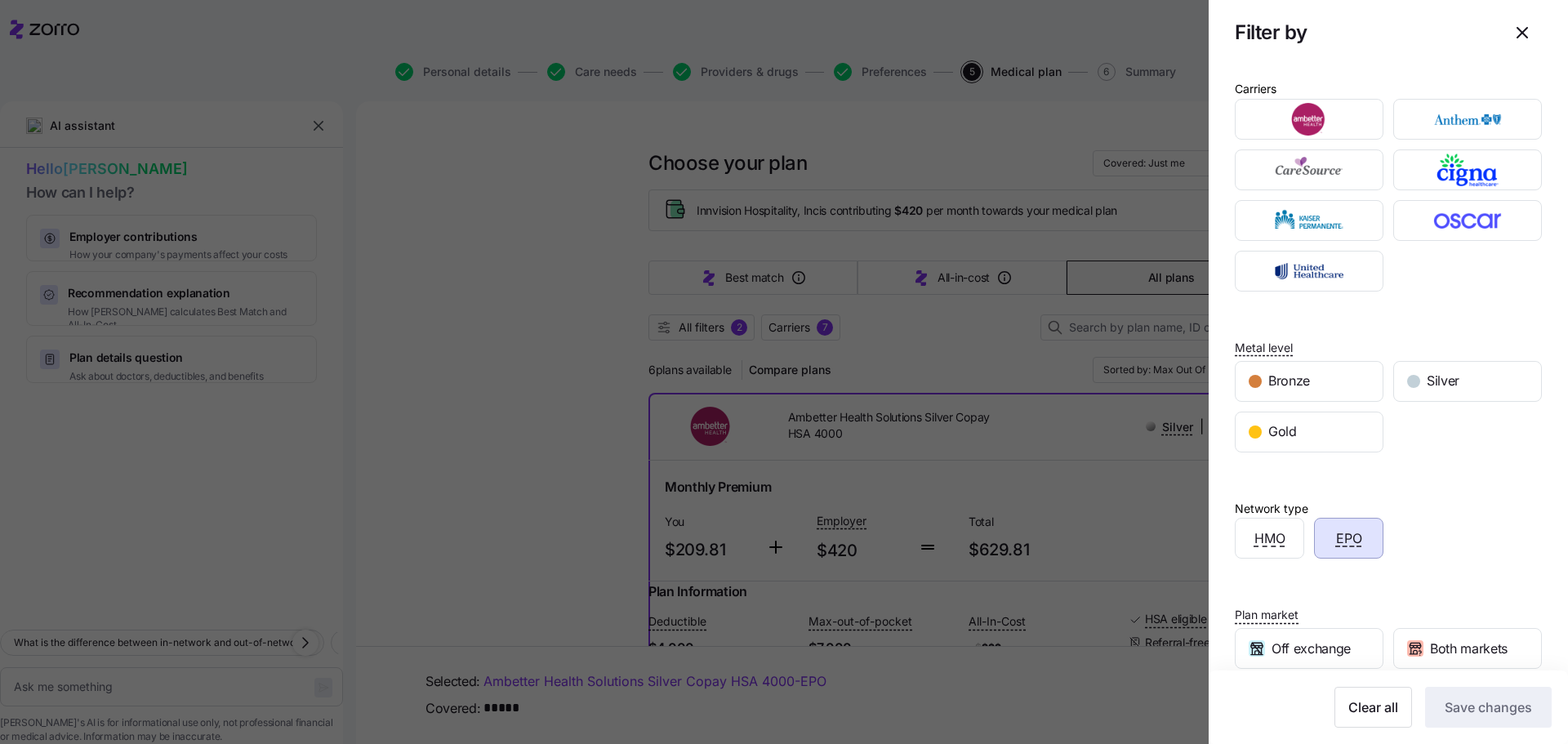
scroll to position [134, 0]
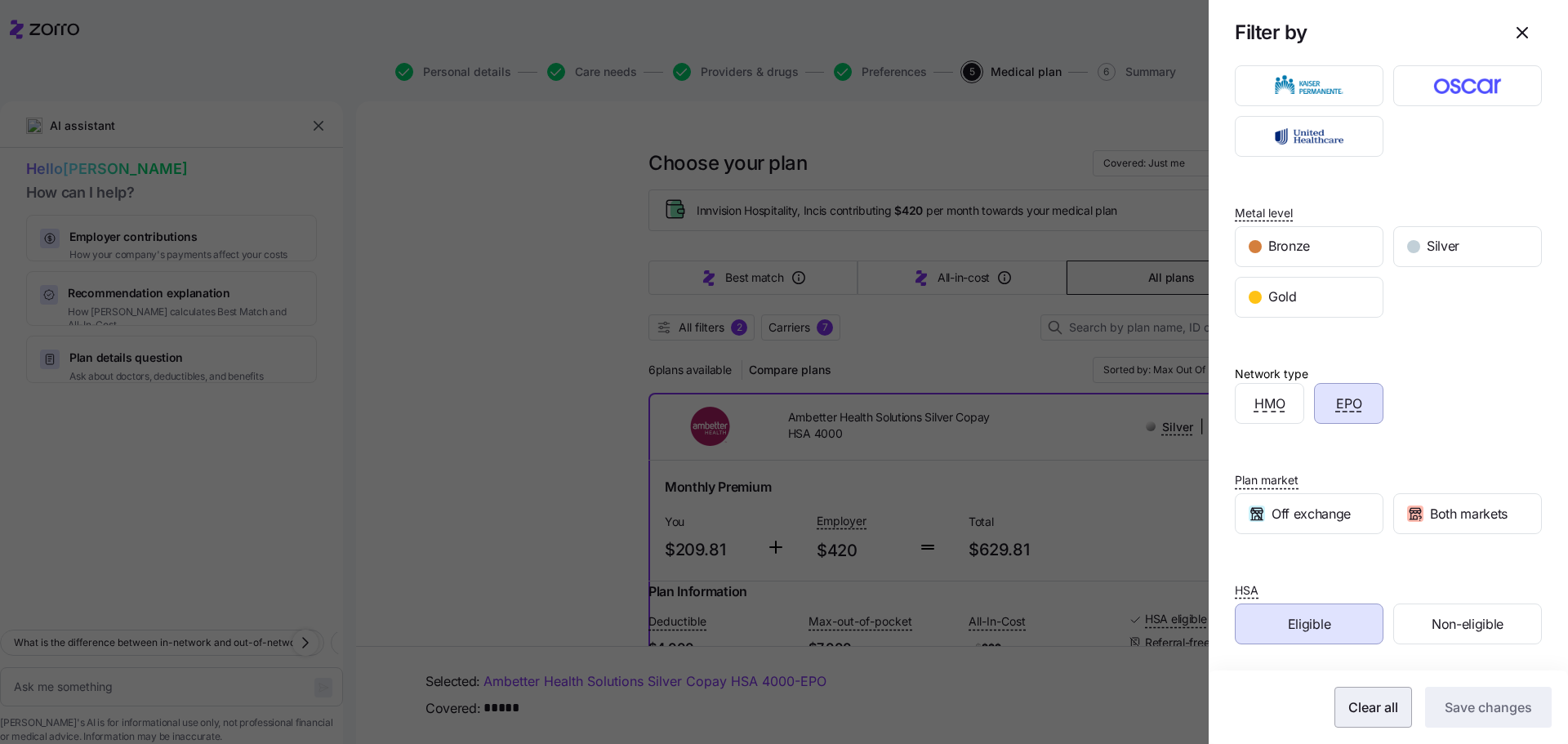
click at [1365, 714] on span "Clear all" at bounding box center [1373, 707] width 49 height 19
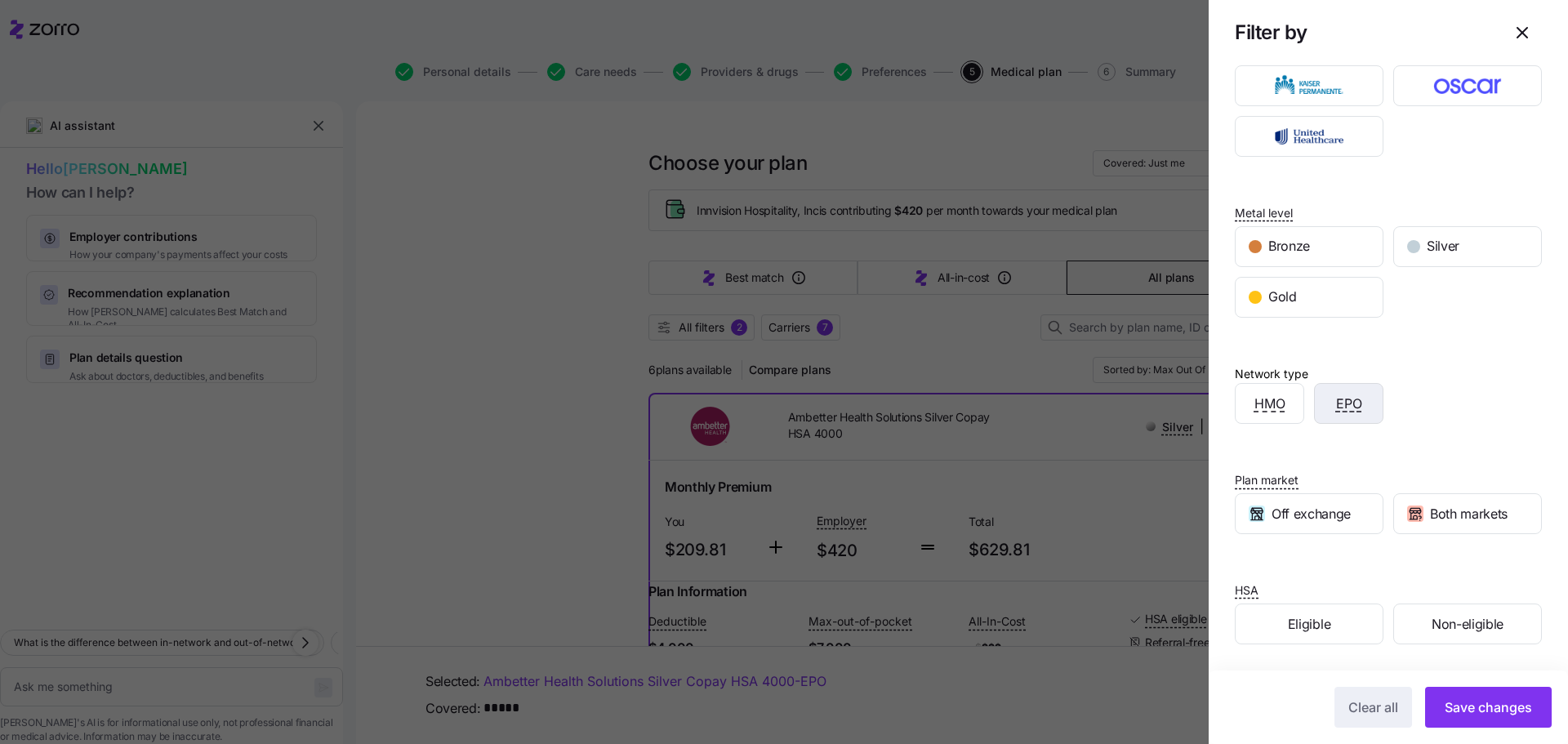
click at [1366, 416] on div "EPO" at bounding box center [1349, 403] width 68 height 39
click at [1320, 607] on div "Eligible" at bounding box center [1308, 623] width 147 height 39
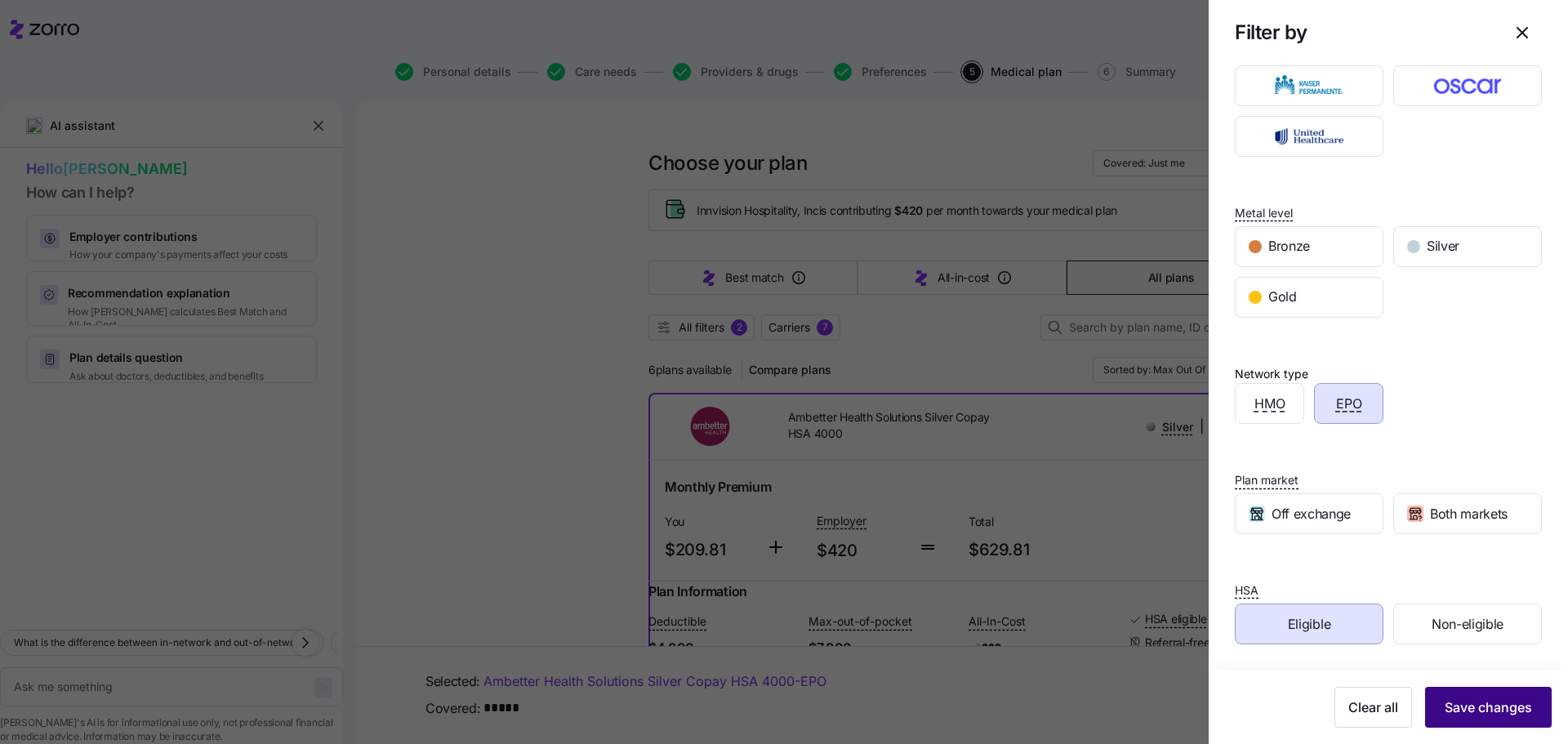
click at [1456, 699] on span "Save changes" at bounding box center [1488, 707] width 88 height 19
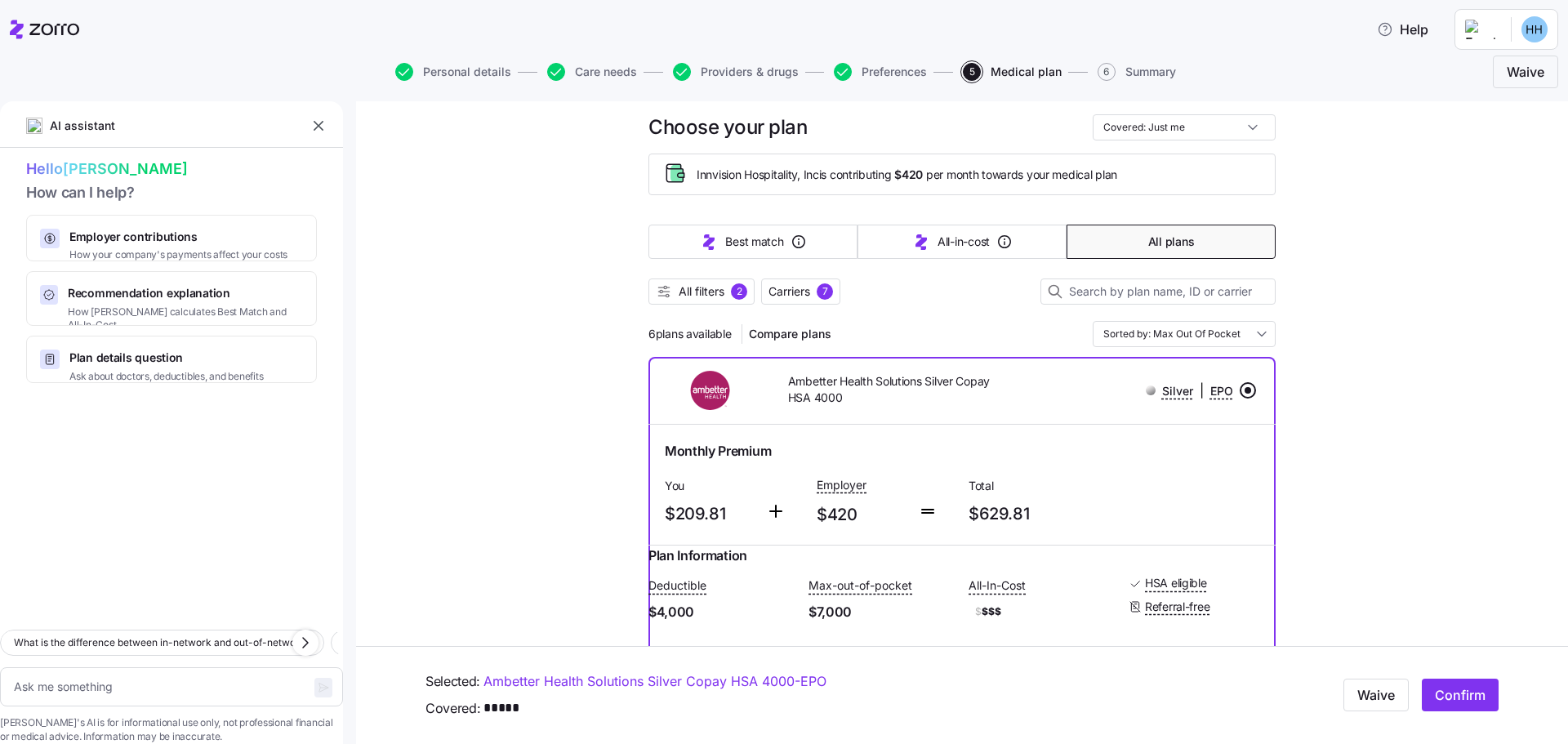
scroll to position [0, 0]
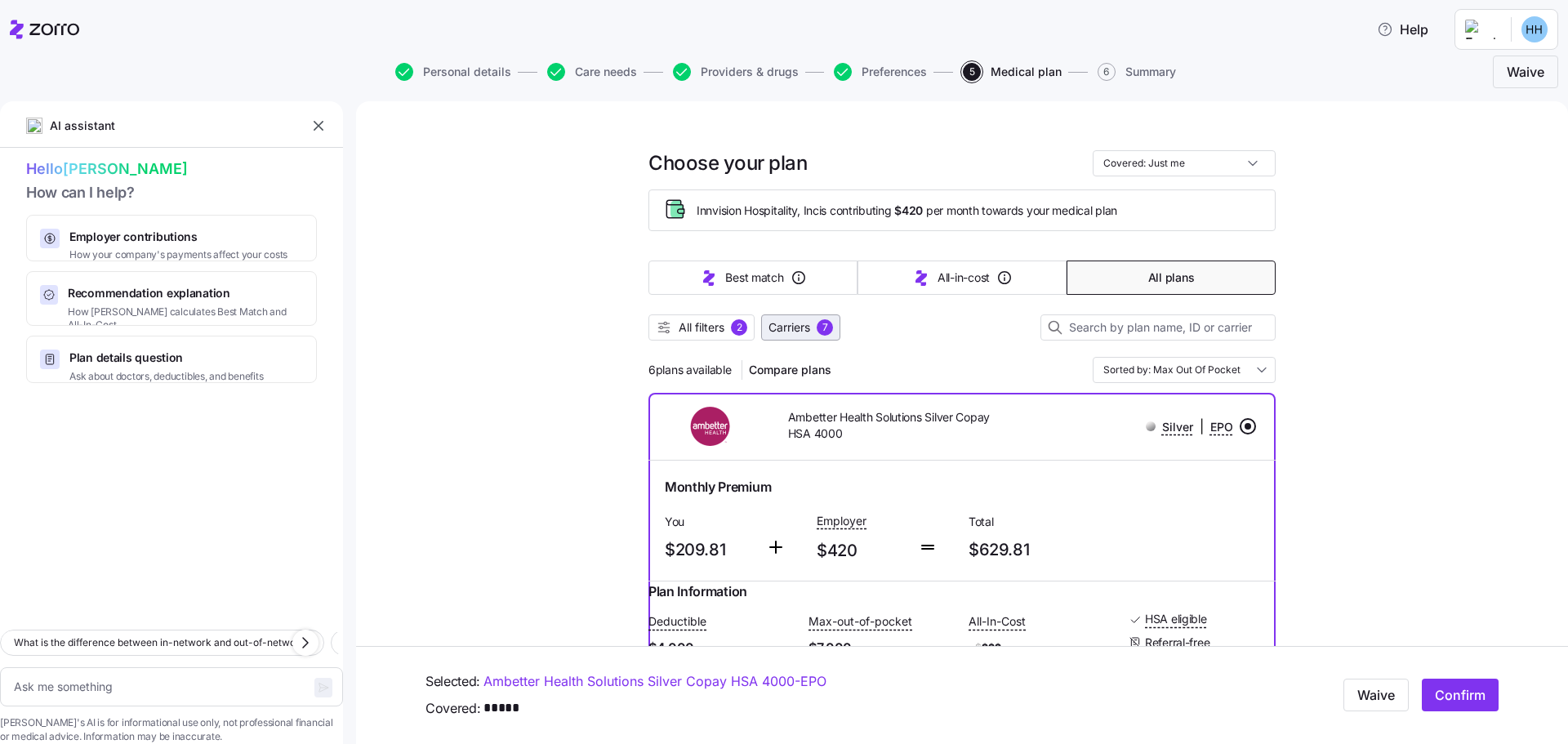
click at [773, 335] on span "Carriers" at bounding box center [789, 327] width 42 height 16
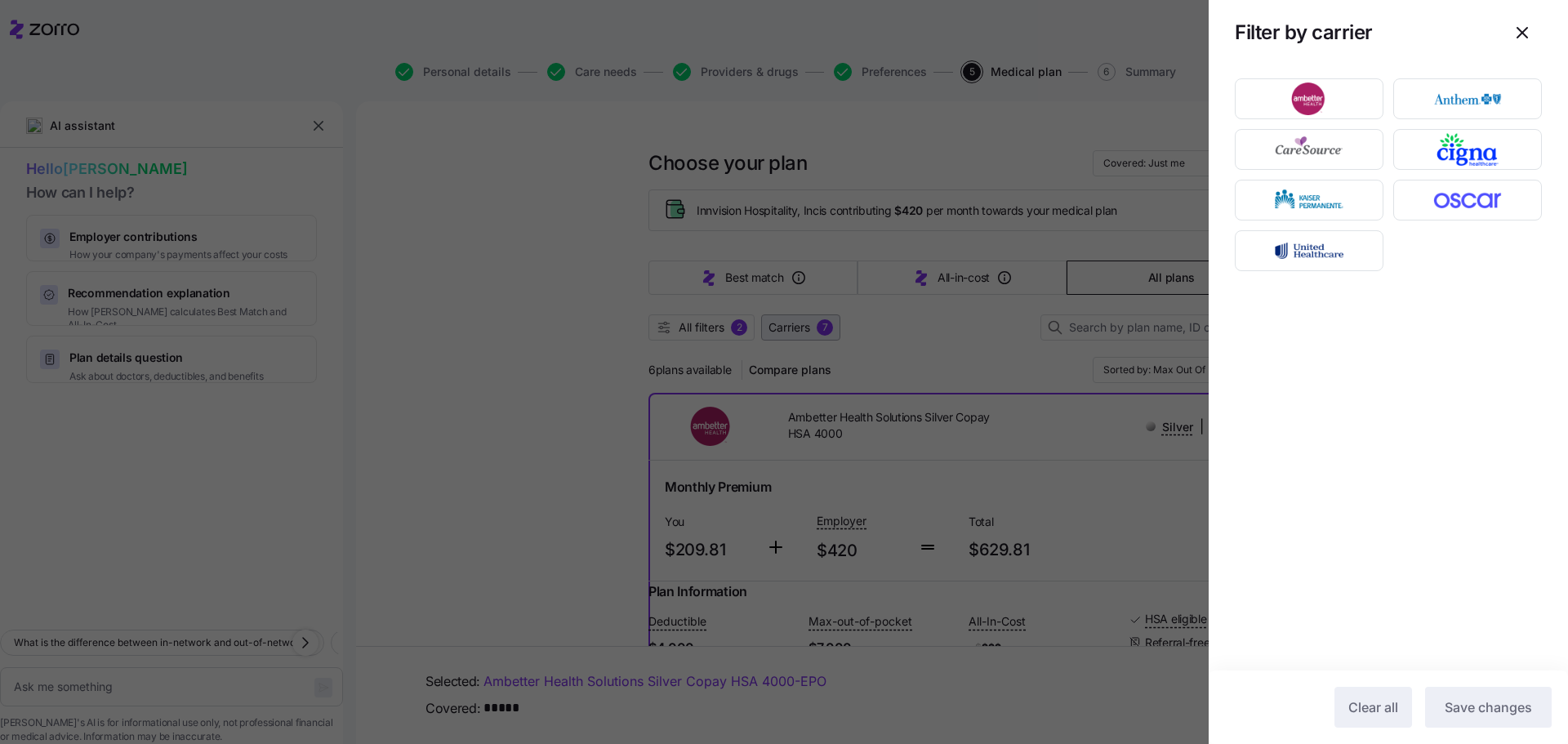
click at [773, 335] on div at bounding box center [784, 372] width 1568 height 744
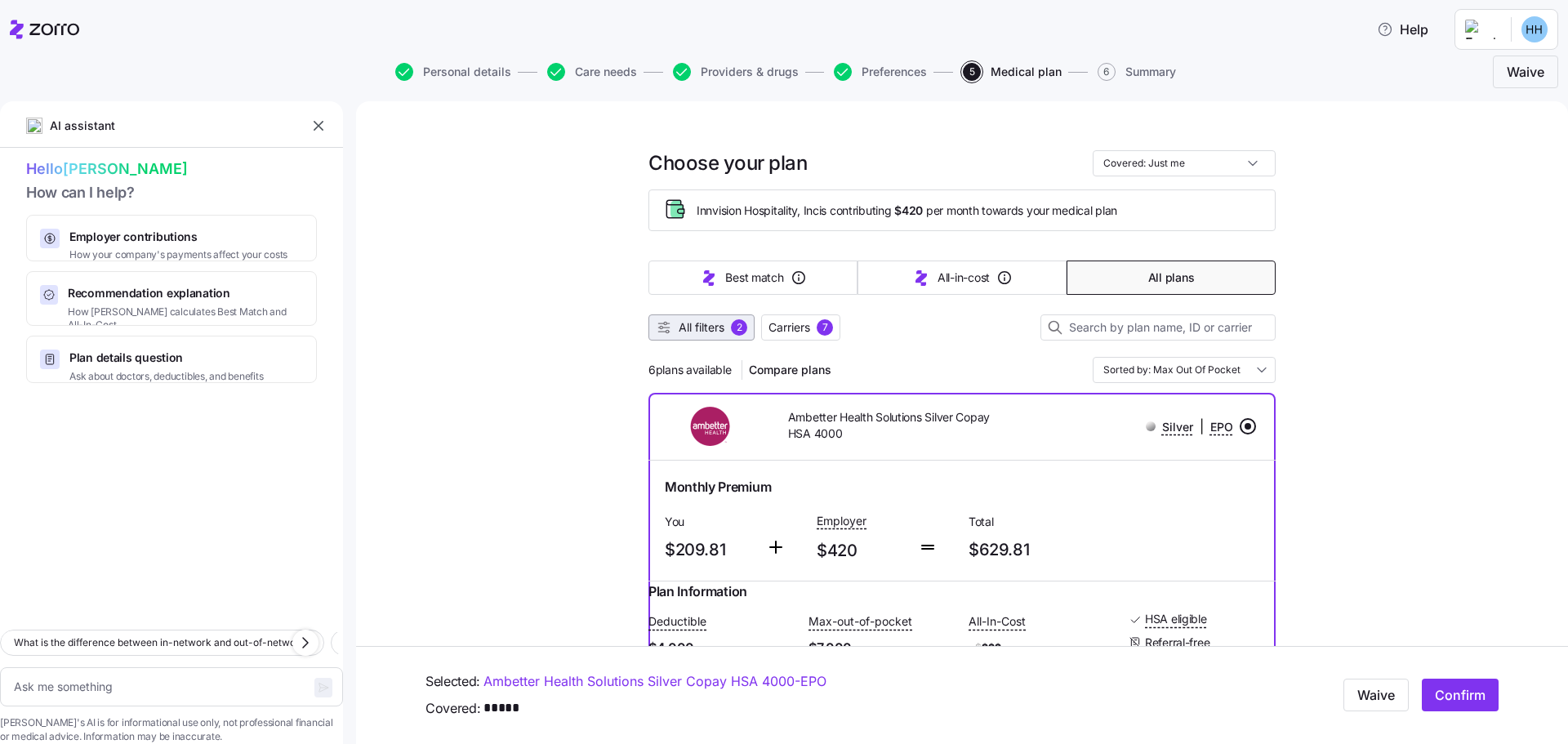
click at [722, 330] on span "All filters 2" at bounding box center [701, 327] width 91 height 16
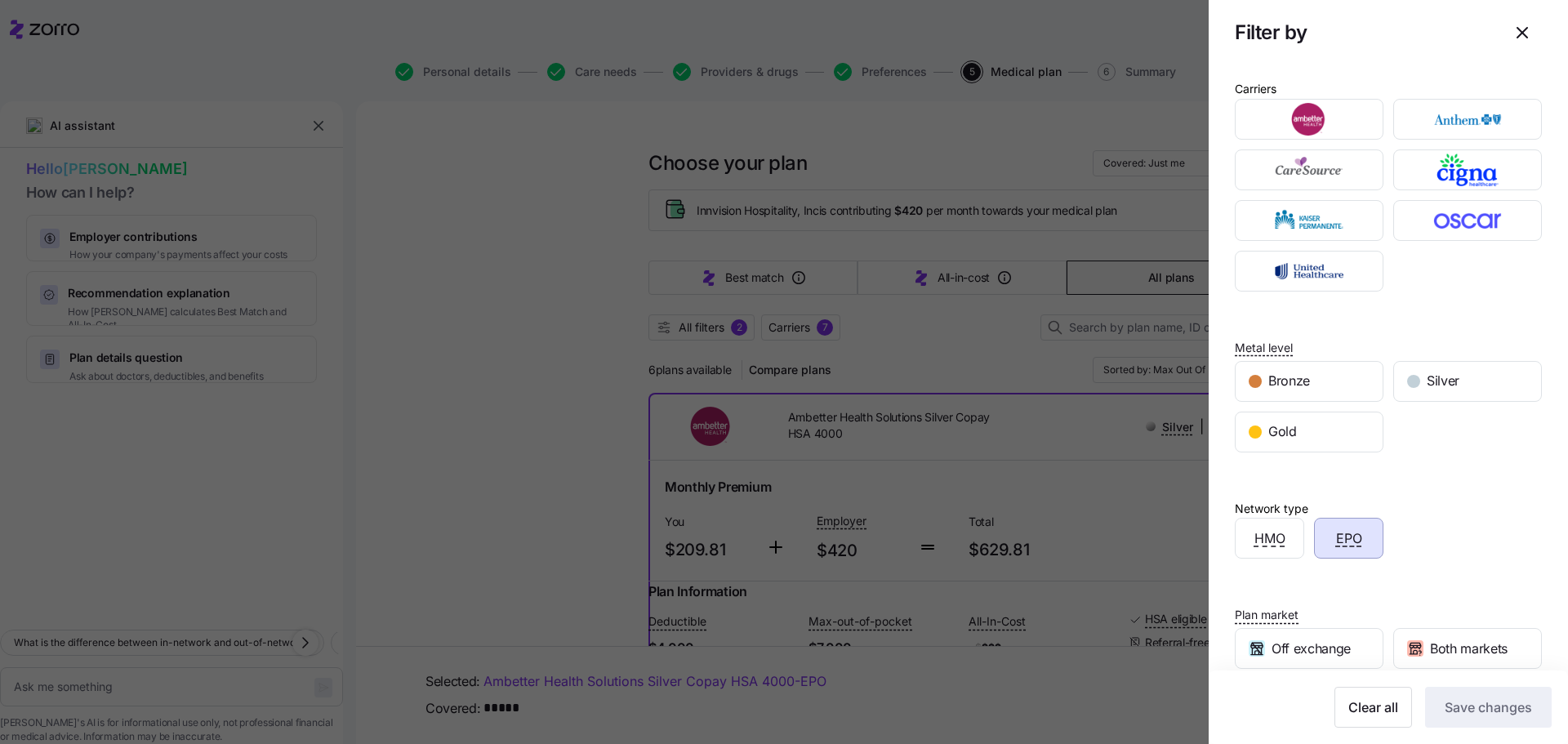
scroll to position [134, 0]
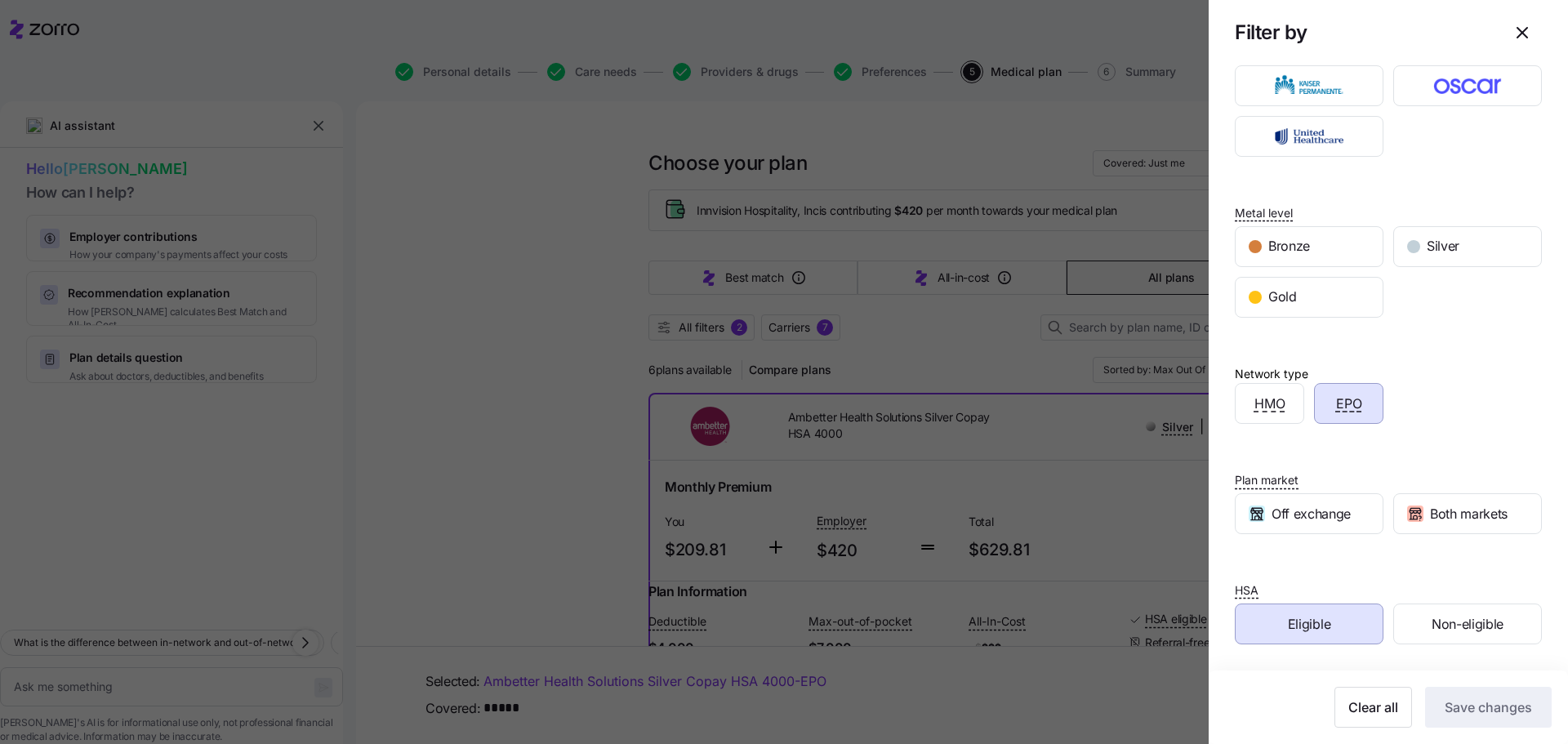
click at [1342, 618] on div "Eligible" at bounding box center [1308, 623] width 147 height 39
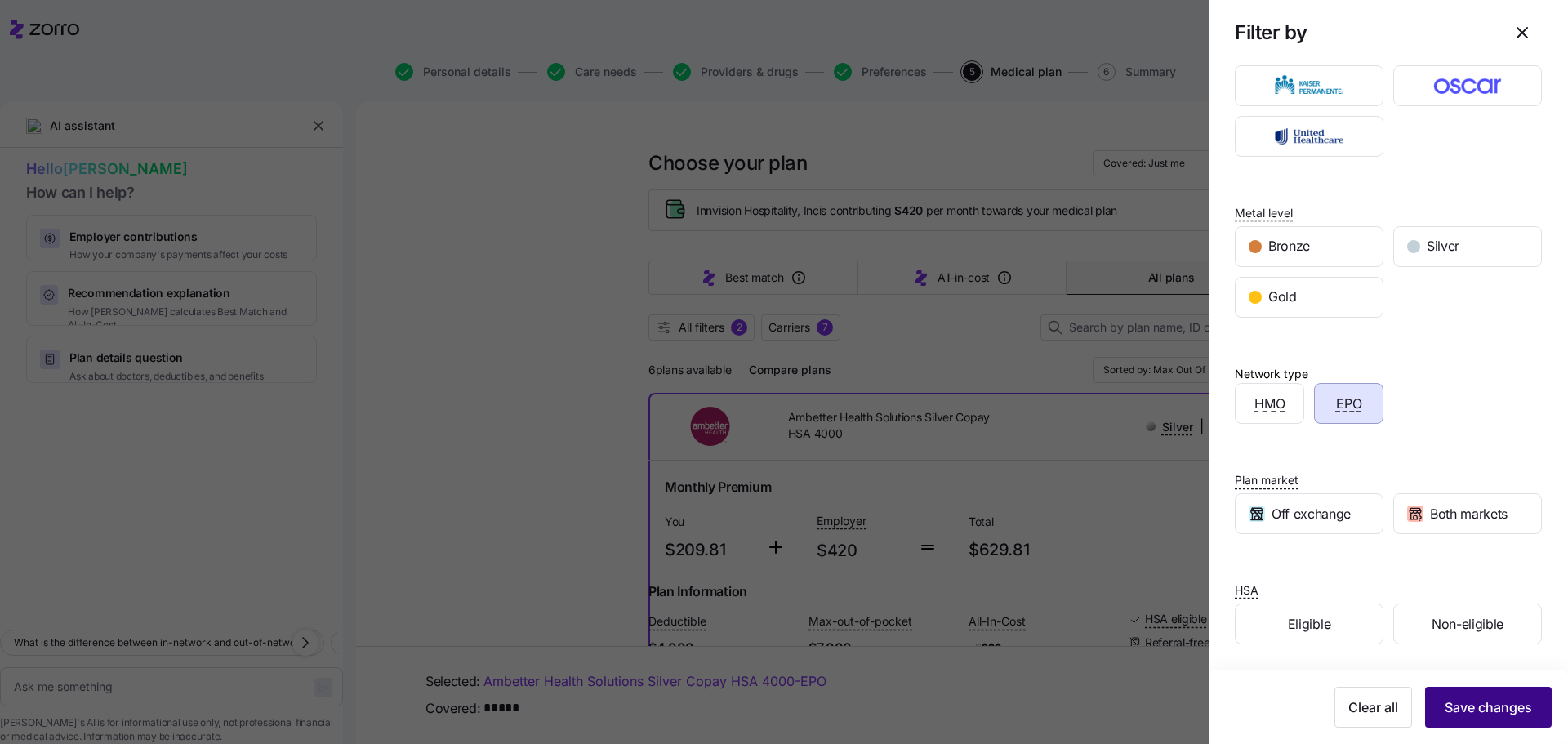
click at [1453, 702] on span "Save changes" at bounding box center [1488, 707] width 88 height 19
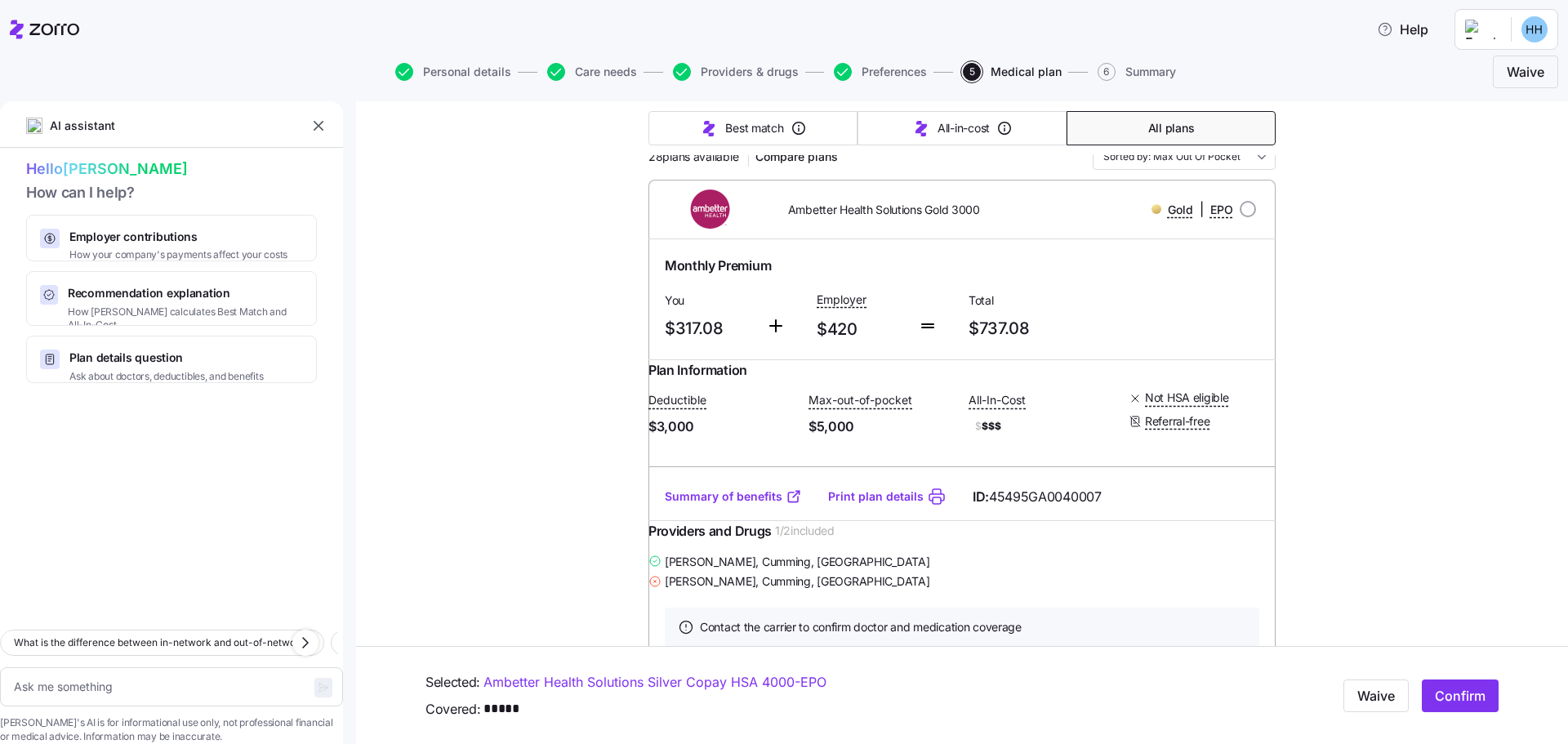
scroll to position [0, 0]
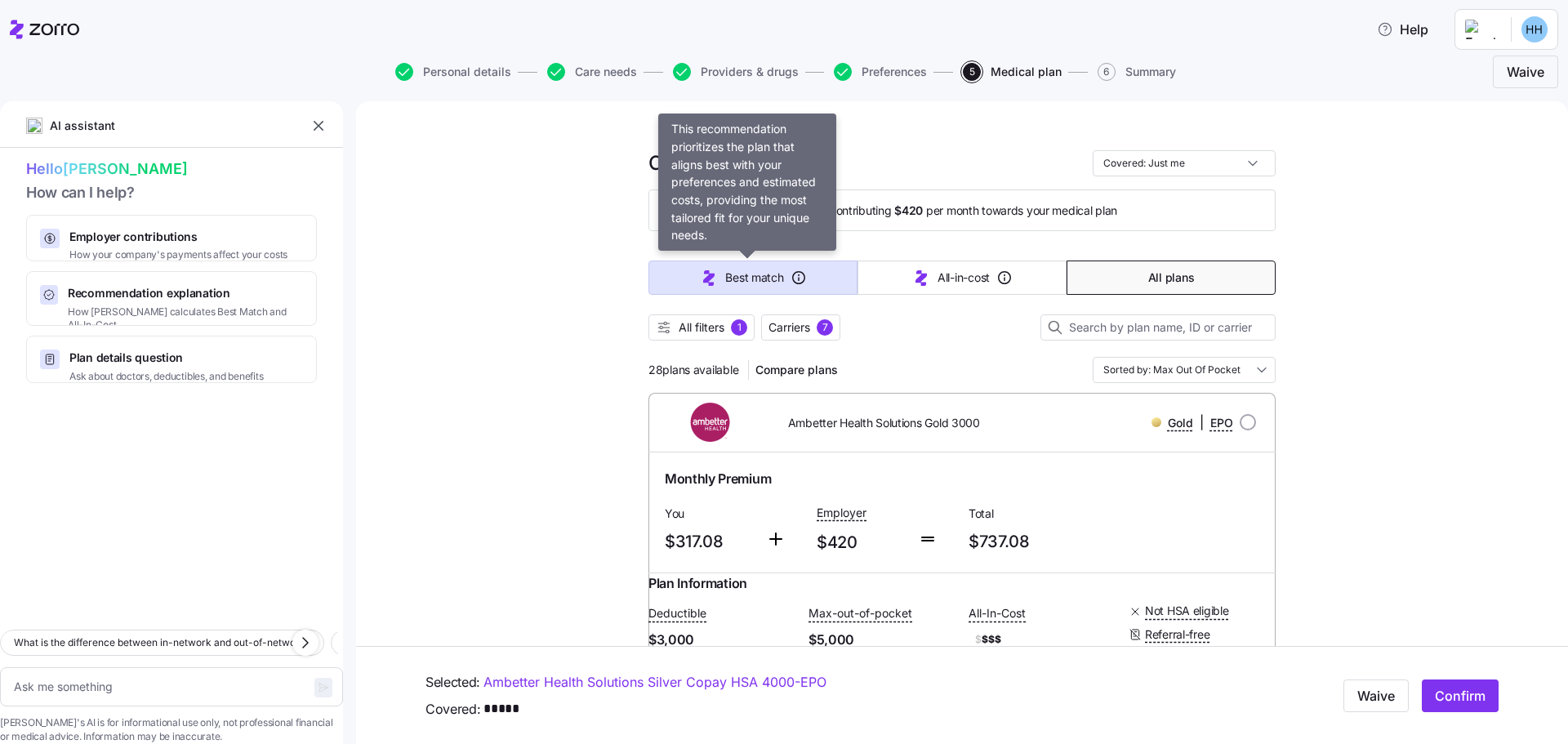
click at [774, 276] on span "Best match" at bounding box center [753, 278] width 58 height 16
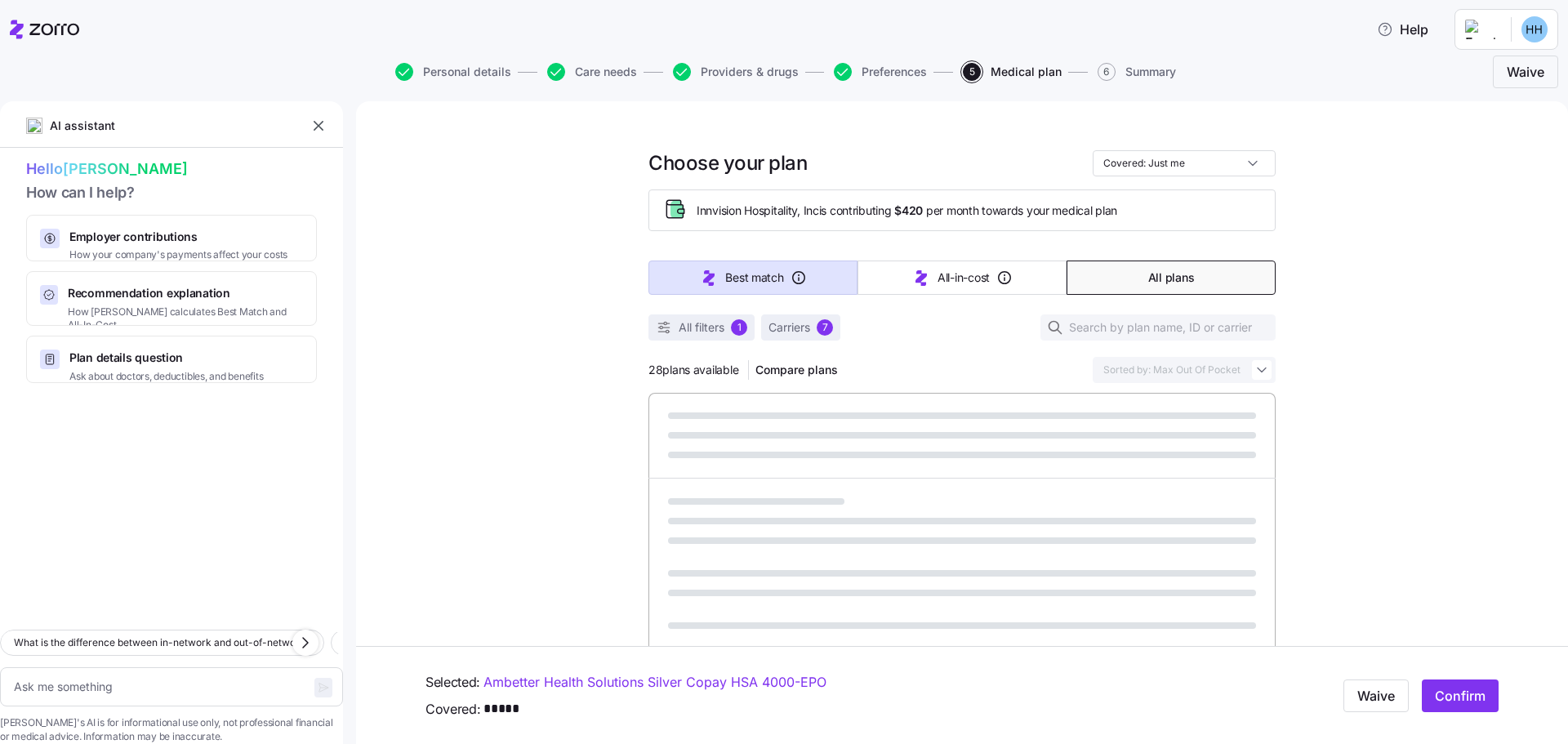
type textarea "x"
type input "Sorted by: Best match"
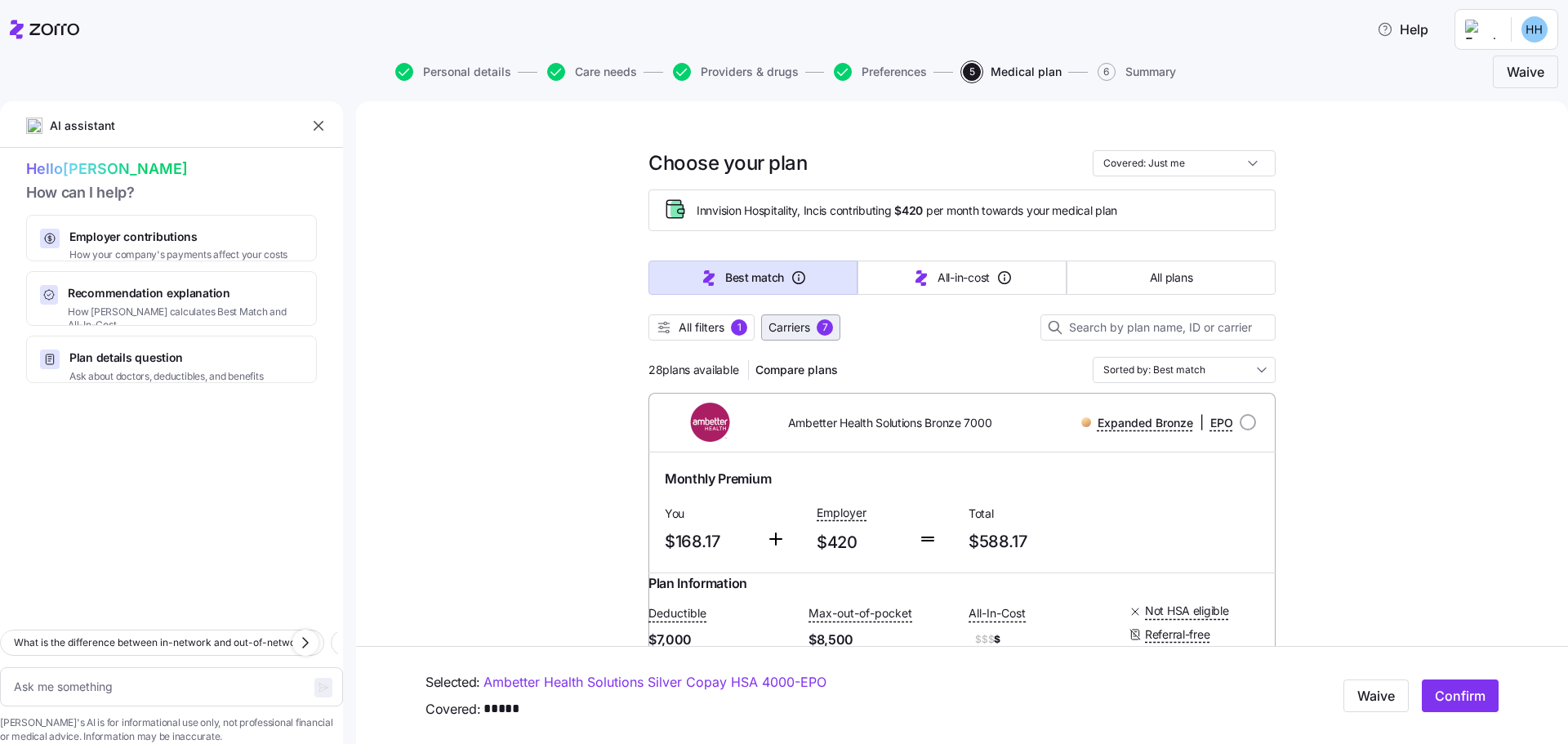
click at [781, 325] on span "Carriers" at bounding box center [789, 327] width 42 height 16
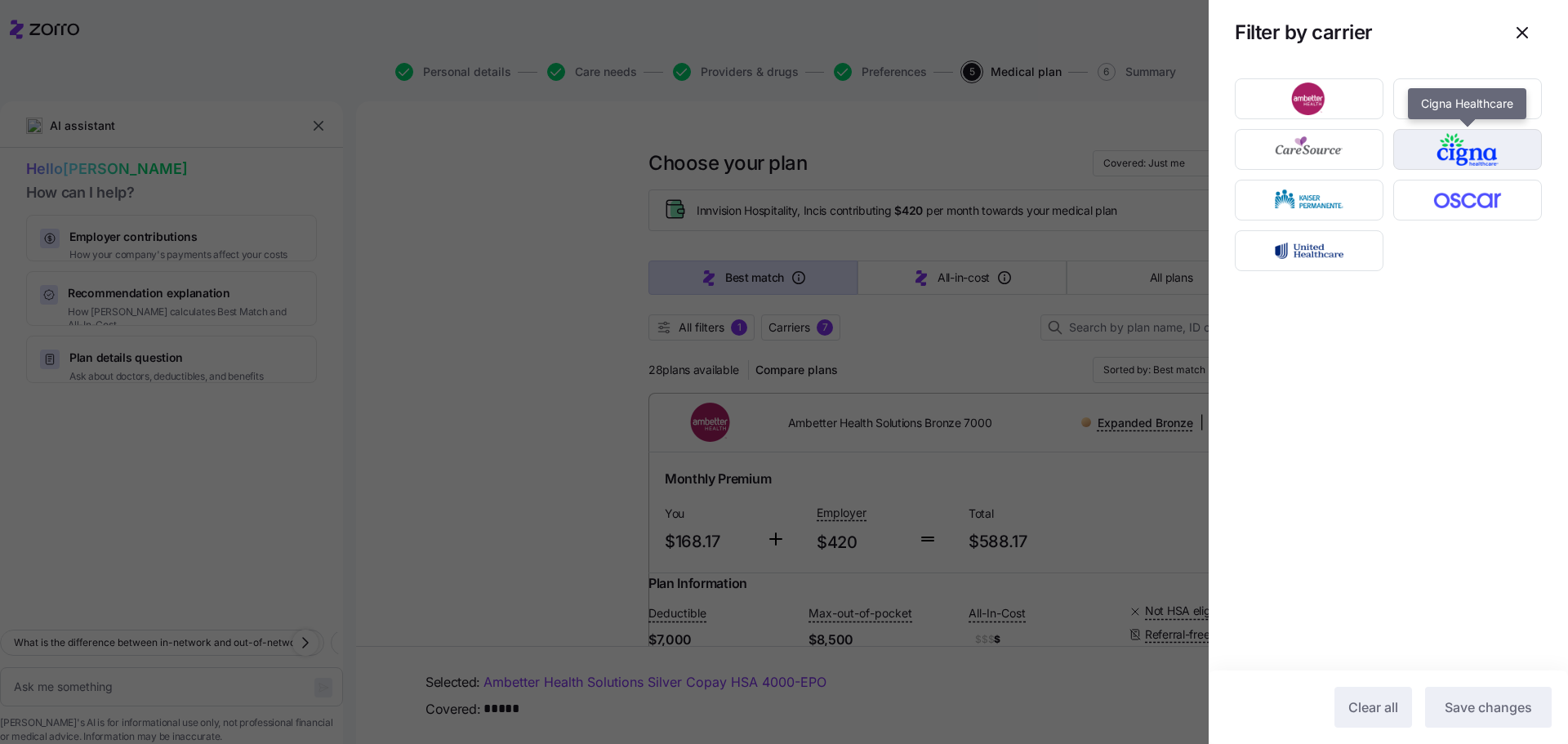
click at [1456, 150] on img "button" at bounding box center [1467, 150] width 120 height 33
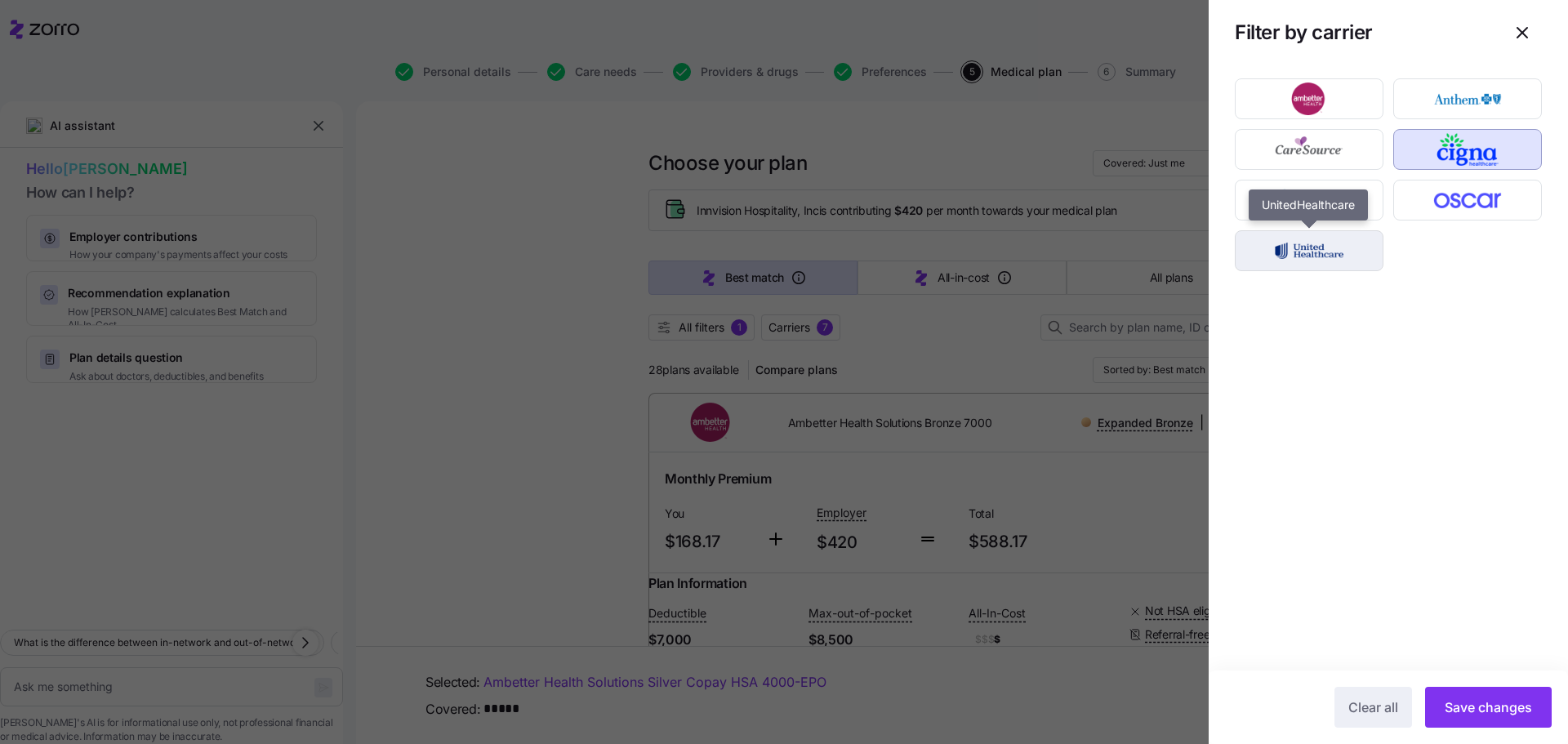
click at [1337, 246] on img "button" at bounding box center [1308, 250] width 120 height 33
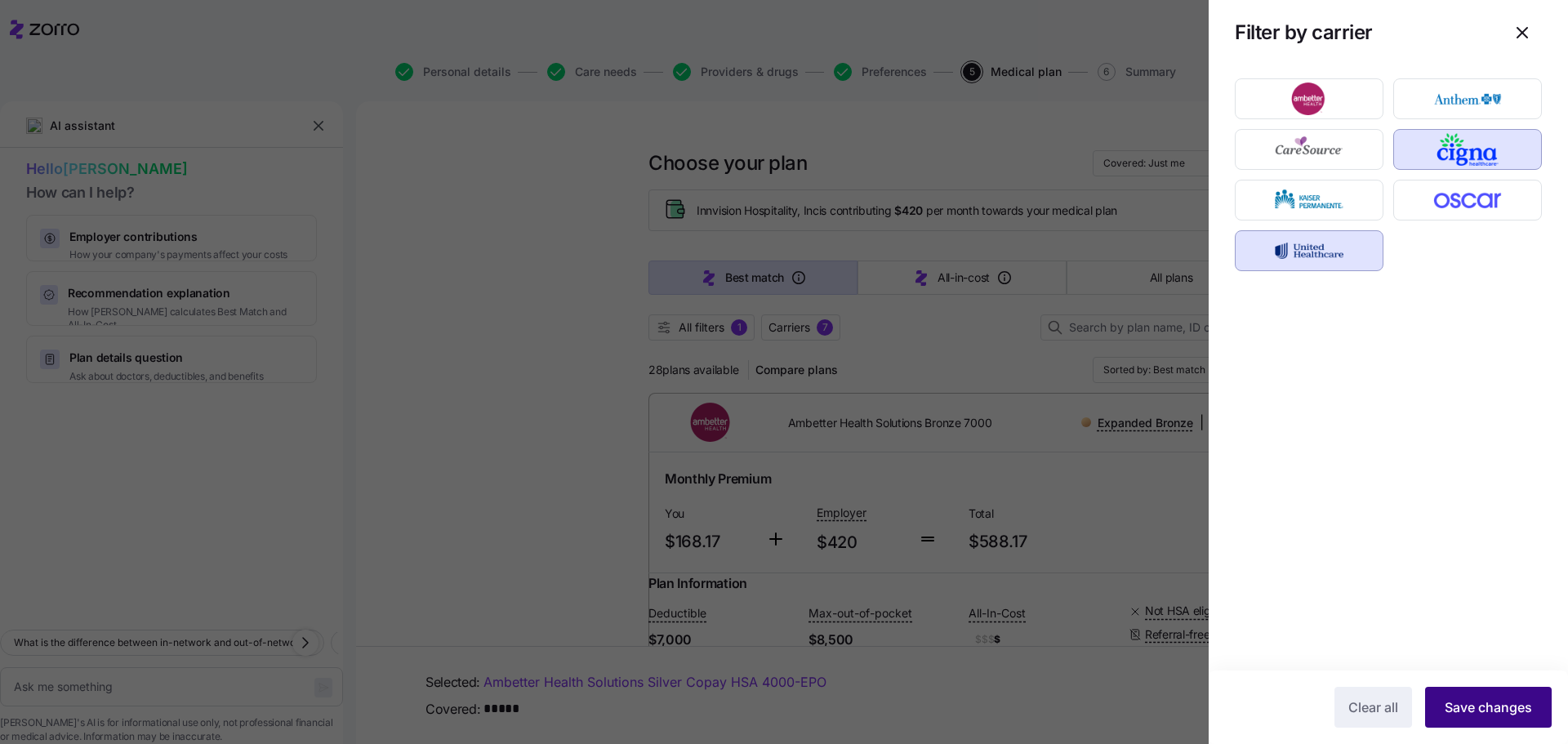
click at [1478, 705] on span "Save changes" at bounding box center [1488, 707] width 88 height 19
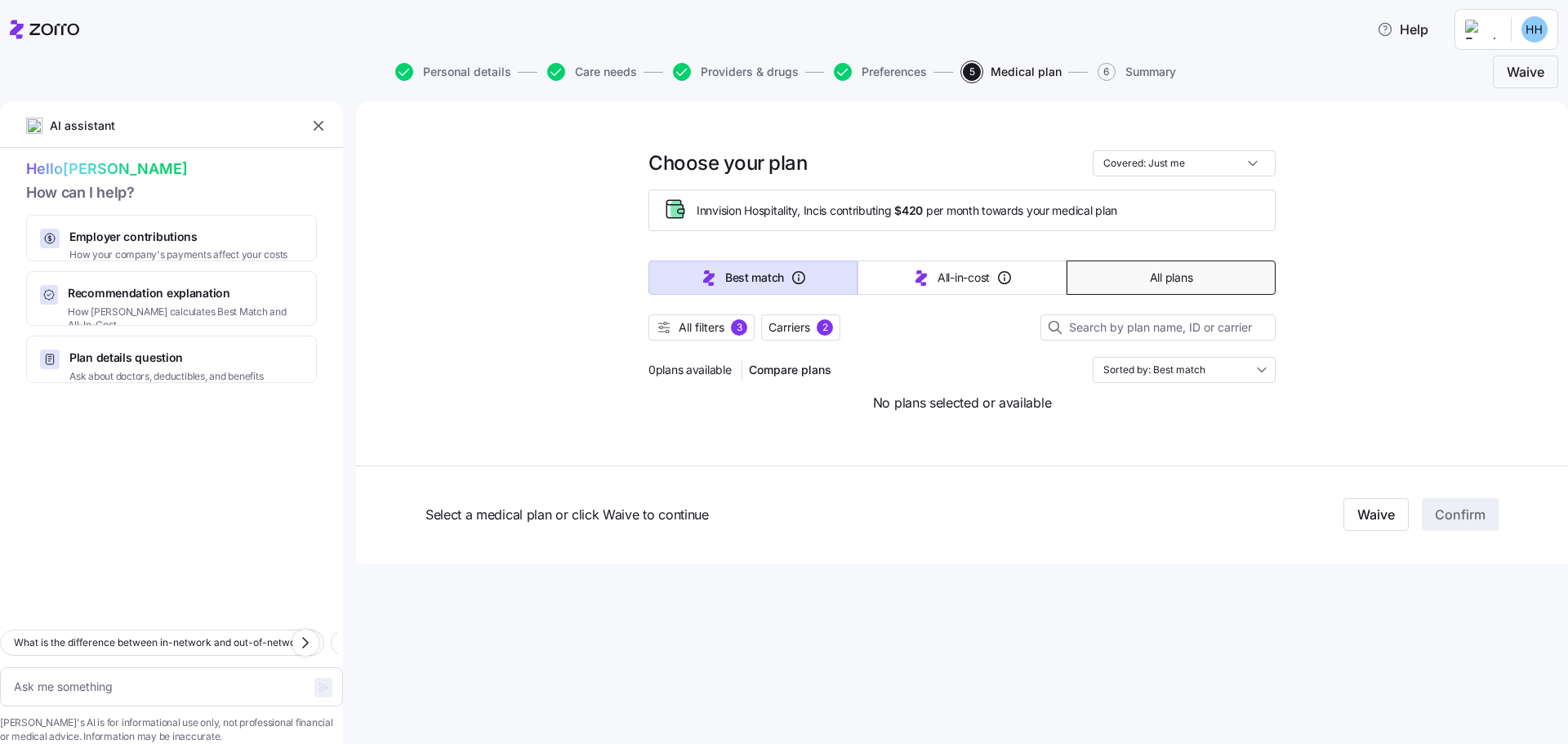
click at [1222, 264] on button "All plans" at bounding box center [1170, 278] width 209 height 35
type textarea "x"
type input "Sorted by: Premium"
click at [734, 329] on div "3" at bounding box center [739, 327] width 16 height 16
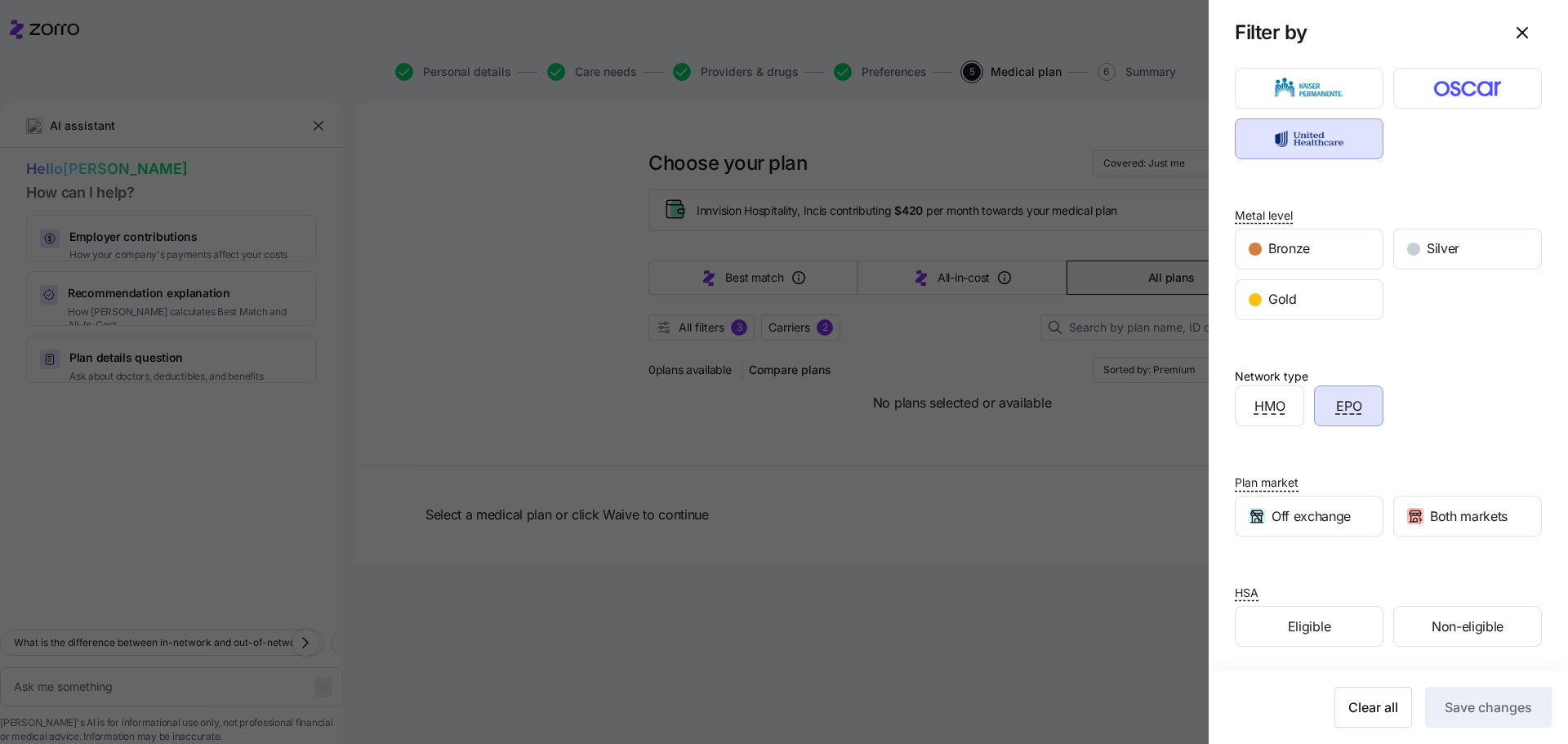
scroll to position [134, 0]
click at [1328, 616] on div "Eligible" at bounding box center [1308, 623] width 147 height 39
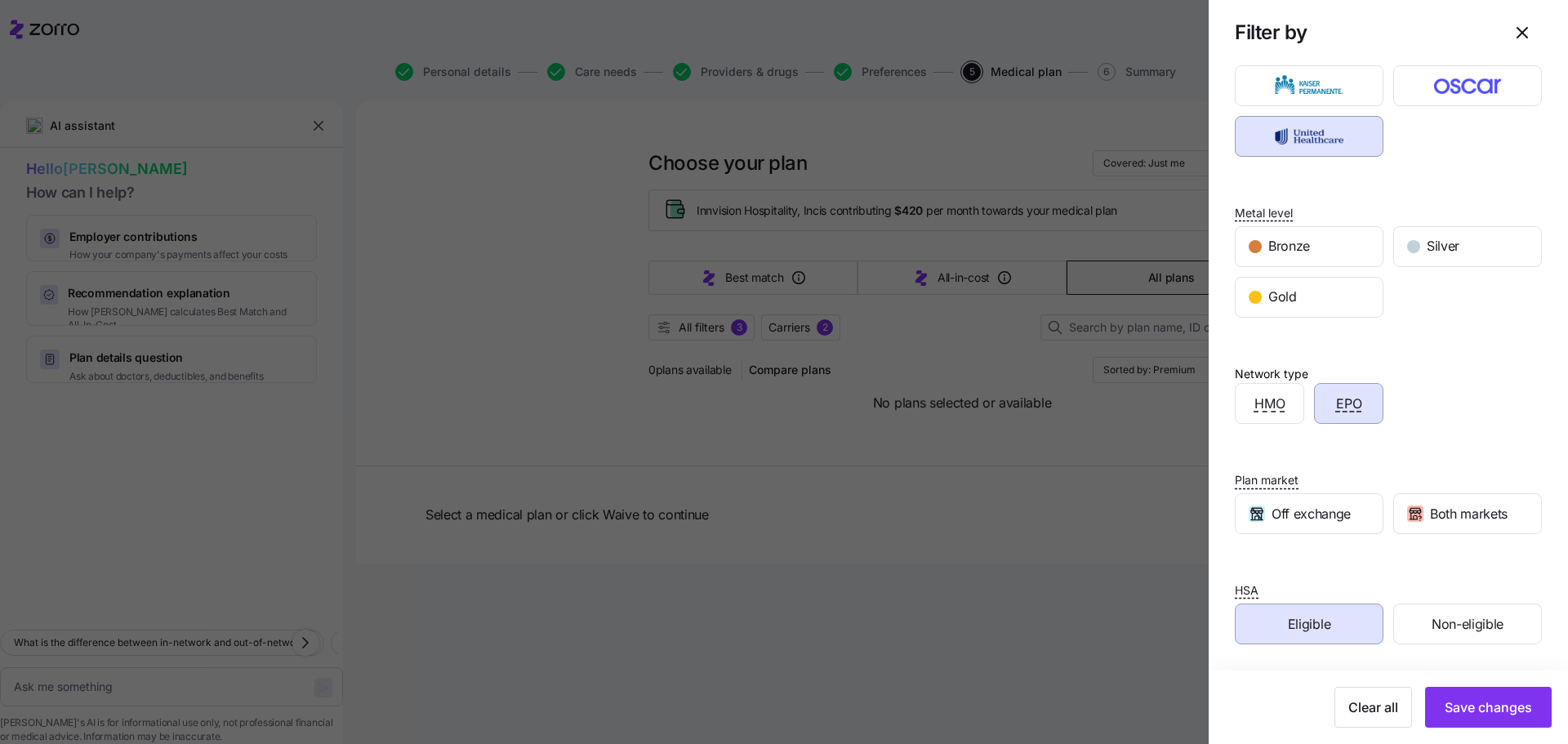
click at [1343, 411] on span "EPO" at bounding box center [1349, 403] width 27 height 20
click at [1477, 705] on span "Save changes" at bounding box center [1488, 707] width 88 height 19
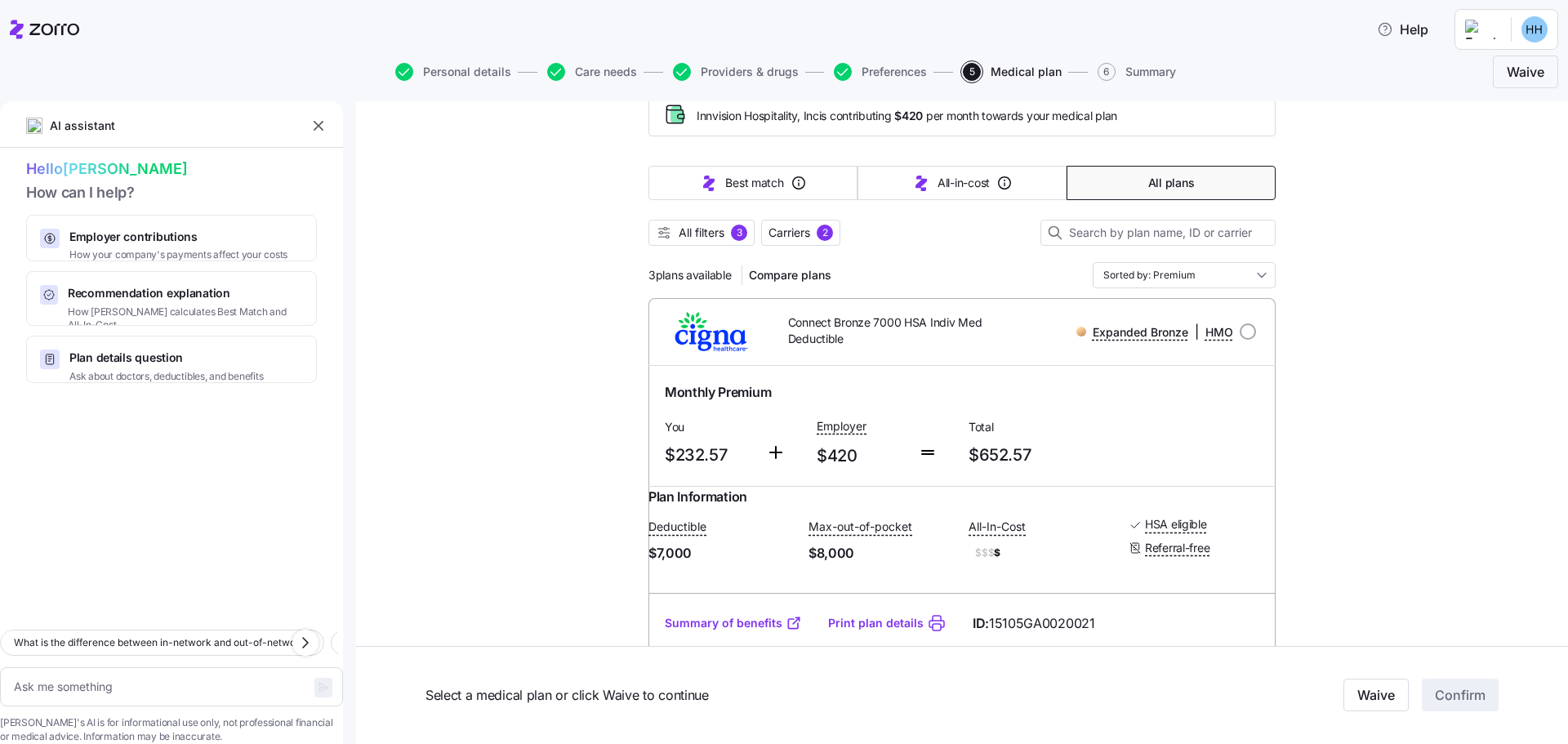
scroll to position [0, 0]
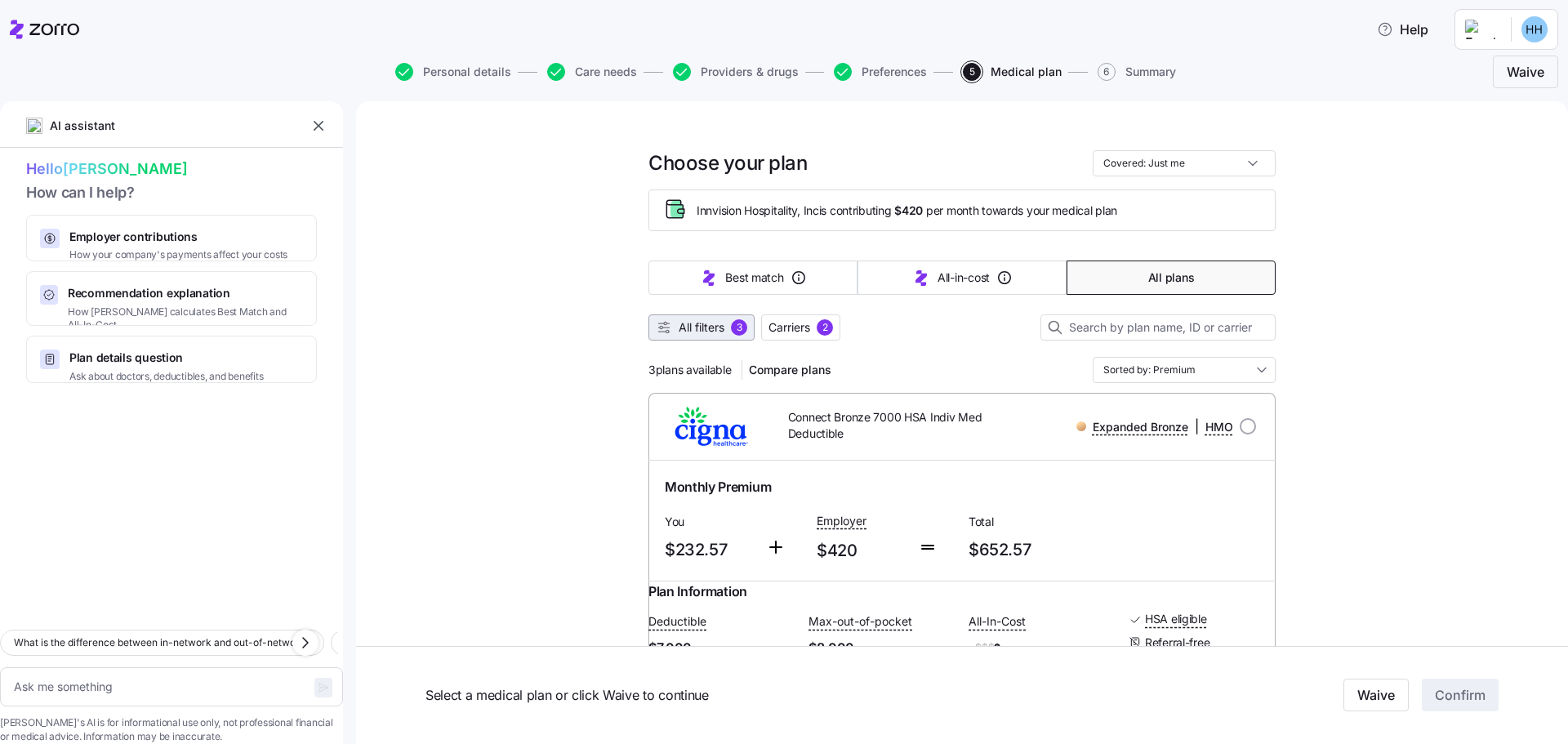
click at [724, 327] on span "All filters 3" at bounding box center [701, 327] width 91 height 16
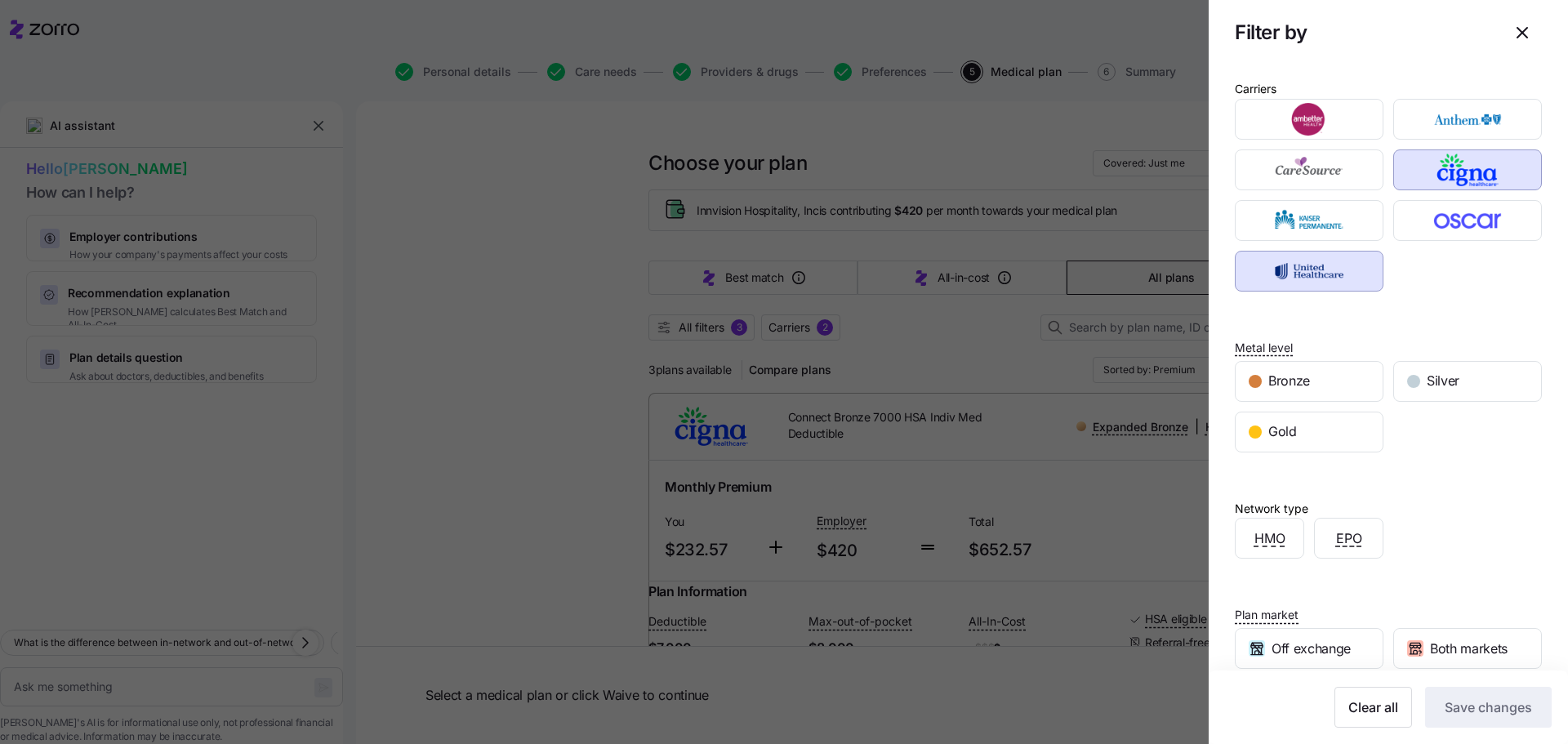
scroll to position [134, 0]
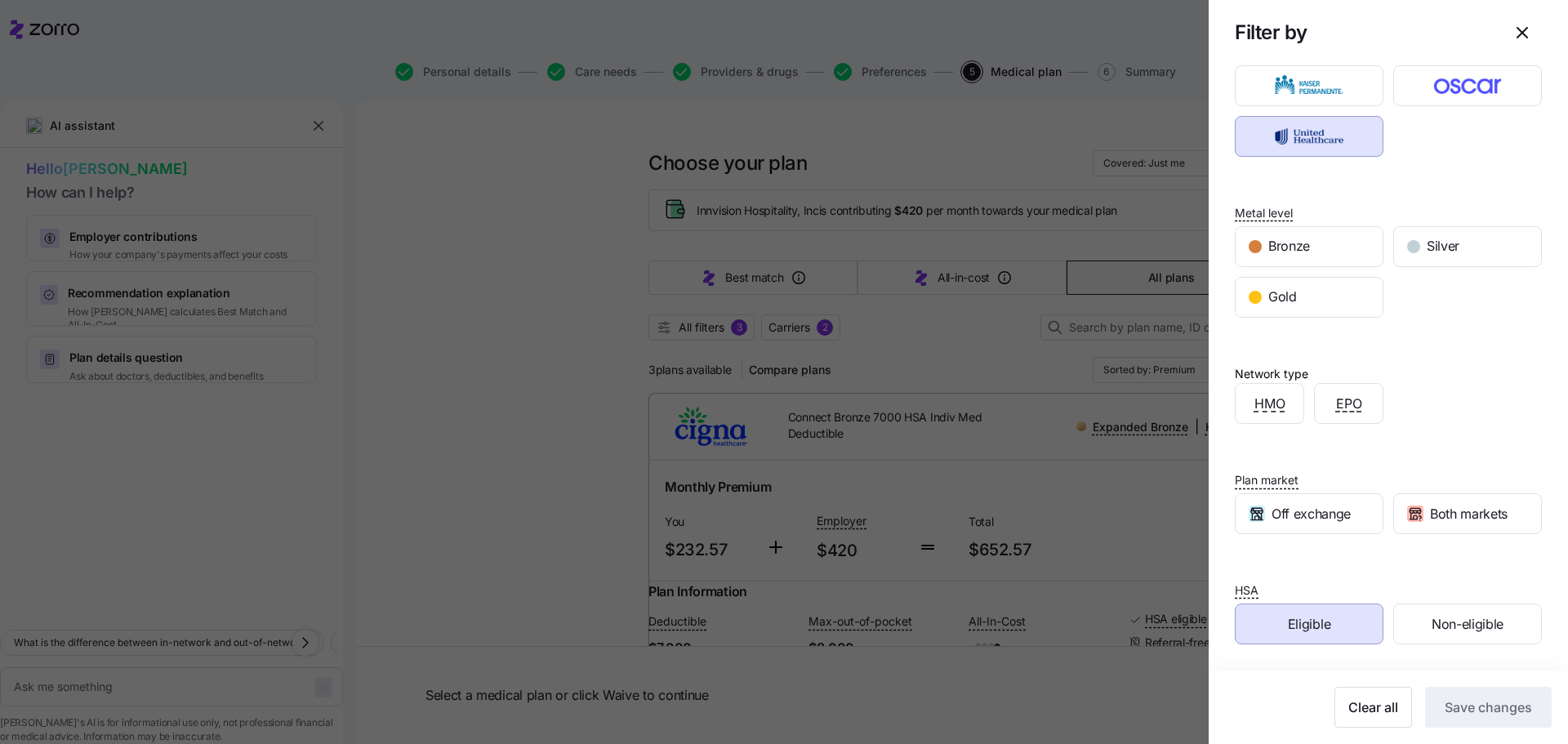
click at [1339, 634] on div "Eligible" at bounding box center [1308, 623] width 147 height 39
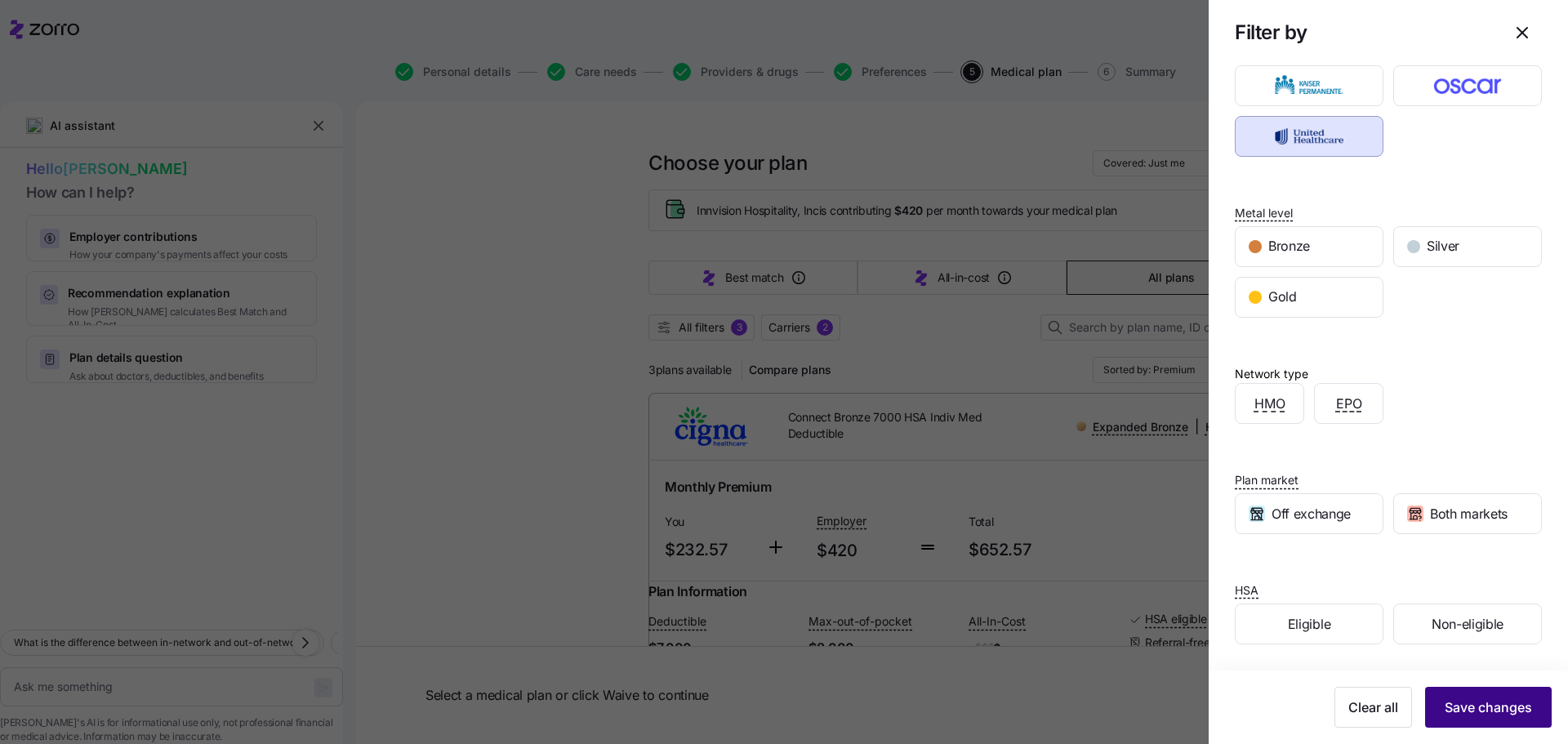
click at [1446, 702] on span "Save changes" at bounding box center [1488, 707] width 88 height 19
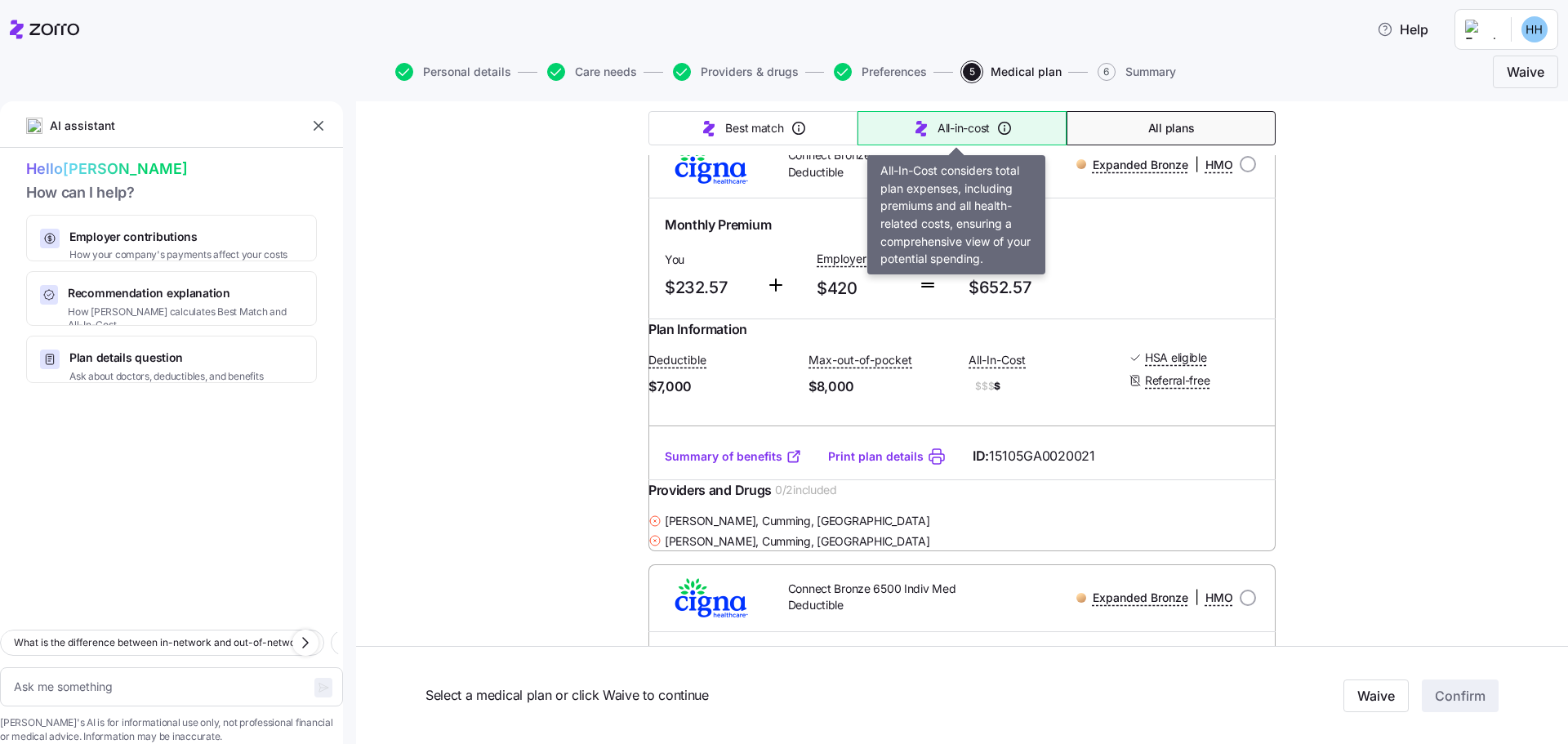
scroll to position [0, 0]
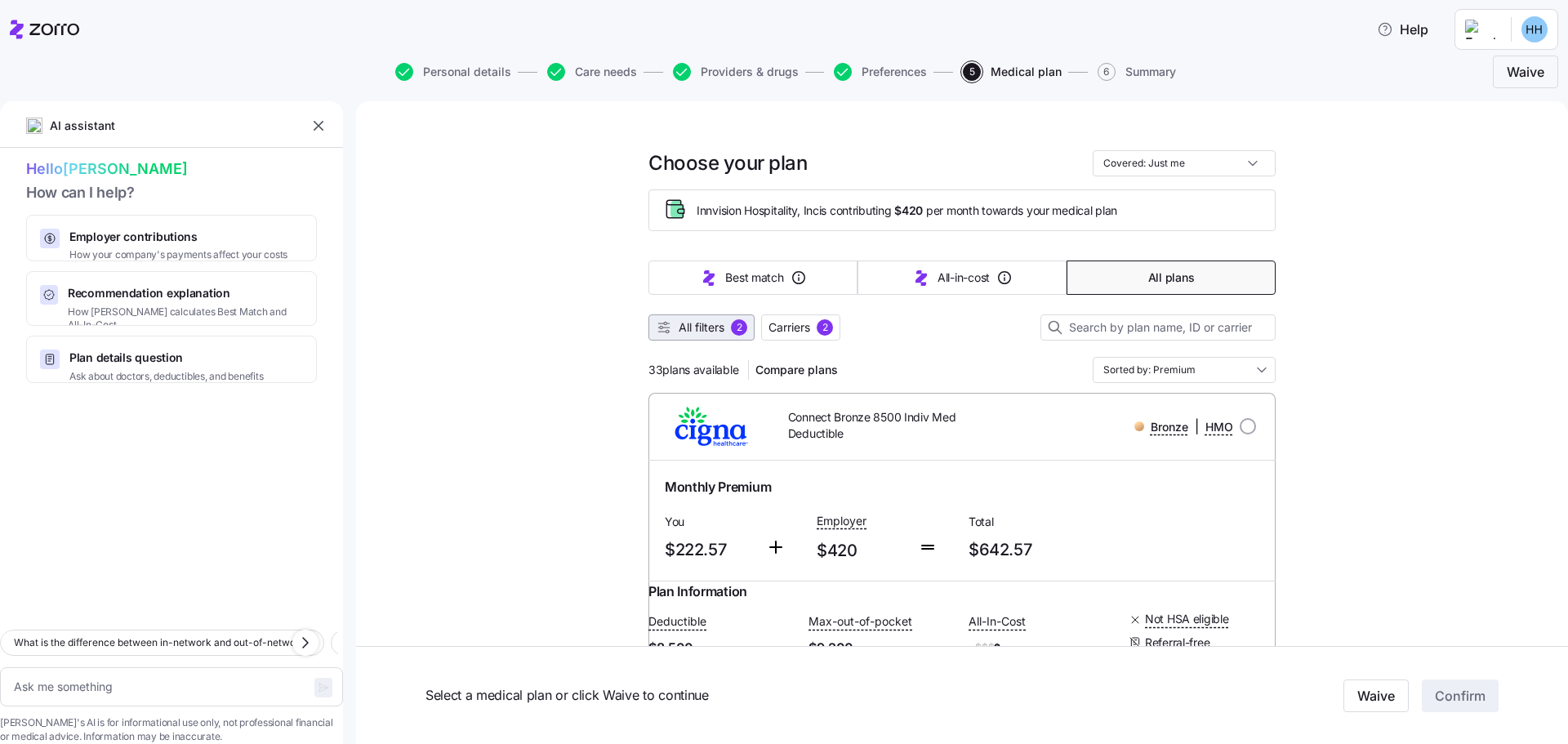
click at [697, 332] on span "All filters" at bounding box center [701, 327] width 46 height 16
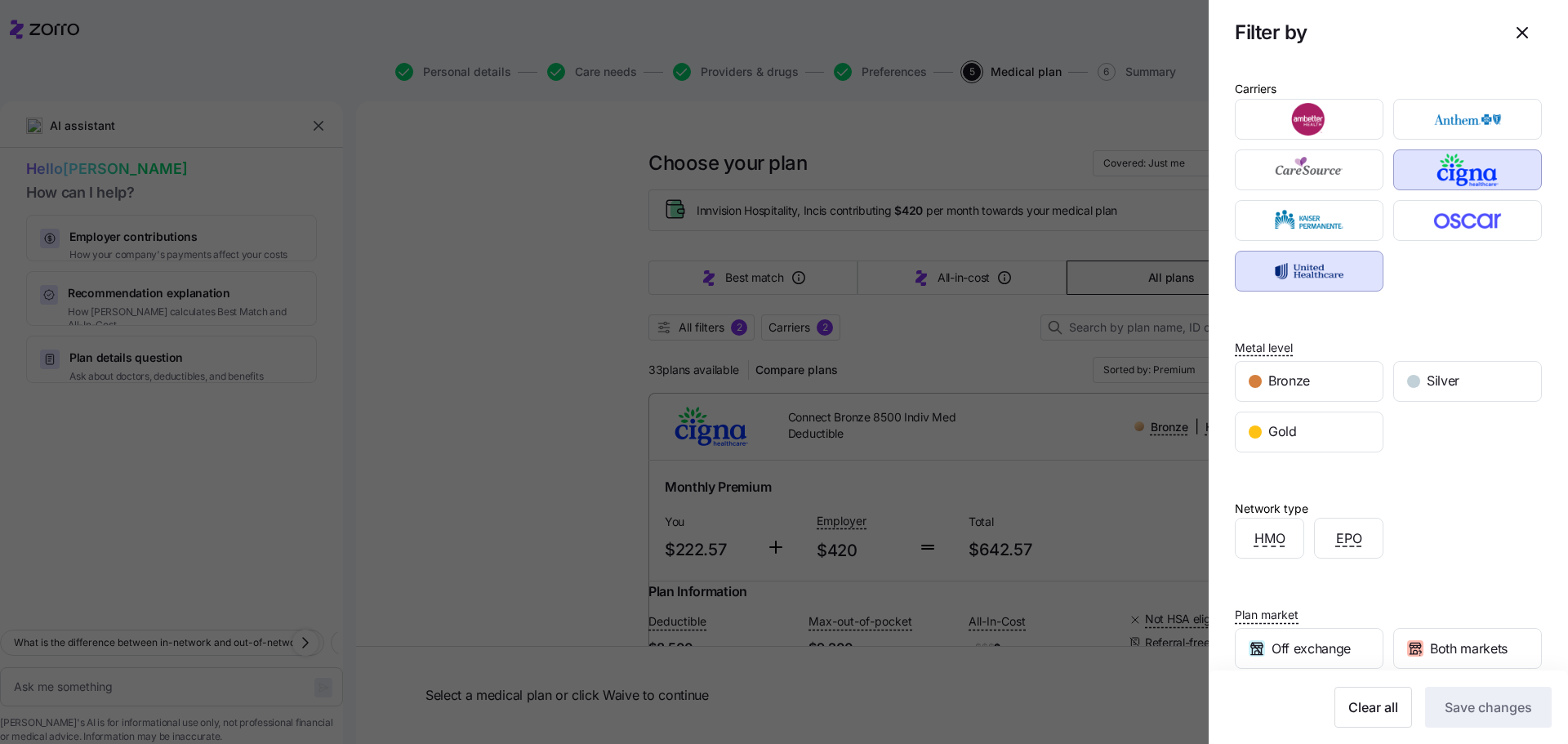
scroll to position [134, 0]
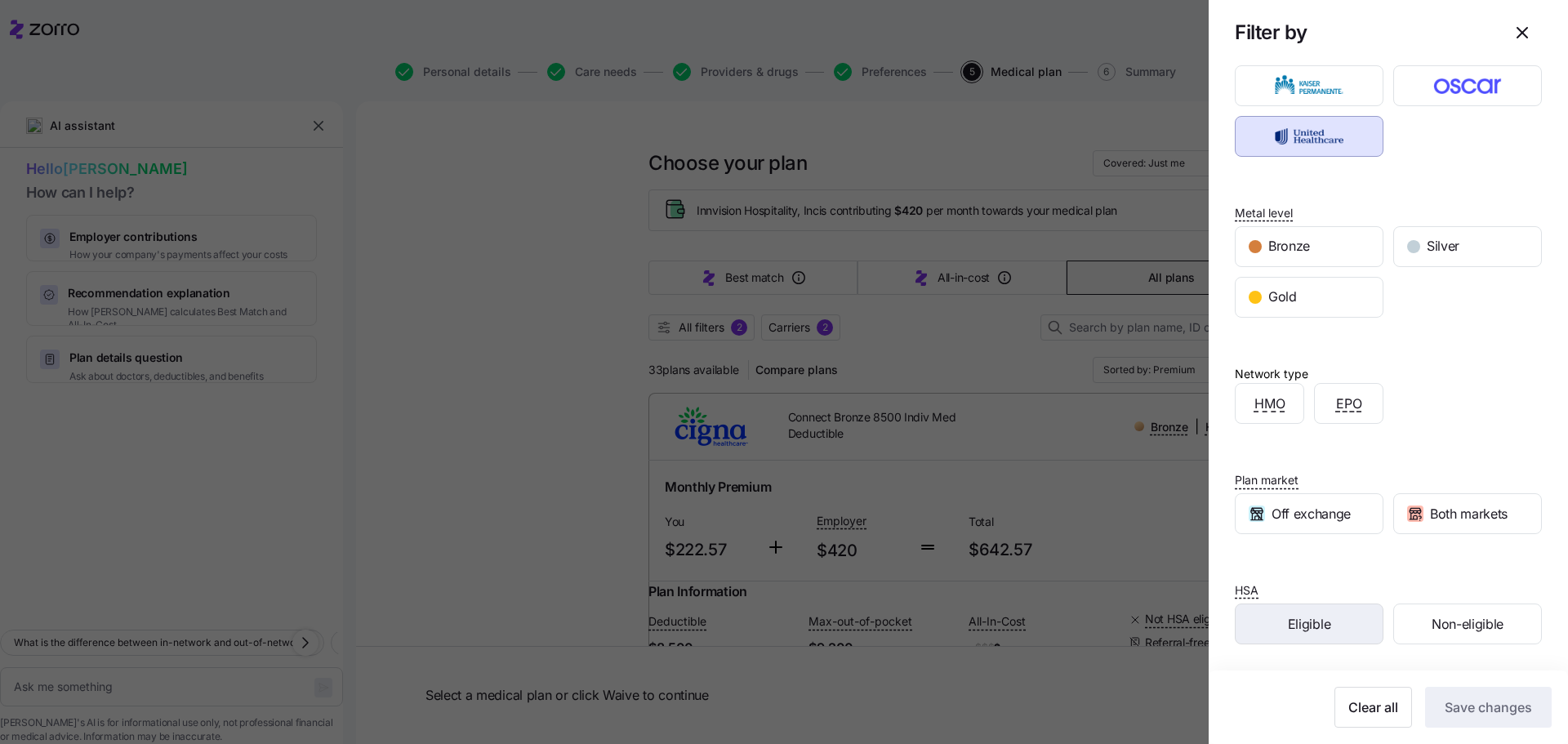
click at [1307, 625] on span "Eligible" at bounding box center [1308, 624] width 42 height 20
click at [1453, 700] on span "Save changes" at bounding box center [1488, 707] width 88 height 19
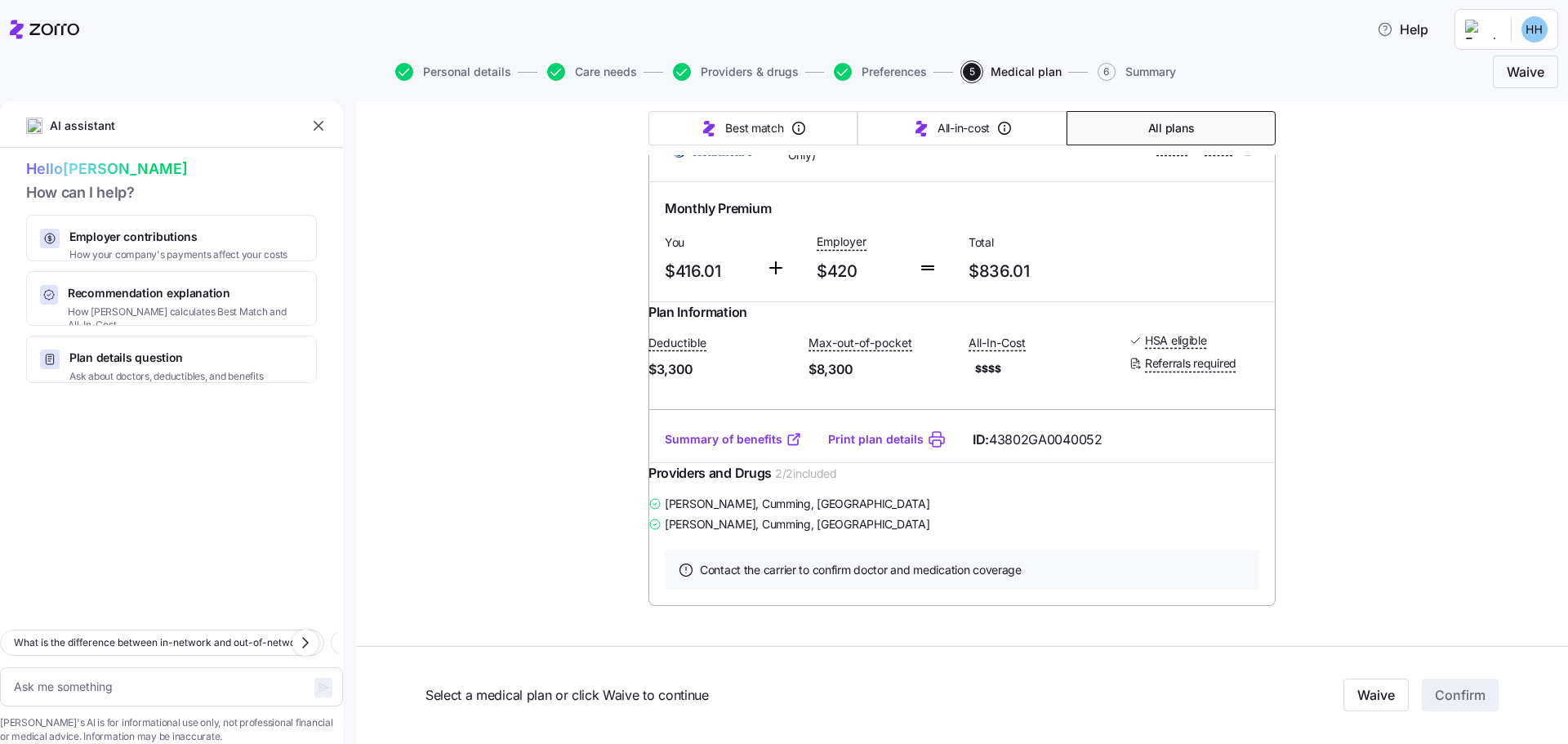
scroll to position [1213, 0]
type textarea "x"
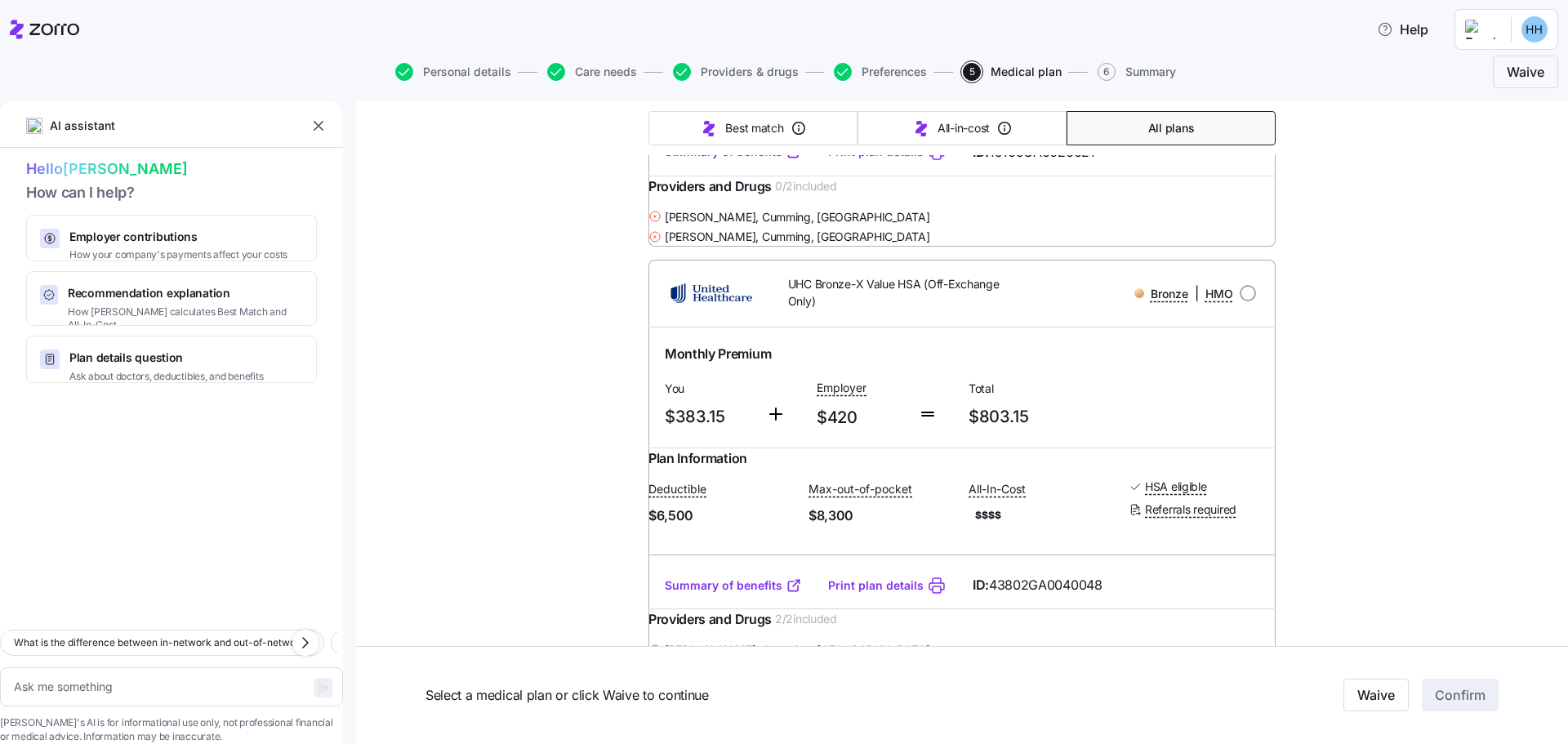
scroll to position [567, 0]
